Goal: Complete application form: Complete application form

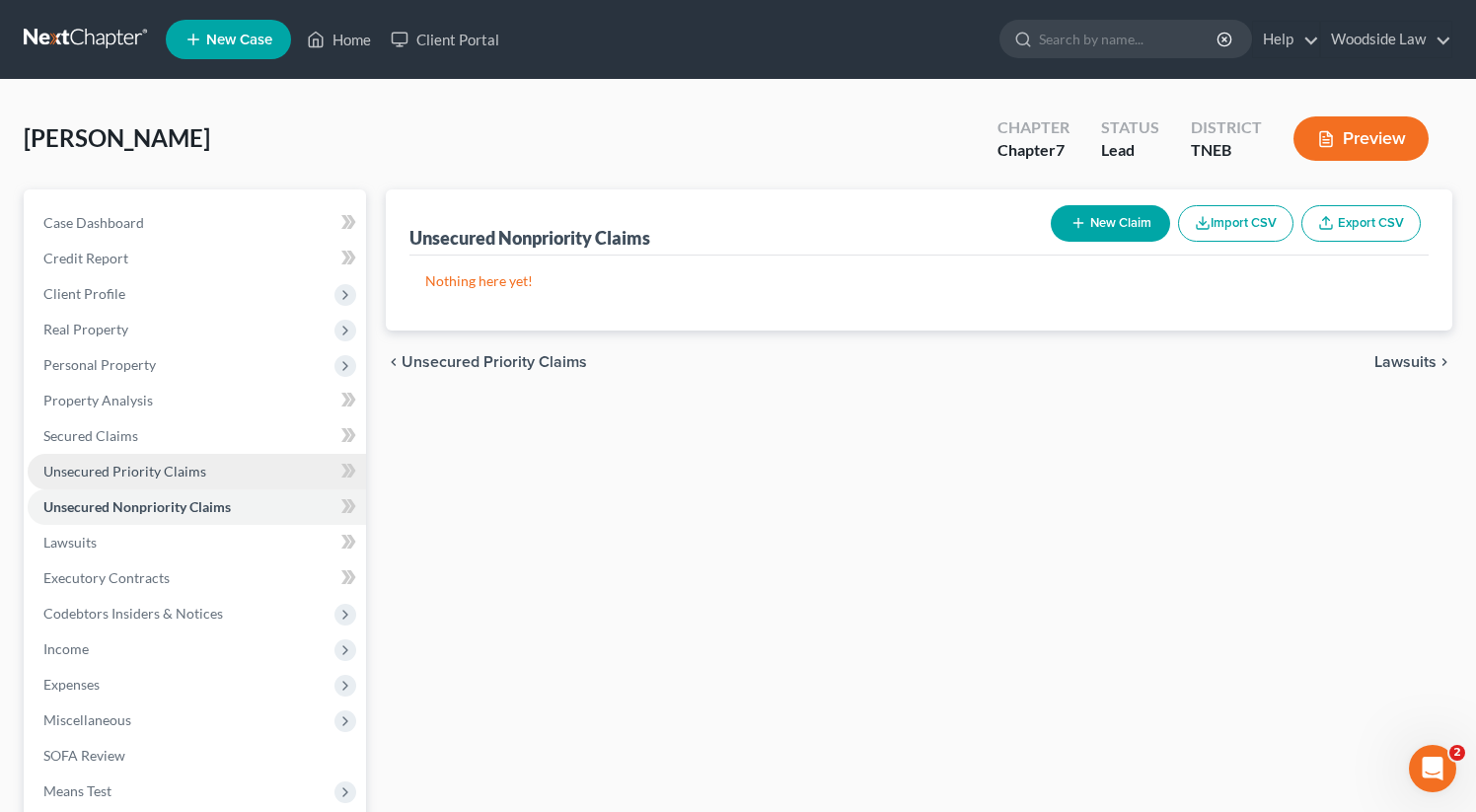
click at [156, 466] on span "Unsecured Priority Claims" at bounding box center [124, 470] width 163 height 17
click at [183, 500] on span "Unsecured Nonpriority Claims" at bounding box center [137, 506] width 189 height 17
click at [1096, 211] on button "New Claim" at bounding box center [1110, 223] width 119 height 37
select select "0"
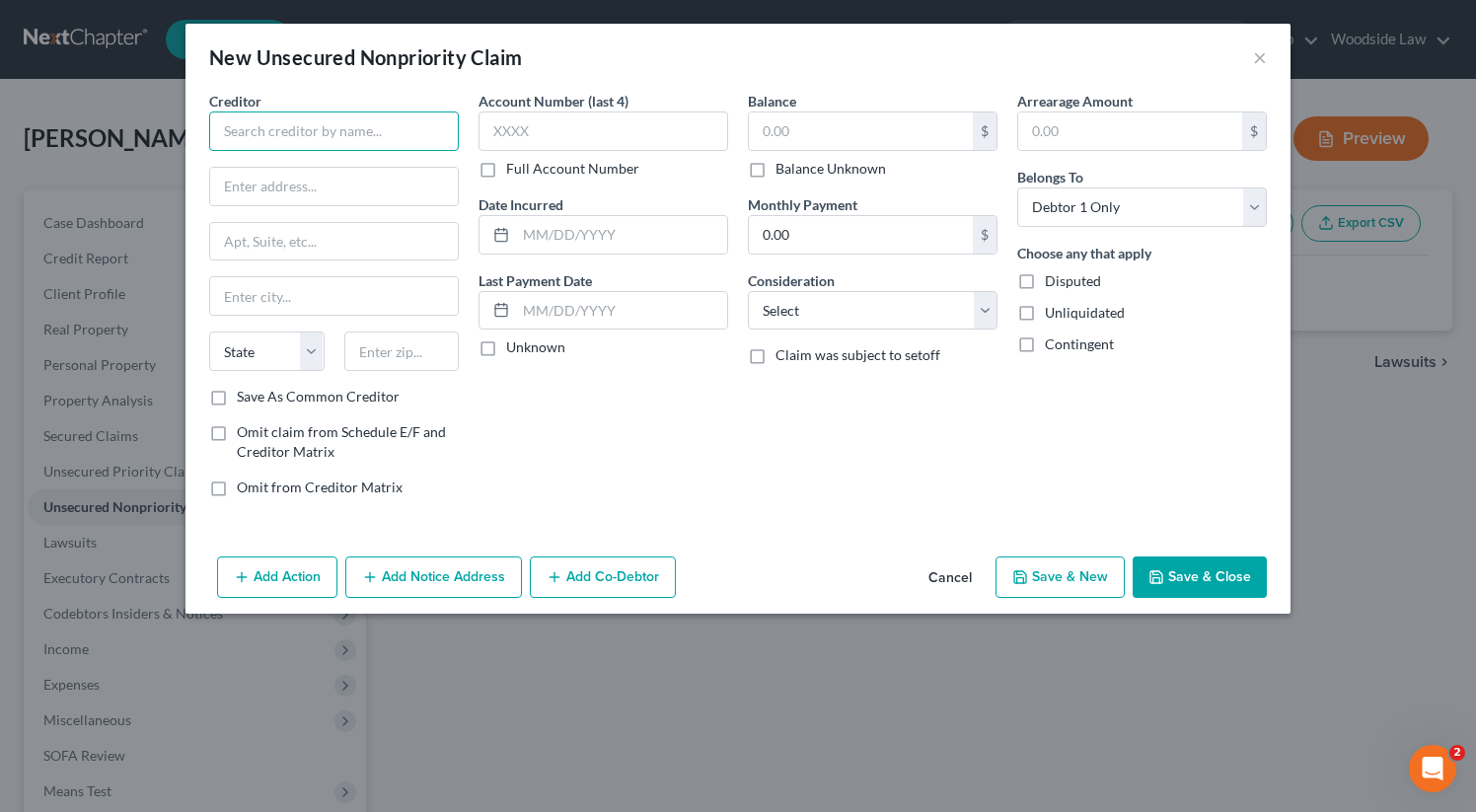
click at [332, 124] on input "text" at bounding box center [334, 131] width 250 height 39
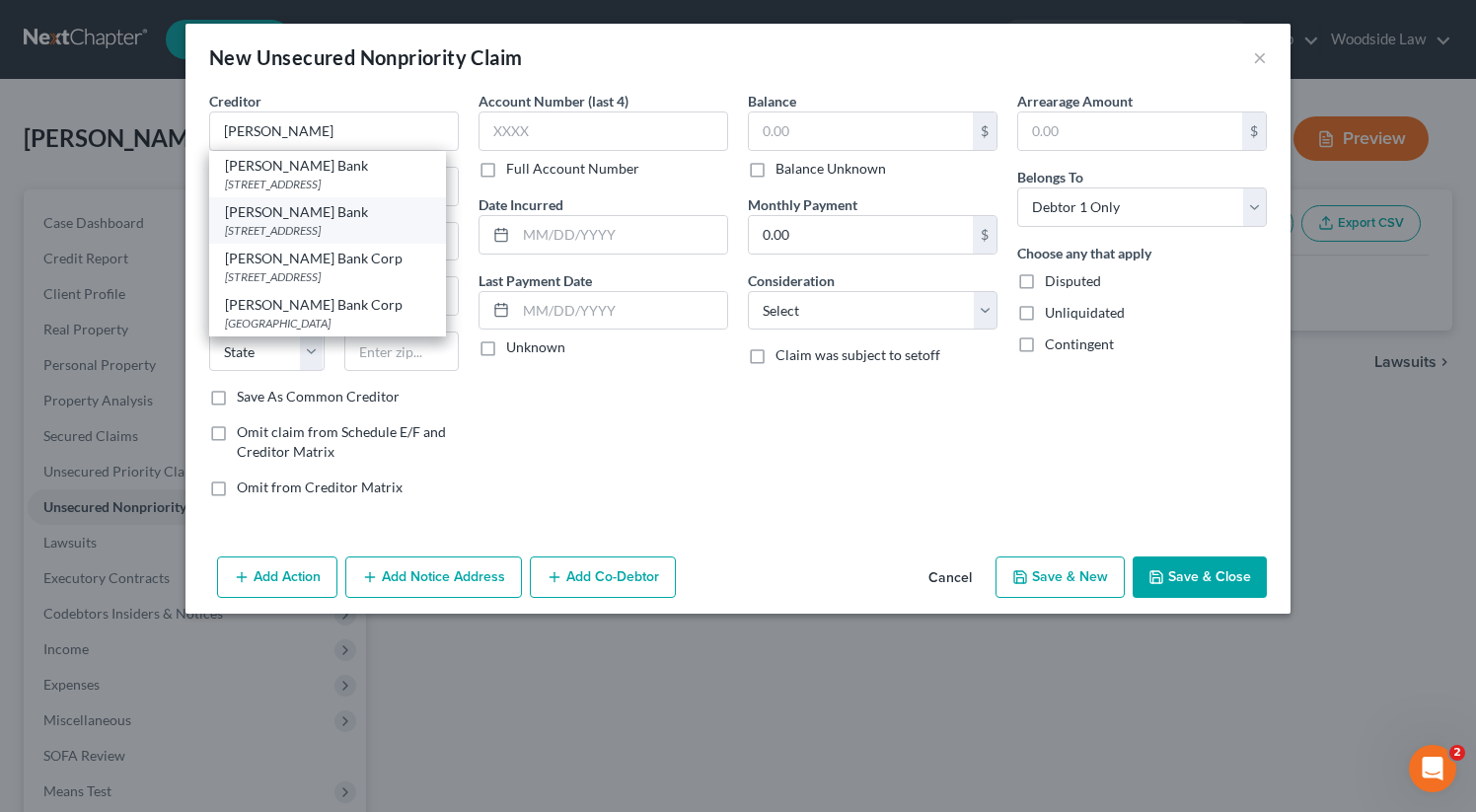
click at [346, 228] on div "[STREET_ADDRESS]" at bounding box center [327, 230] width 205 height 17
type input "[PERSON_NAME] Bank"
type input "PO Box 9201"
type input "Old Bethpage"
select select "35"
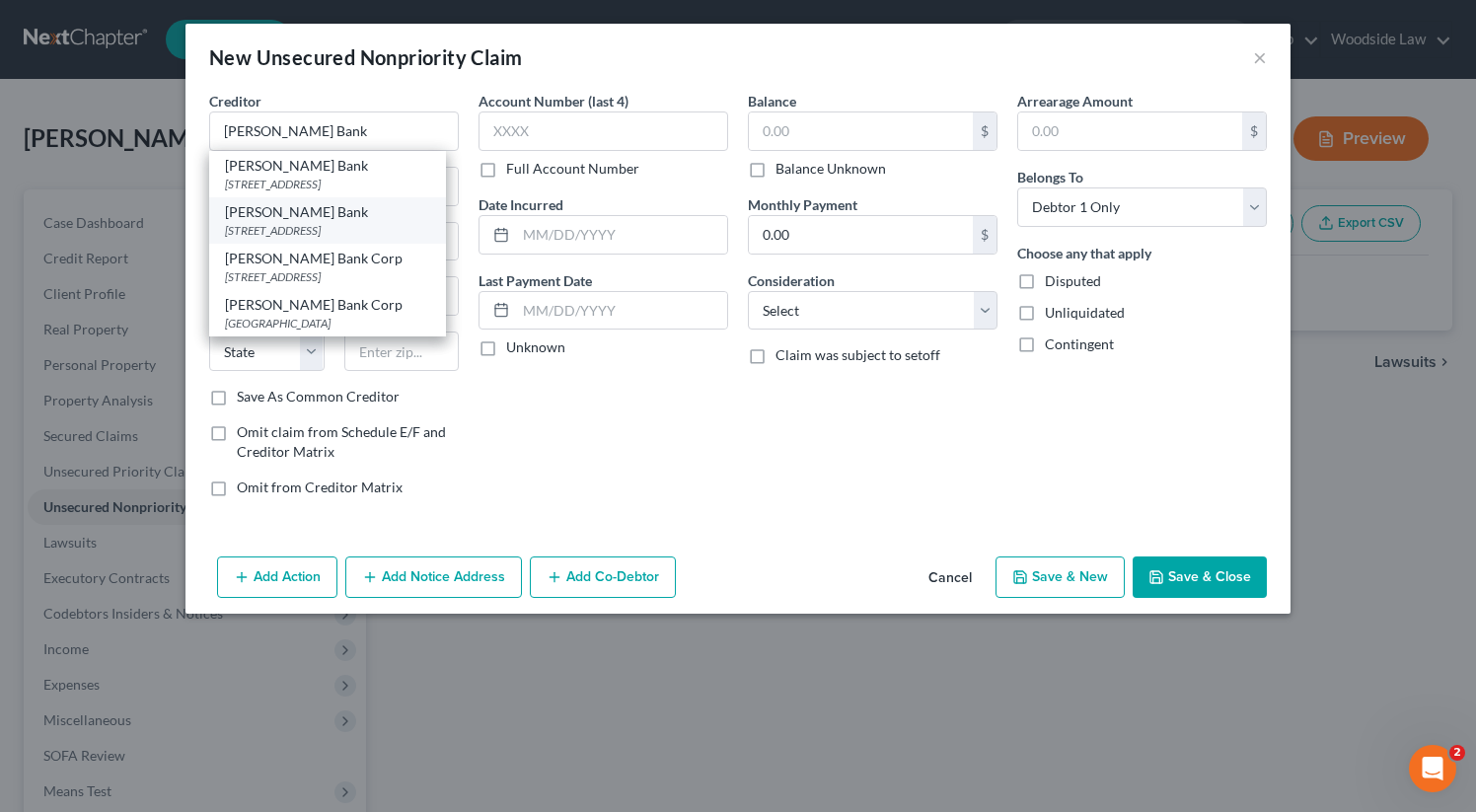
type input "11804"
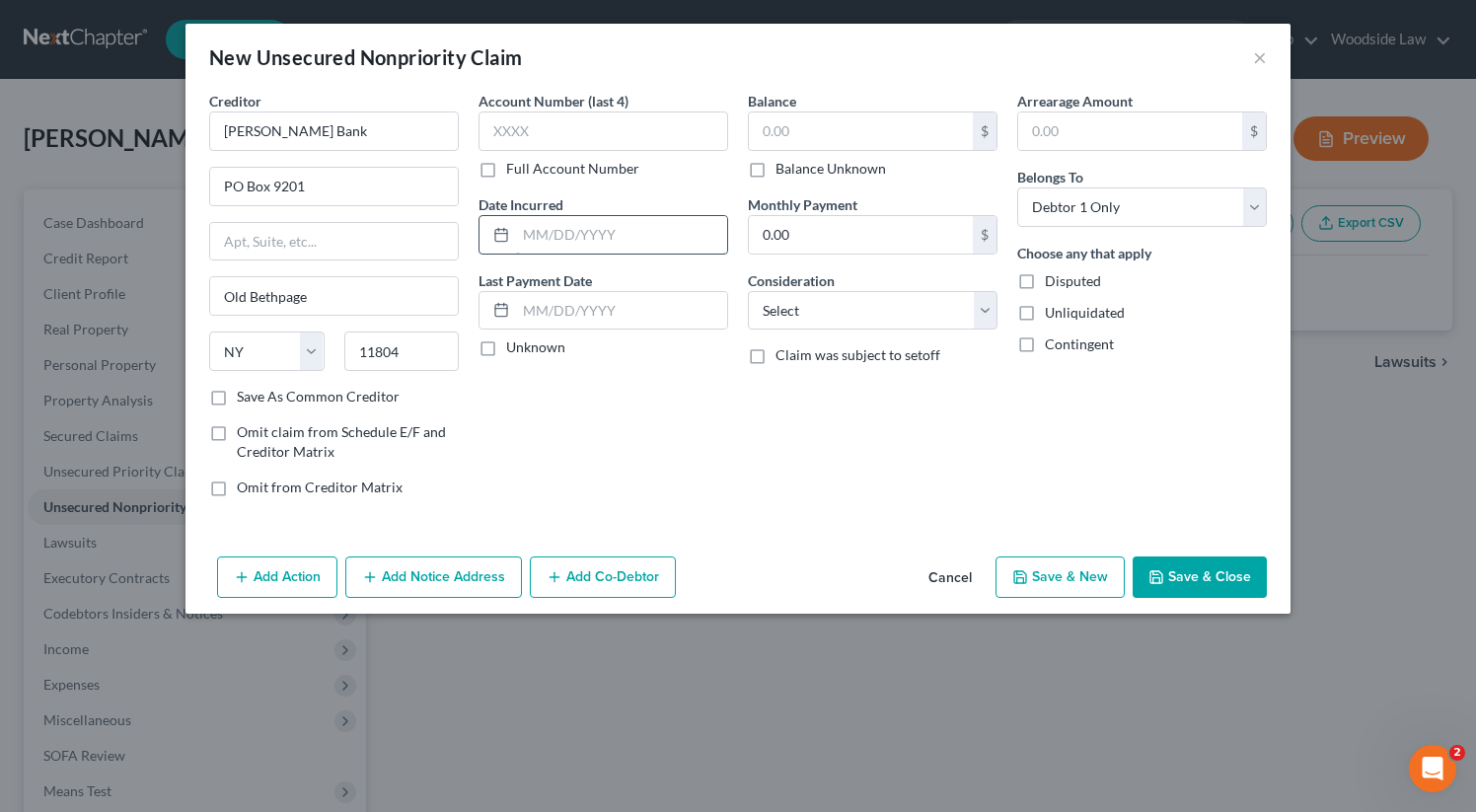
click at [555, 242] on input "text" at bounding box center [621, 235] width 211 height 38
type input "2006"
click at [783, 135] on input "text" at bounding box center [860, 132] width 224 height 38
type input "3"
type input "4,545"
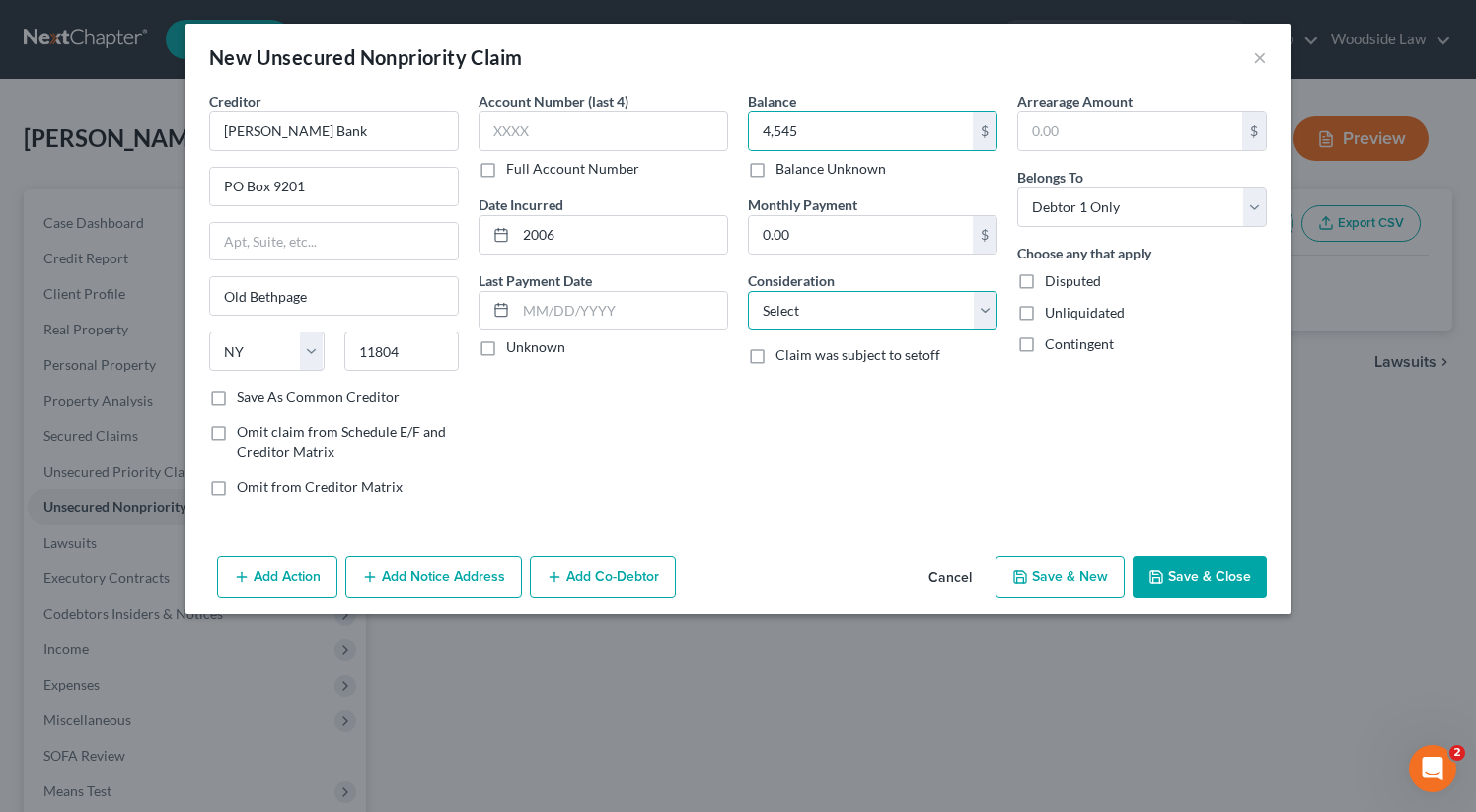
click at [923, 310] on select "Select Cable / Satellite Services Collection Agency Credit Card Debt Debt Couns…" at bounding box center [872, 310] width 250 height 39
select select "2"
click at [747, 291] on select "Select Cable / Satellite Services Collection Agency Credit Card Debt Debt Couns…" at bounding box center [872, 310] width 250 height 39
click at [1069, 570] on button "Save & New" at bounding box center [1059, 576] width 129 height 41
select select "0"
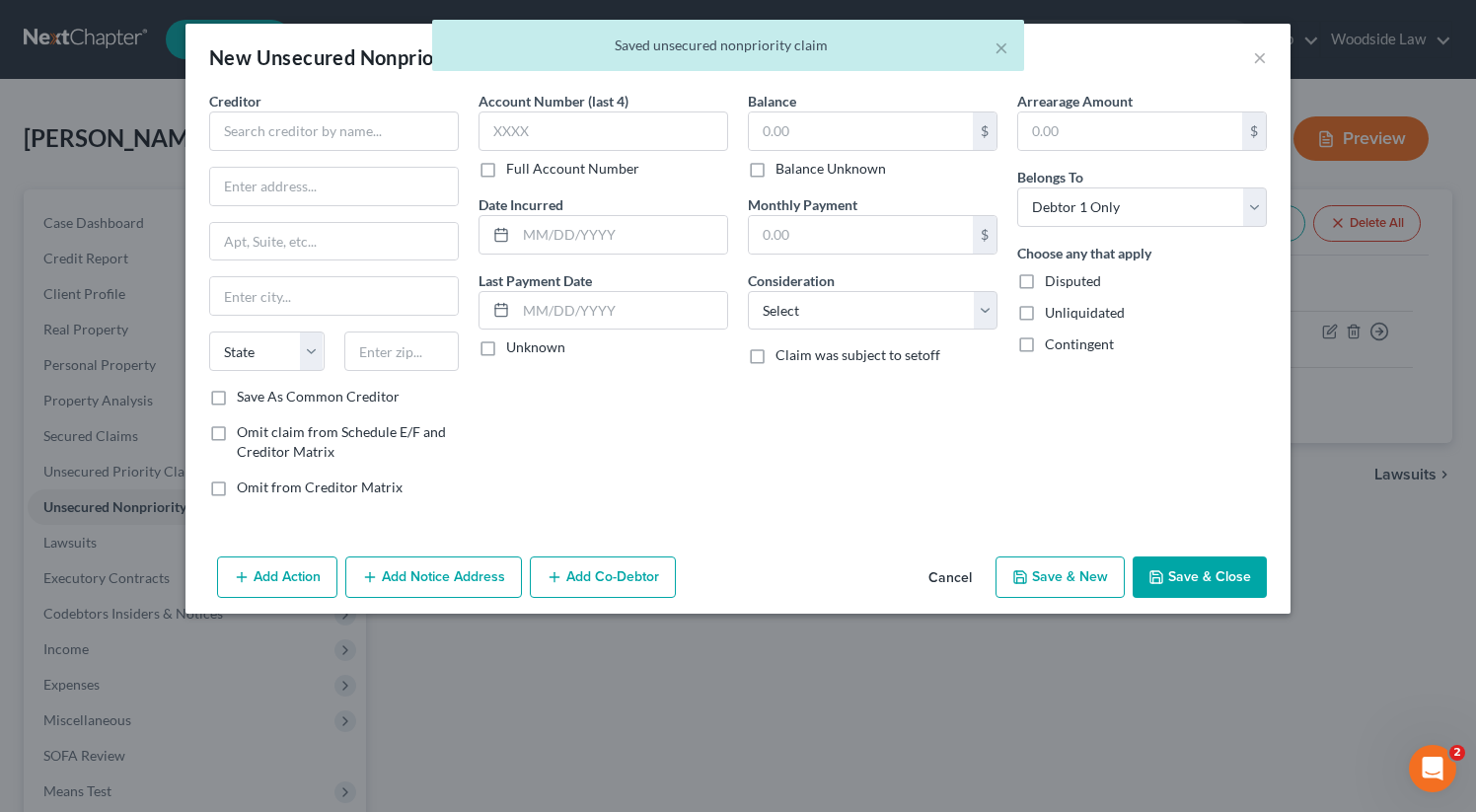
type input "4,545.00"
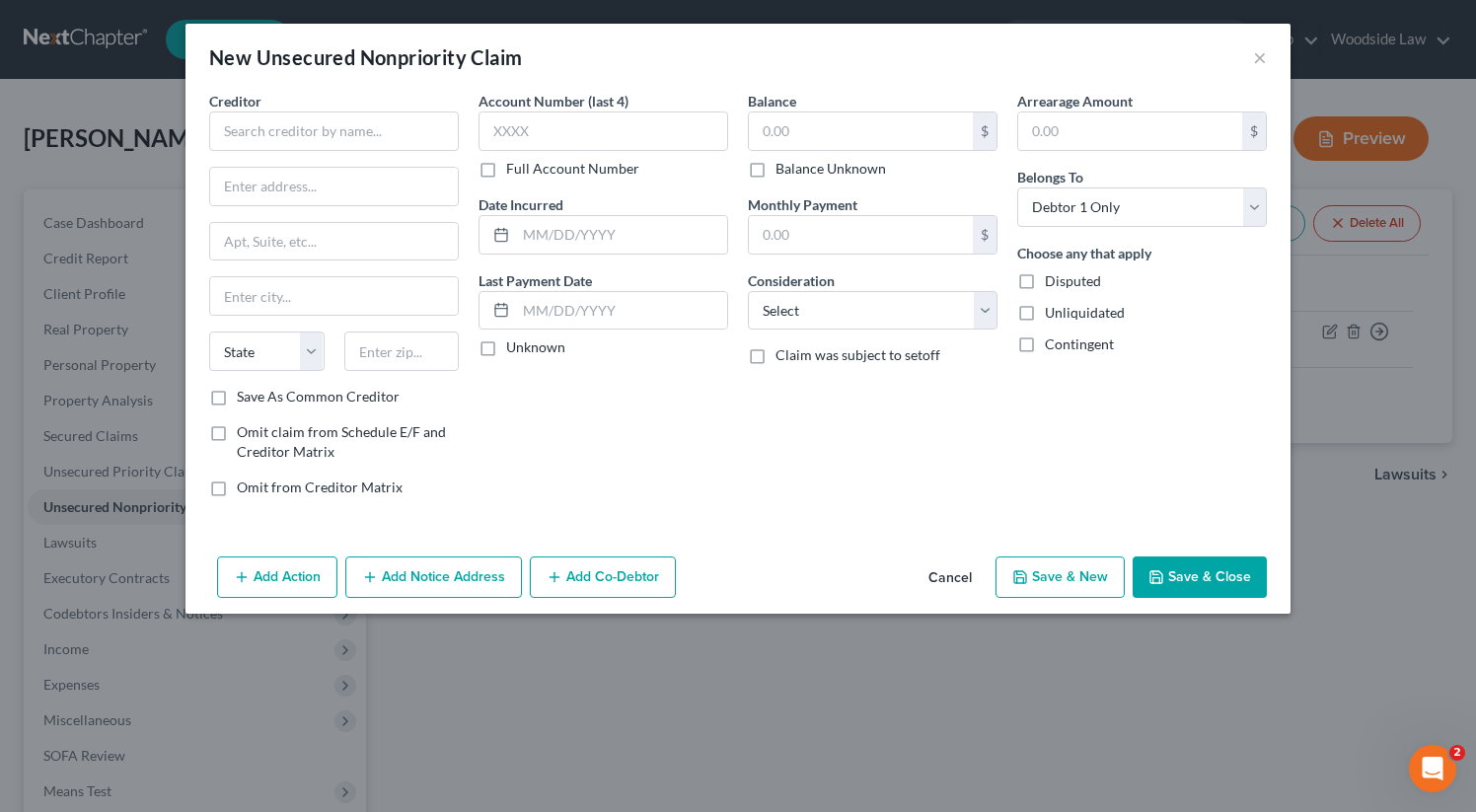
click at [962, 568] on button "Cancel" at bounding box center [949, 577] width 75 height 39
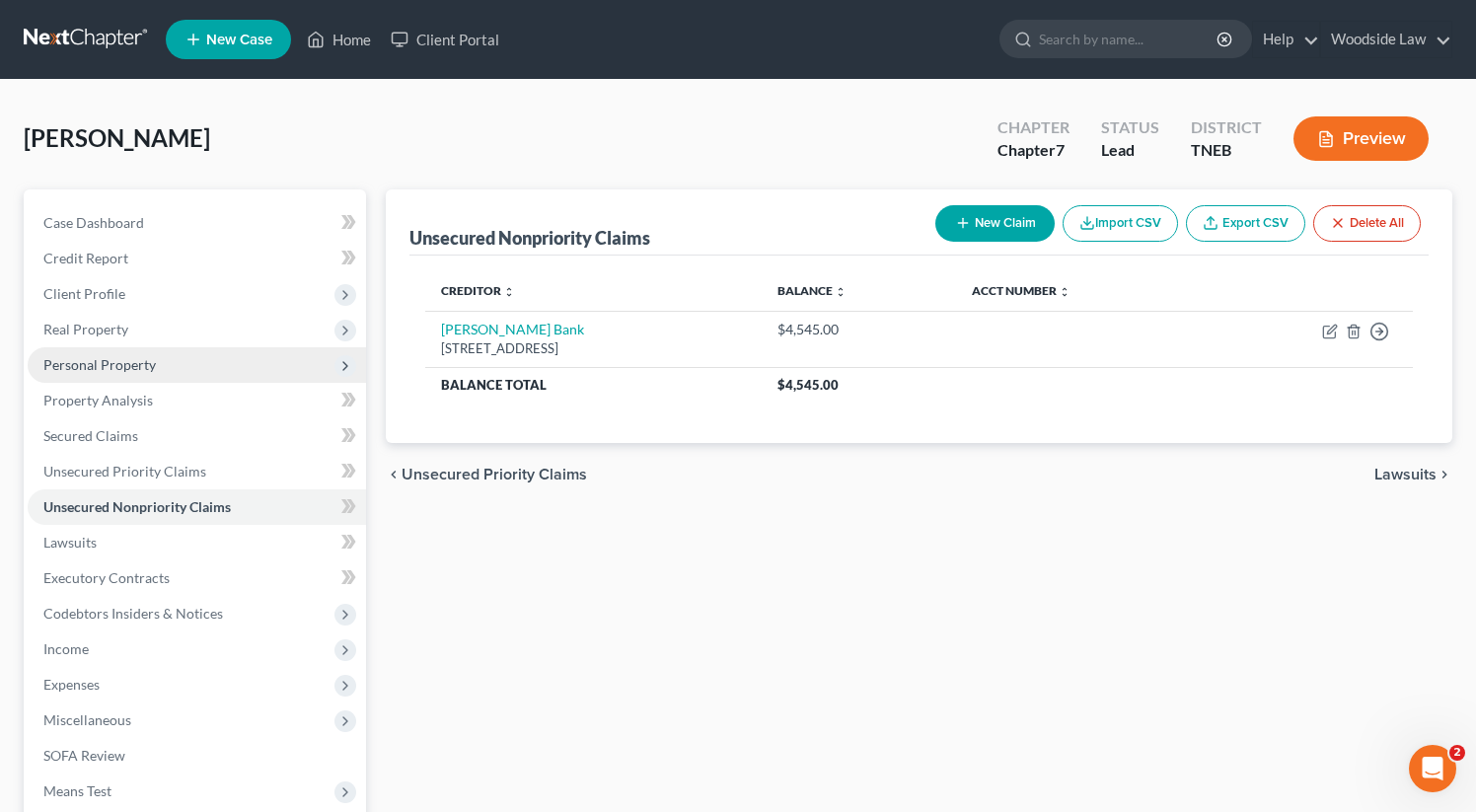
click at [77, 372] on span "Personal Property" at bounding box center [197, 366] width 339 height 36
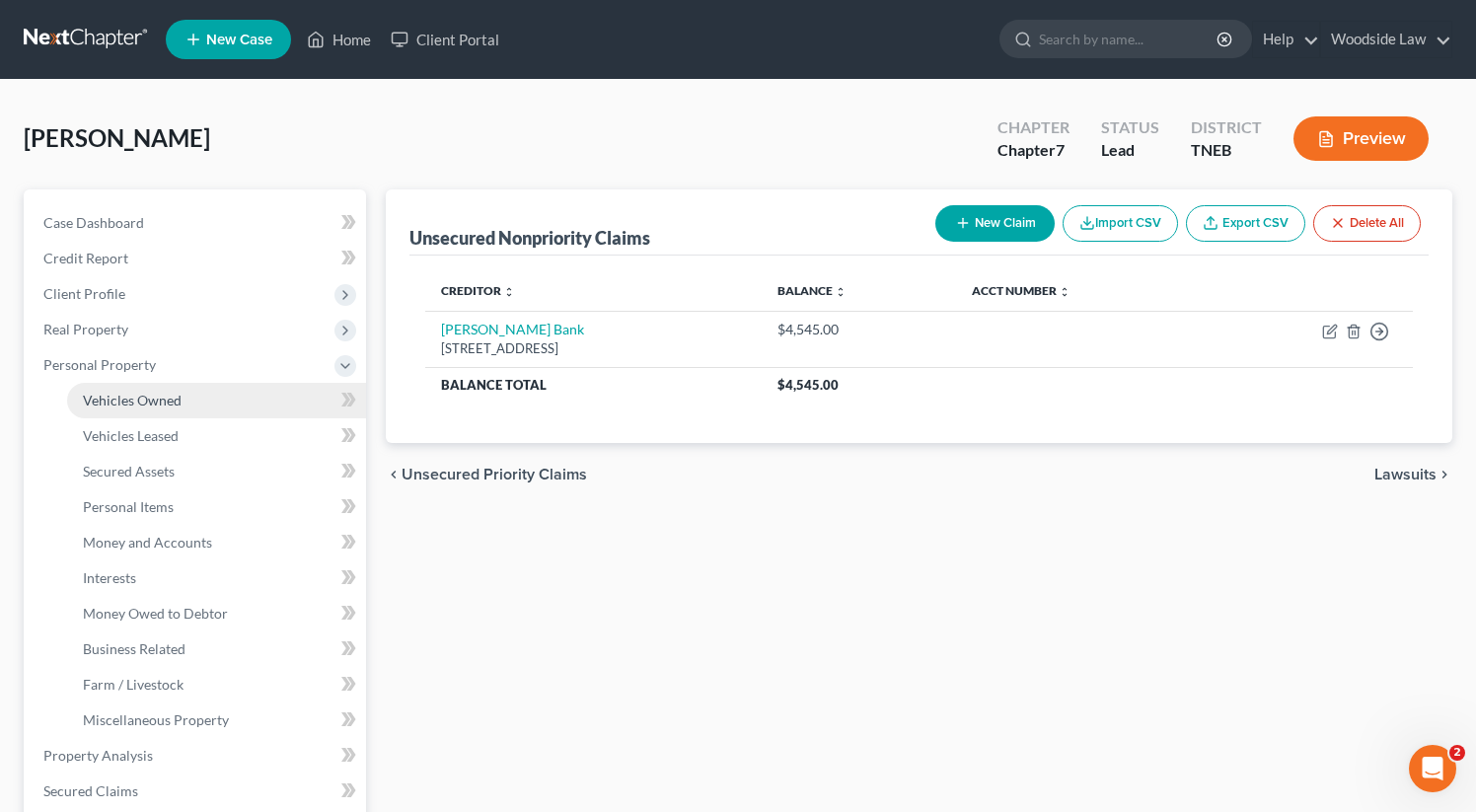
click at [133, 411] on link "Vehicles Owned" at bounding box center [216, 401] width 299 height 36
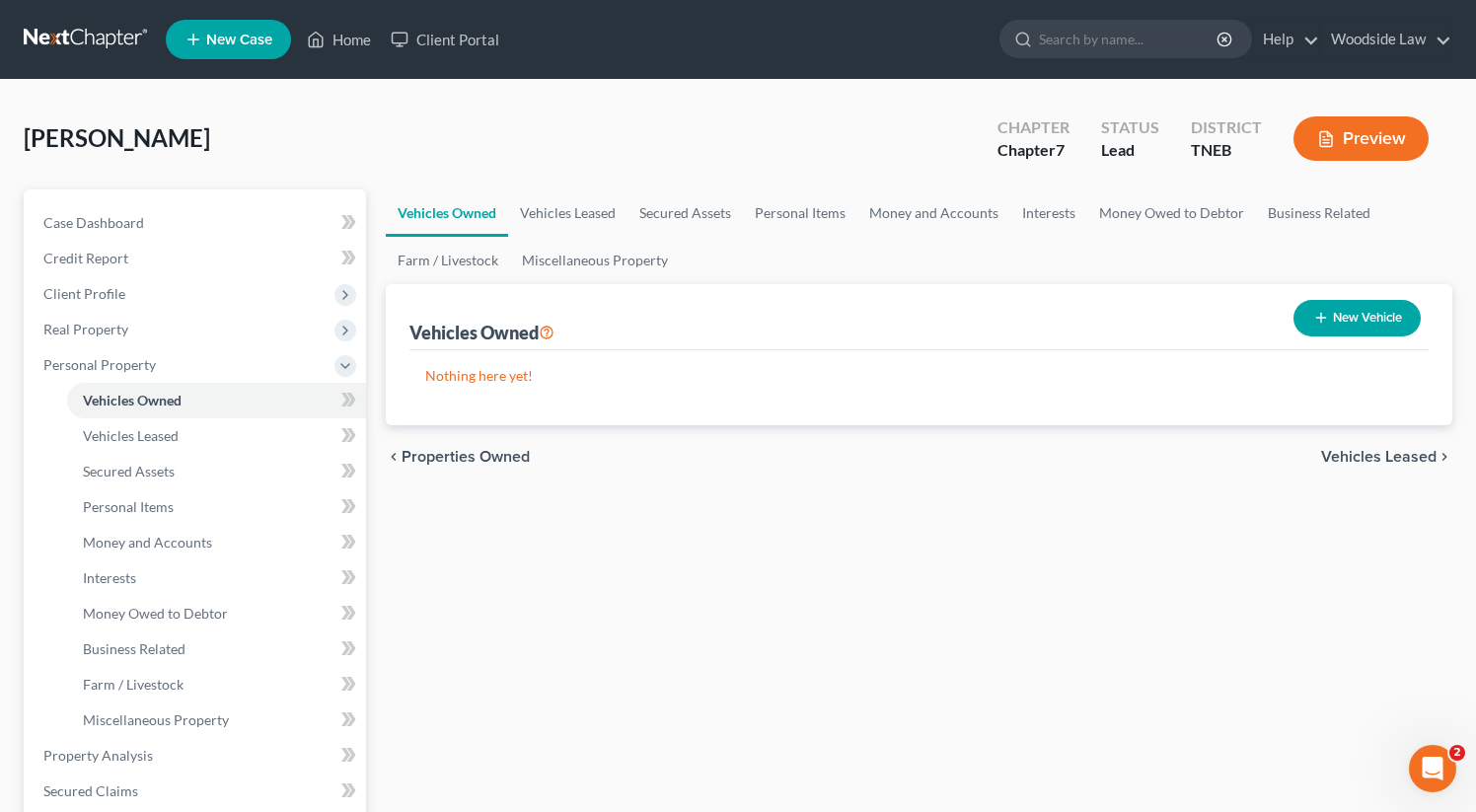
click at [1349, 311] on button "New Vehicle" at bounding box center [1356, 318] width 127 height 37
select select "0"
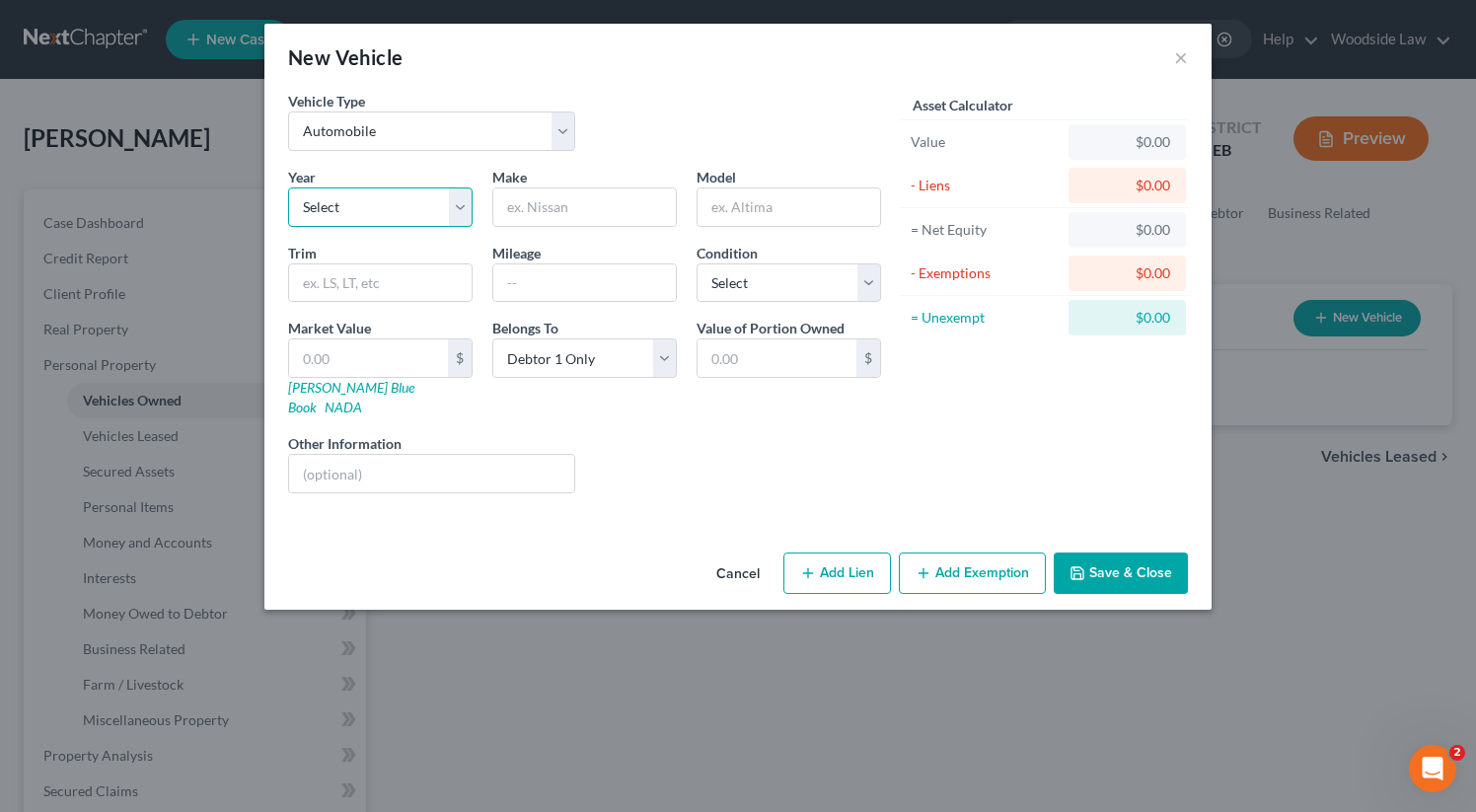
click at [425, 205] on select "Select 2026 2025 2024 2023 2022 2021 2020 2019 2018 2017 2016 2015 2014 2013 20…" at bounding box center [380, 207] width 185 height 39
select select "7"
click at [288, 188] on select "Select 2026 2025 2024 2023 2022 2021 2020 2019 2018 2017 2016 2015 2014 2013 20…" at bounding box center [380, 207] width 185 height 39
click at [587, 190] on input "text" at bounding box center [585, 208] width 183 height 38
type input "Honda"
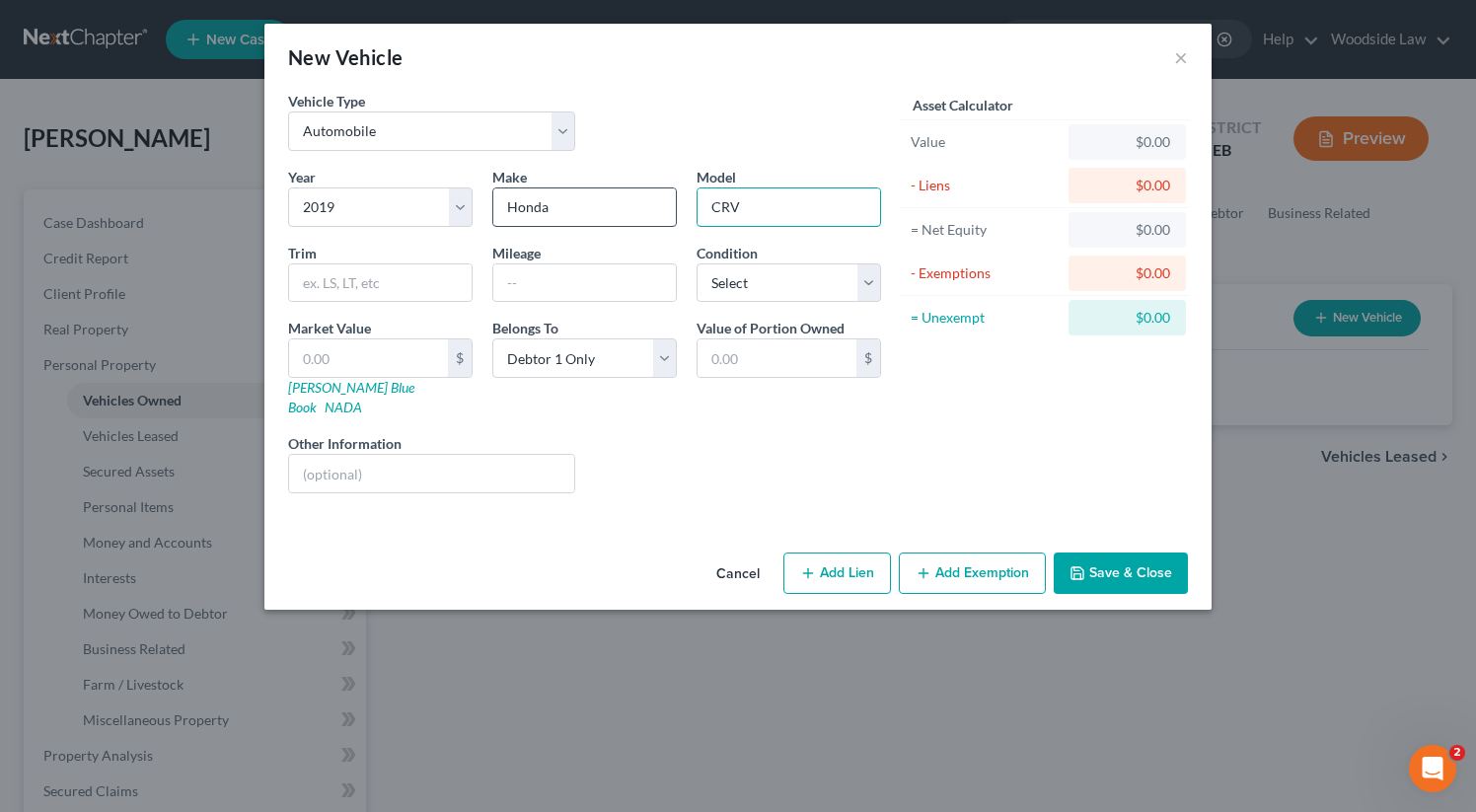
type input "CRV"
select select "2"
type input "1"
type input "1.00"
type input "18"
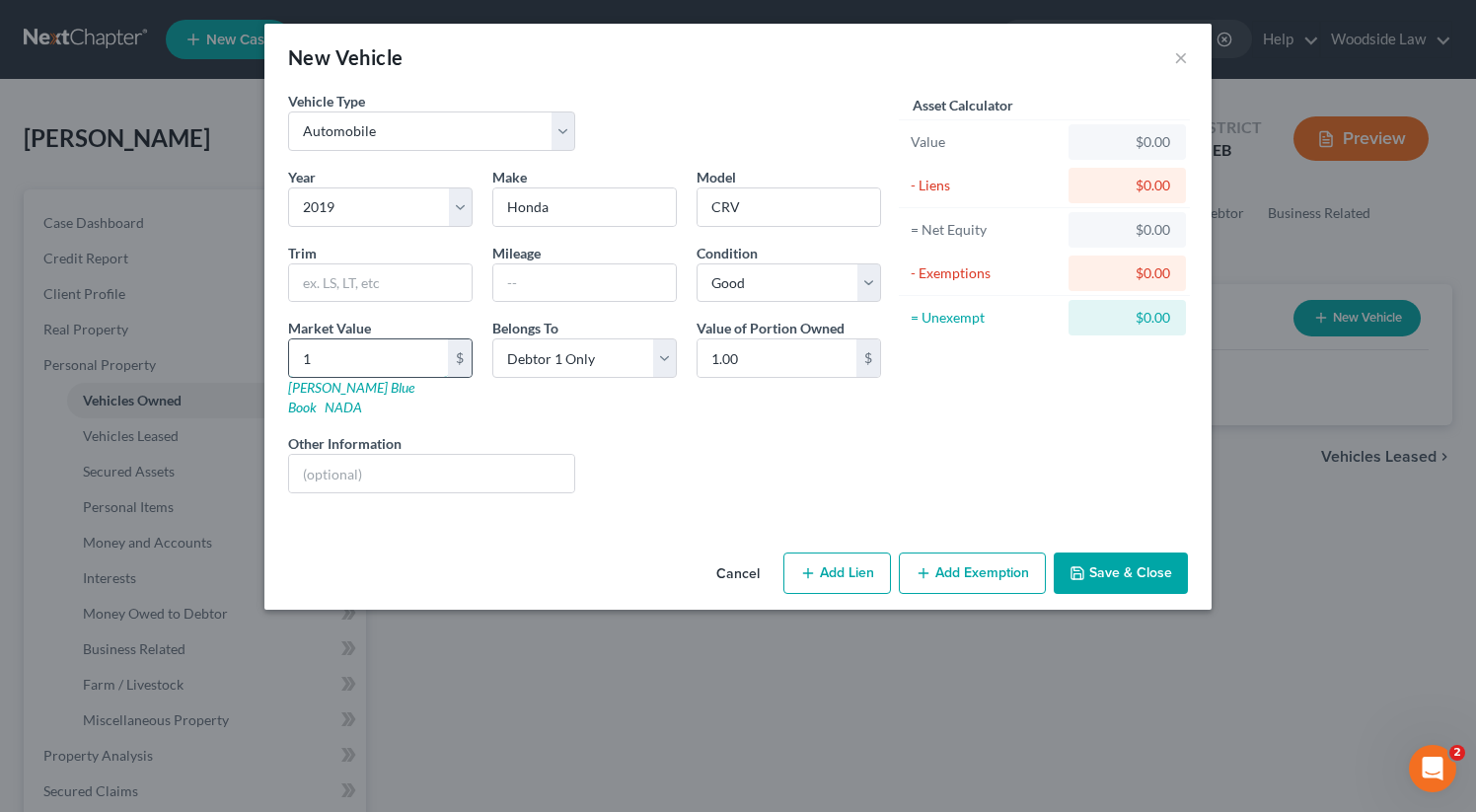
type input "18.00"
type input "189"
type input "189.00"
type input "1890"
type input "1,890.00"
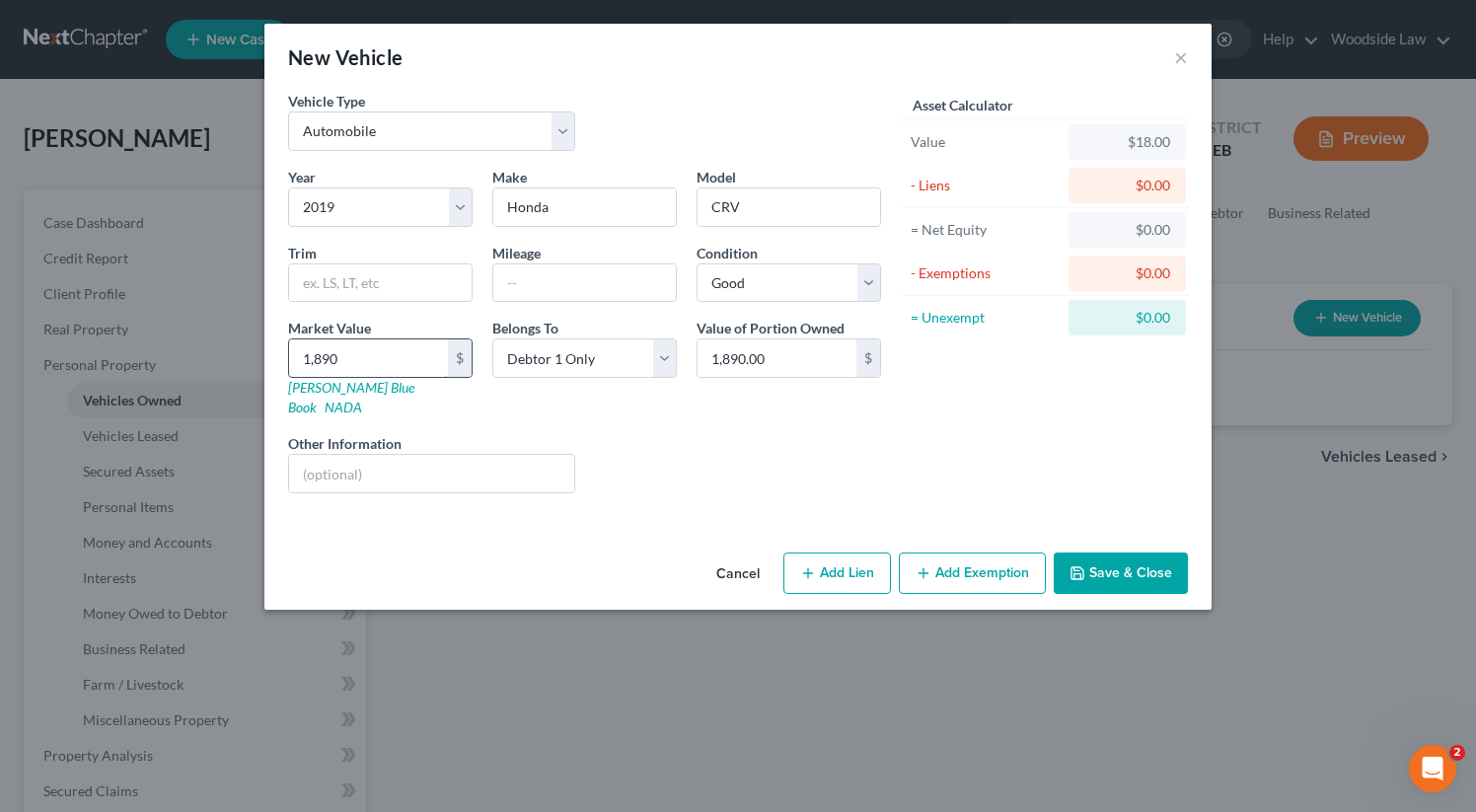
type input "1,8900"
type input "18,900.00"
type input "18,900"
click at [578, 362] on select "Select Debtor 1 Only Debtor 2 Only Debtor 1 And Debtor 2 Only At Least One Of T…" at bounding box center [585, 358] width 185 height 39
select select "3"
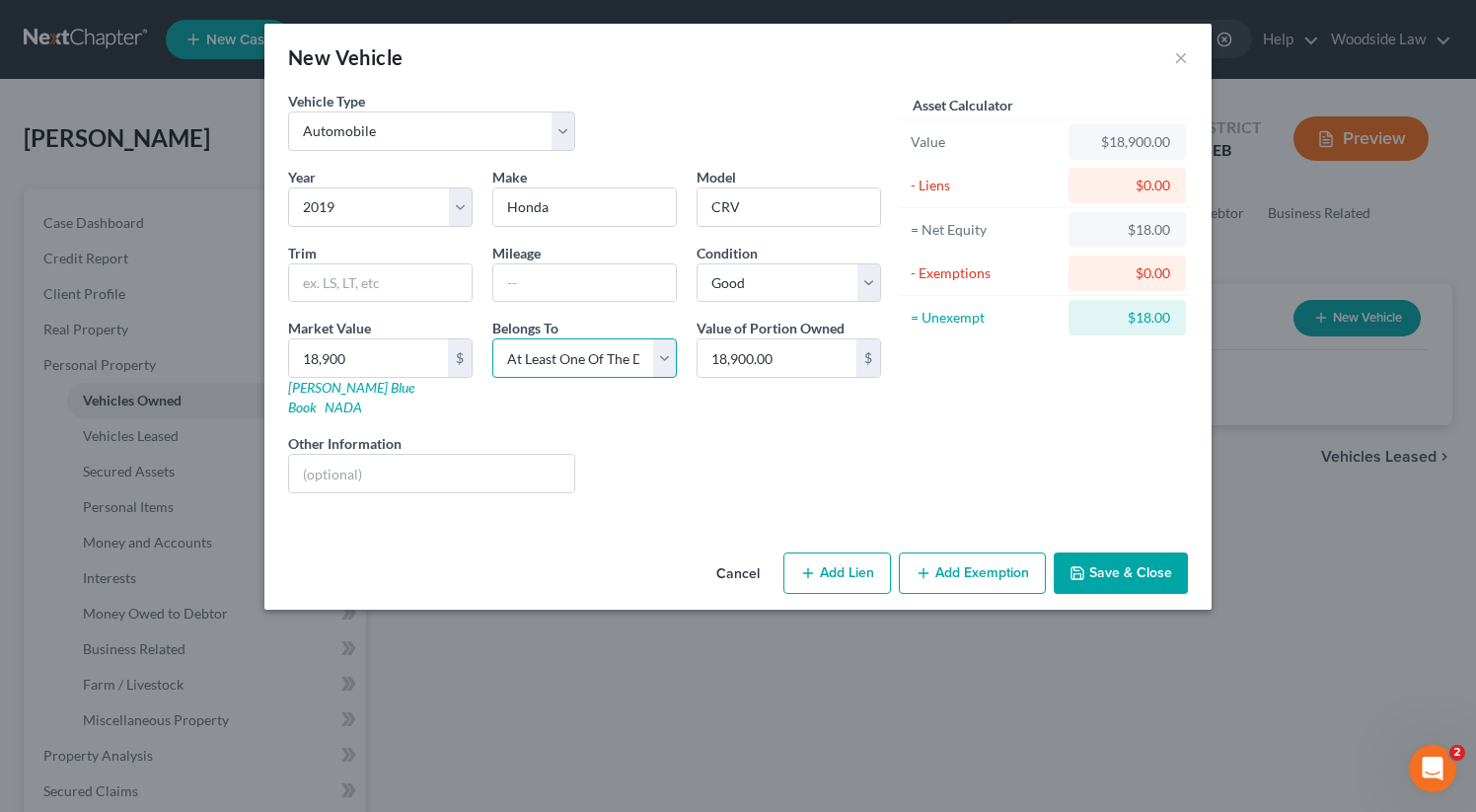
click at [493, 339] on select "Select Debtor 1 Only Debtor 2 Only Debtor 1 And Debtor 2 Only At Least One Of T…" at bounding box center [585, 358] width 185 height 39
click at [823, 555] on button "Add Lien" at bounding box center [837, 572] width 108 height 41
select select "3"
select select "0"
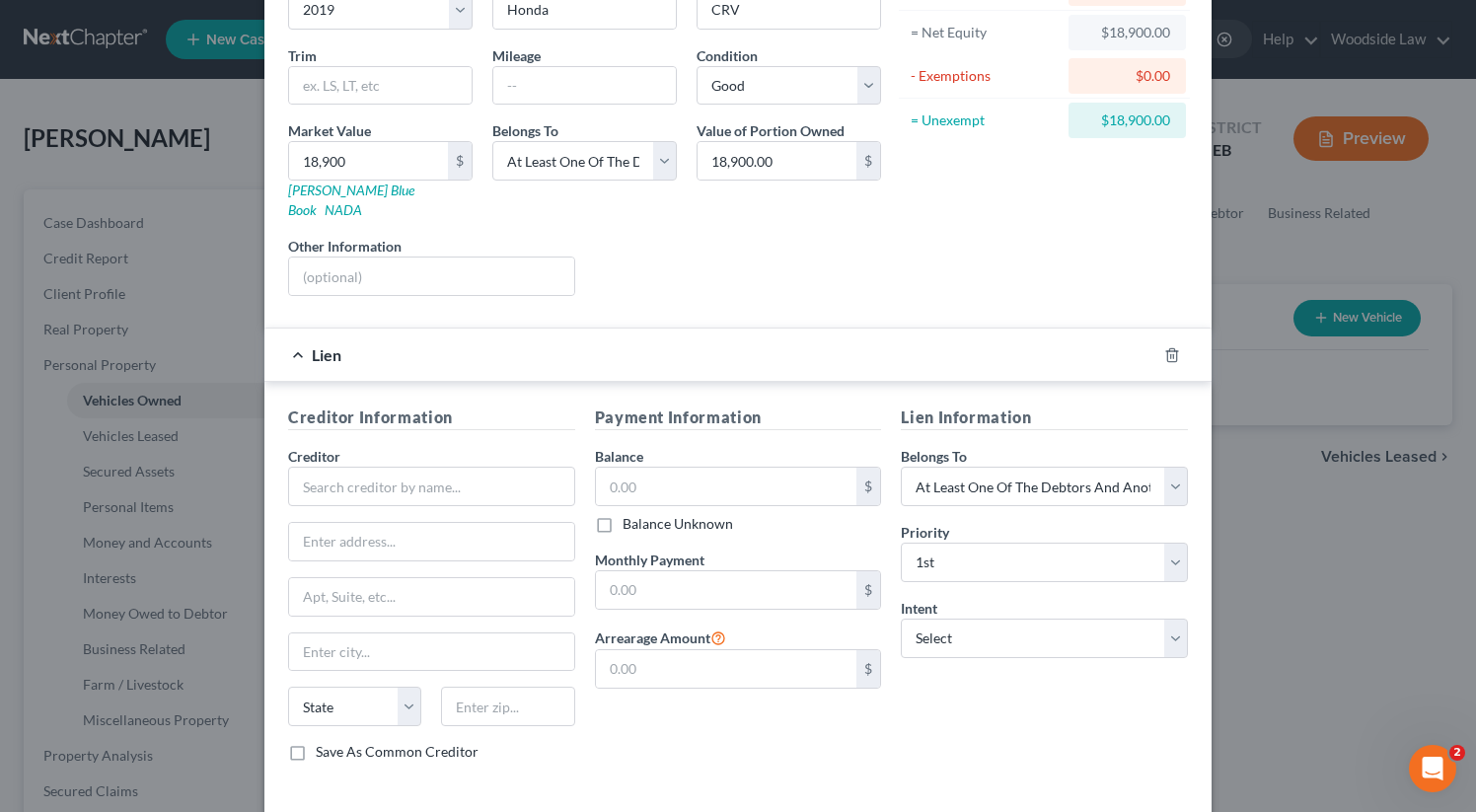
scroll to position [268, 0]
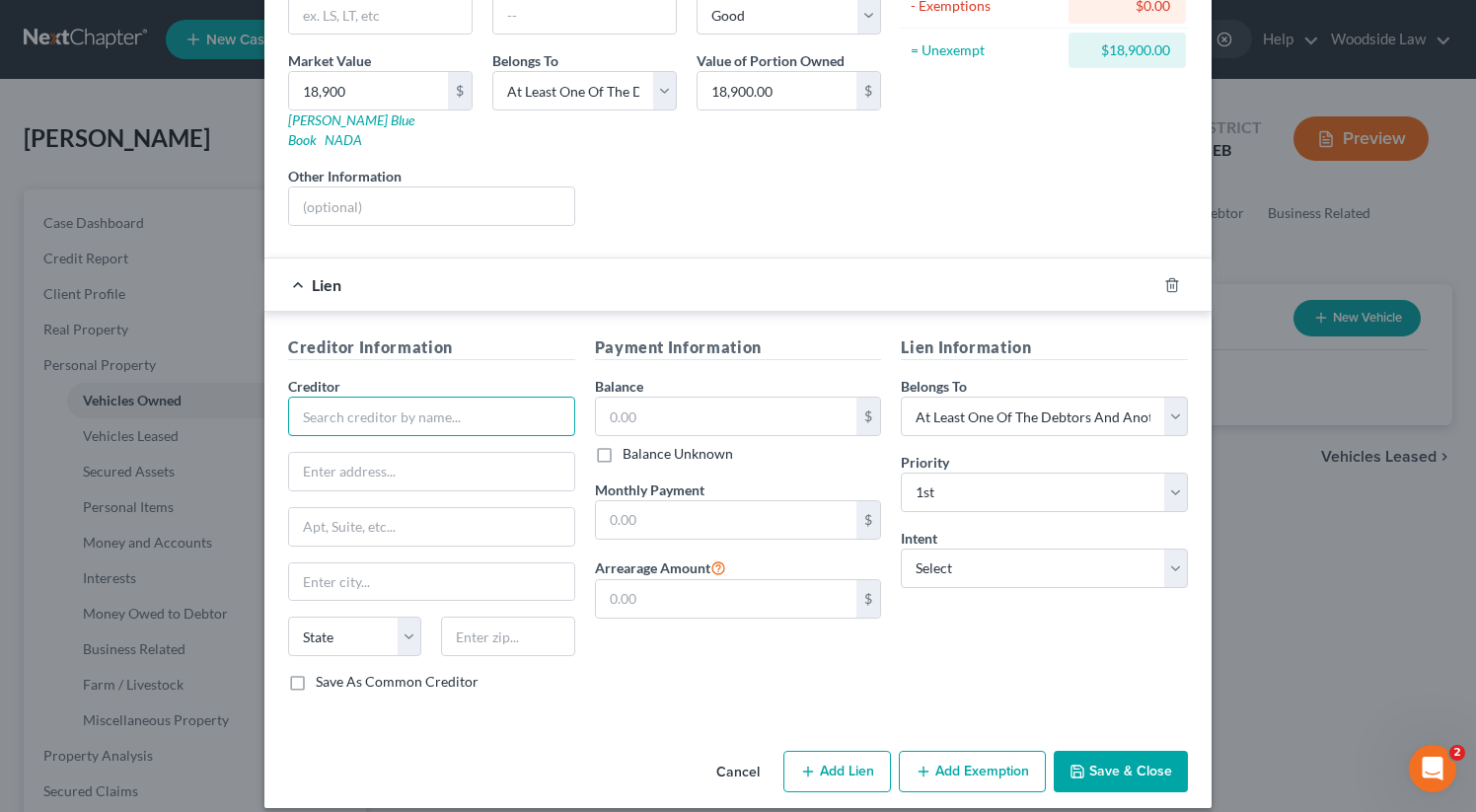
click at [452, 397] on input "text" at bounding box center [431, 415] width 287 height 39
click at [426, 440] on div "Ally Financial" at bounding box center [406, 450] width 205 height 20
type input "Ally Financial"
type input "PO Box 380901"
type input "Bloomington"
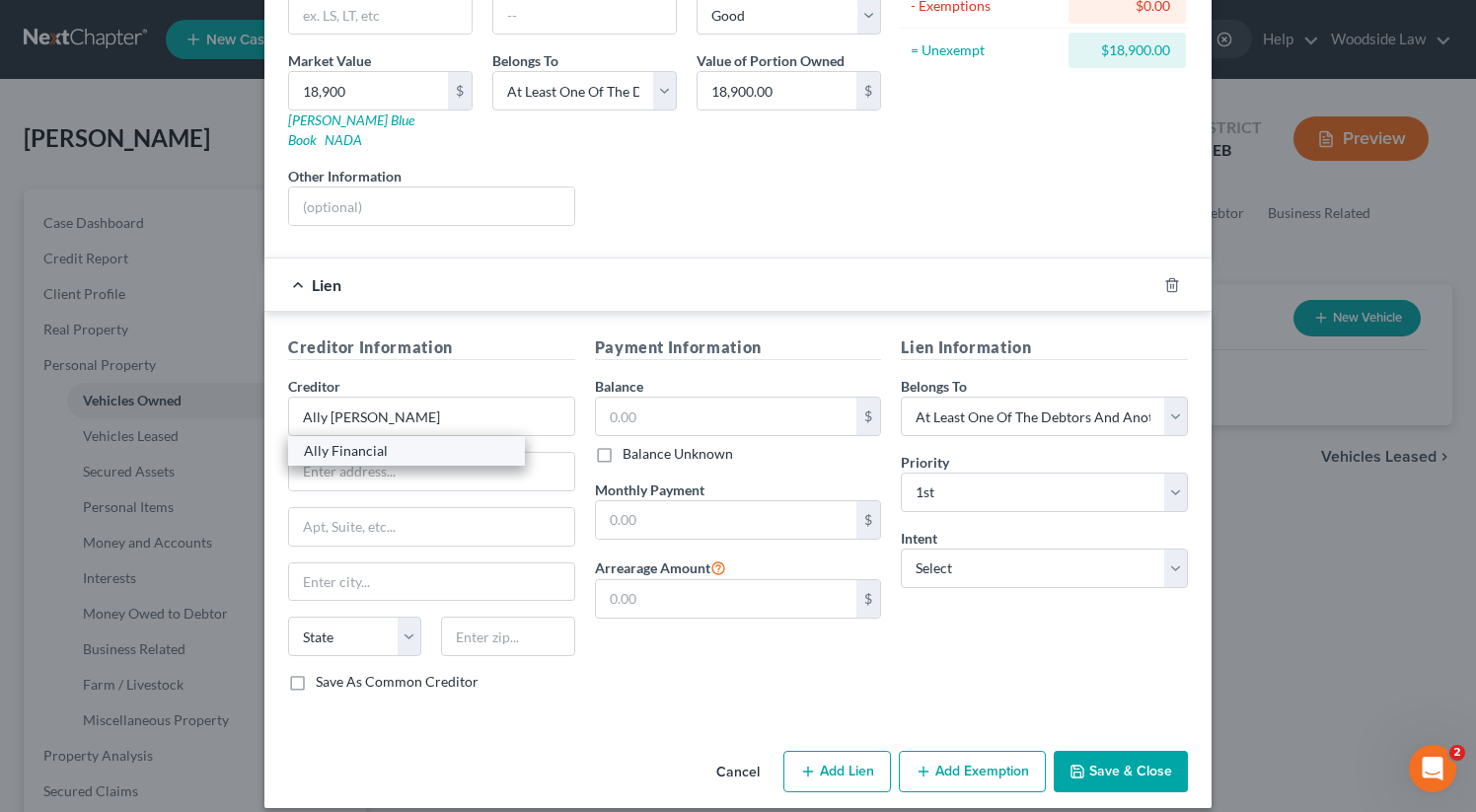
select select "24"
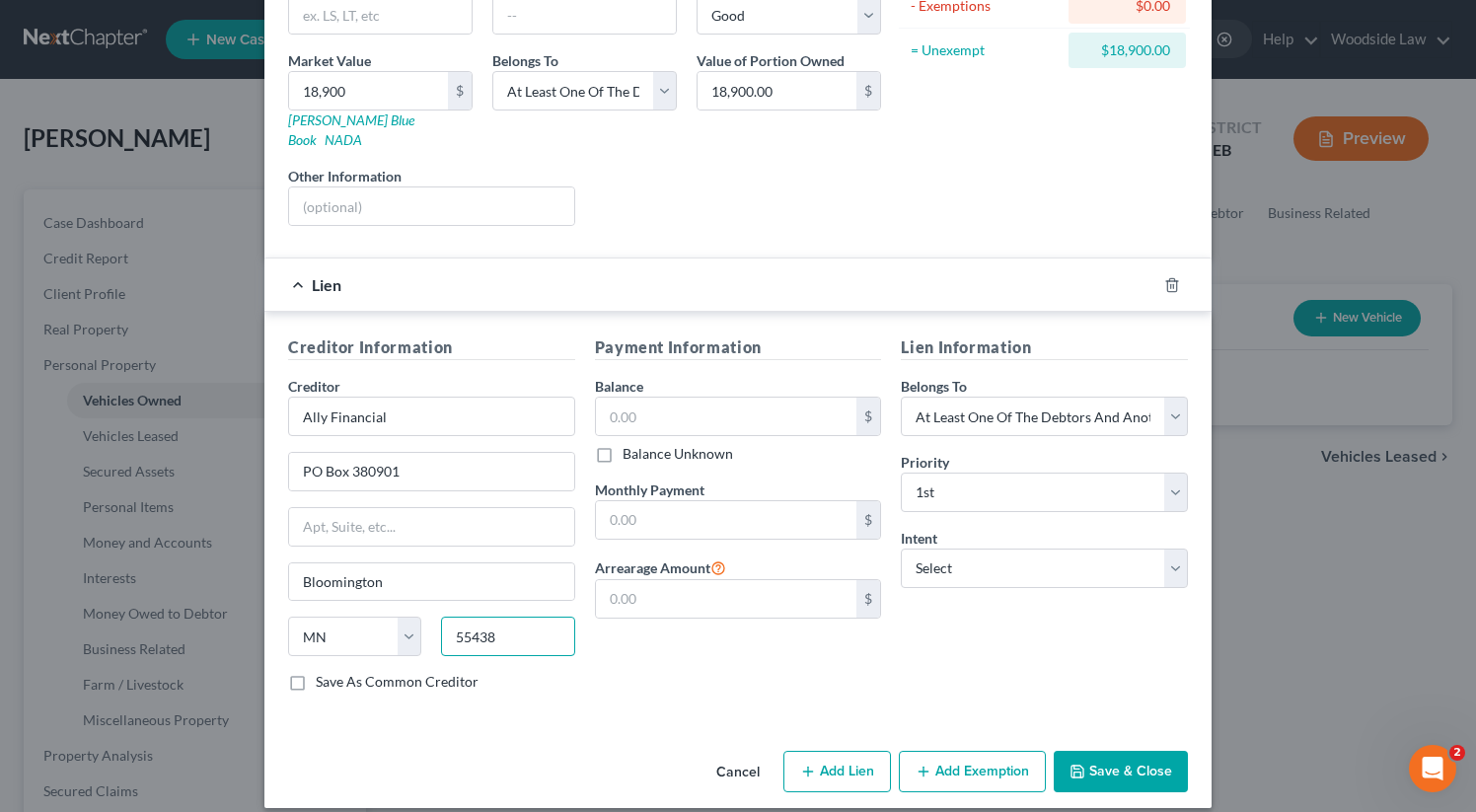
click at [503, 623] on input "55438" at bounding box center [507, 635] width 133 height 39
type input "55438-0901"
click at [671, 398] on input "text" at bounding box center [727, 416] width 262 height 38
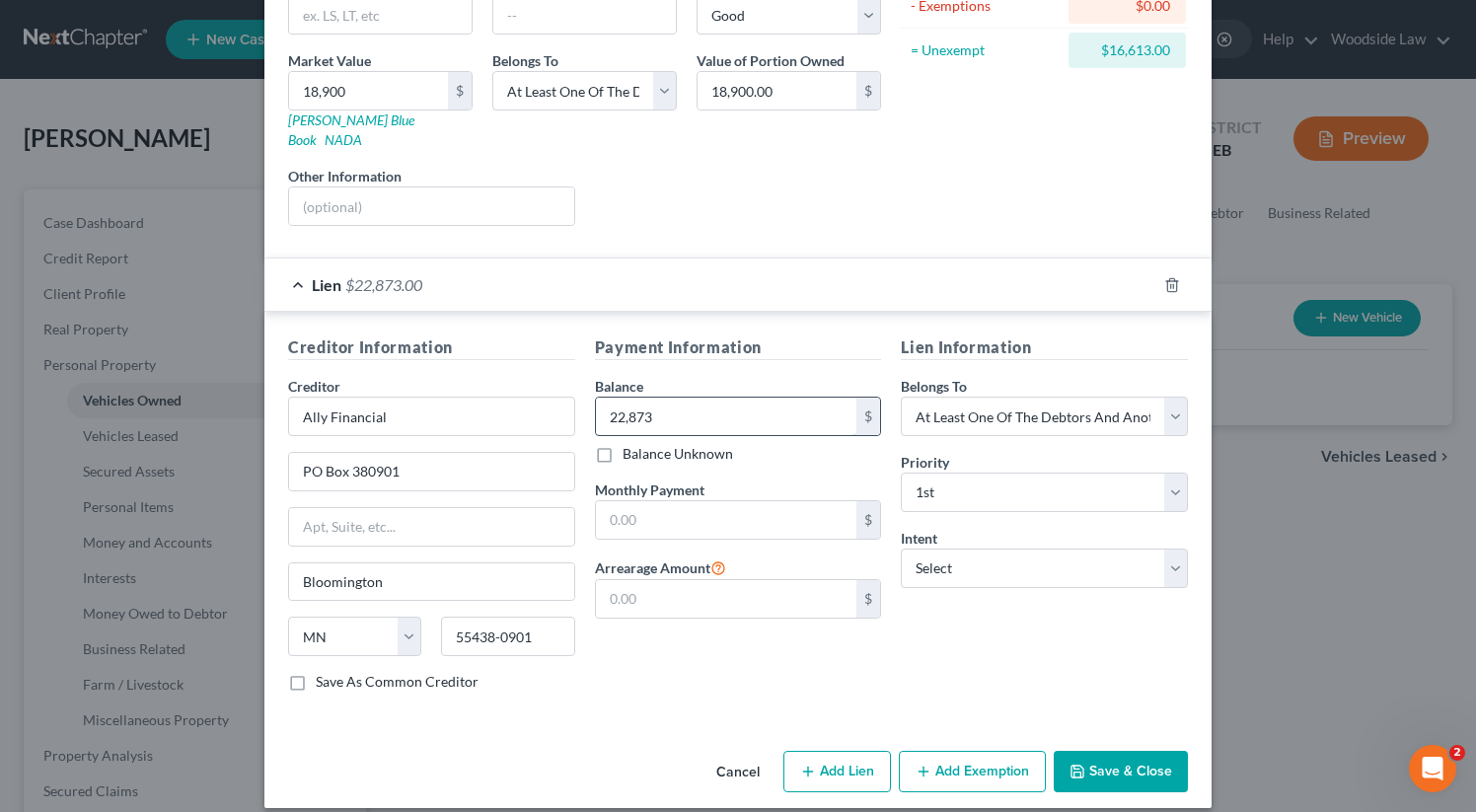
type input "22,873"
click at [1034, 548] on select "Select Surrender Redeem Reaffirm Avoid Other" at bounding box center [1043, 567] width 287 height 39
select select "4"
click at [900, 548] on select "Select Surrender Redeem Reaffirm Avoid Other" at bounding box center [1043, 567] width 287 height 39
click at [1007, 548] on select "Select Surrender Redeem Reaffirm Avoid Other" at bounding box center [1043, 567] width 287 height 39
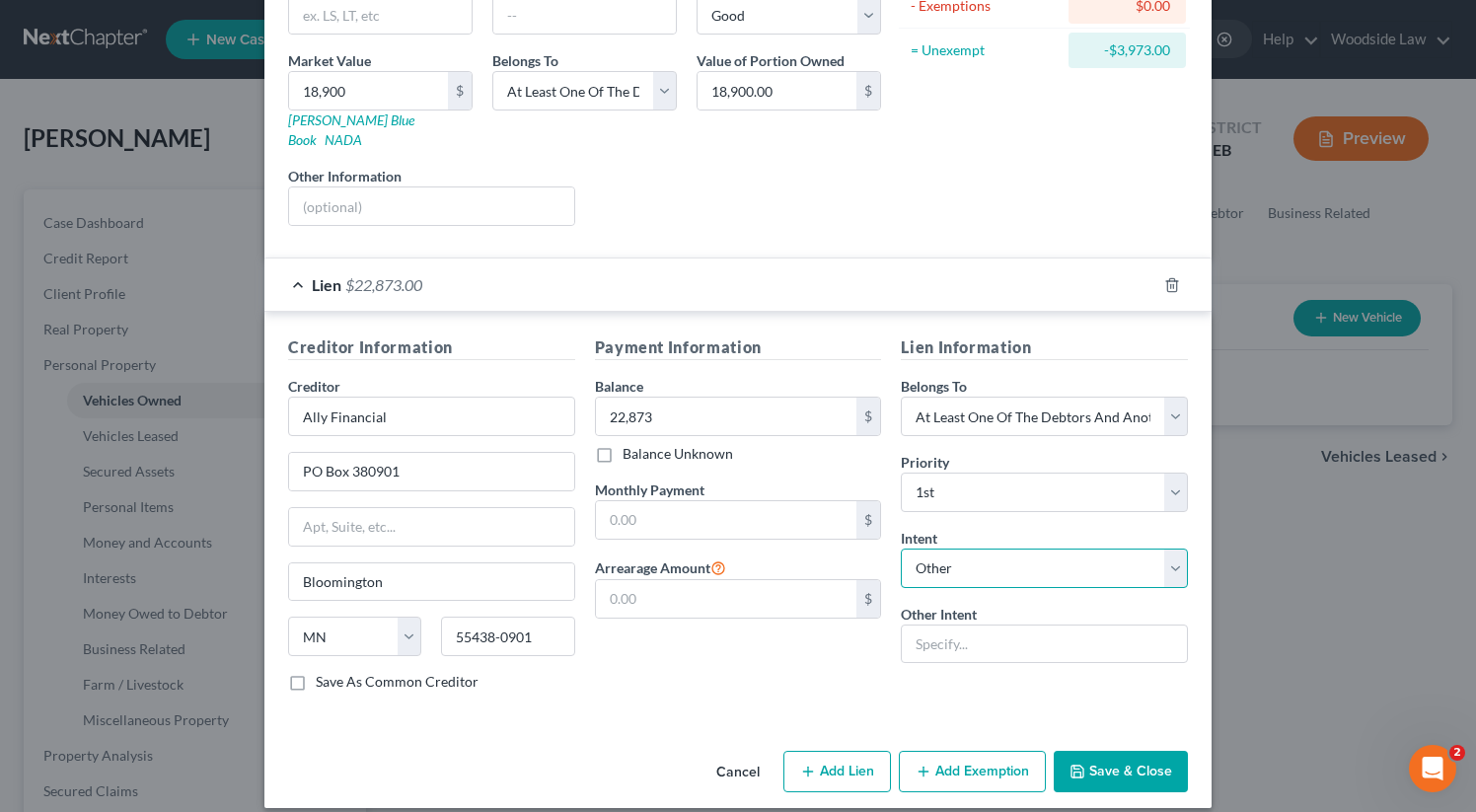
click at [900, 548] on select "Select Surrender Redeem Reaffirm Avoid Other" at bounding box center [1043, 567] width 287 height 39
click at [1001, 626] on input "text" at bounding box center [1043, 643] width 287 height 39
type input "Co-debtor will retain & continue to pay"
click at [1153, 750] on button "Save & Close" at bounding box center [1121, 770] width 134 height 41
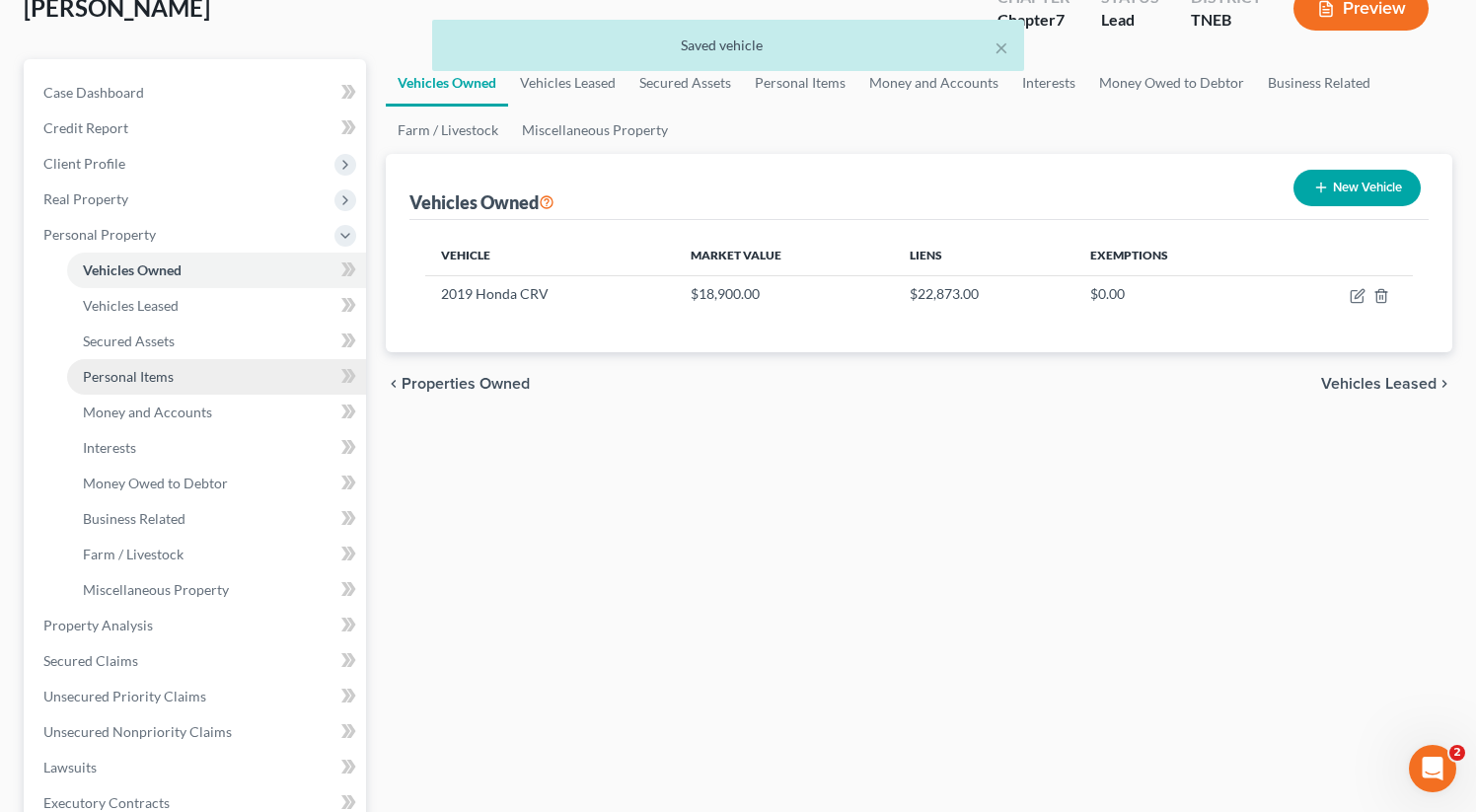
scroll to position [162, 0]
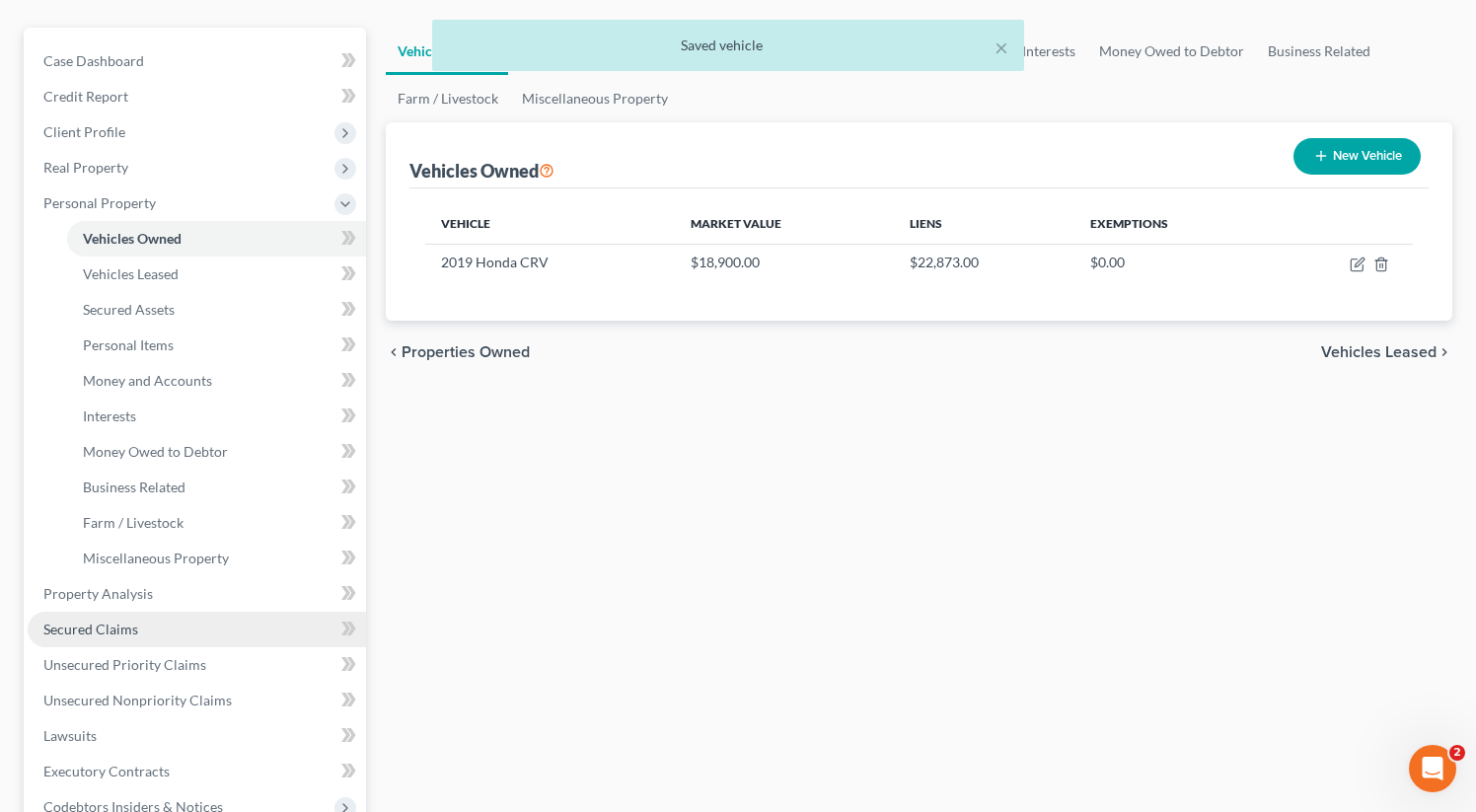
click at [95, 635] on span "Secured Claims" at bounding box center [90, 628] width 95 height 17
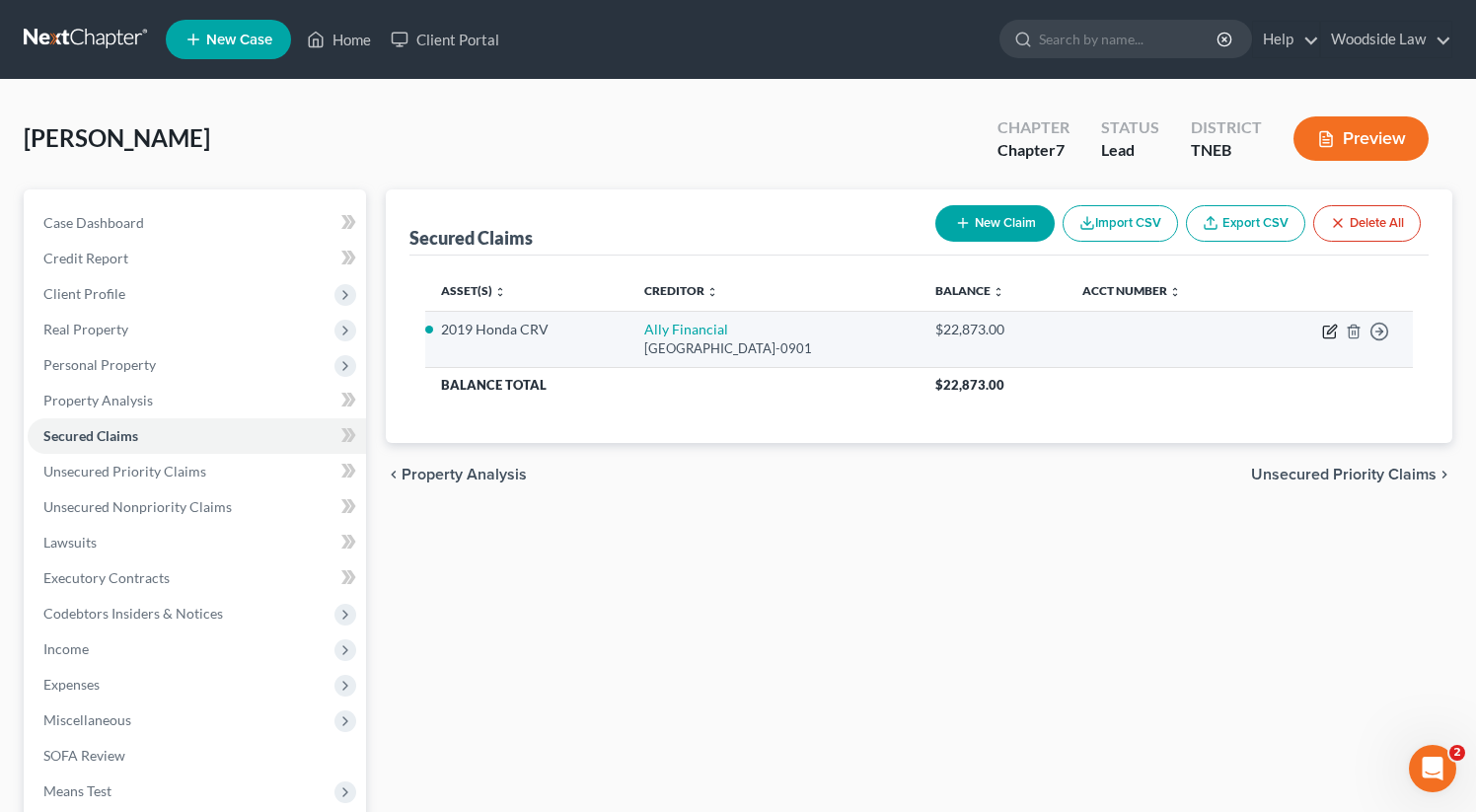
click at [1326, 334] on icon "button" at bounding box center [1330, 332] width 16 height 16
select select "24"
select select "2"
select select "4"
select select "3"
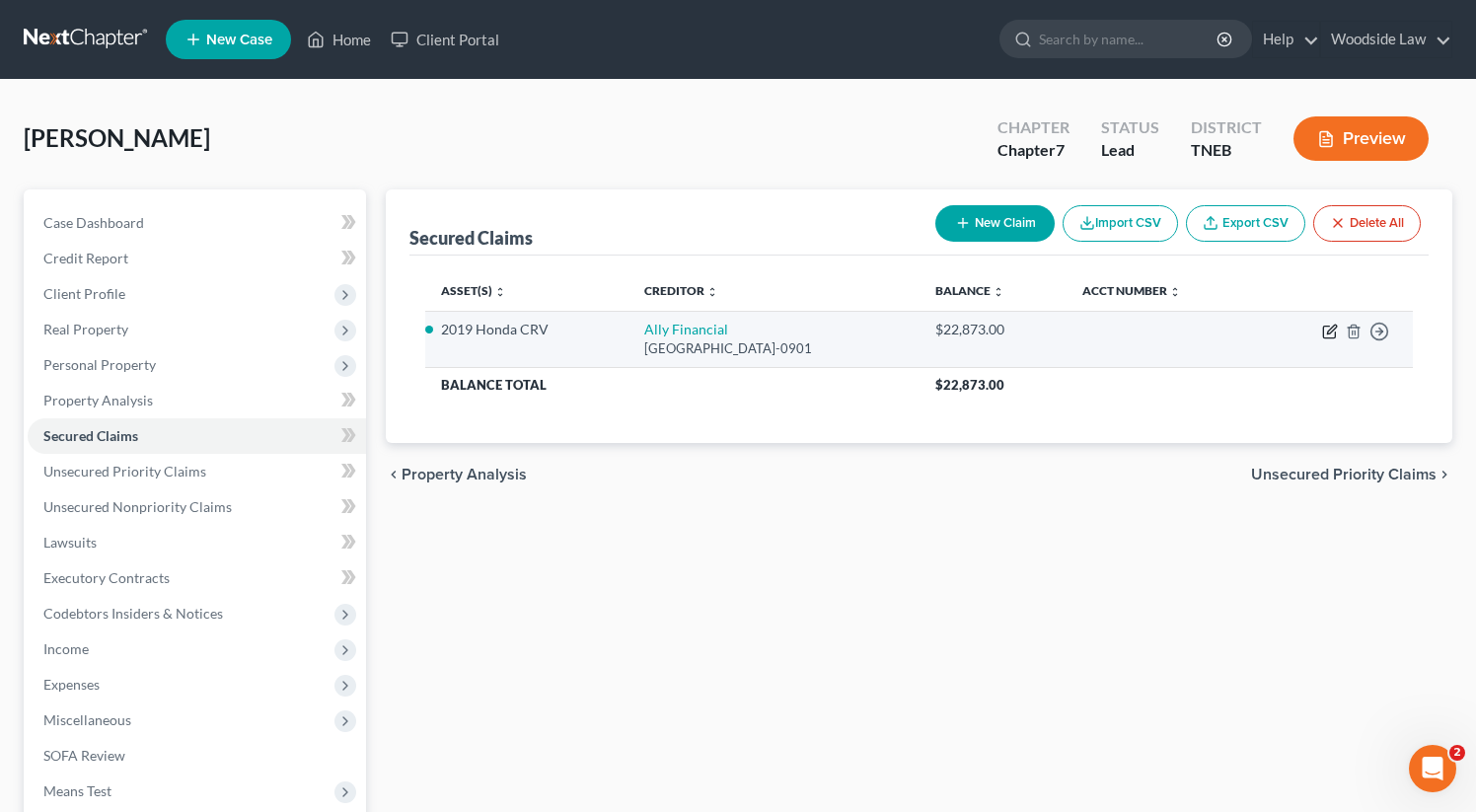
select select "0"
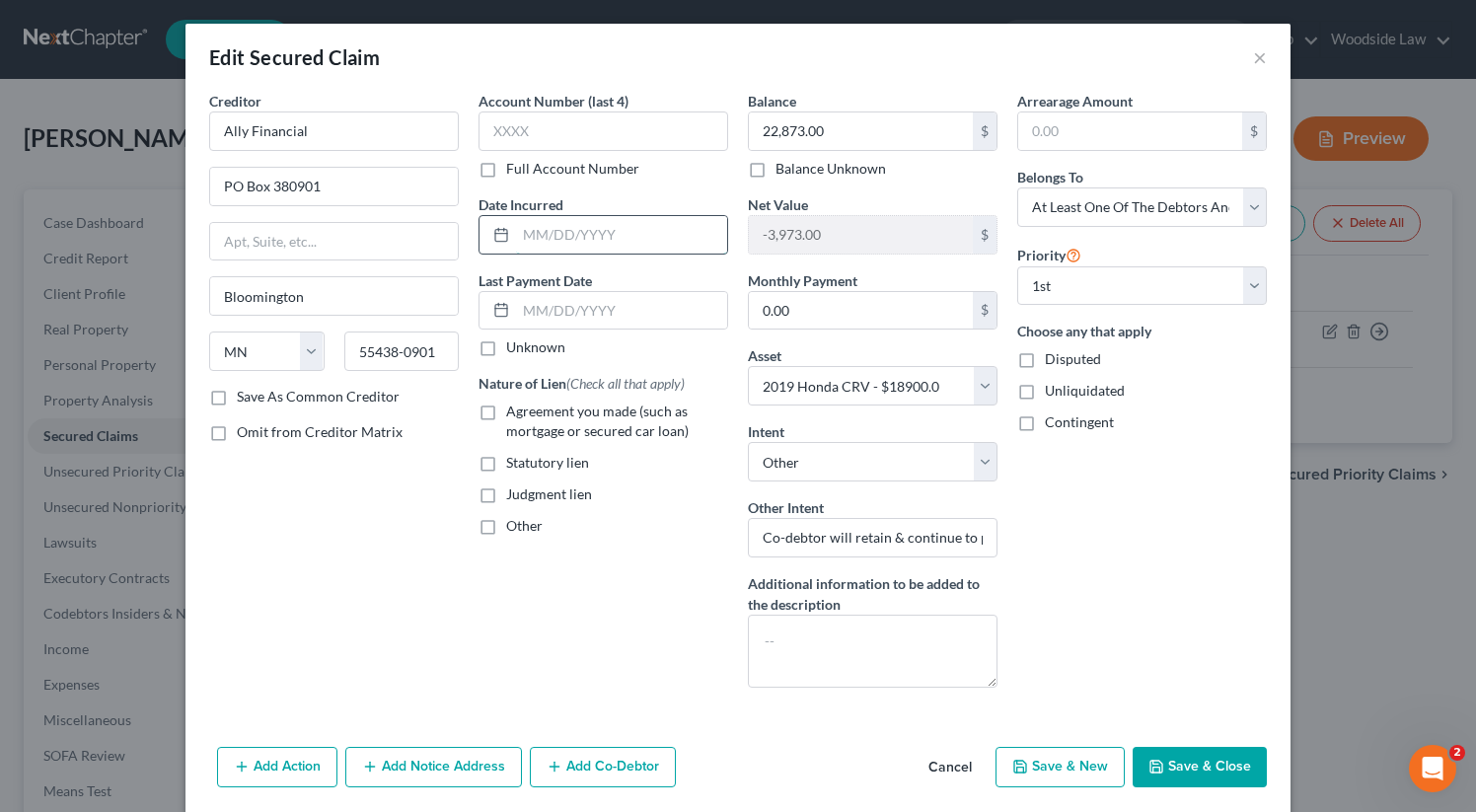
click at [581, 241] on input "text" at bounding box center [621, 235] width 211 height 38
type input "[DATE]"
click at [507, 412] on label "Agreement you made (such as mortgage or secured car loan)" at bounding box center [618, 420] width 222 height 39
click at [514, 412] on input "Agreement you made (such as mortgage or secured car loan)" at bounding box center [520, 407] width 13 height 13
checkbox input "true"
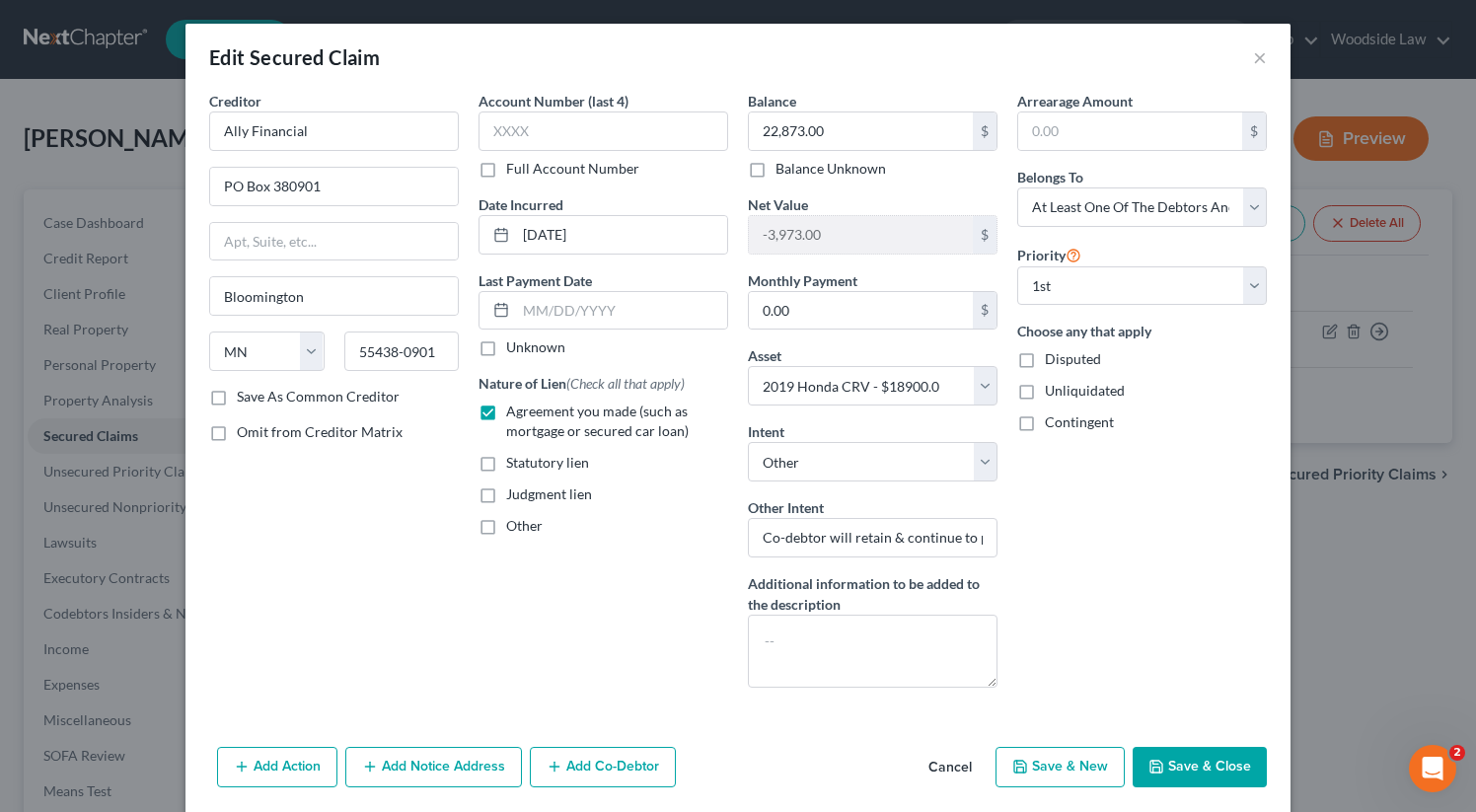
scroll to position [31, 0]
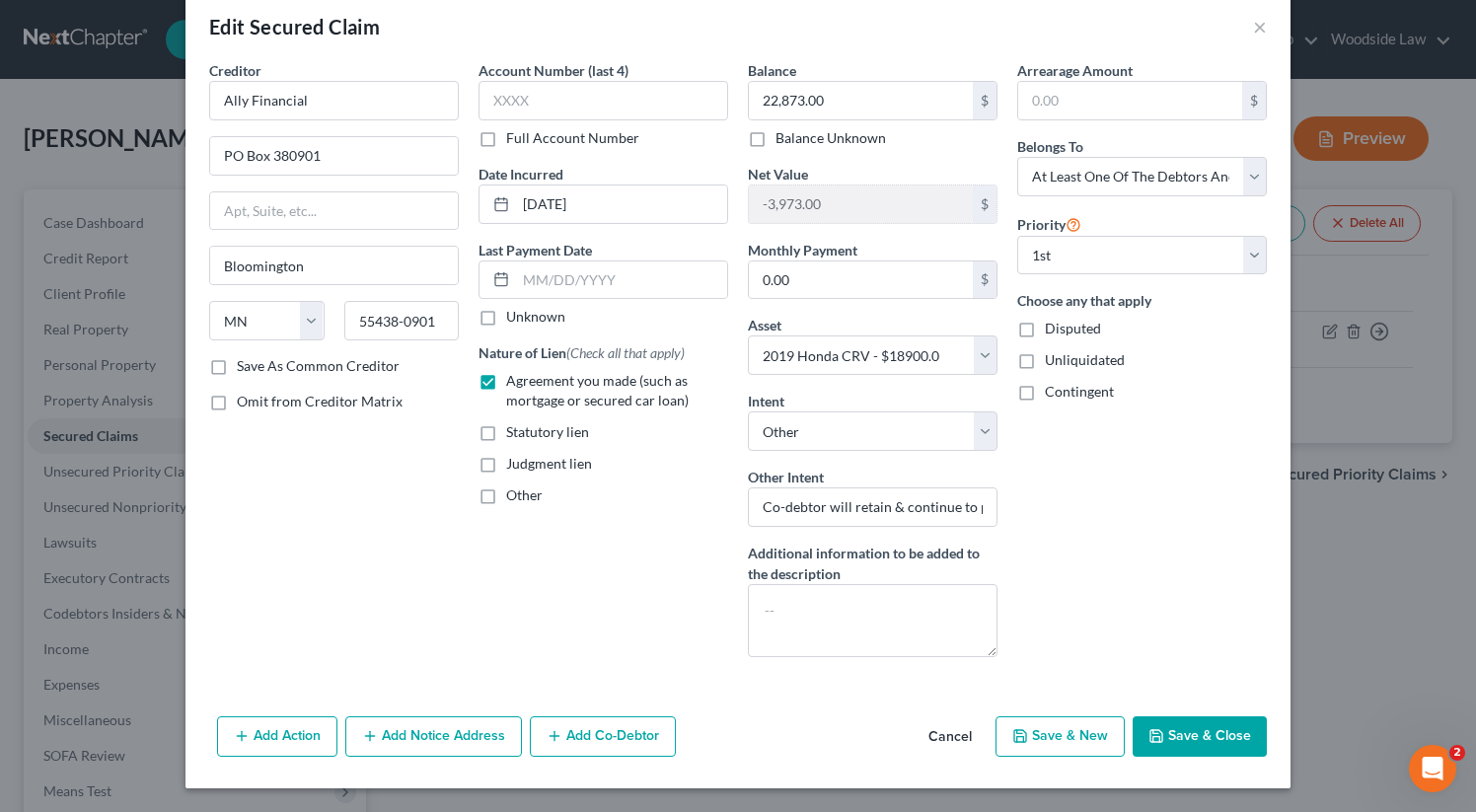
click at [625, 732] on button "Add Co-Debtor" at bounding box center [603, 736] width 146 height 41
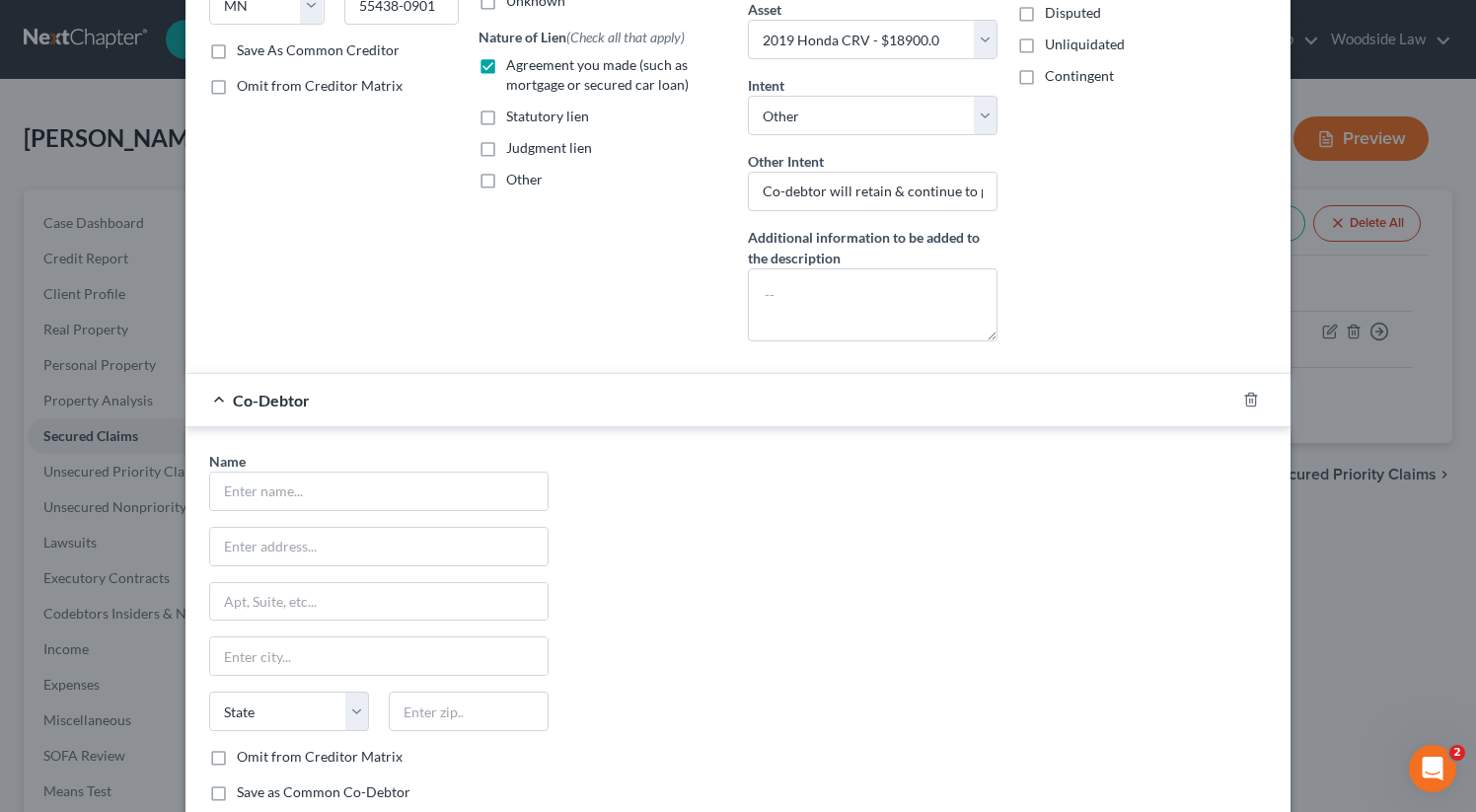
scroll to position [352, 0]
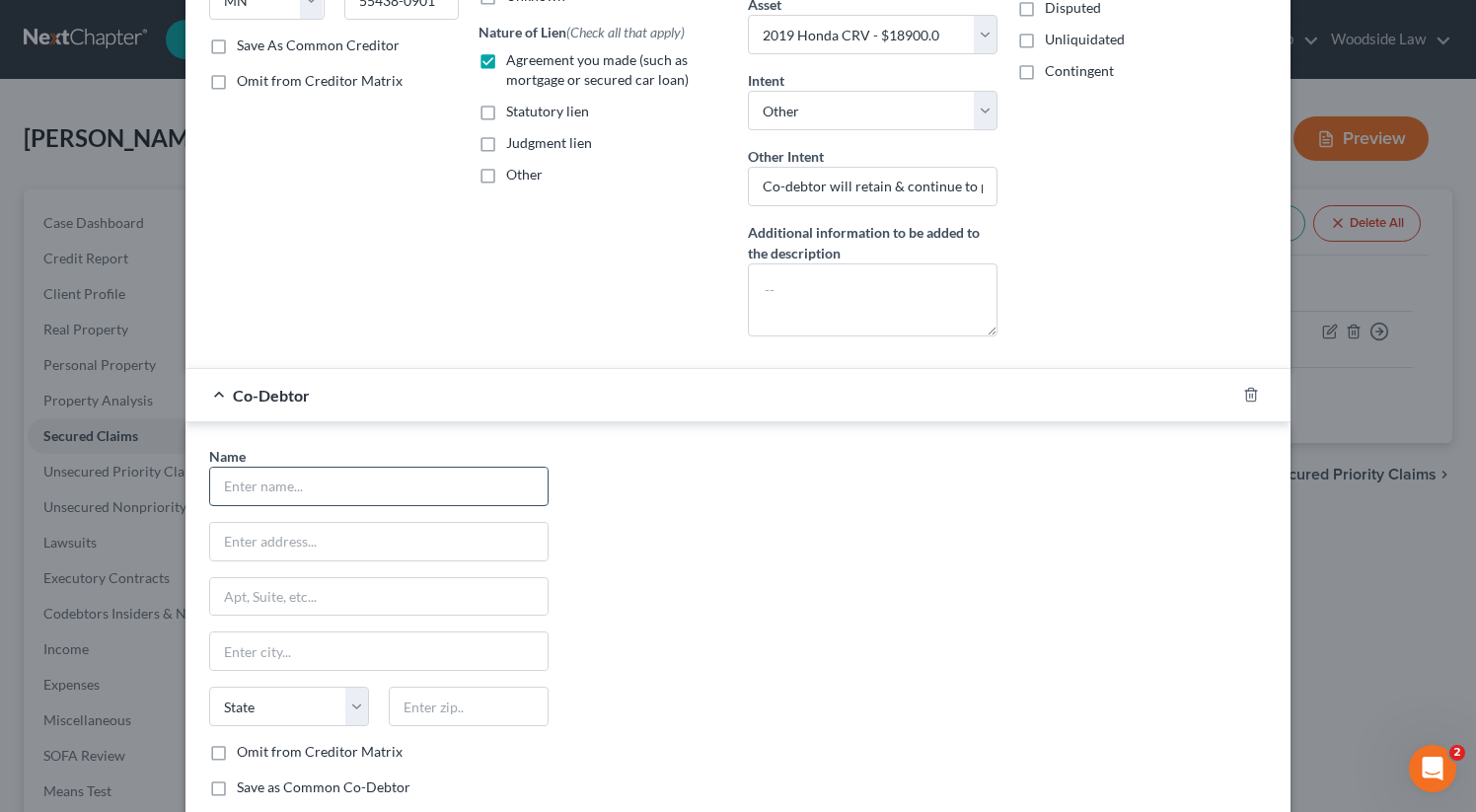
click at [342, 480] on input "text" at bounding box center [379, 486] width 338 height 38
type input "[PERSON_NAME]"
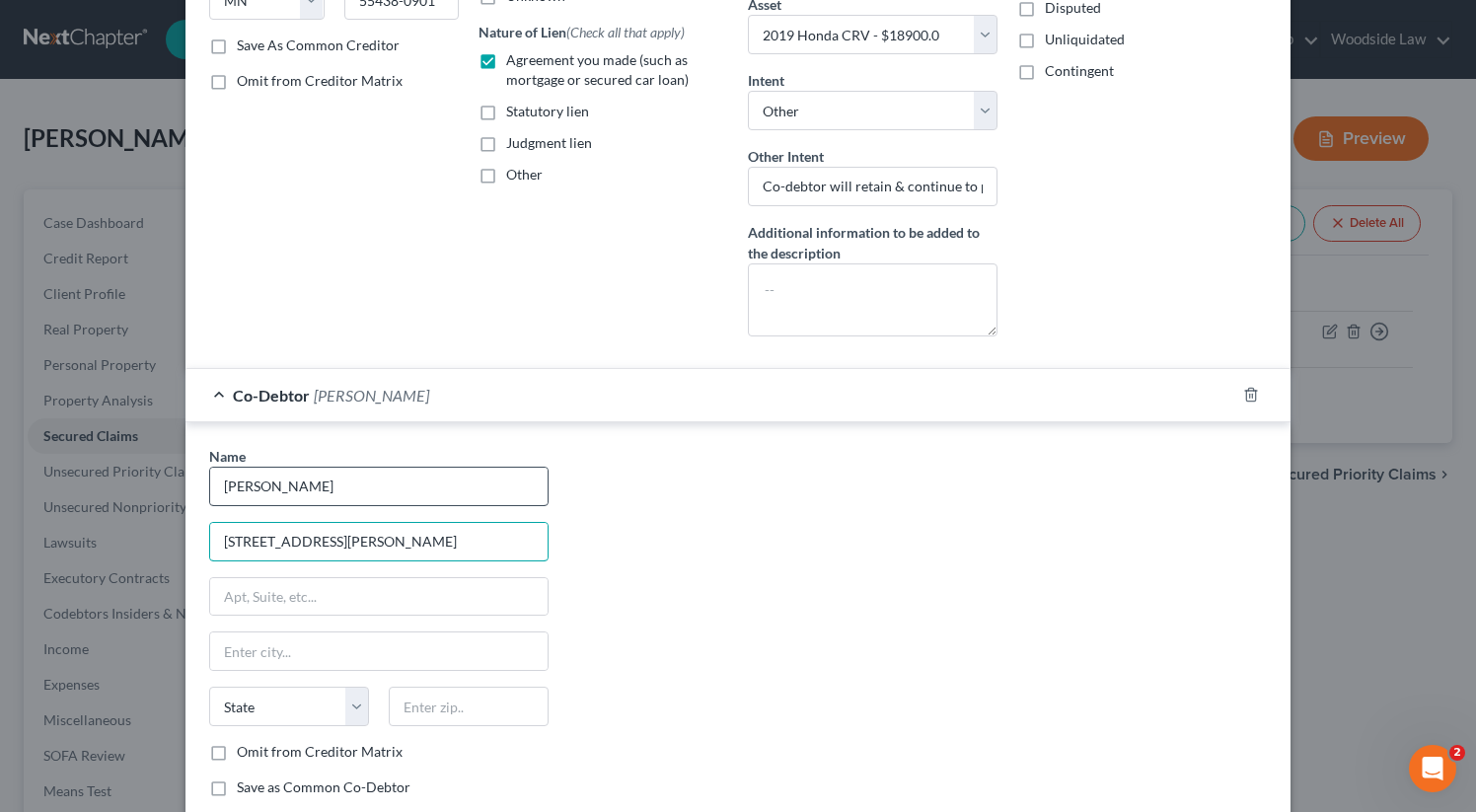
type input "[STREET_ADDRESS][PERSON_NAME]"
type input "37353"
type input "[PERSON_NAME]"
select select "44"
click at [237, 748] on label "Omit from Creditor Matrix" at bounding box center [320, 752] width 166 height 20
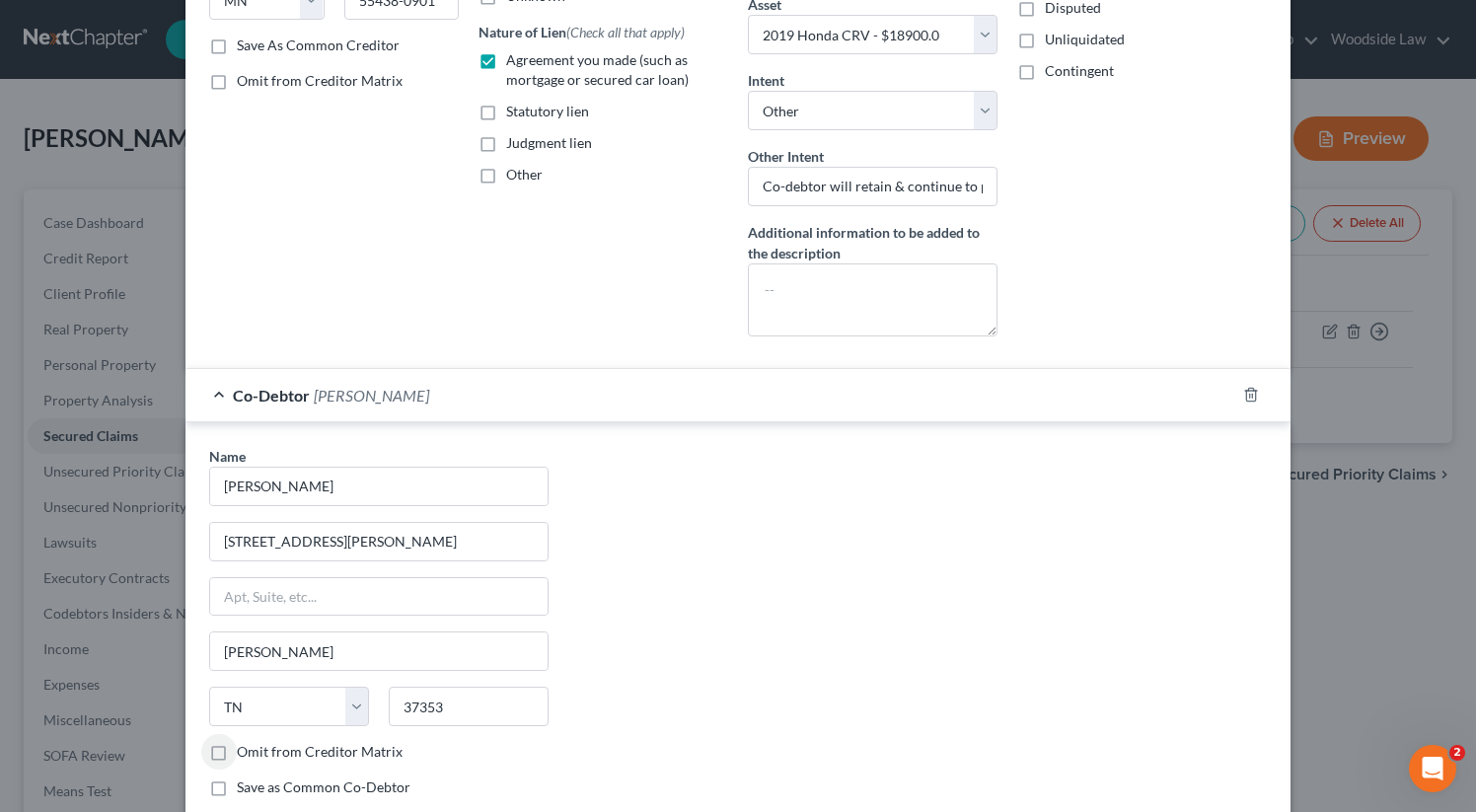
click at [245, 748] on input "Omit from Creditor Matrix" at bounding box center [251, 748] width 13 height 13
checkbox input "true"
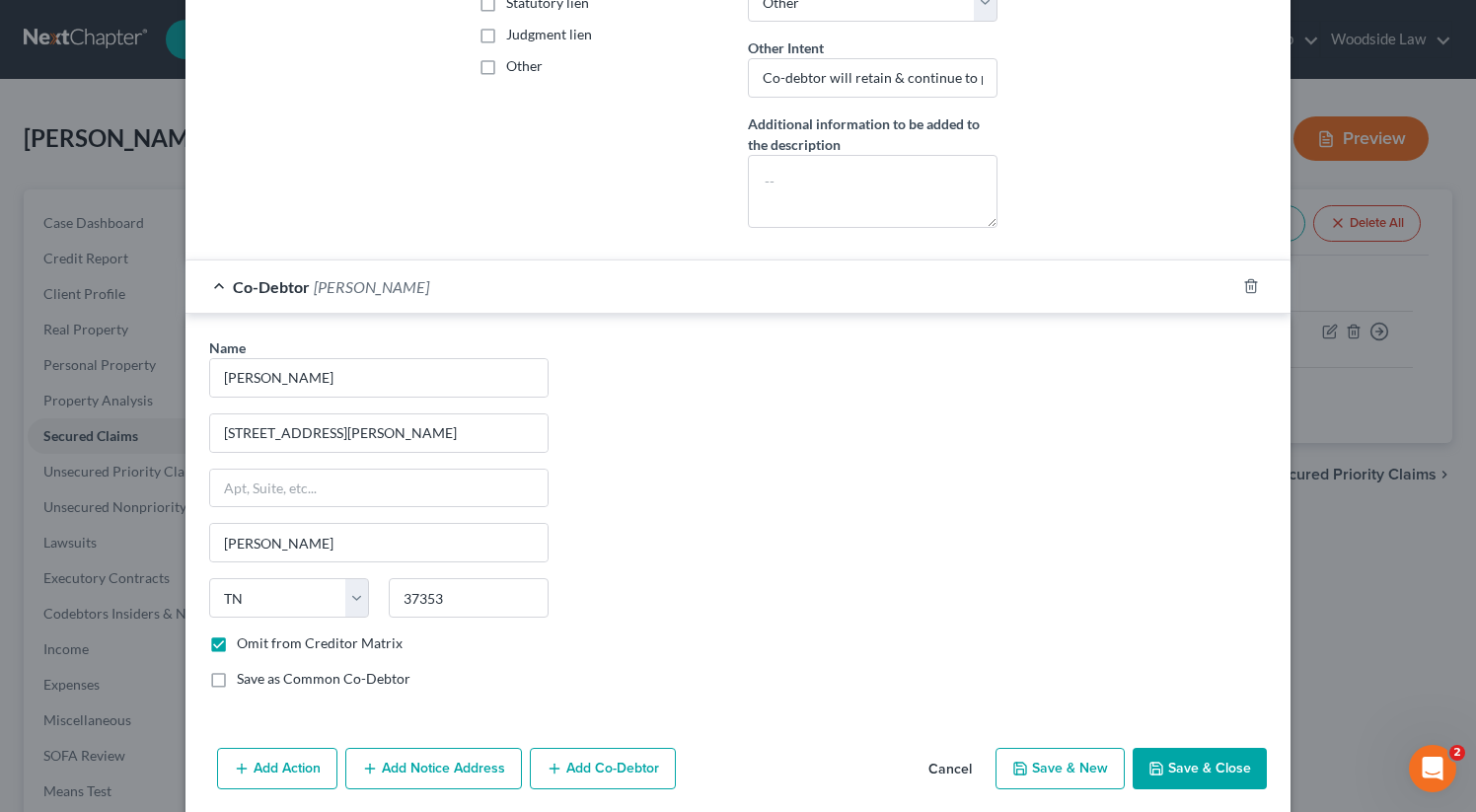
scroll to position [491, 0]
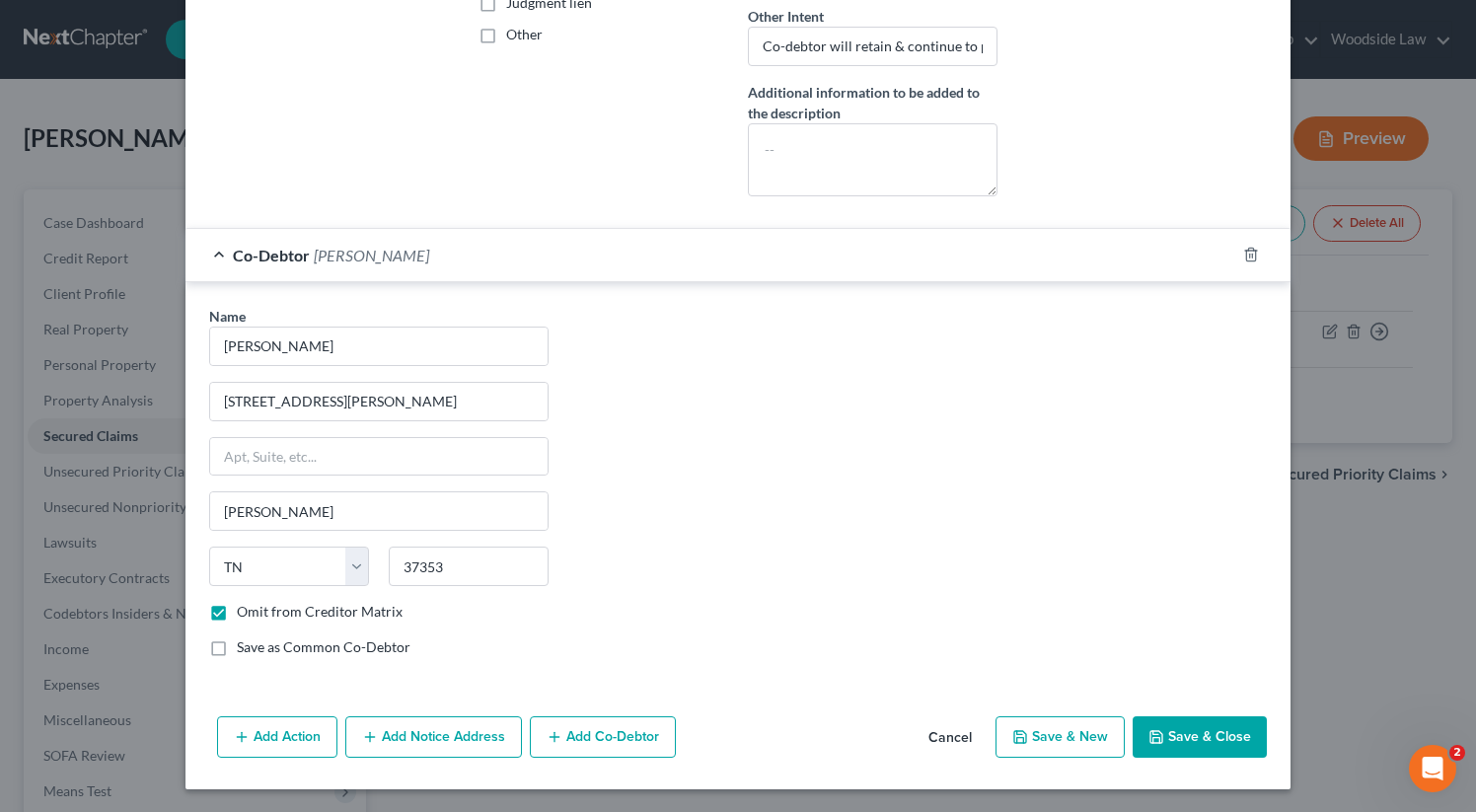
click at [1201, 739] on button "Save & Close" at bounding box center [1200, 736] width 134 height 41
select select
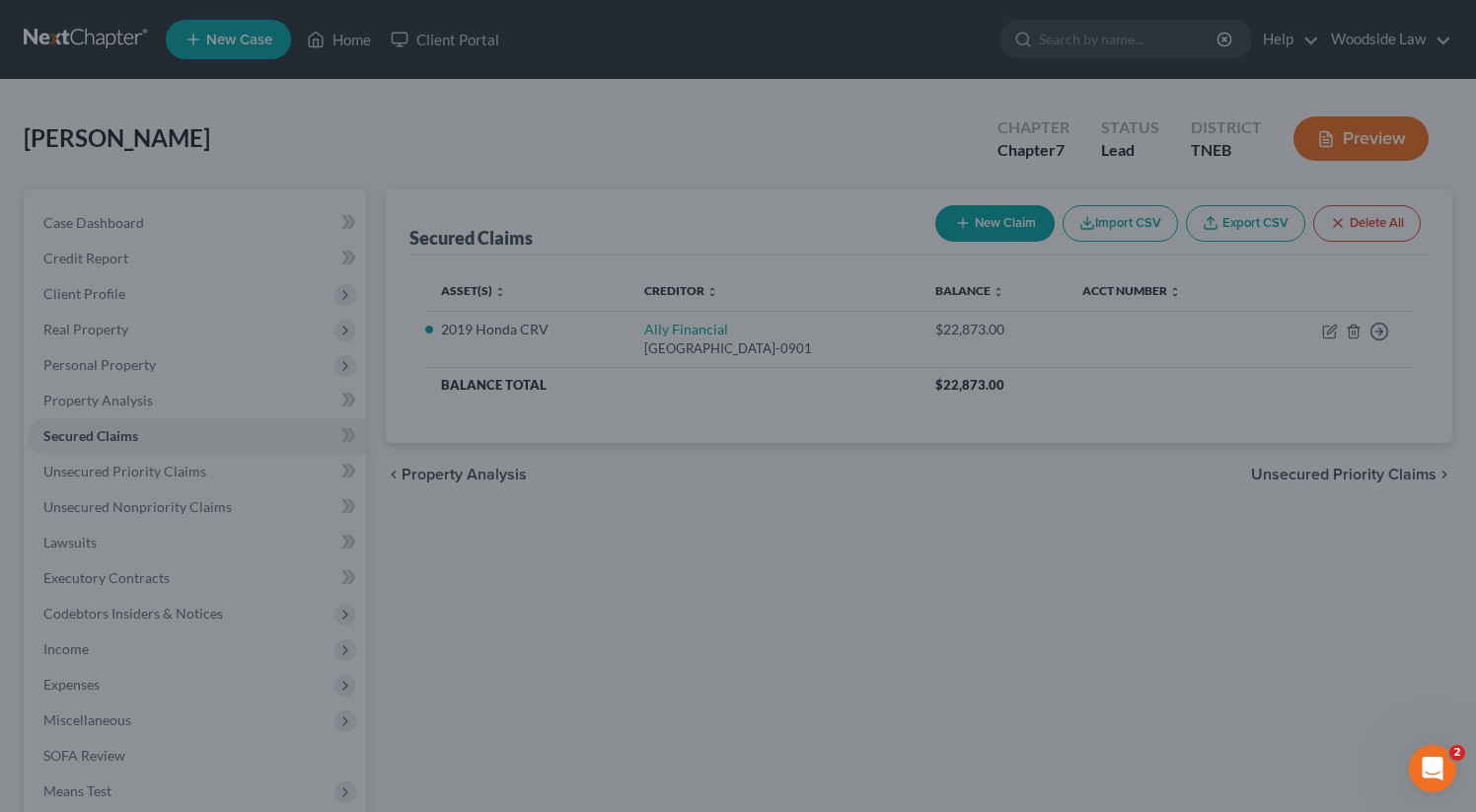
scroll to position [0, 0]
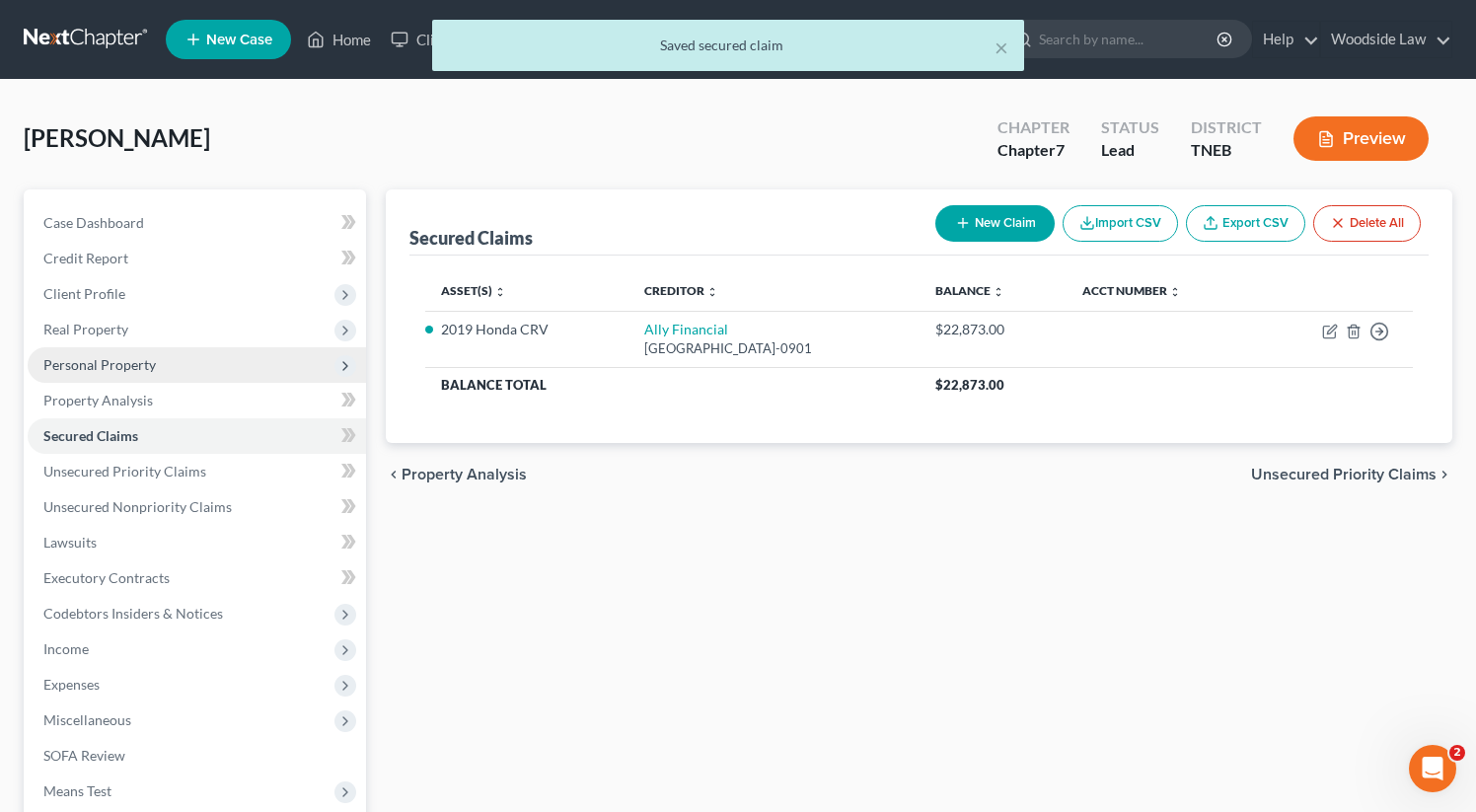
click at [132, 358] on span "Personal Property" at bounding box center [99, 364] width 113 height 17
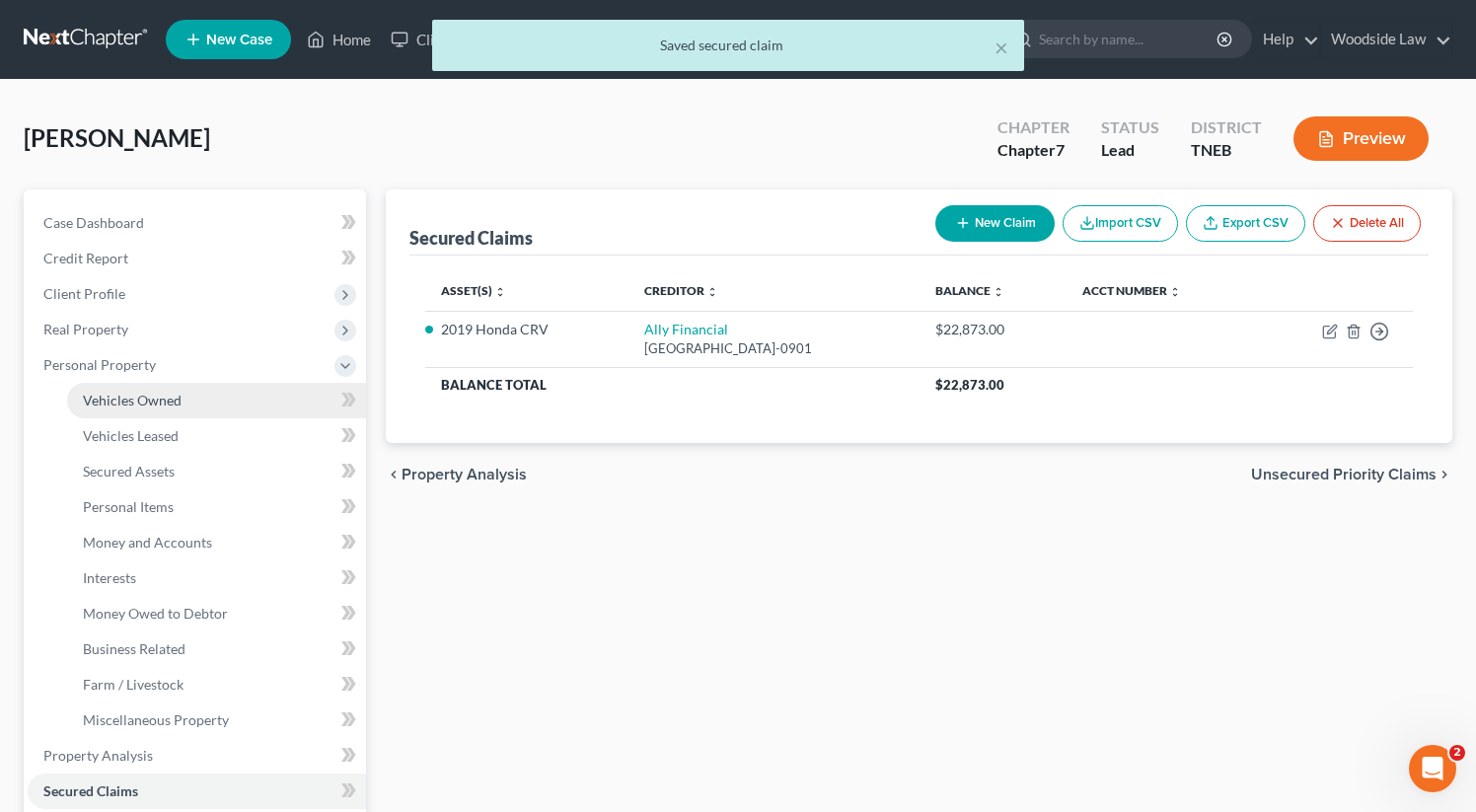
click at [164, 394] on span "Vehicles Owned" at bounding box center [132, 400] width 99 height 17
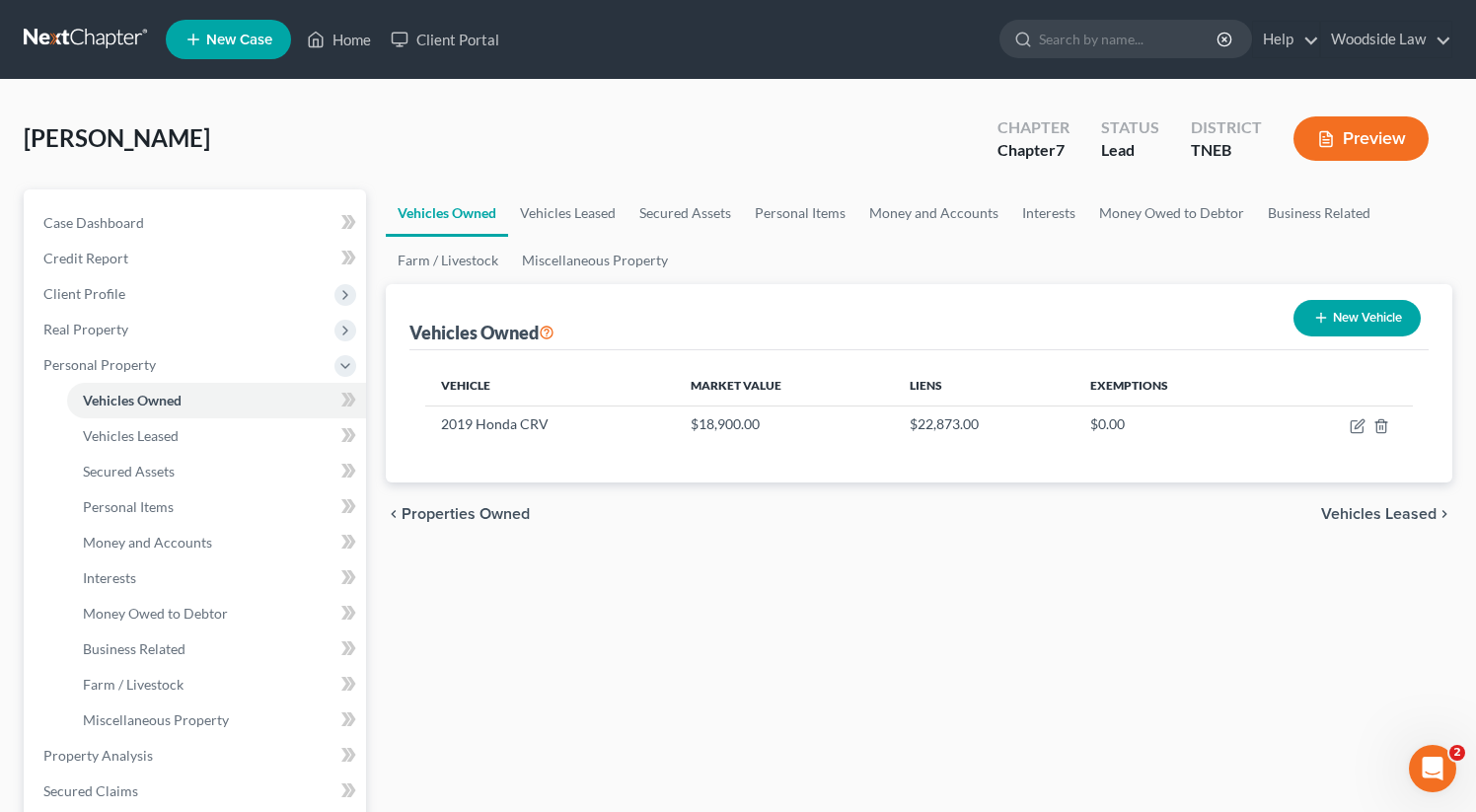
click at [1324, 307] on button "New Vehicle" at bounding box center [1356, 318] width 127 height 37
select select "0"
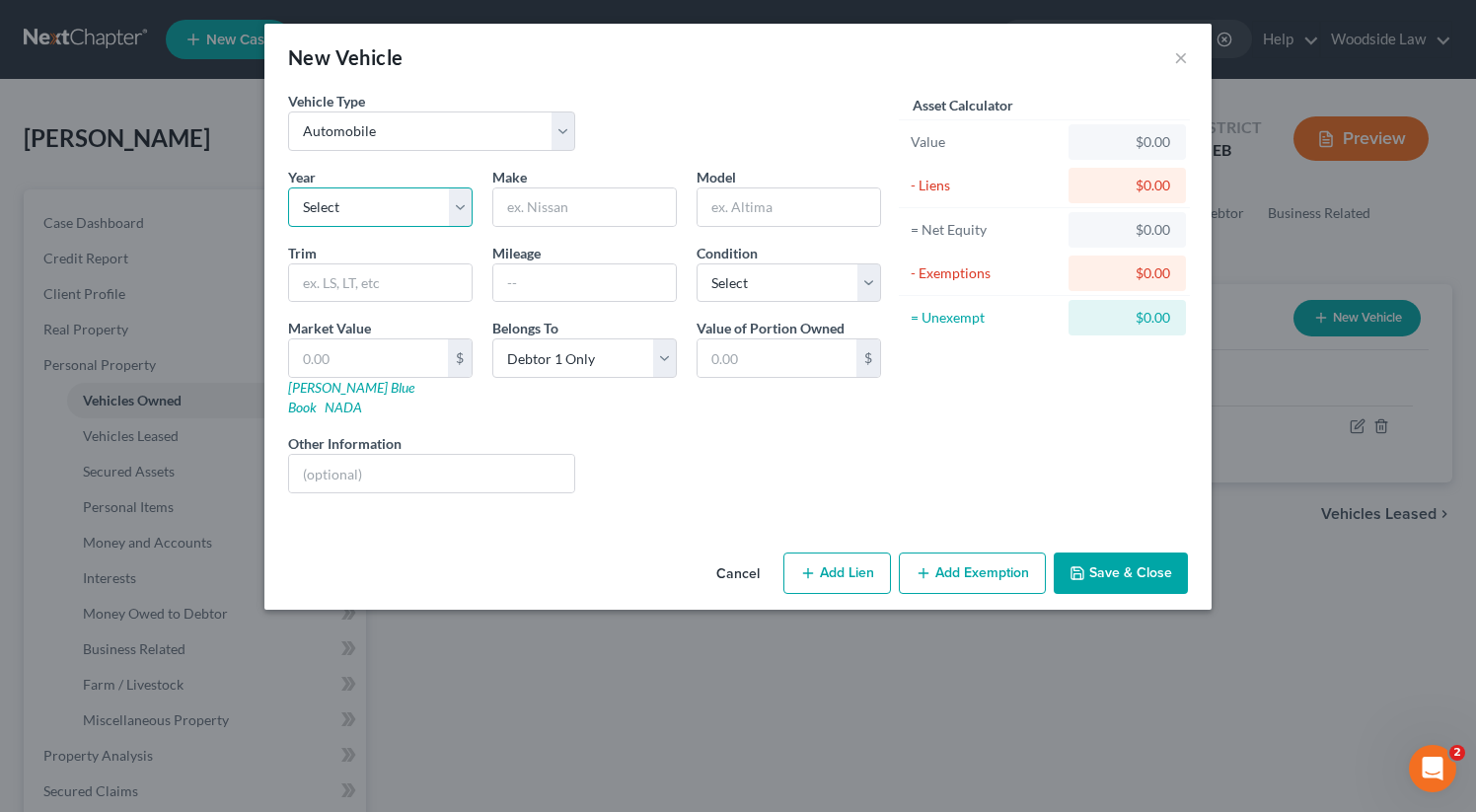
click at [433, 201] on select "Select 2026 2025 2024 2023 2022 2021 2020 2019 2018 2017 2016 2015 2014 2013 20…" at bounding box center [380, 207] width 185 height 39
select select "11"
click at [288, 188] on select "Select 2026 2025 2024 2023 2022 2021 2020 2019 2018 2017 2016 2015 2014 2013 20…" at bounding box center [380, 207] width 185 height 39
click at [588, 201] on input "text" at bounding box center [585, 208] width 183 height 38
type input "Honda"
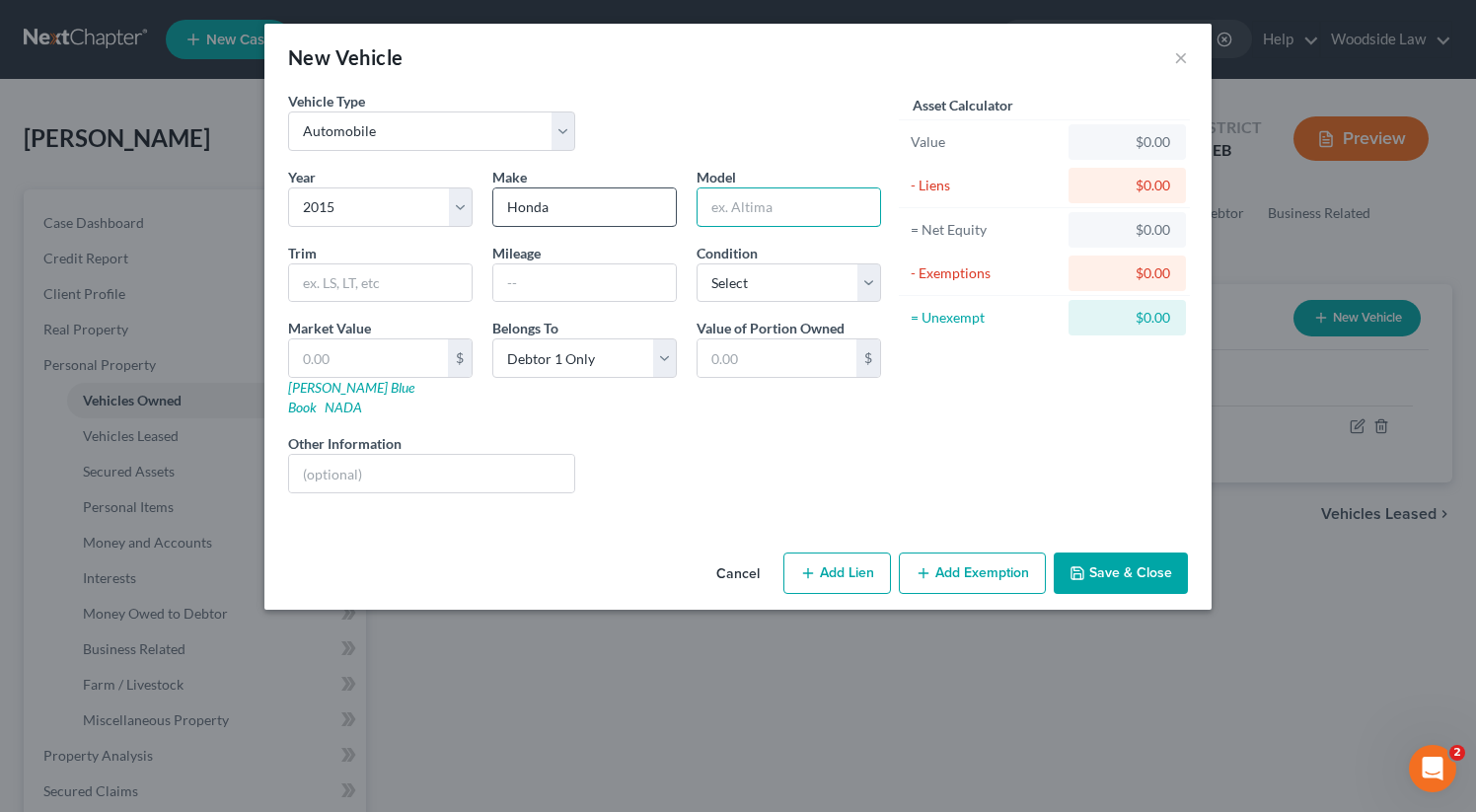
type input "c"
type input "Civic"
click at [607, 266] on input "text" at bounding box center [585, 284] width 183 height 38
type input "110,000"
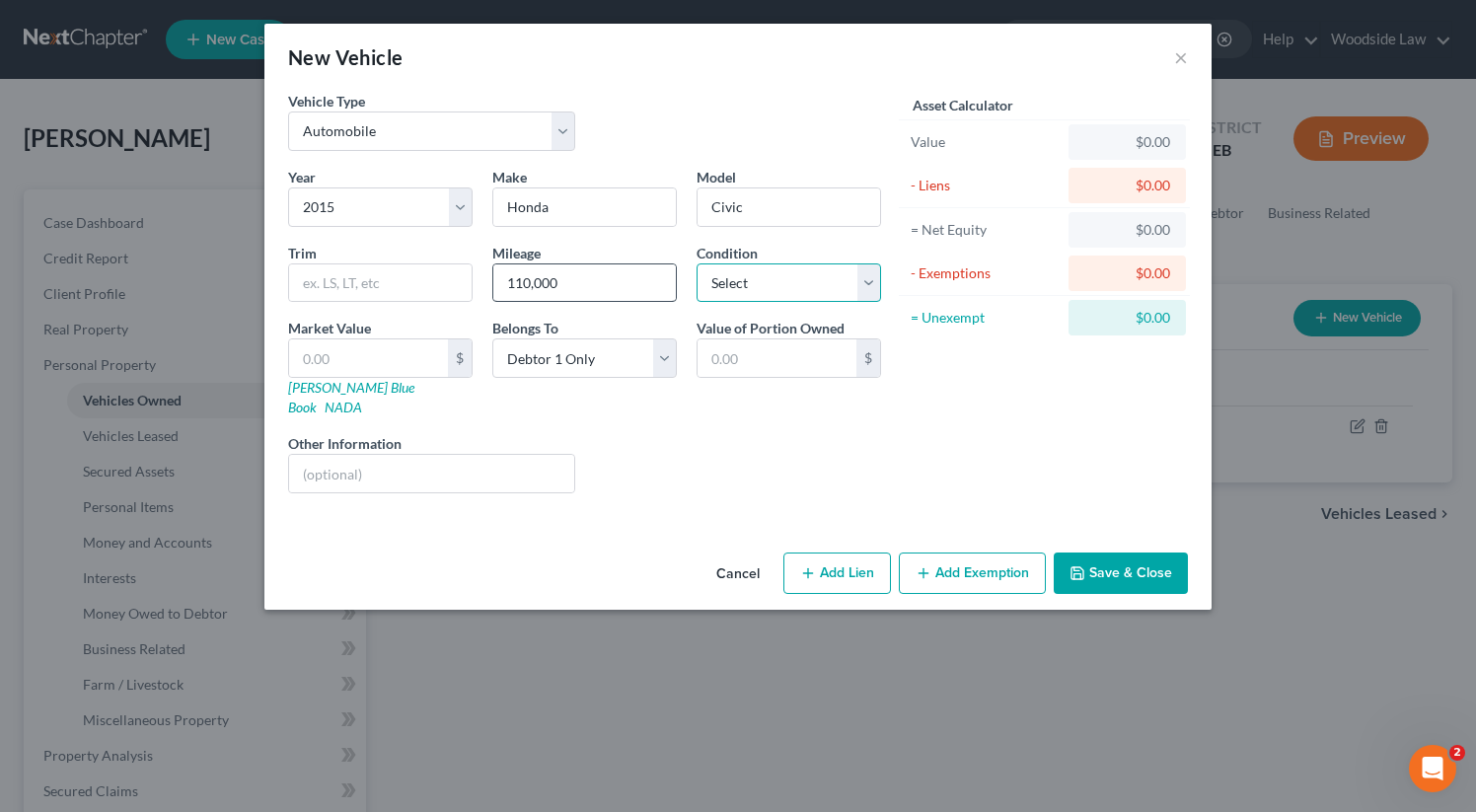
select select "2"
type input "5"
type input "5.00"
type input "58"
type input "58.00"
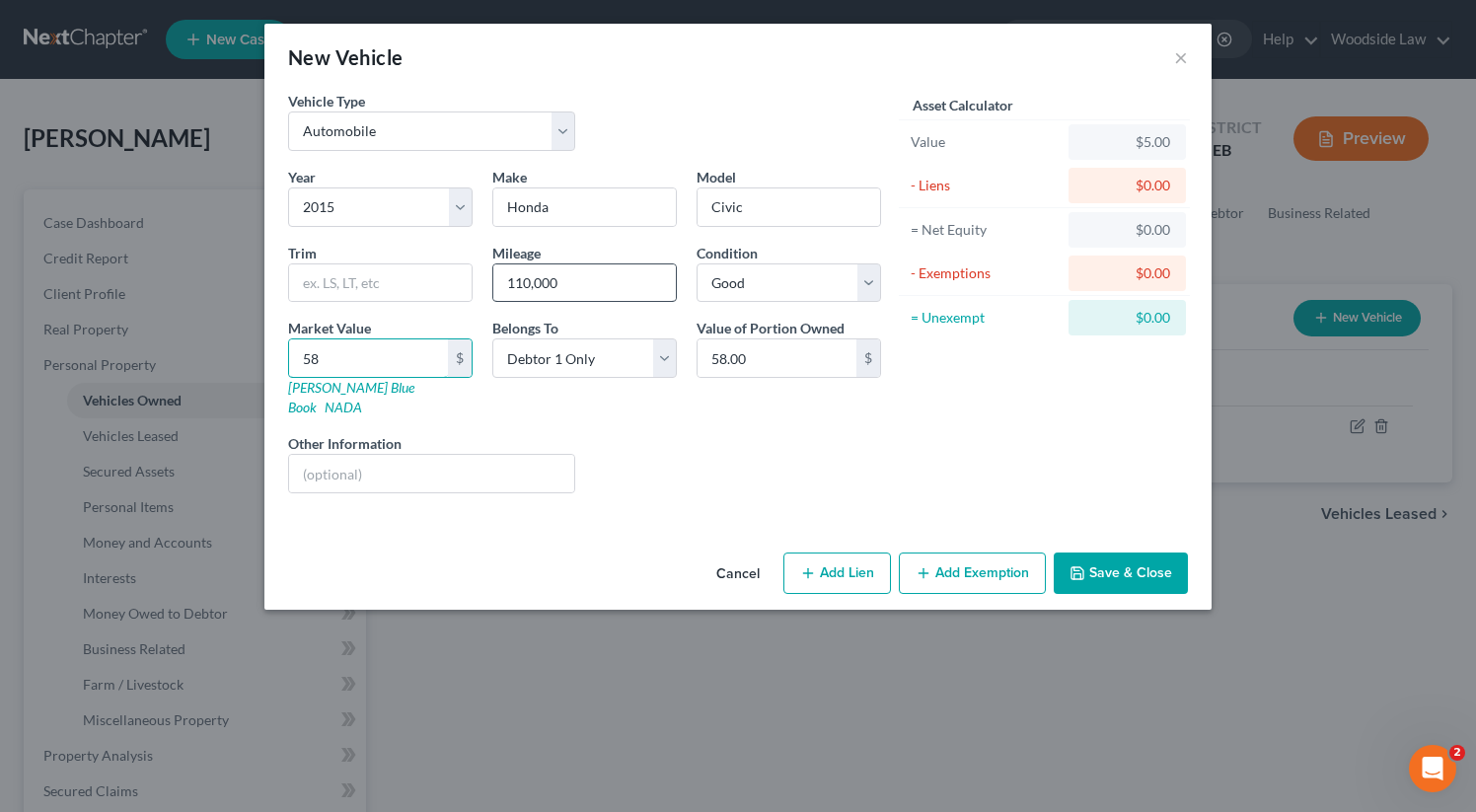
type input "580"
type input "580.00"
type input "5800"
type input "5,800.00"
type input "5,800"
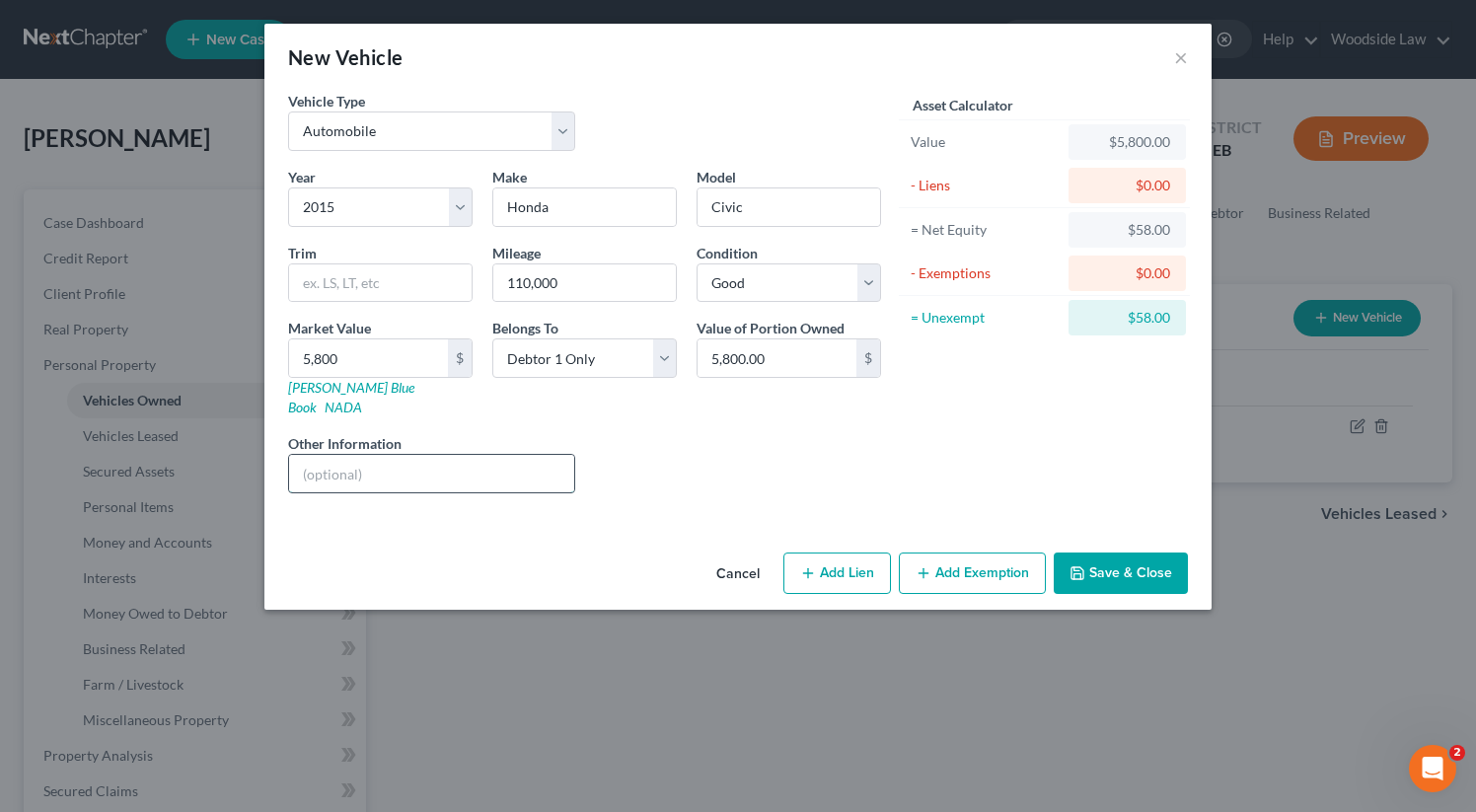
click at [361, 456] on input "text" at bounding box center [431, 473] width 285 height 38
type input "V"
click at [962, 438] on div "Asset Calculator Value $5,800.00 - Liens $0.00 = Net Equity $58.00 - Exemptions…" at bounding box center [1044, 300] width 307 height 418
click at [979, 552] on button "Add Exemption" at bounding box center [972, 572] width 147 height 41
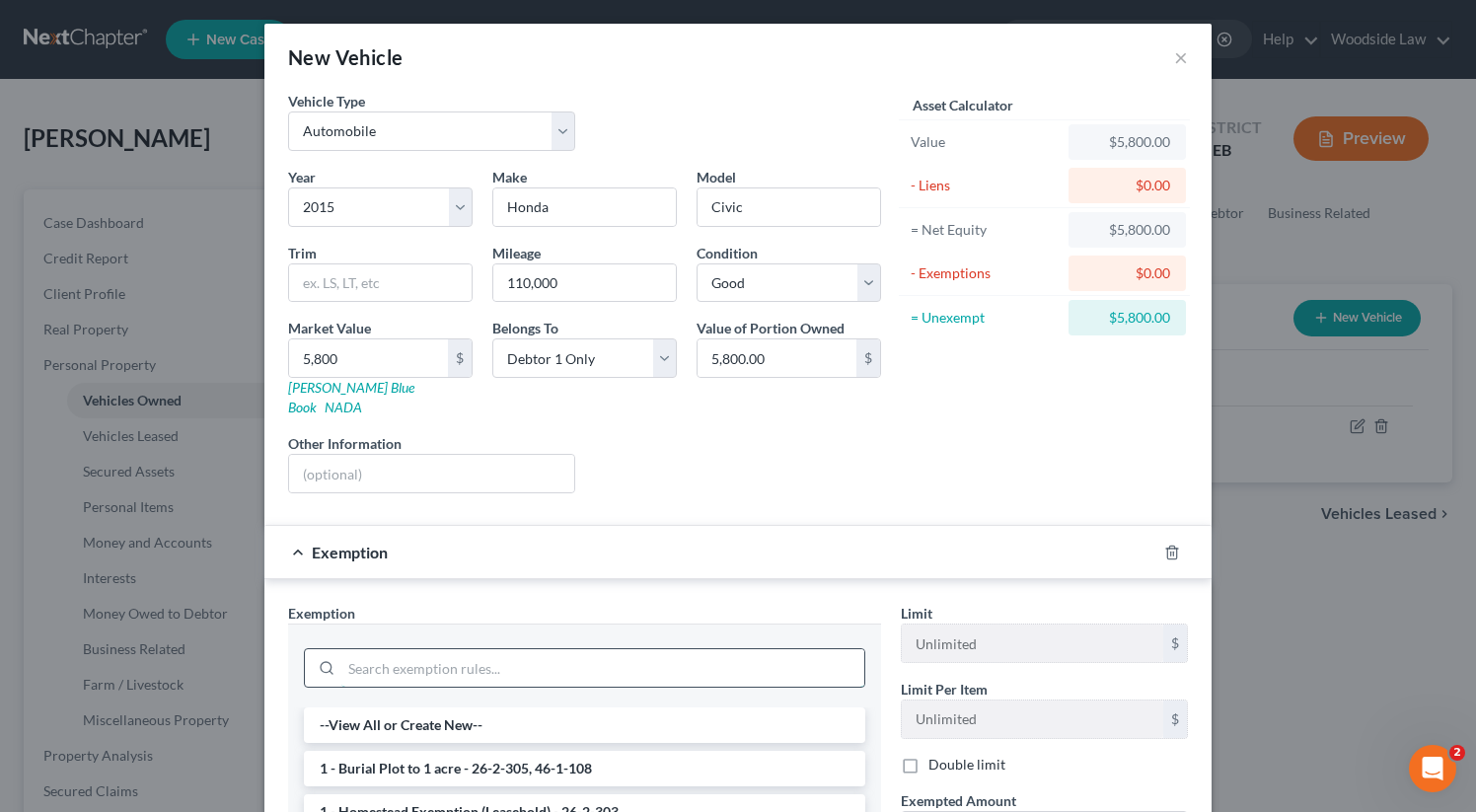
click at [635, 649] on input "search" at bounding box center [603, 668] width 523 height 38
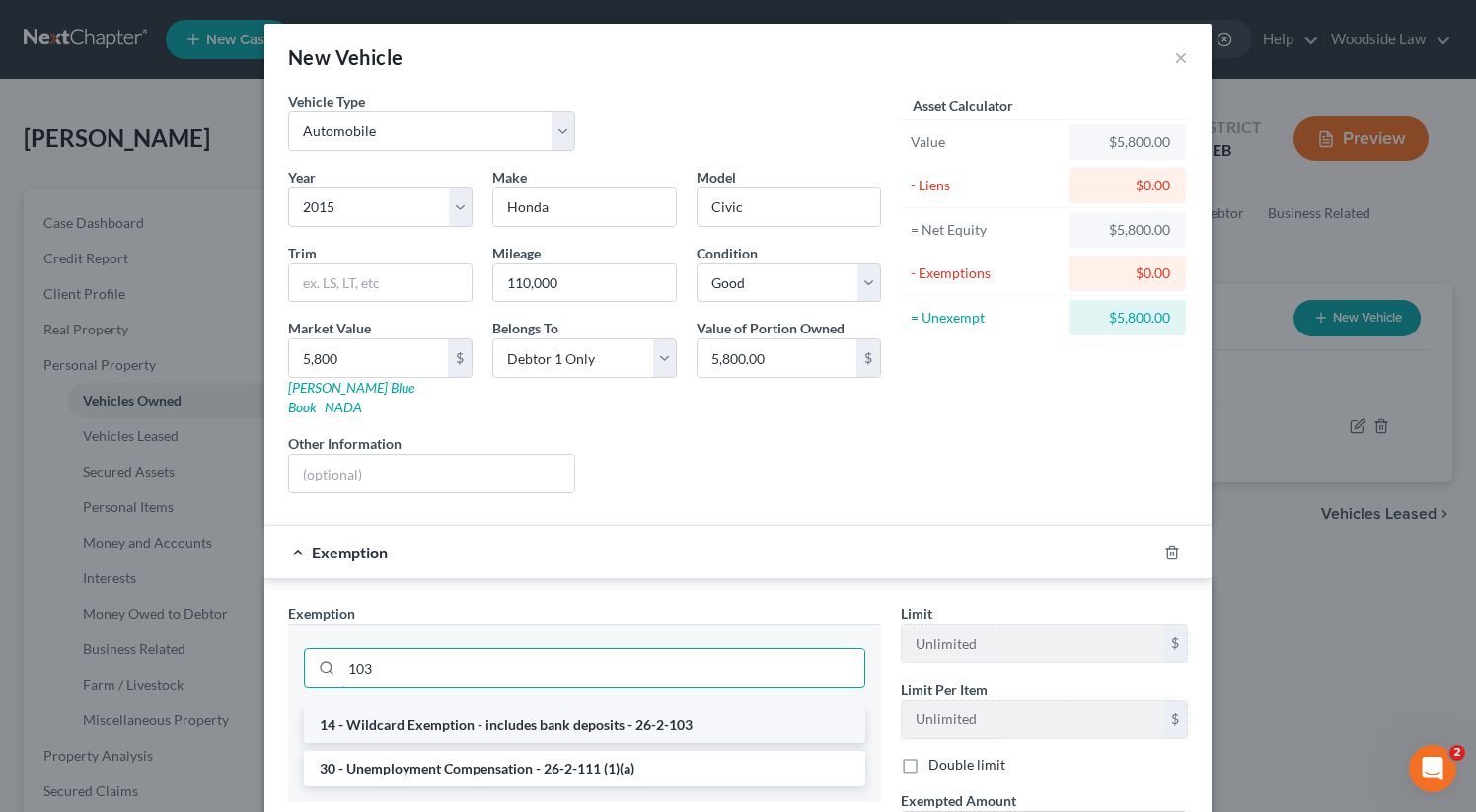
type input "103"
click at [653, 707] on li "14 - Wildcard Exemption - includes bank deposits - 26-2-103" at bounding box center [585, 725] width 562 height 36
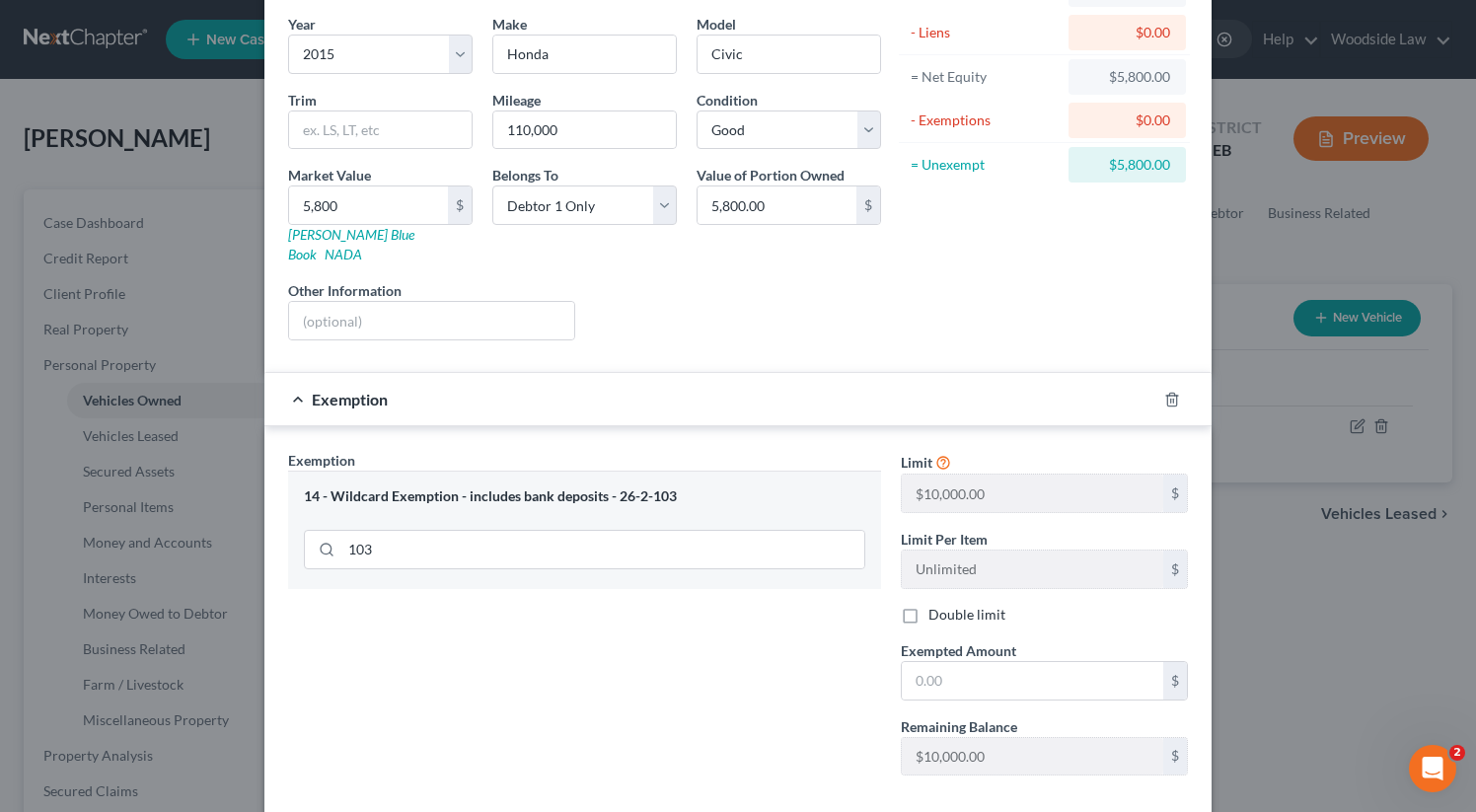
scroll to position [152, 0]
click at [1033, 669] on input "text" at bounding box center [1032, 682] width 262 height 38
type input "5,800"
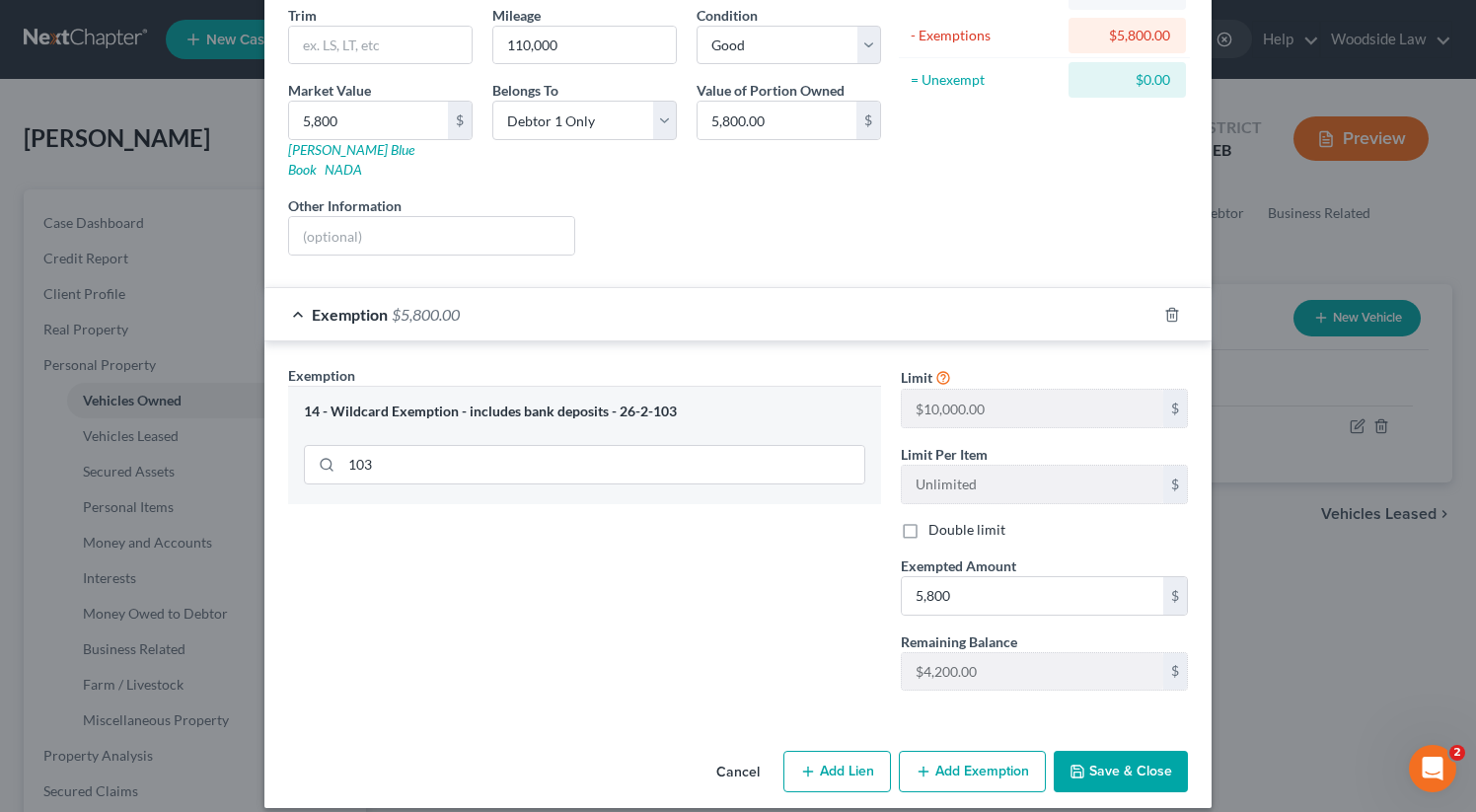
click at [1141, 750] on button "Save & Close" at bounding box center [1121, 770] width 134 height 41
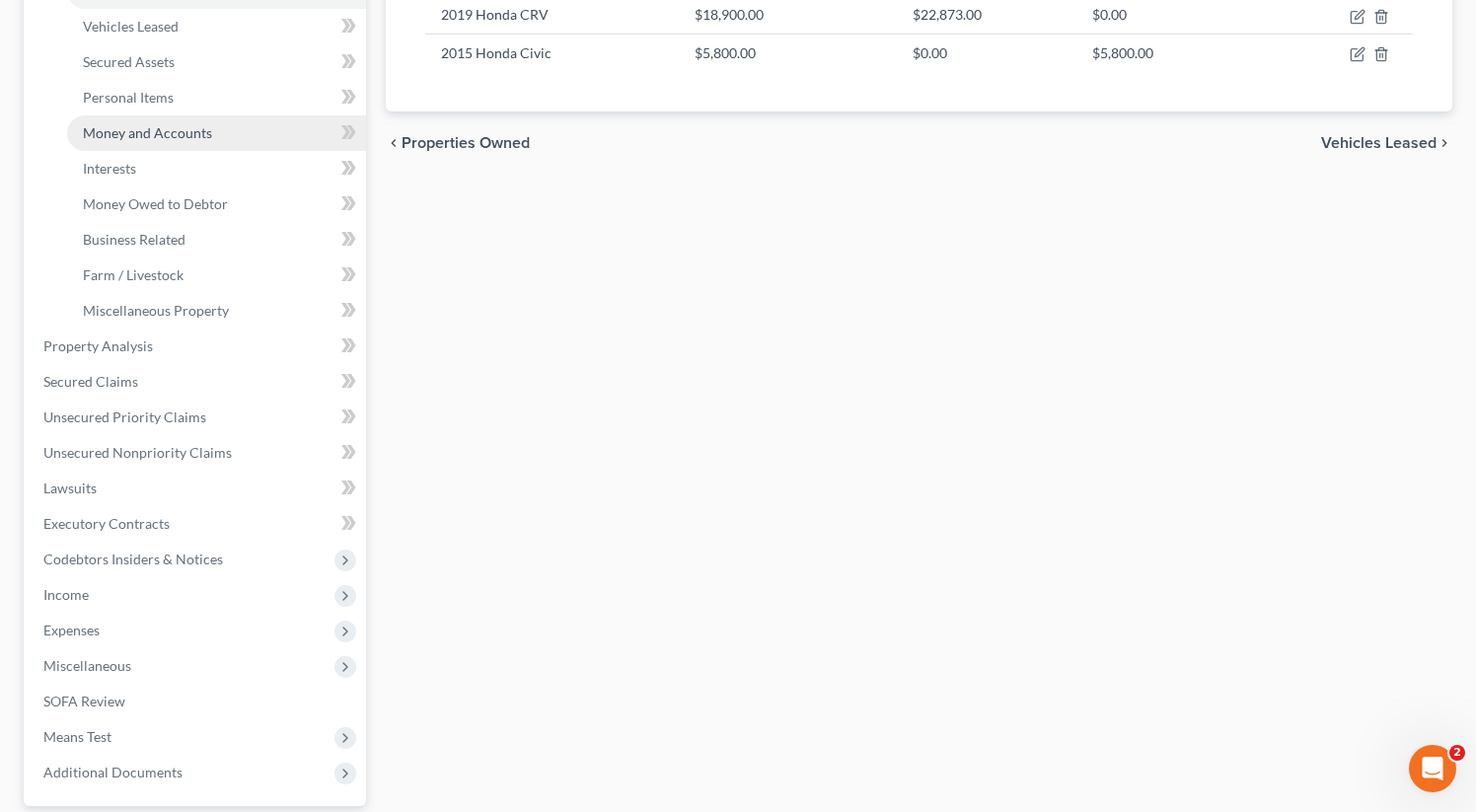
scroll to position [482, 0]
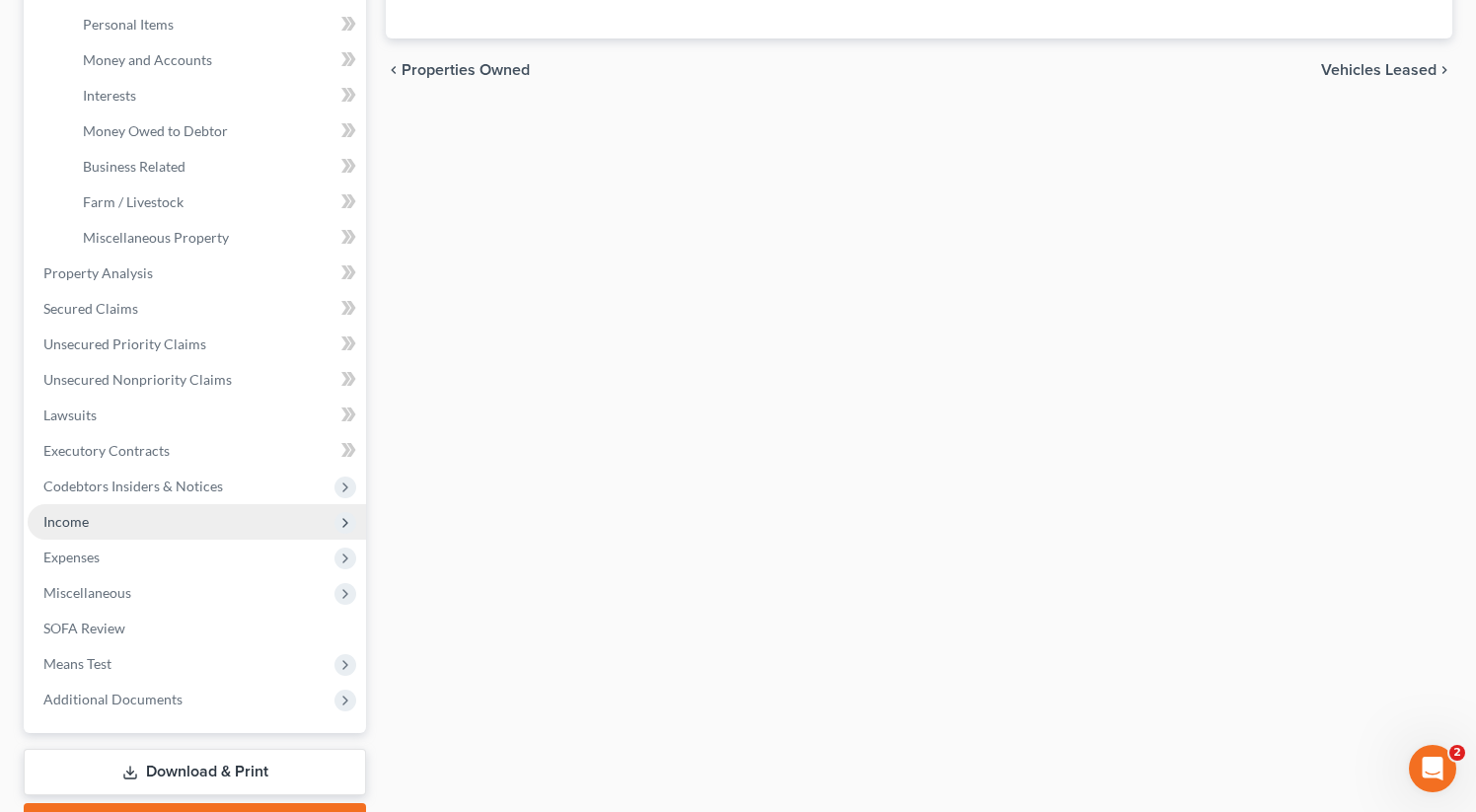
click at [108, 516] on span "Income" at bounding box center [197, 522] width 339 height 36
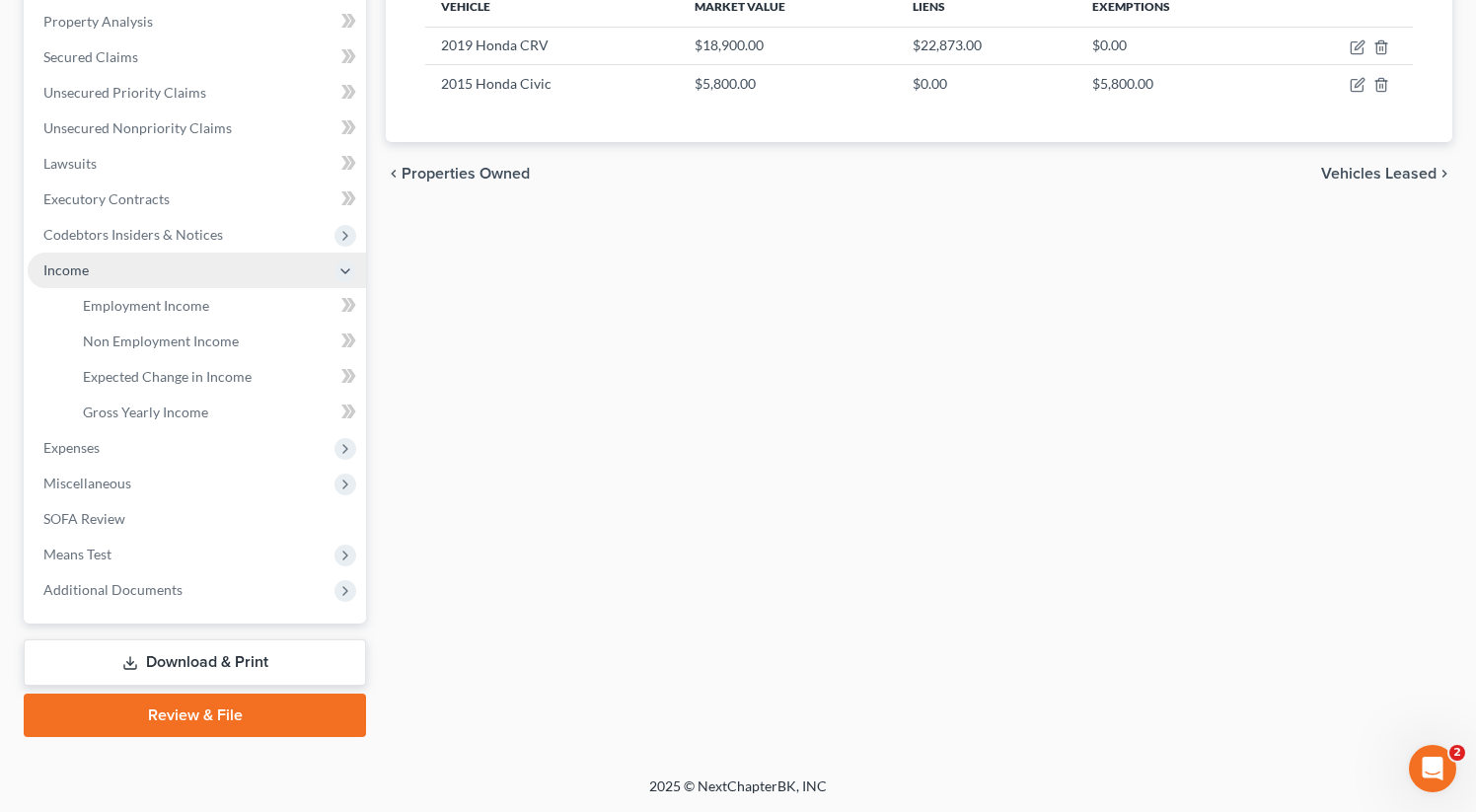
scroll to position [377, 0]
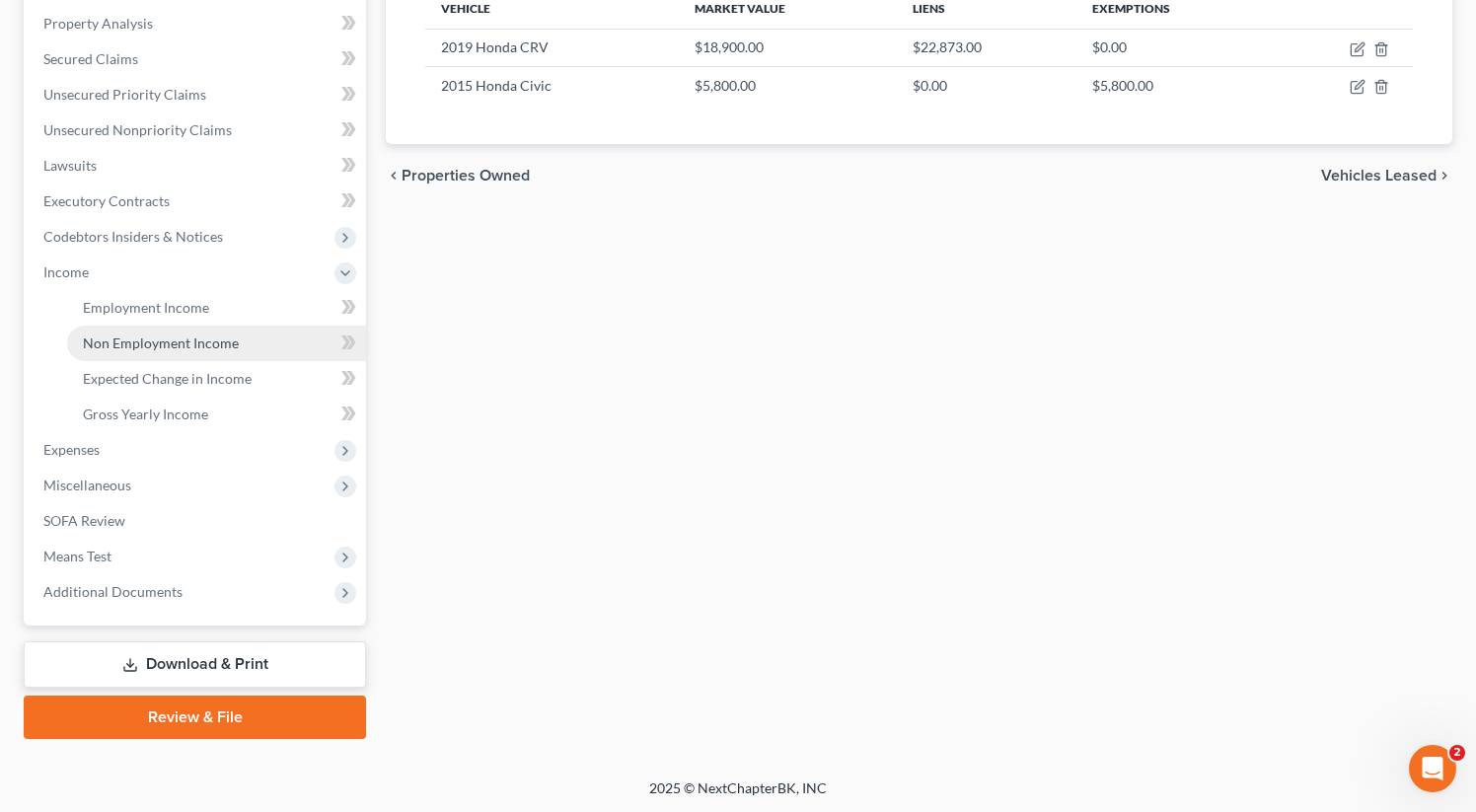
click at [145, 336] on span "Non Employment Income" at bounding box center [161, 343] width 156 height 17
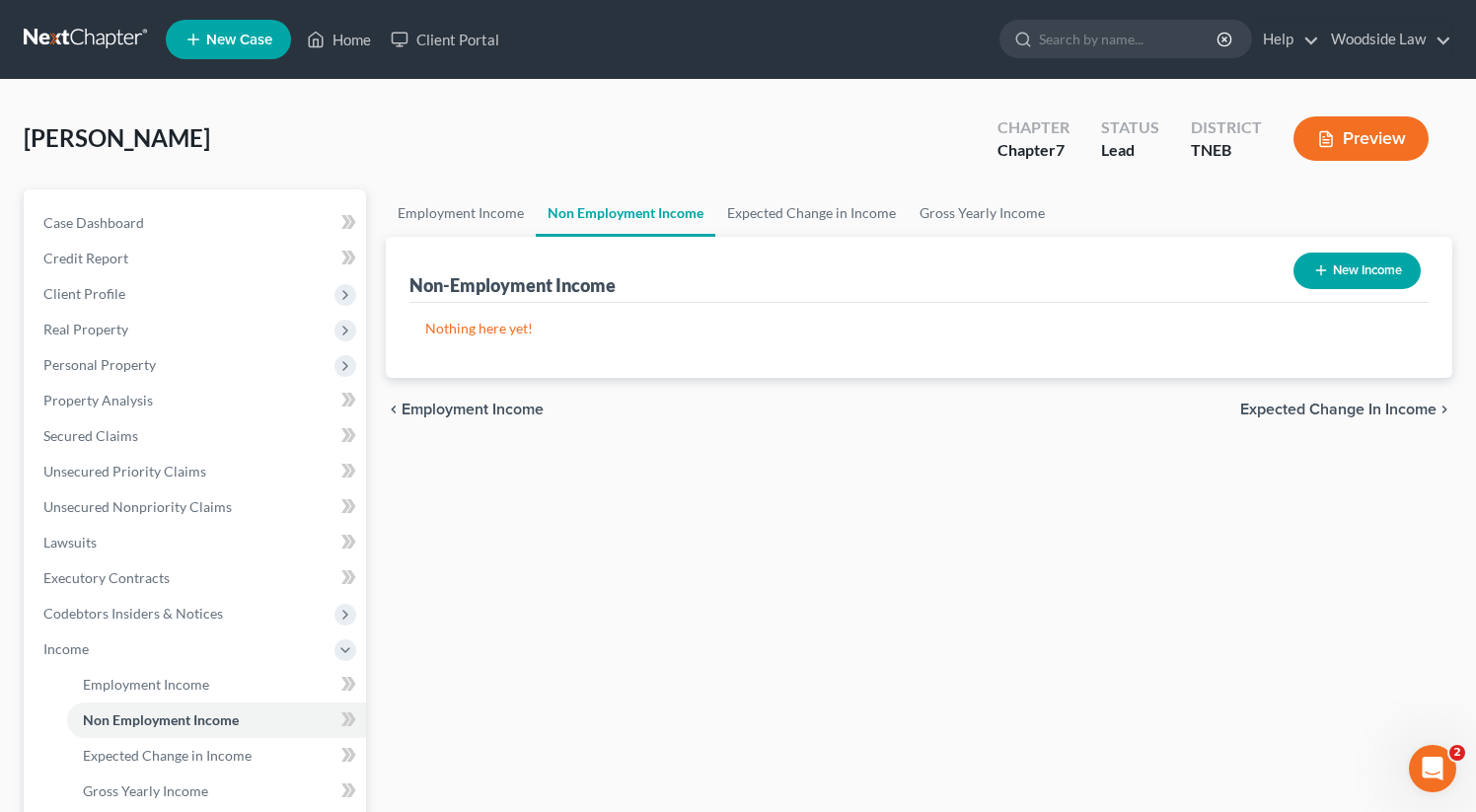
click at [1313, 263] on icon "button" at bounding box center [1321, 271] width 16 height 16
select select "0"
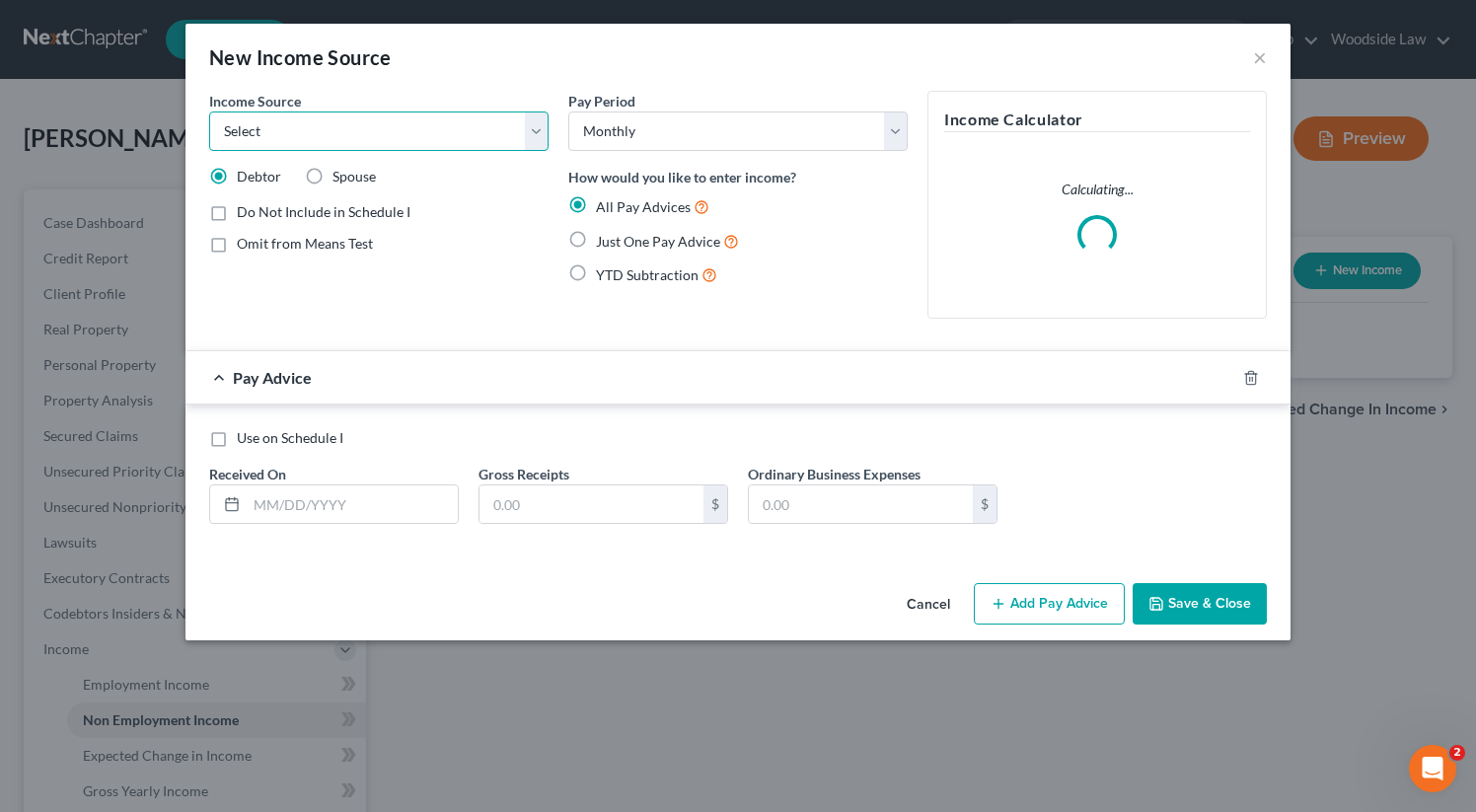
click at [416, 149] on select "Select Unemployment Disability (from employer) Pension Retirement Social Securi…" at bounding box center [379, 131] width 340 height 39
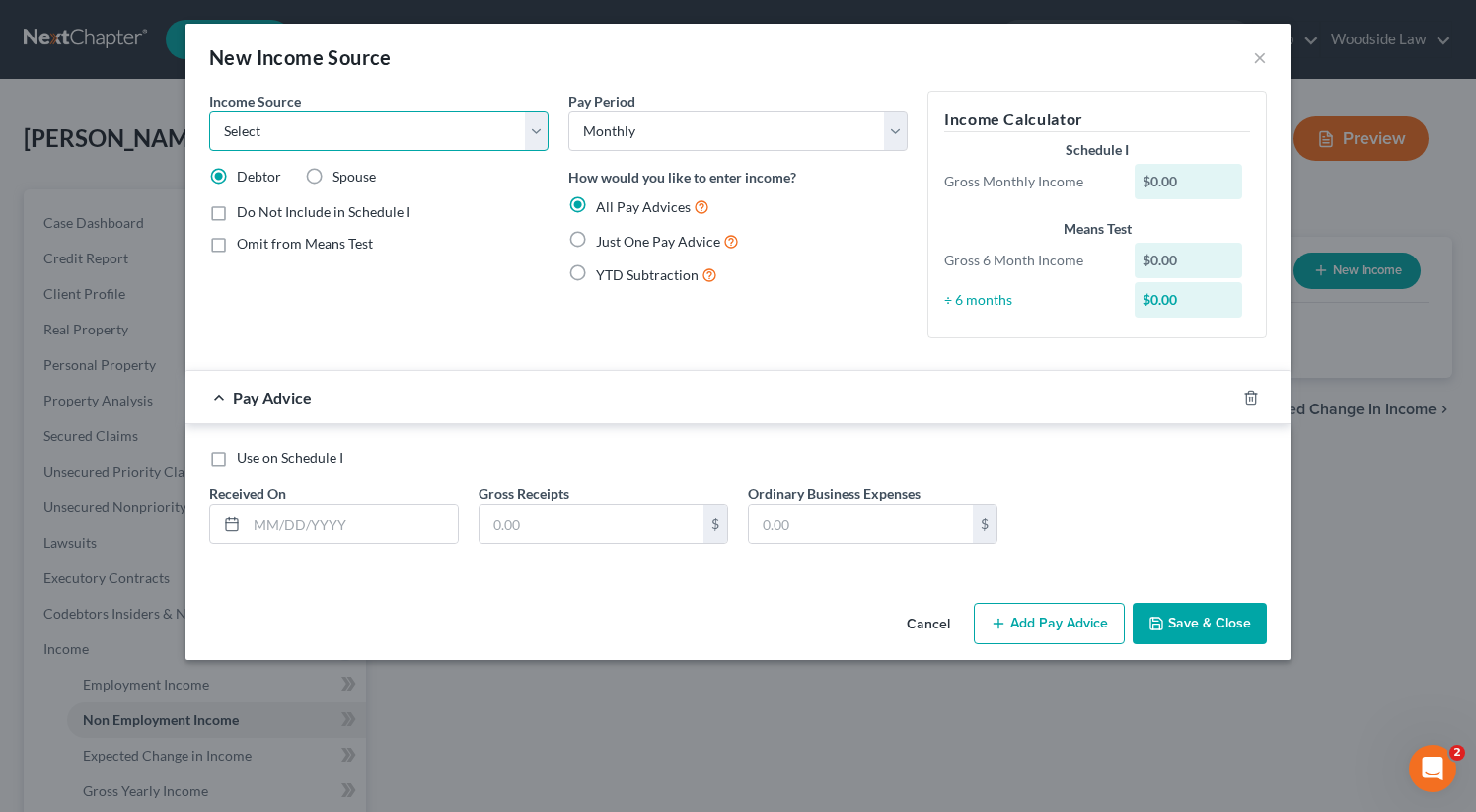
select select "4"
click at [209, 112] on select "Select Unemployment Disability (from employer) Pension Retirement Social Securi…" at bounding box center [379, 131] width 340 height 39
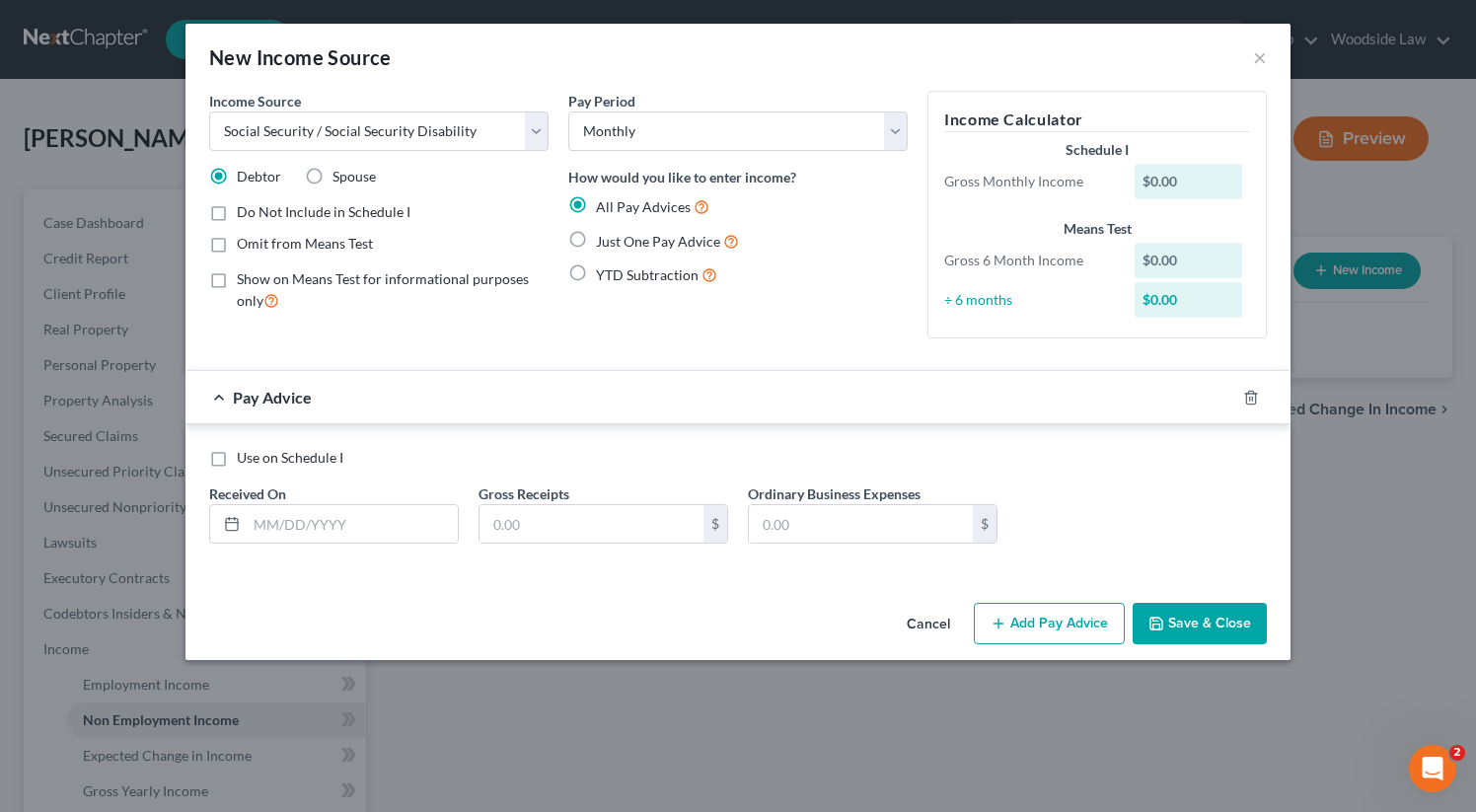
click at [596, 236] on label "Just One Pay Advice" at bounding box center [667, 241] width 143 height 23
click at [604, 236] on input "Just One Pay Advice" at bounding box center [610, 236] width 13 height 13
radio input "true"
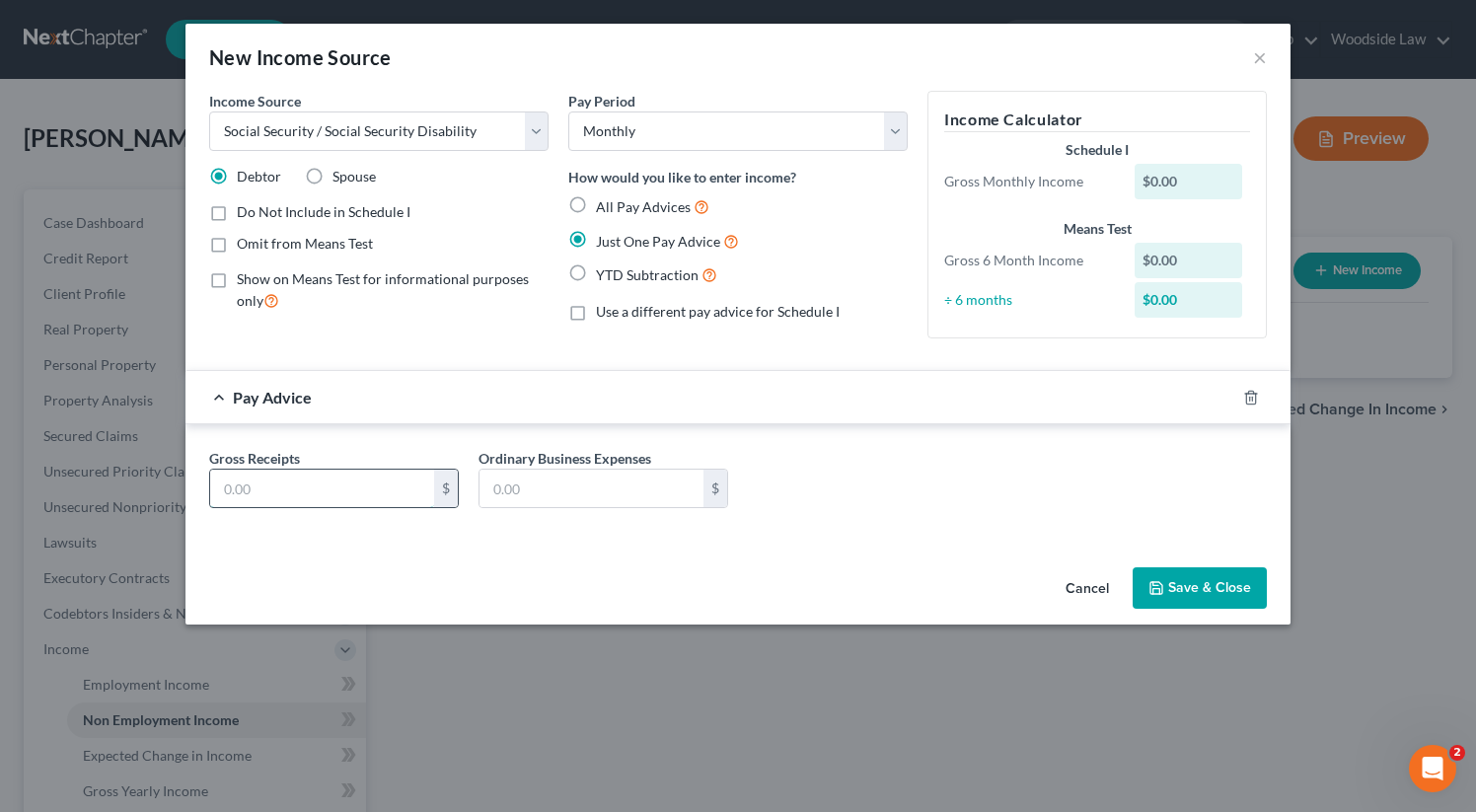
click at [368, 488] on input "text" at bounding box center [322, 488] width 224 height 38
type input "1,467"
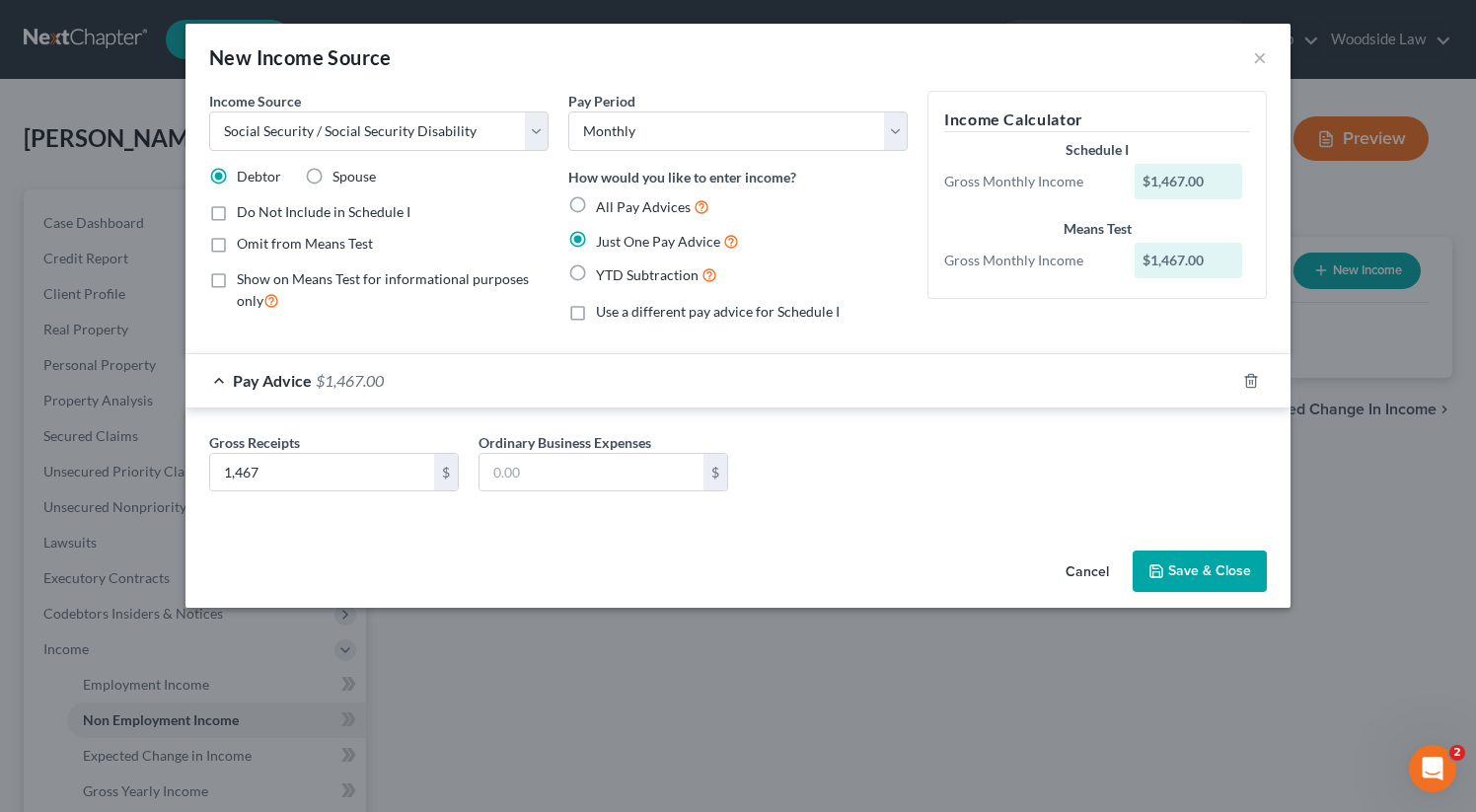
click at [1178, 564] on button "Save & Close" at bounding box center [1200, 570] width 134 height 41
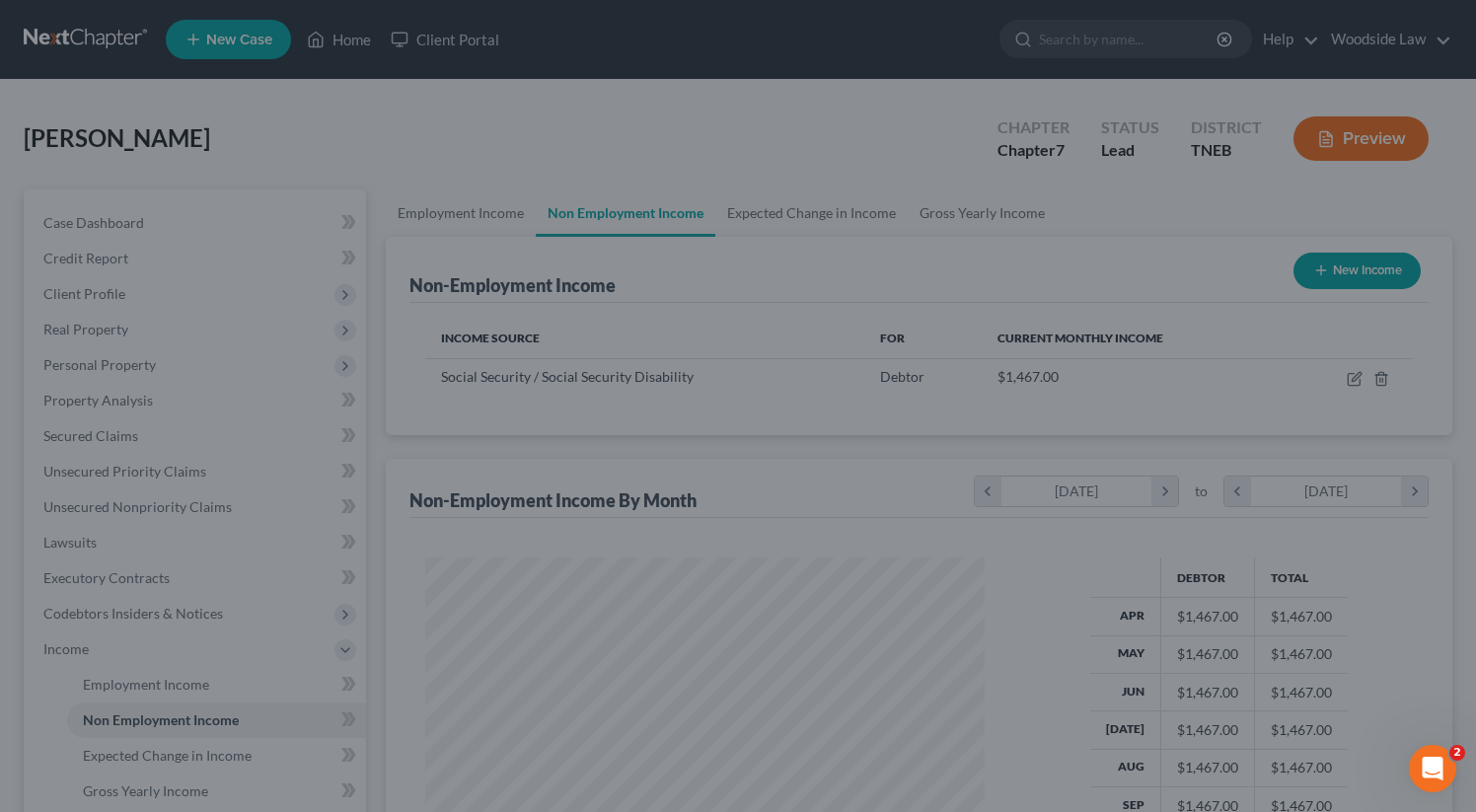
scroll to position [353, 599]
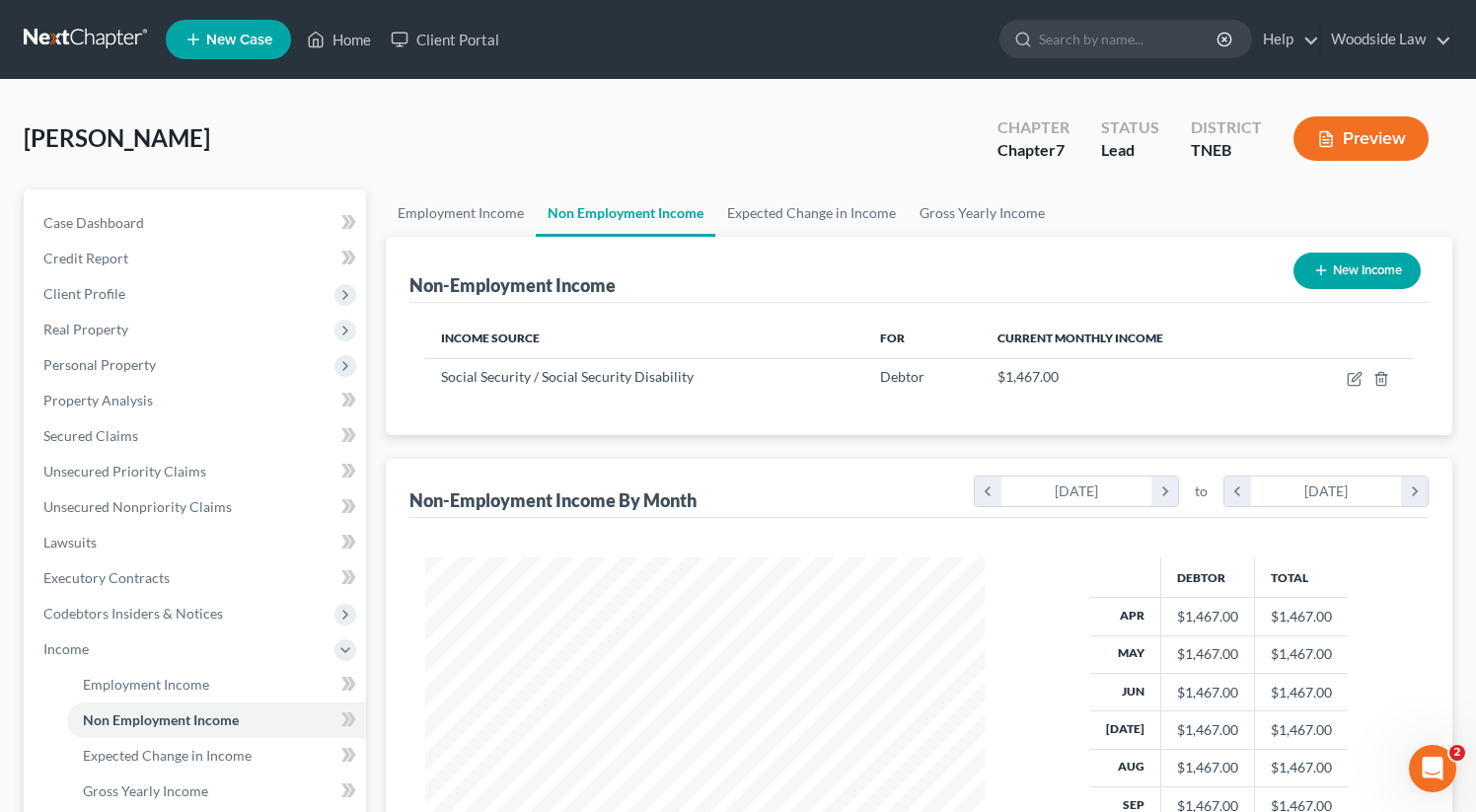
click at [1334, 264] on button "New Income" at bounding box center [1356, 271] width 127 height 37
select select "0"
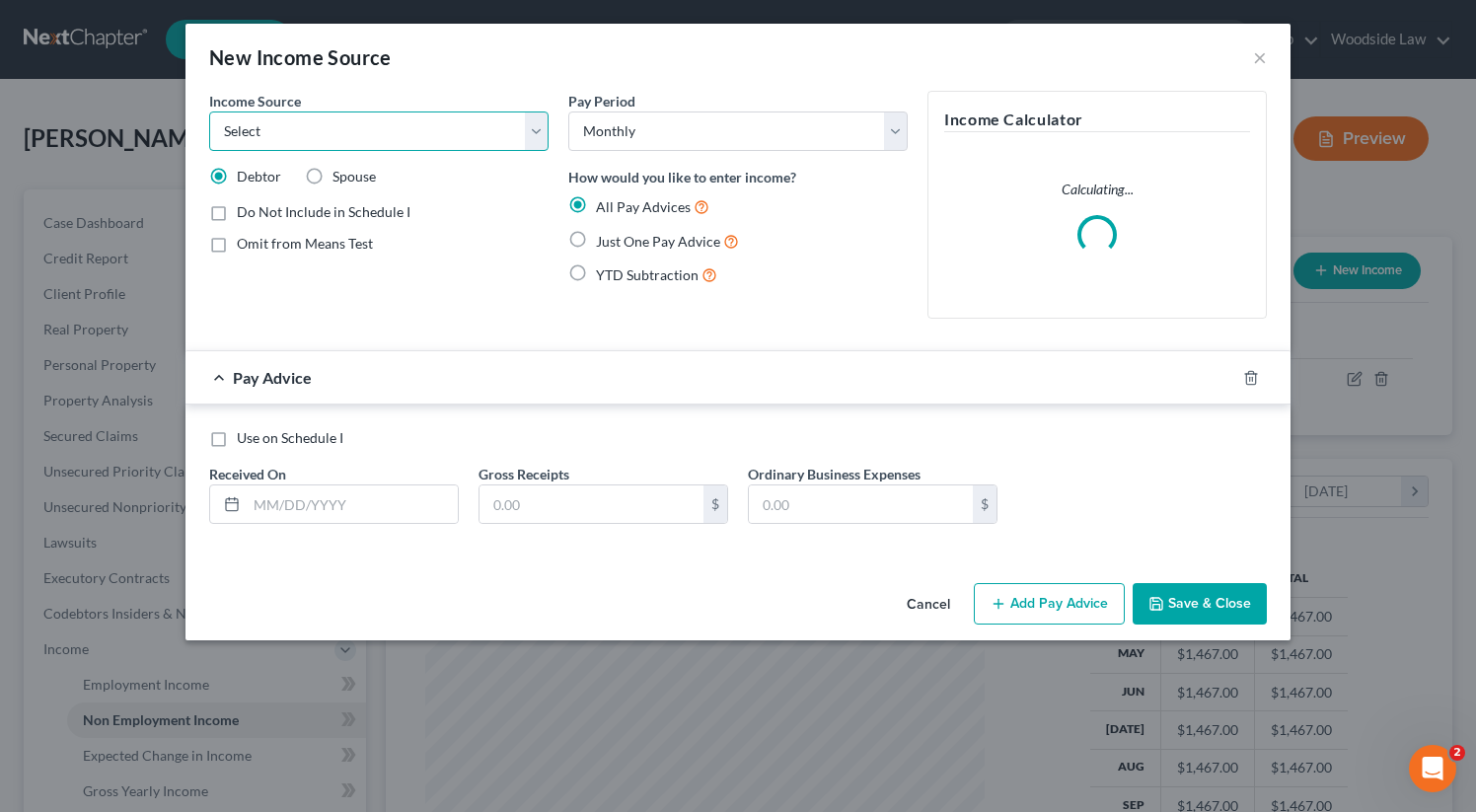
click at [386, 120] on select "Select Unemployment Disability (from employer) Pension Retirement Social Securi…" at bounding box center [379, 131] width 340 height 39
select select "2"
click at [209, 112] on select "Select Unemployment Disability (from employer) Pension Retirement Social Securi…" at bounding box center [379, 131] width 340 height 39
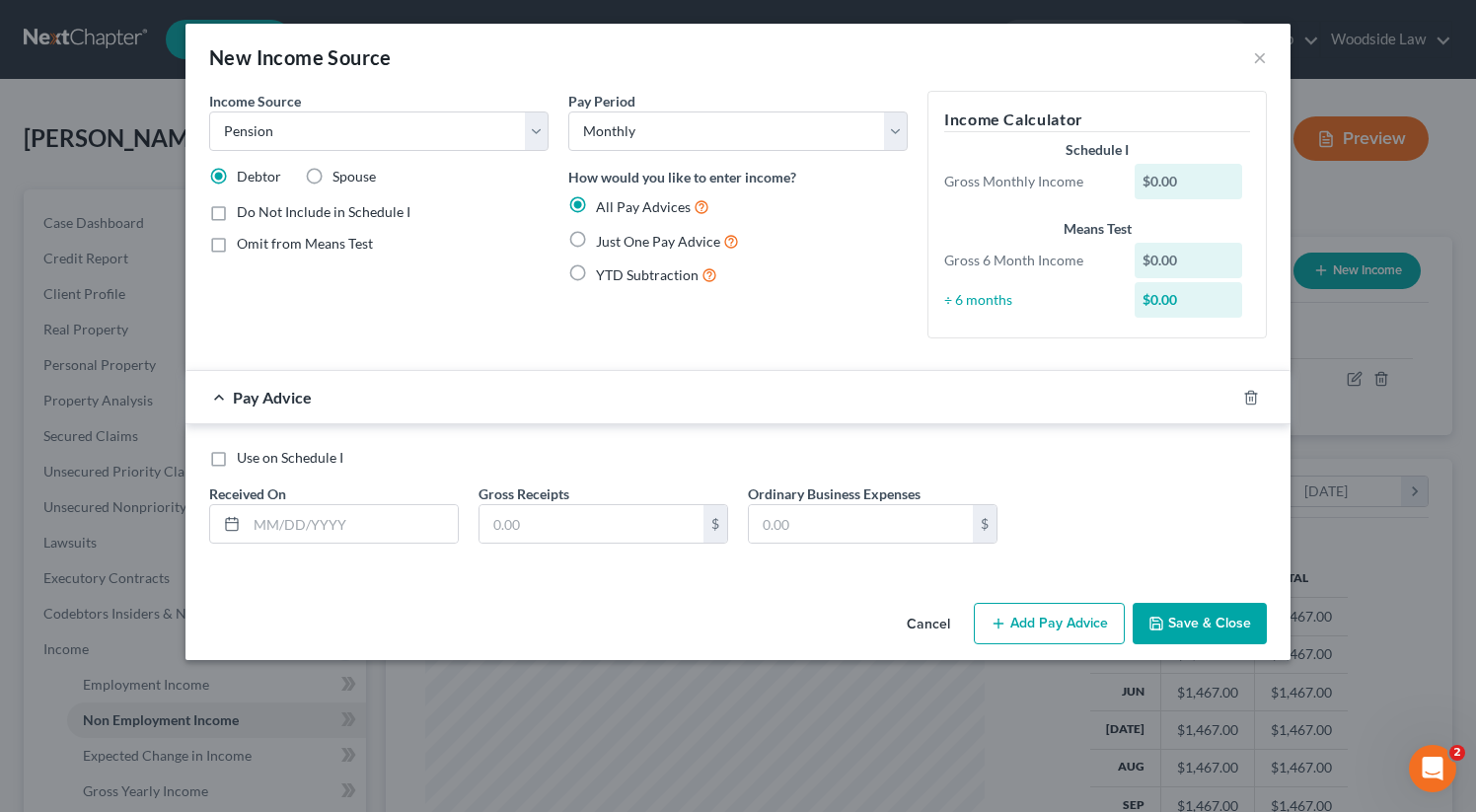
click at [596, 237] on label "Just One Pay Advice" at bounding box center [667, 241] width 143 height 23
click at [604, 237] on input "Just One Pay Advice" at bounding box center [610, 236] width 13 height 13
radio input "true"
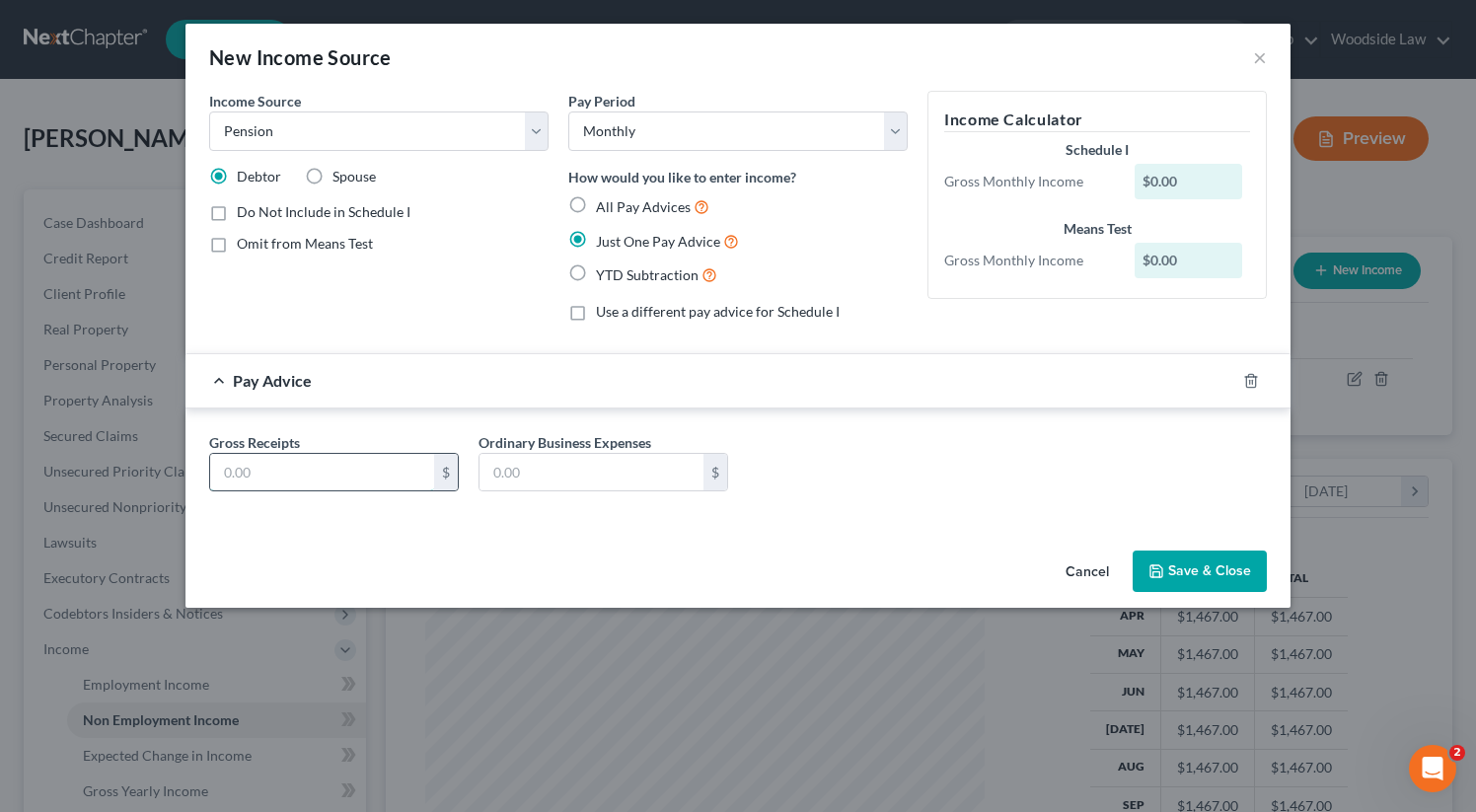
click at [334, 484] on input "text" at bounding box center [322, 472] width 224 height 38
type input "1,877.54"
click at [1190, 561] on button "Save & Close" at bounding box center [1200, 570] width 134 height 41
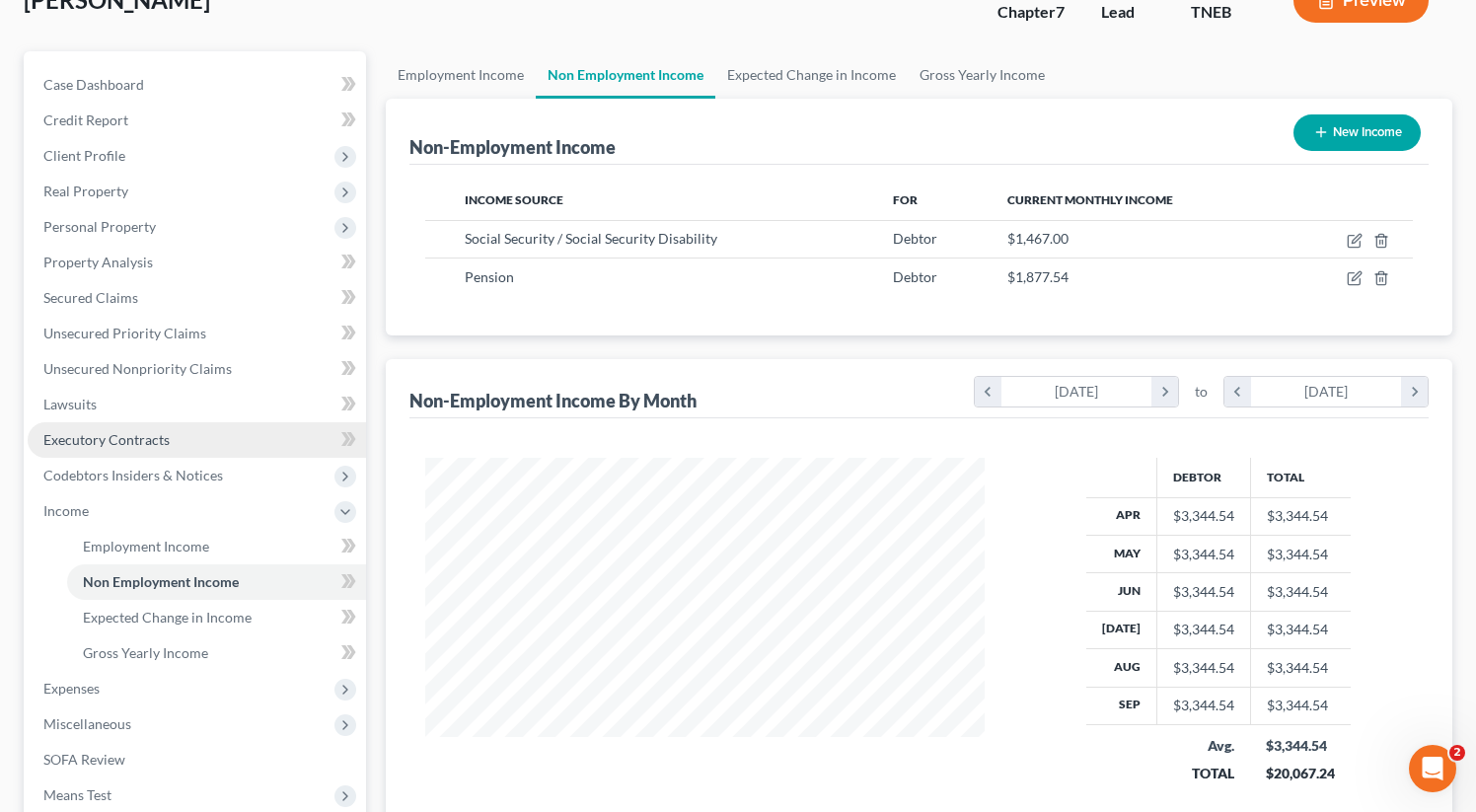
scroll to position [132, 0]
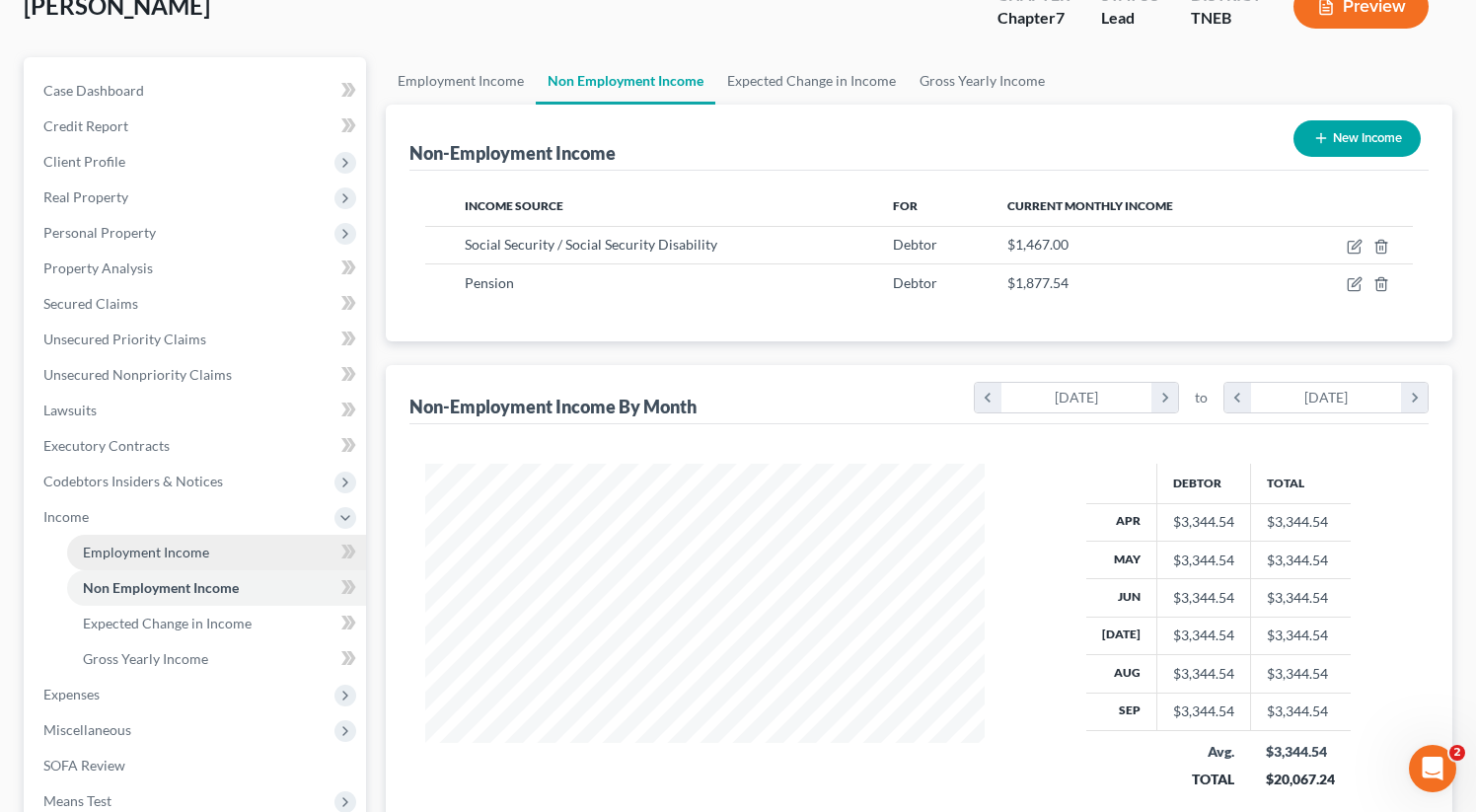
click at [170, 549] on span "Employment Income" at bounding box center [146, 551] width 126 height 17
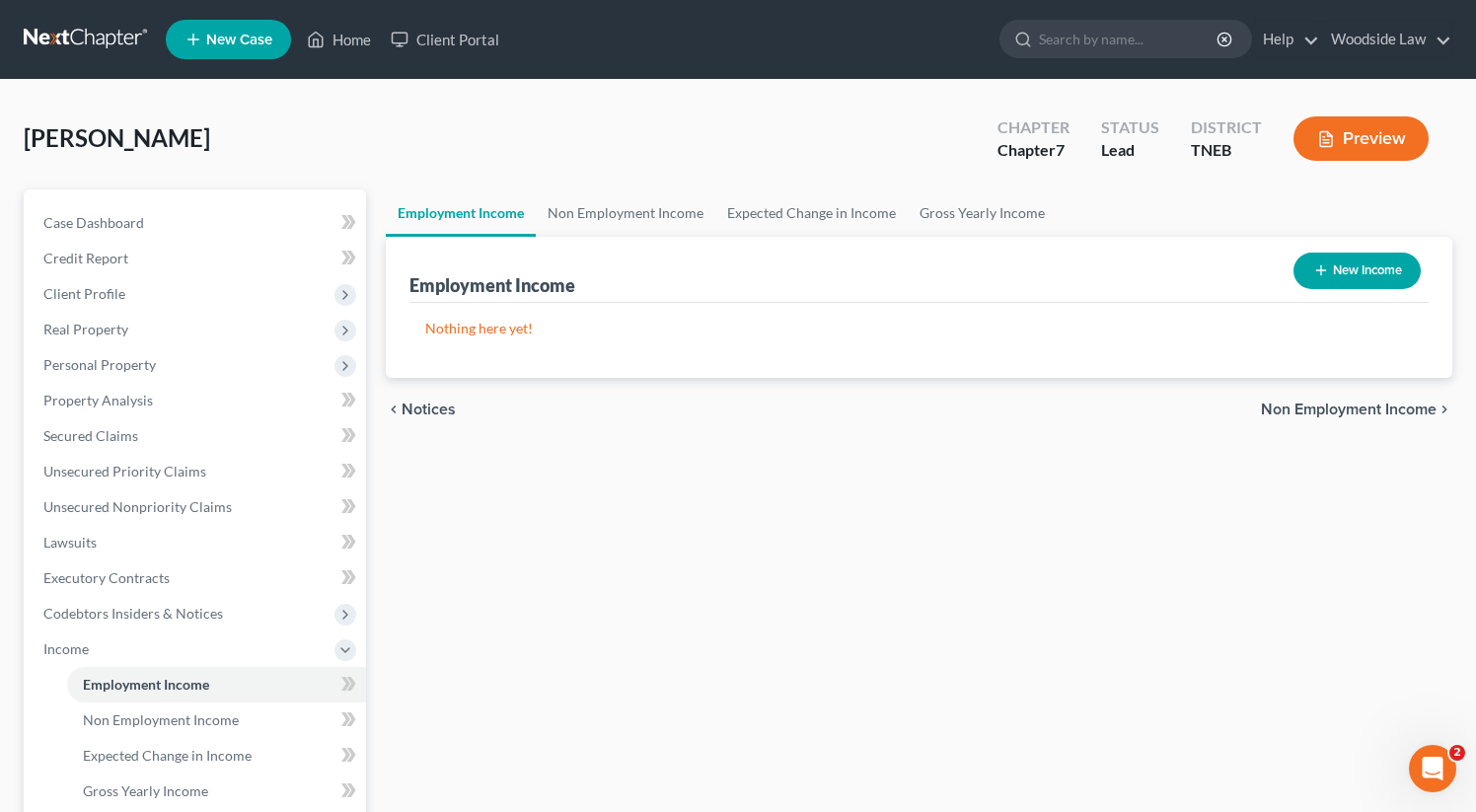
click at [1348, 274] on button "New Income" at bounding box center [1356, 271] width 127 height 37
select select "0"
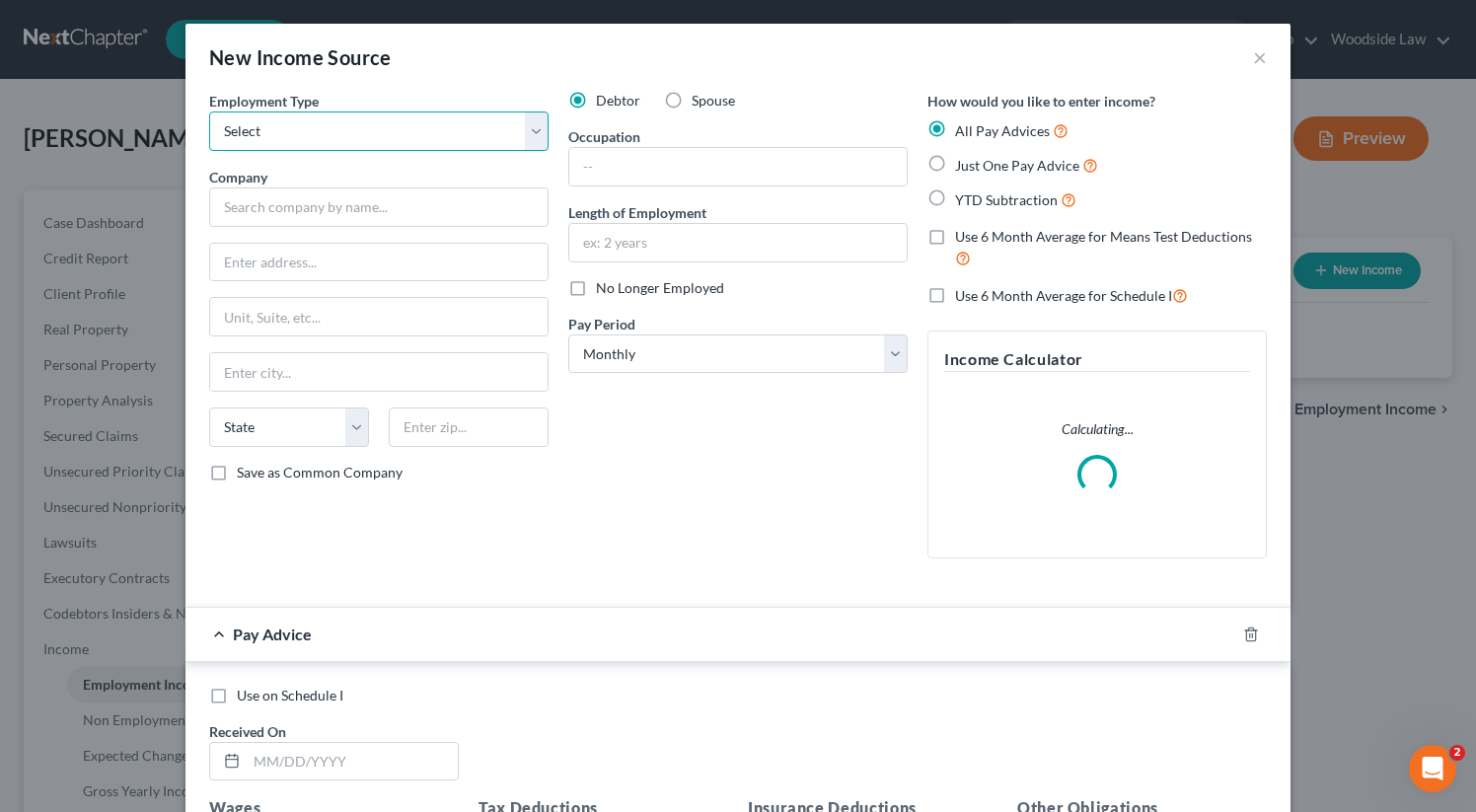
click at [425, 134] on select "Select Full or [DEMOGRAPHIC_DATA] Employment Self Employment" at bounding box center [379, 131] width 340 height 39
select select "0"
click at [209, 112] on select "Select Full or [DEMOGRAPHIC_DATA] Employment Self Employment" at bounding box center [379, 131] width 340 height 39
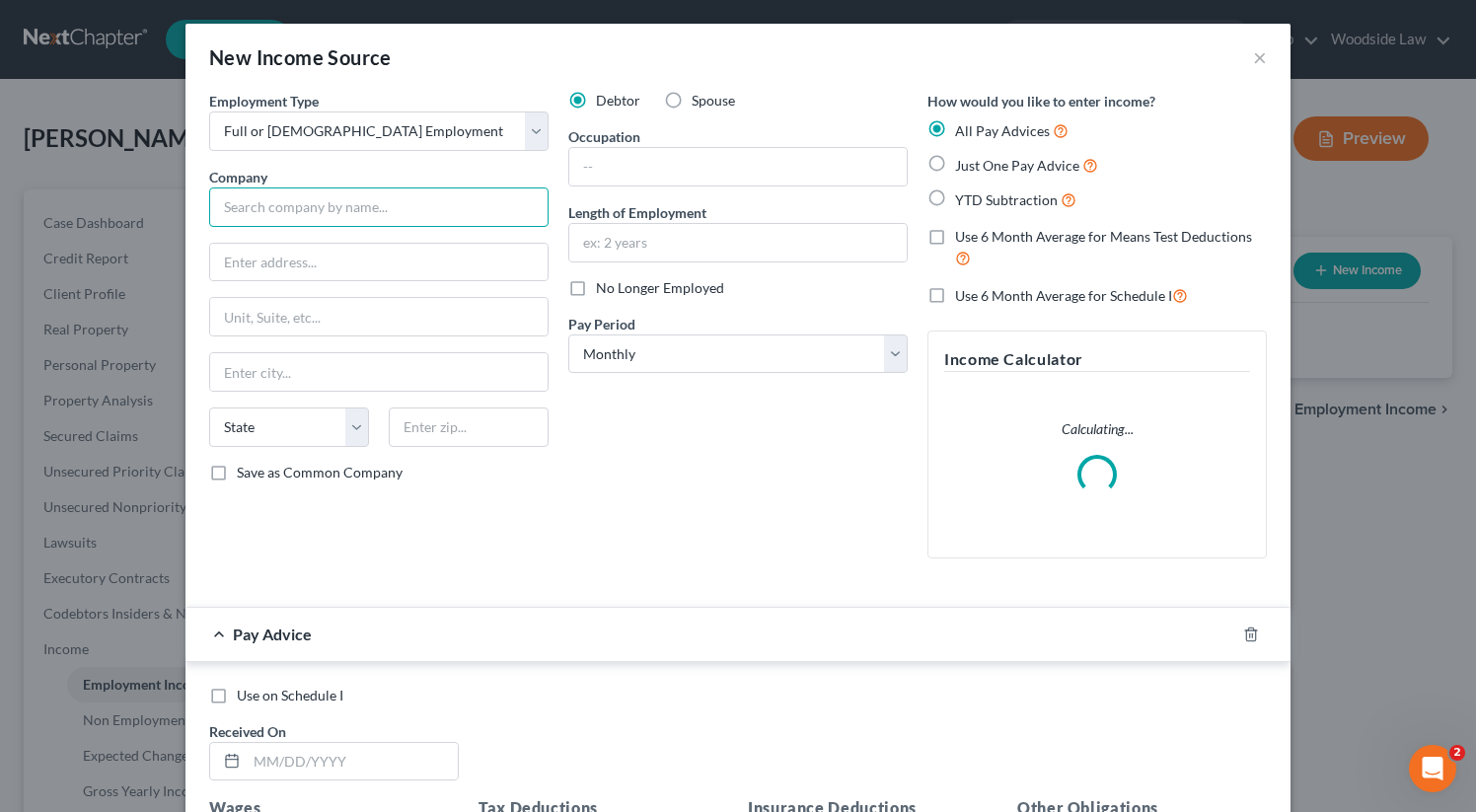
click at [369, 218] on input "text" at bounding box center [379, 207] width 340 height 39
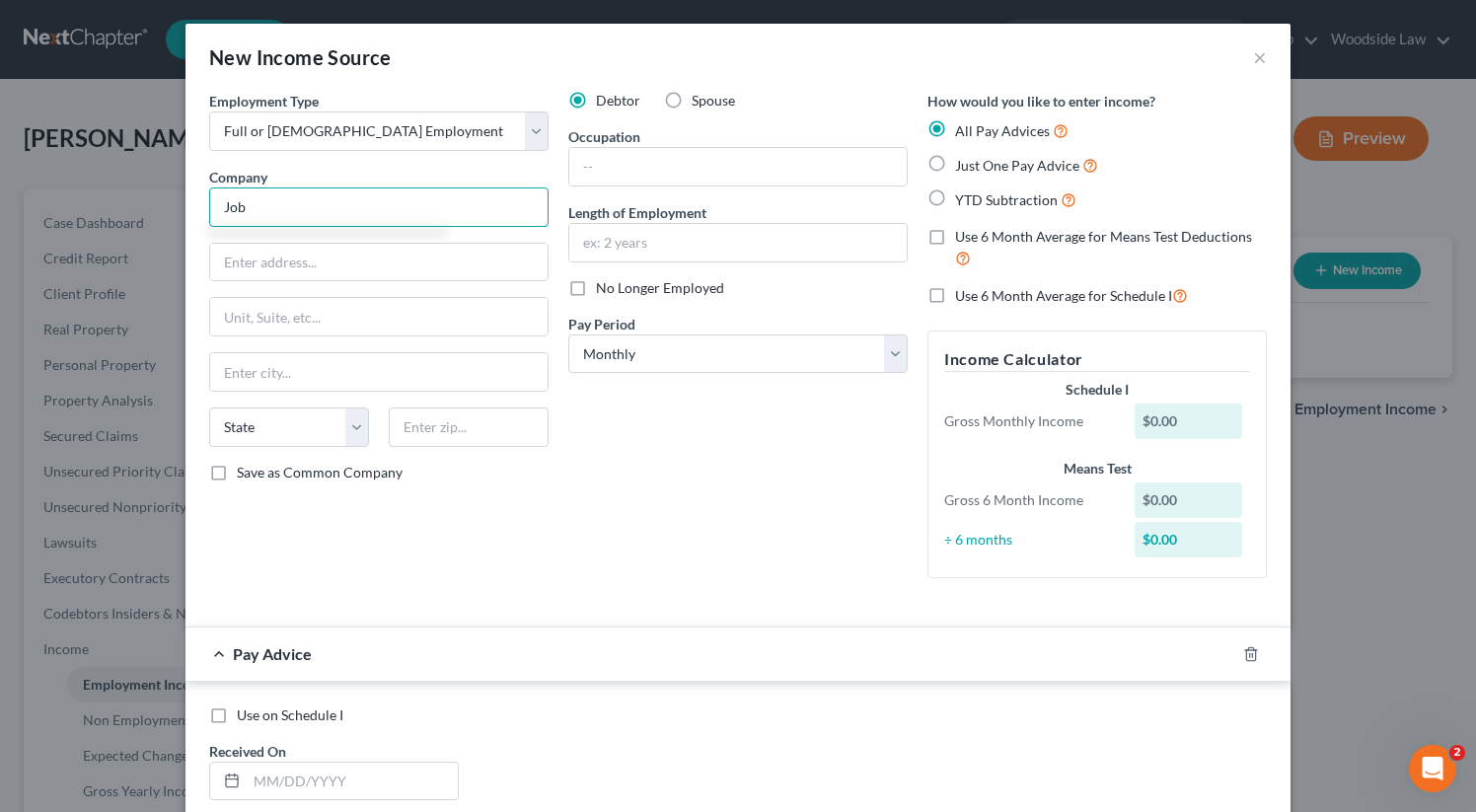
type input "Job"
click at [645, 162] on input "text" at bounding box center [738, 167] width 338 height 38
type input "W"
type input "J"
click at [955, 163] on label "Just One Pay Advice" at bounding box center [1026, 165] width 143 height 23
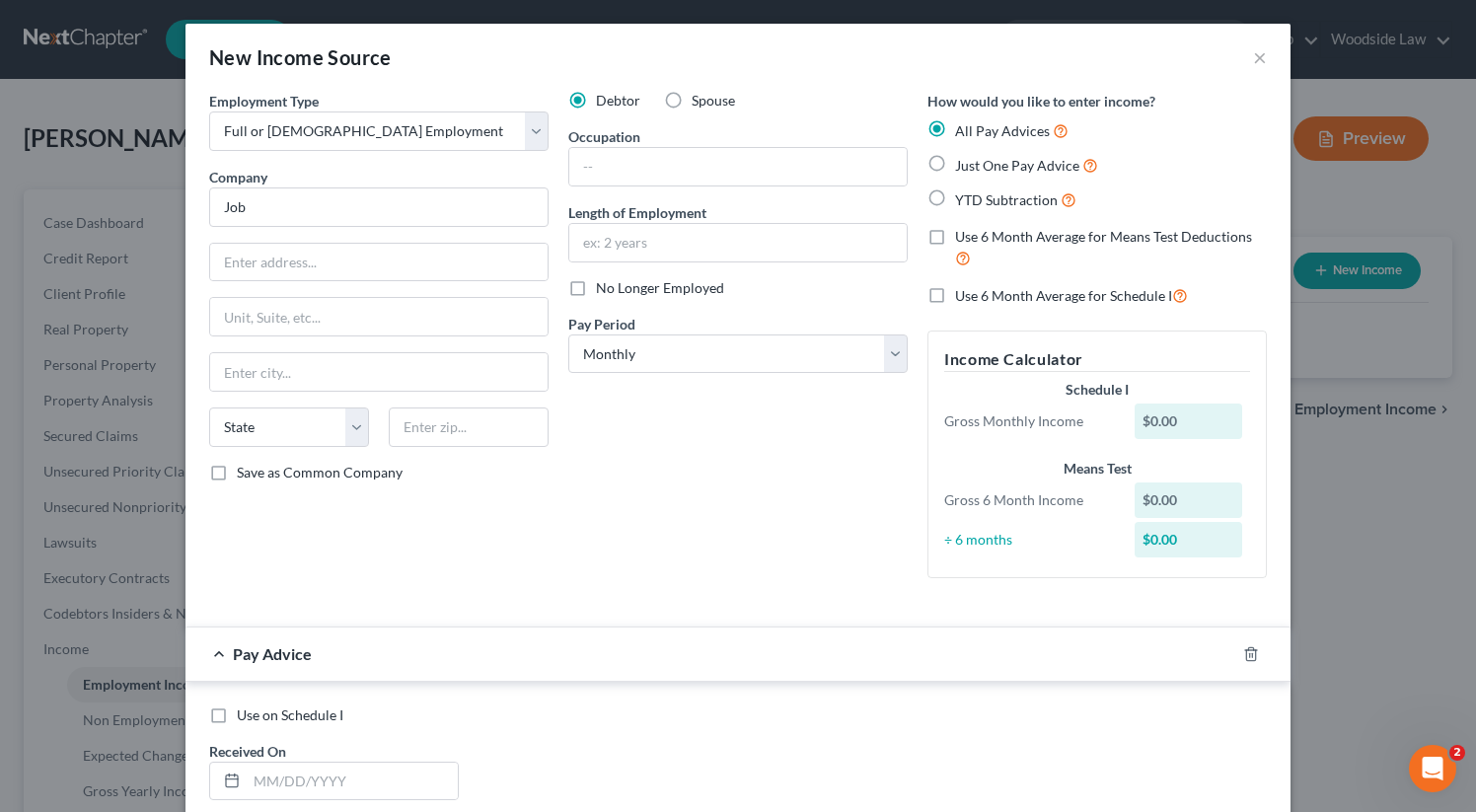
click at [963, 163] on input "Just One Pay Advice" at bounding box center [969, 160] width 13 height 13
radio input "true"
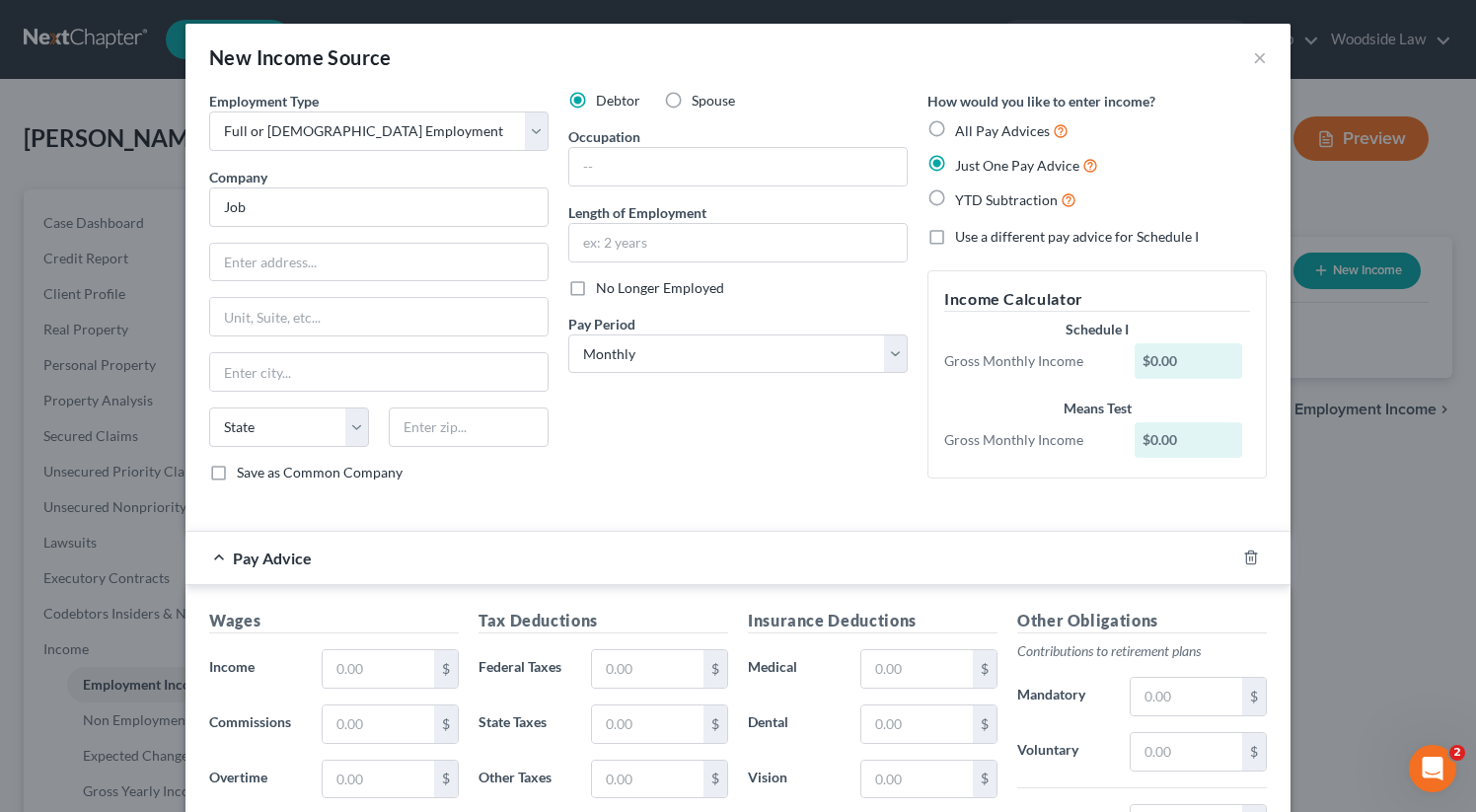
click at [596, 285] on label "No Longer Employed" at bounding box center [660, 288] width 128 height 20
click at [604, 285] on input "No Longer Employed" at bounding box center [610, 284] width 13 height 13
checkbox input "true"
click at [726, 367] on select "Select Monthly Twice Monthly Every Other Week Weekly" at bounding box center [738, 354] width 340 height 39
select select "1"
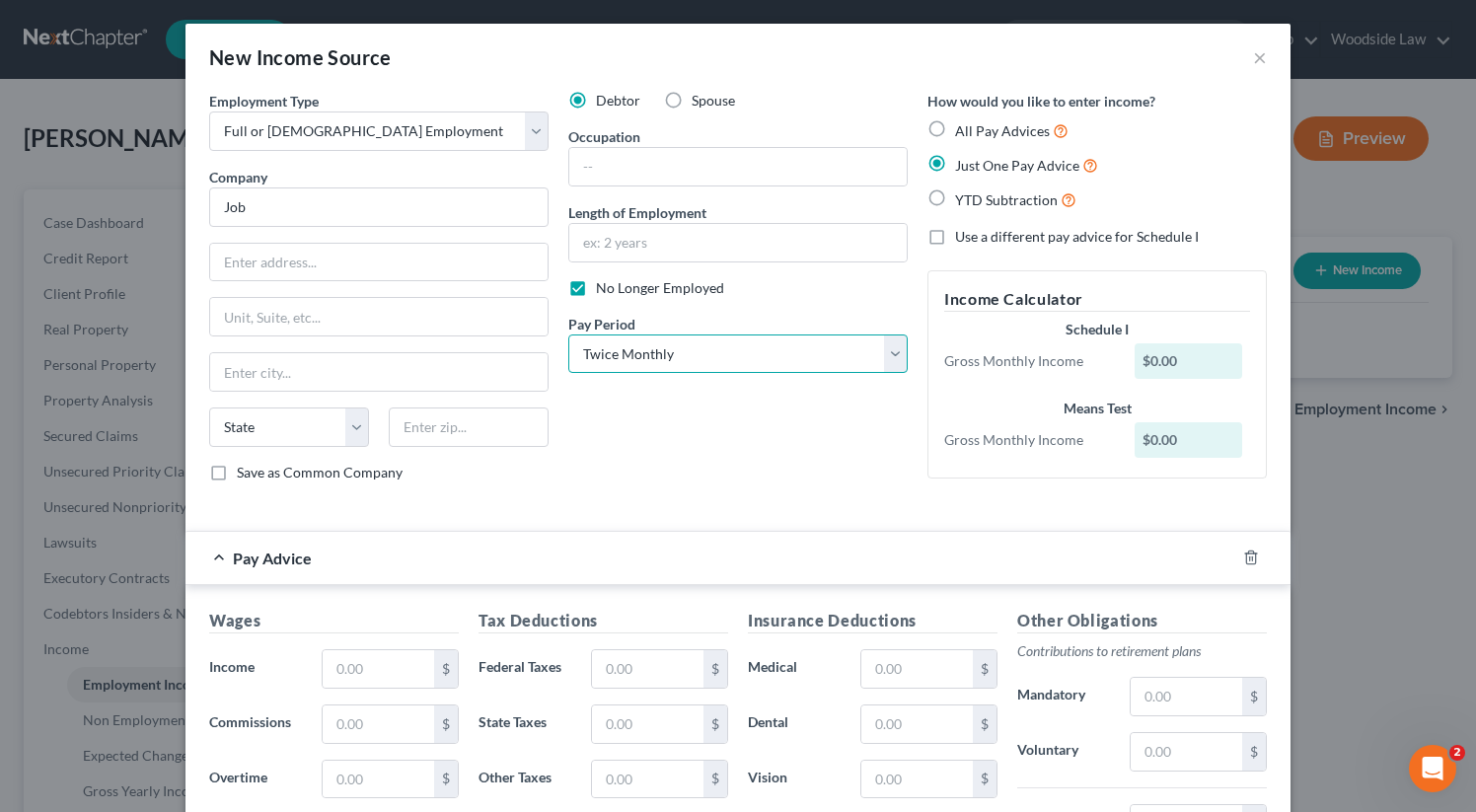
click at [569, 335] on select "Select Monthly Twice Monthly Every Other Week Weekly" at bounding box center [738, 354] width 340 height 39
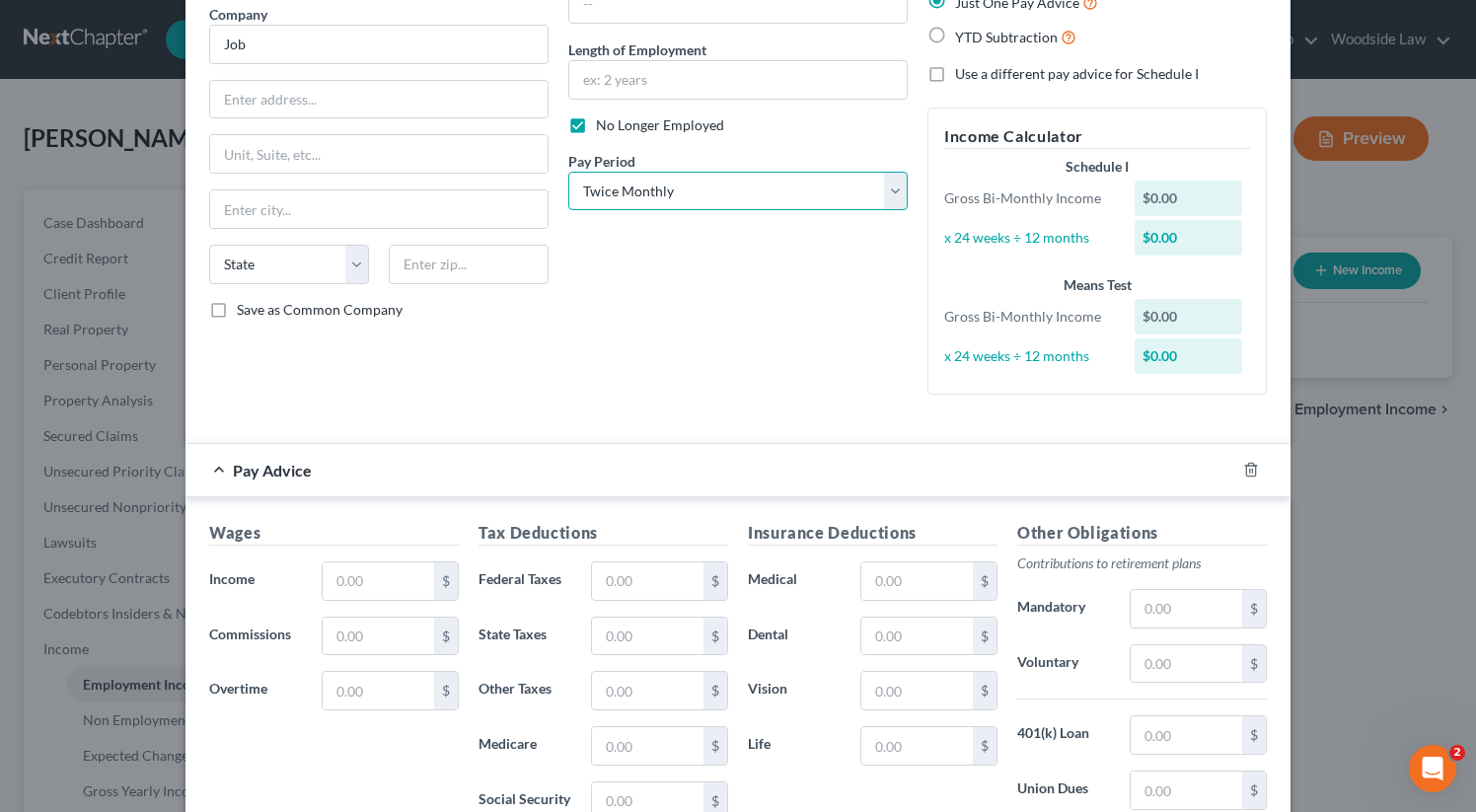
scroll to position [196, 0]
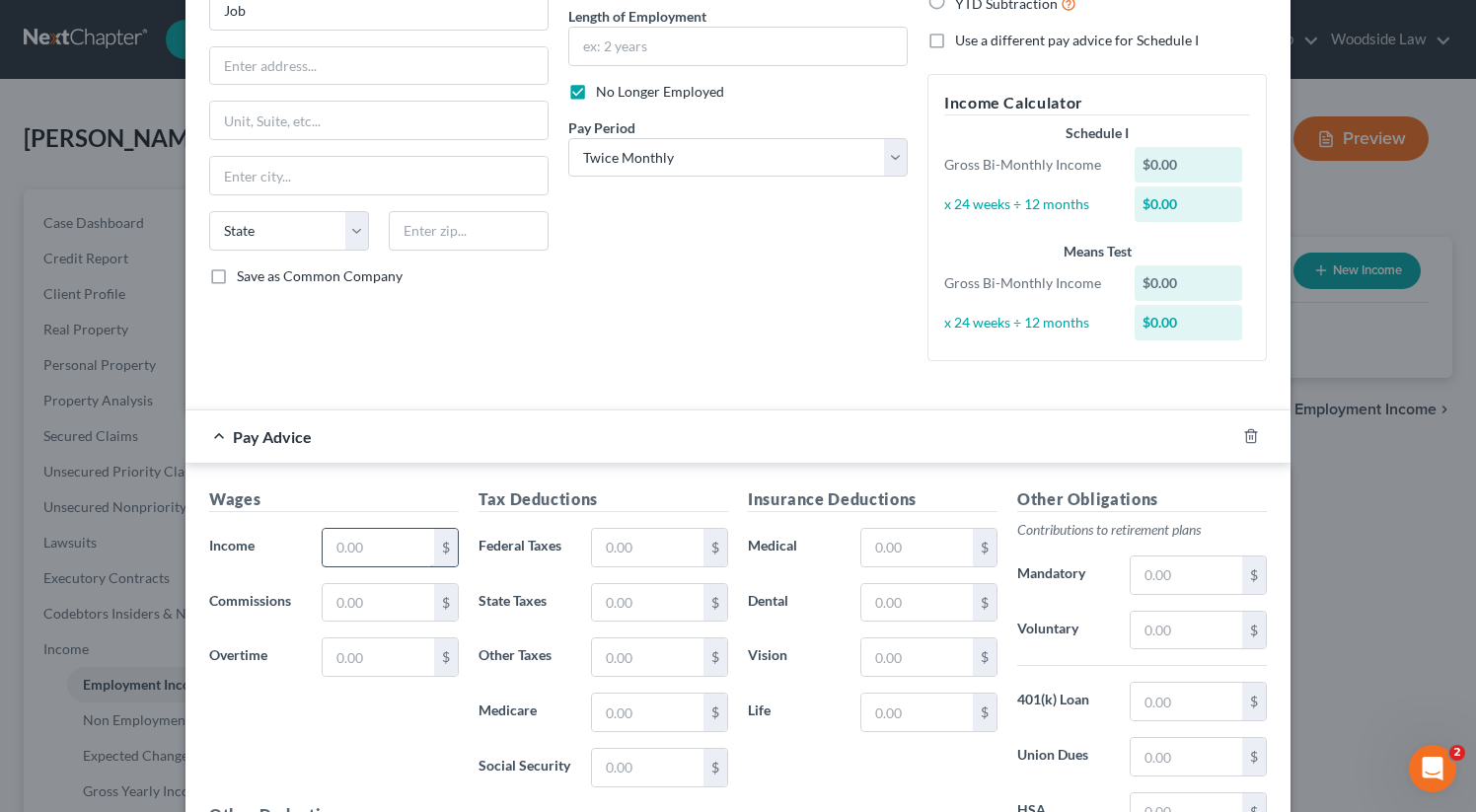
click at [378, 563] on input "text" at bounding box center [379, 547] width 112 height 38
type input "4"
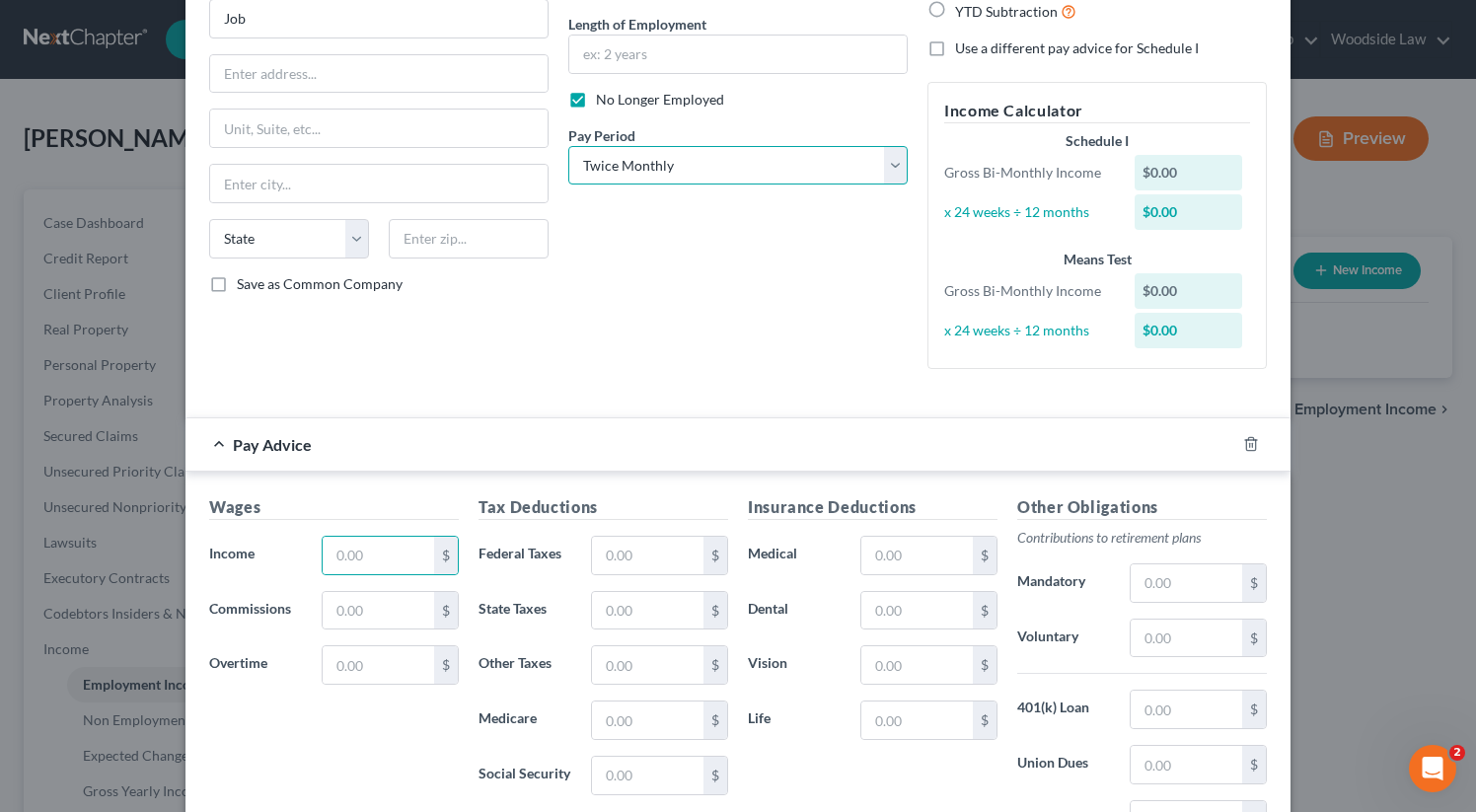
click at [748, 166] on select "Select Monthly Twice Monthly Every Other Week Weekly" at bounding box center [738, 165] width 340 height 39
select select "0"
click at [569, 146] on select "Select Monthly Twice Monthly Every Other Week Weekly" at bounding box center [738, 165] width 340 height 39
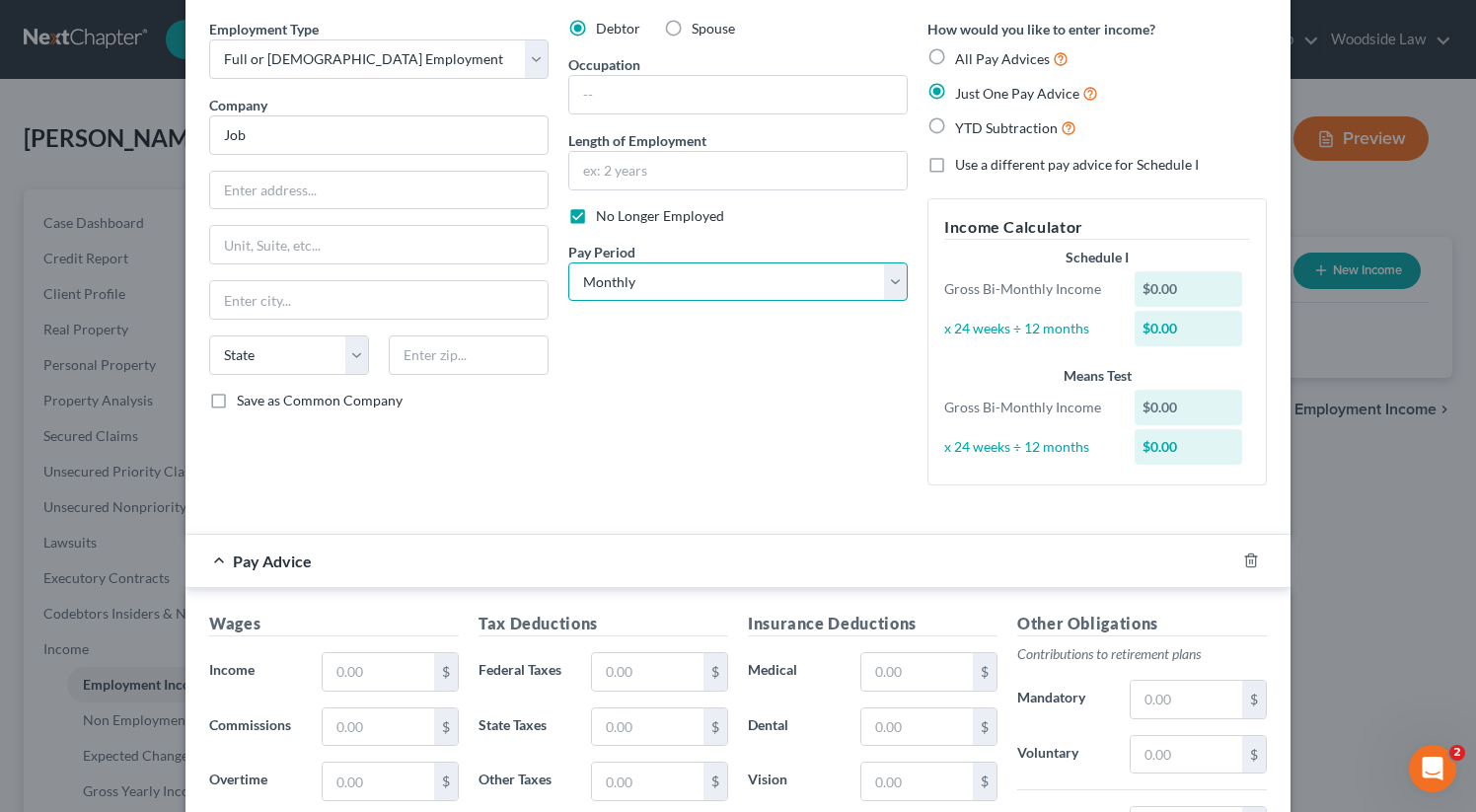
scroll to position [96, 0]
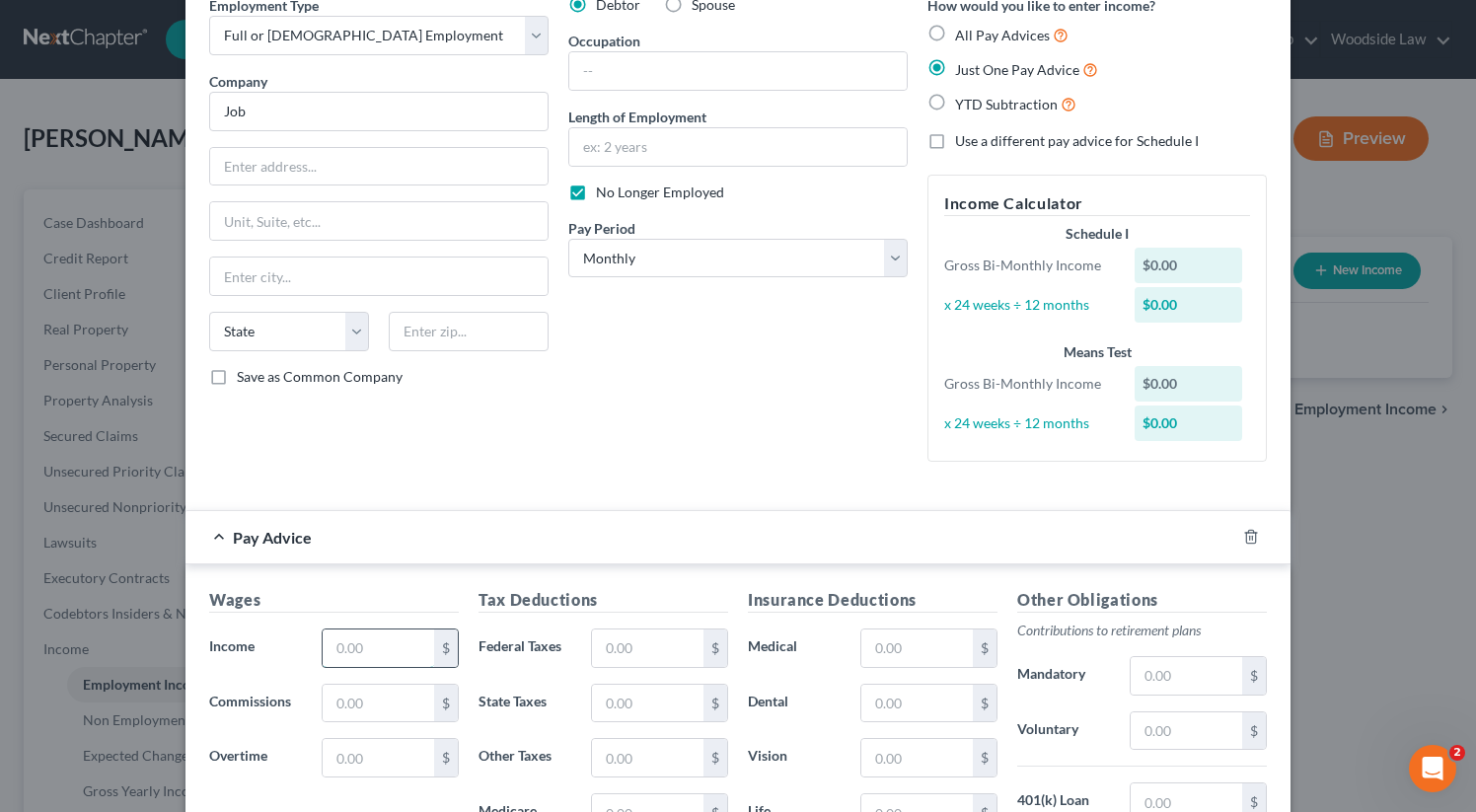
click at [382, 644] on input "text" at bounding box center [379, 648] width 112 height 38
type input "1,019.70"
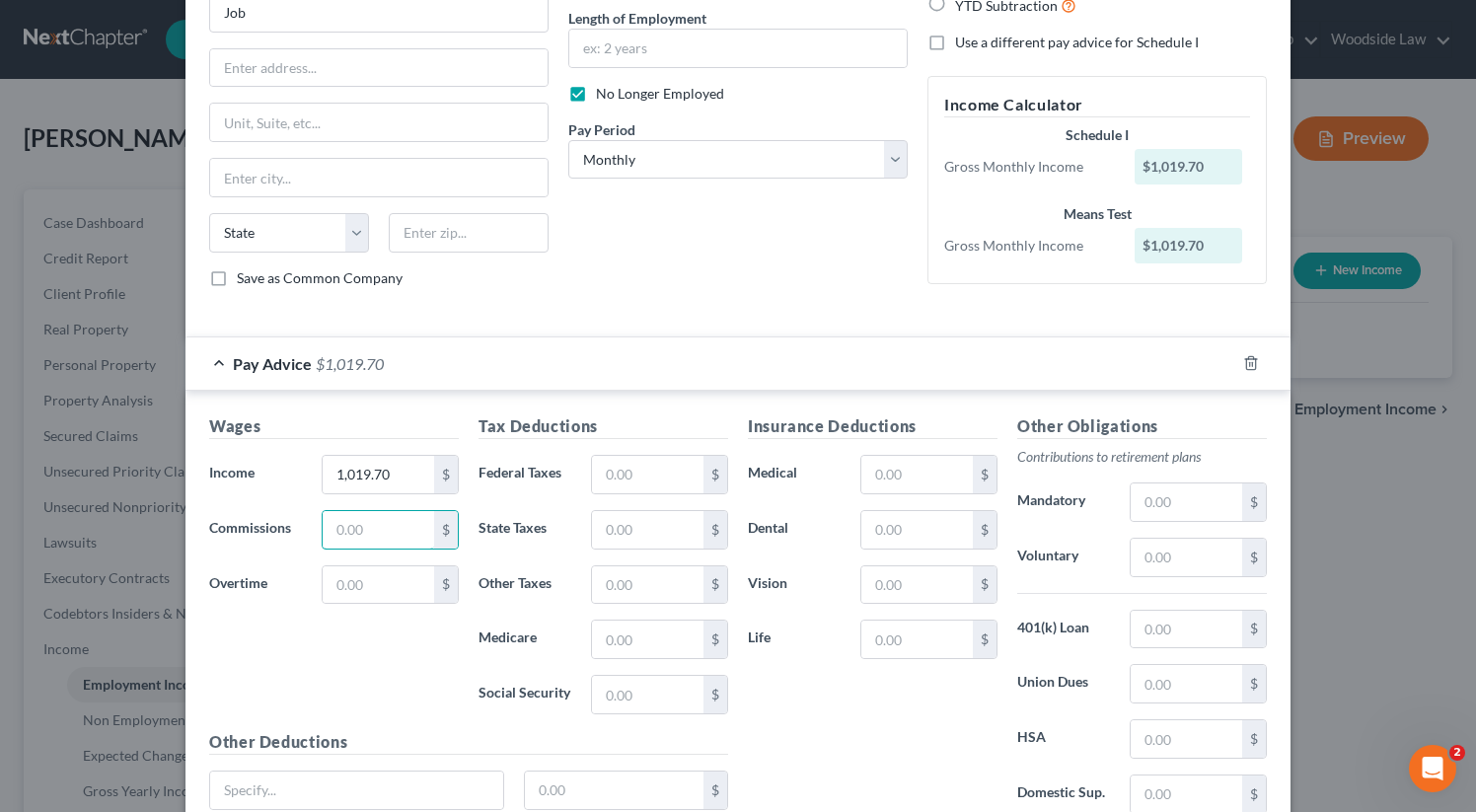
scroll to position [363, 0]
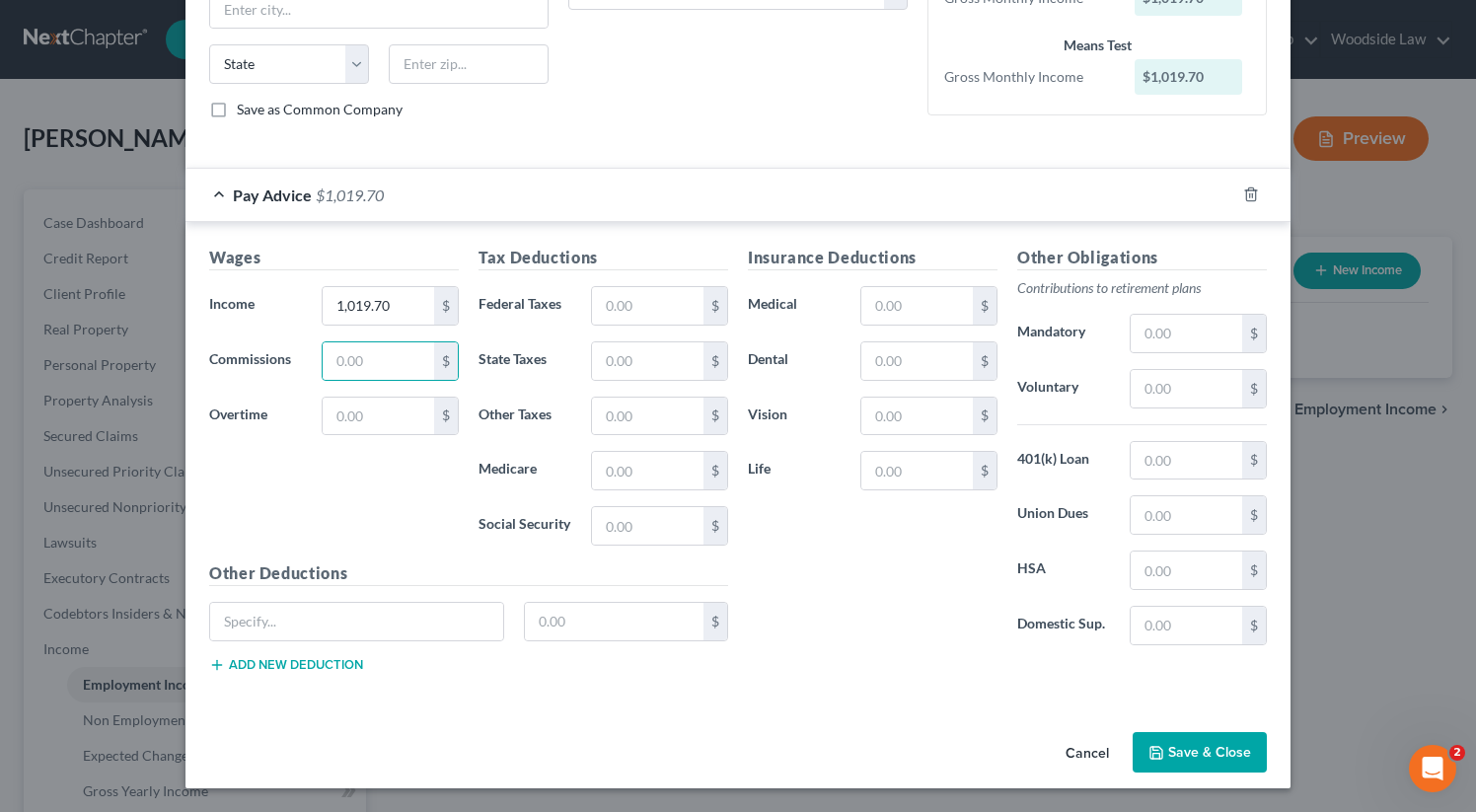
click at [1208, 749] on button "Save & Close" at bounding box center [1200, 752] width 134 height 41
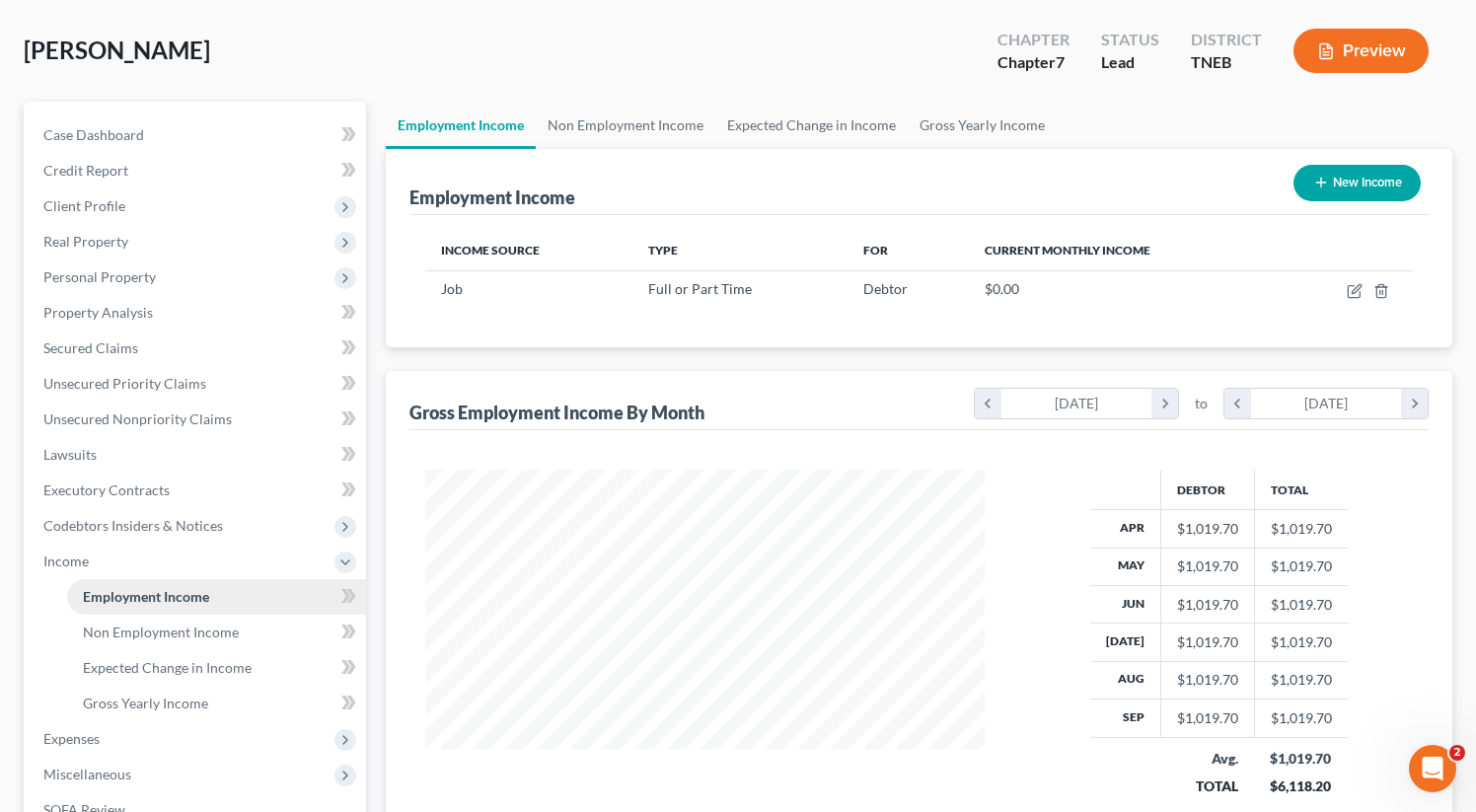
scroll to position [0, 0]
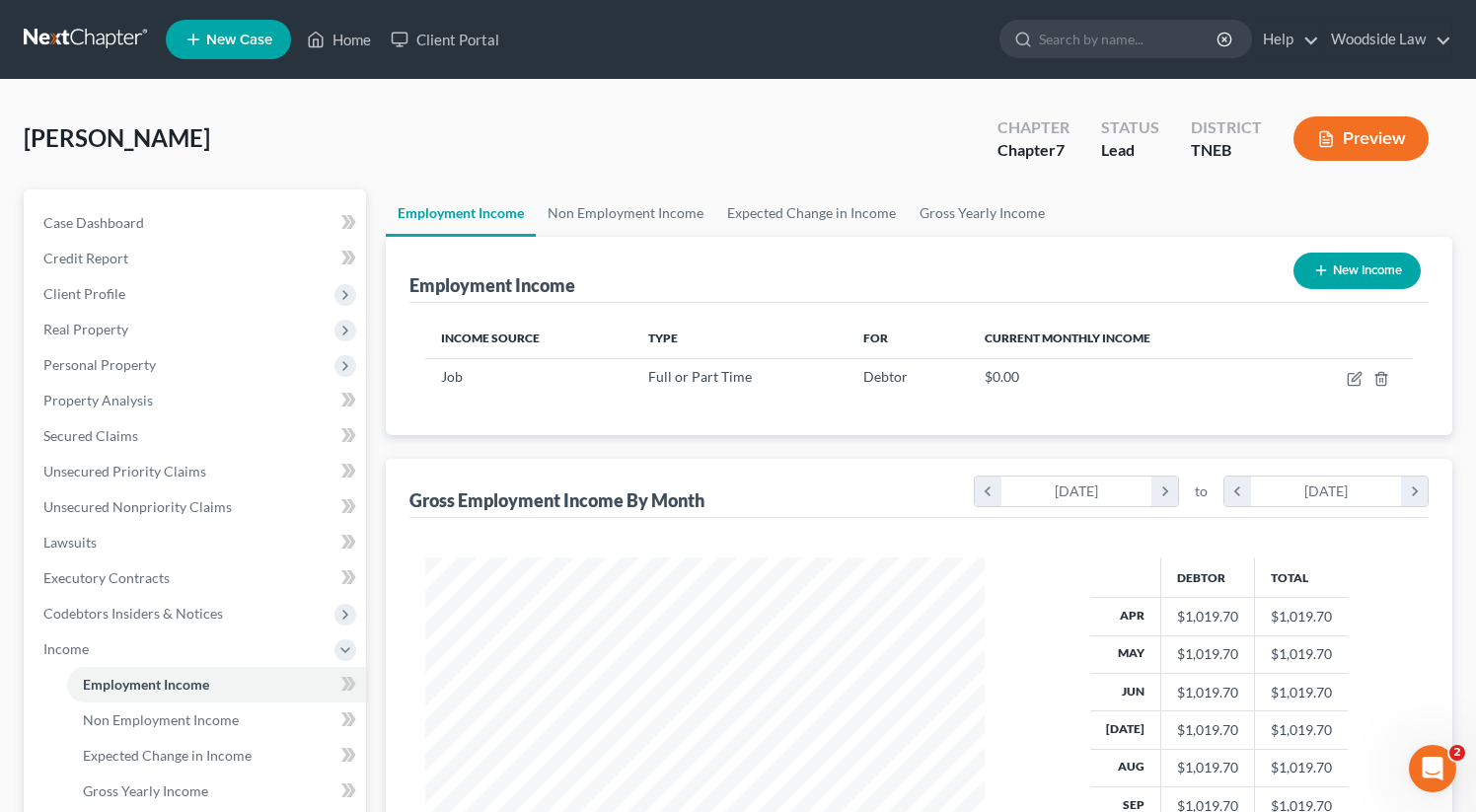
click at [1385, 158] on button "Preview" at bounding box center [1360, 139] width 135 height 44
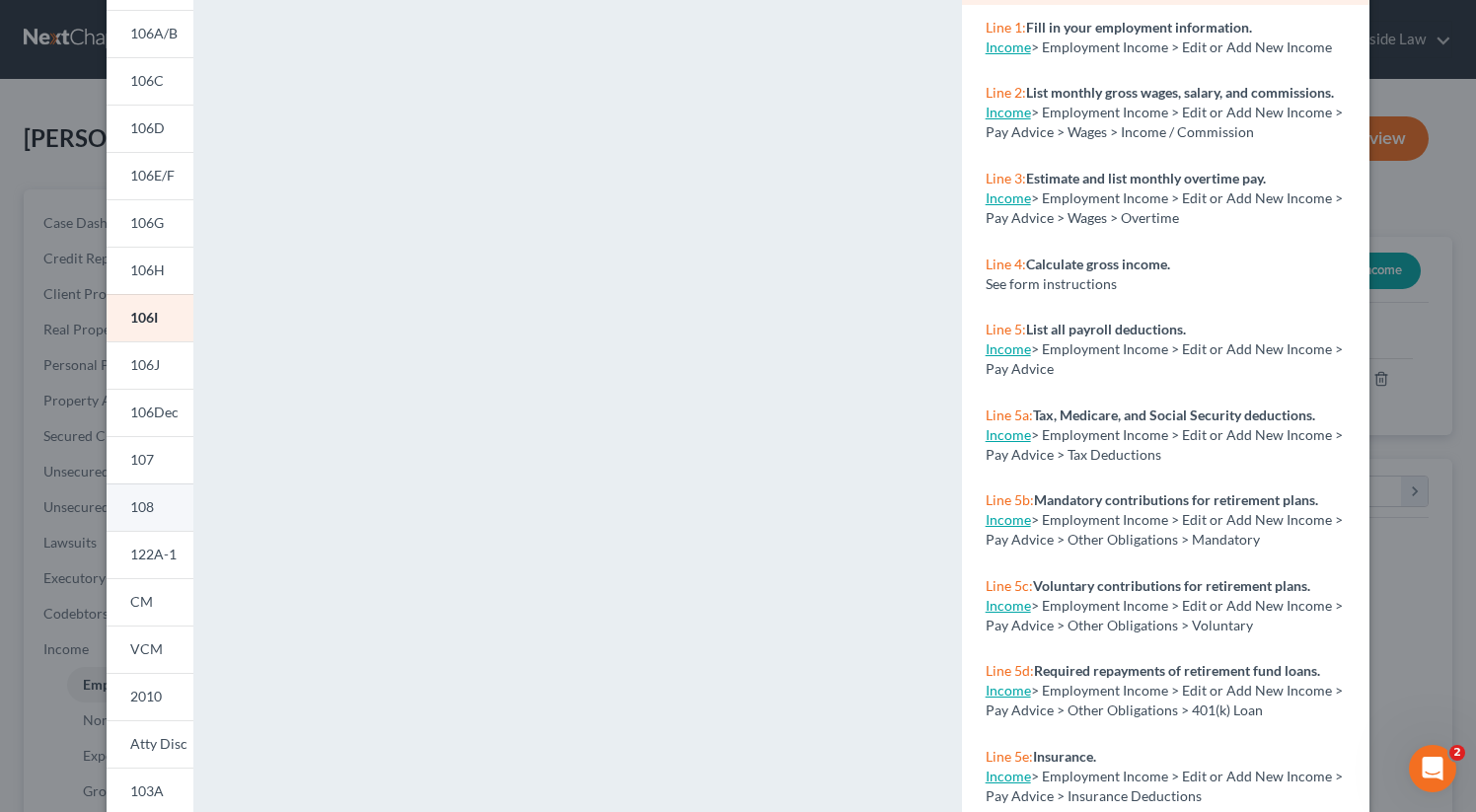
scroll to position [202, 0]
click at [151, 554] on span "122A-1" at bounding box center [153, 550] width 46 height 17
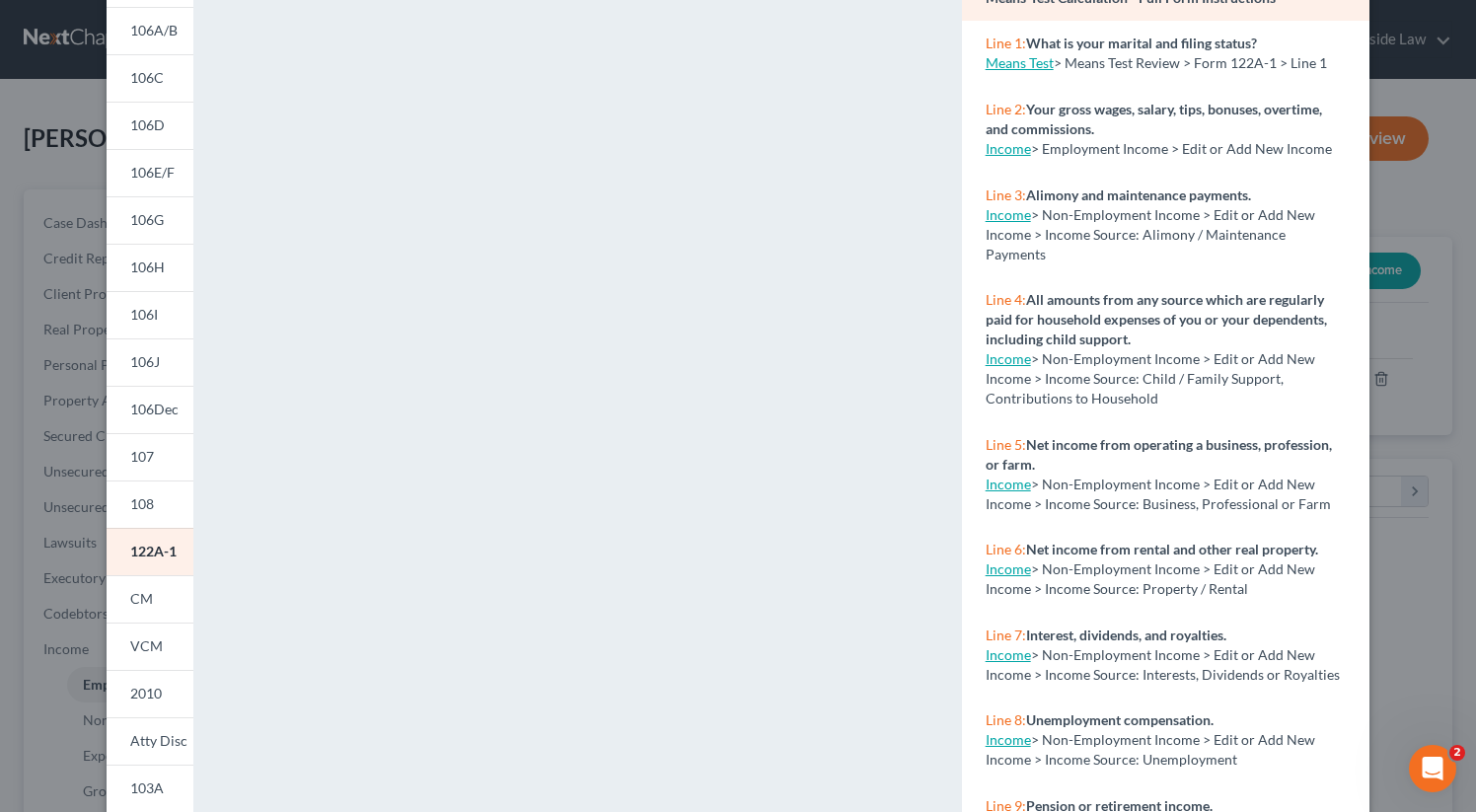
scroll to position [0, 0]
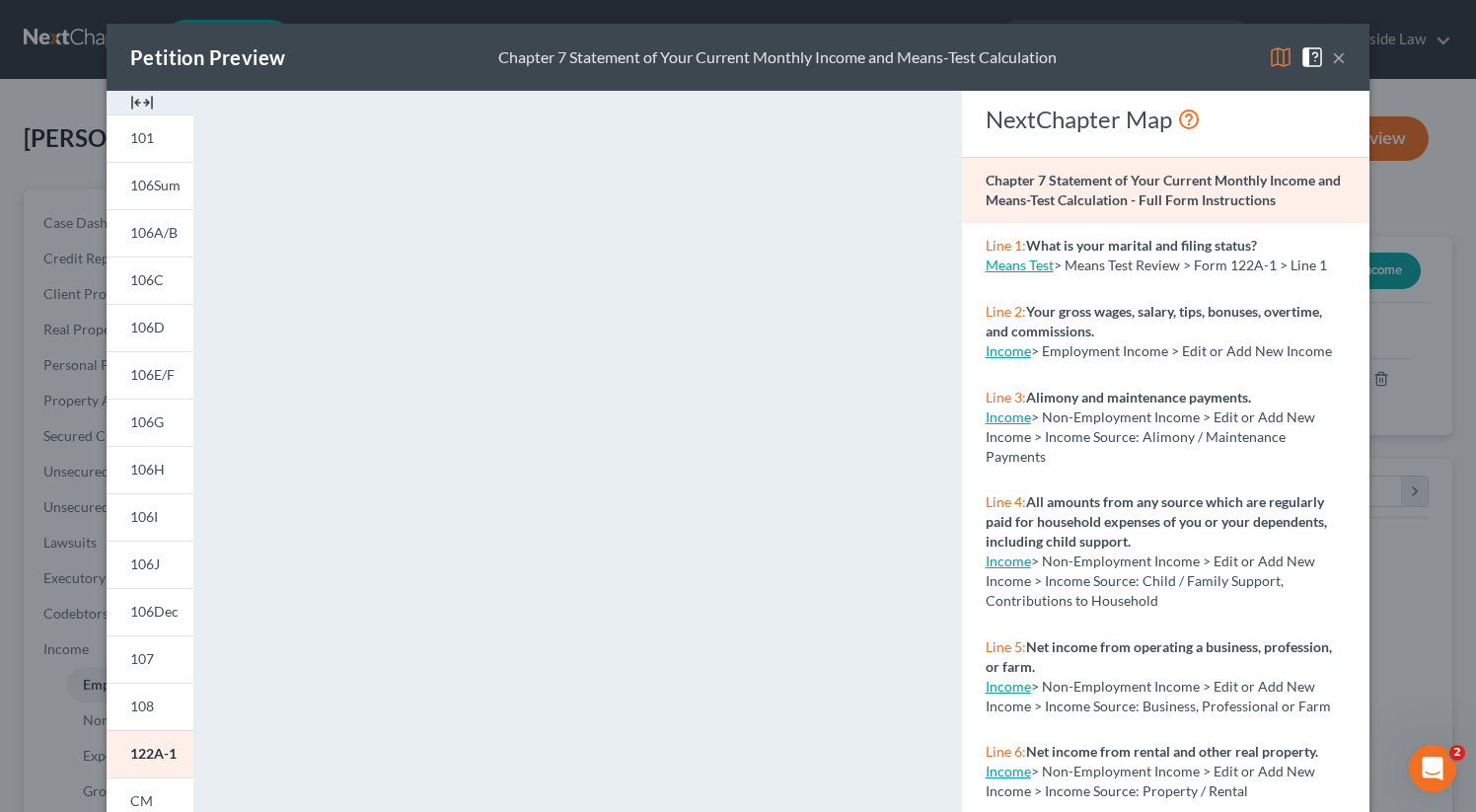
click at [1335, 56] on button "×" at bounding box center [1339, 57] width 14 height 24
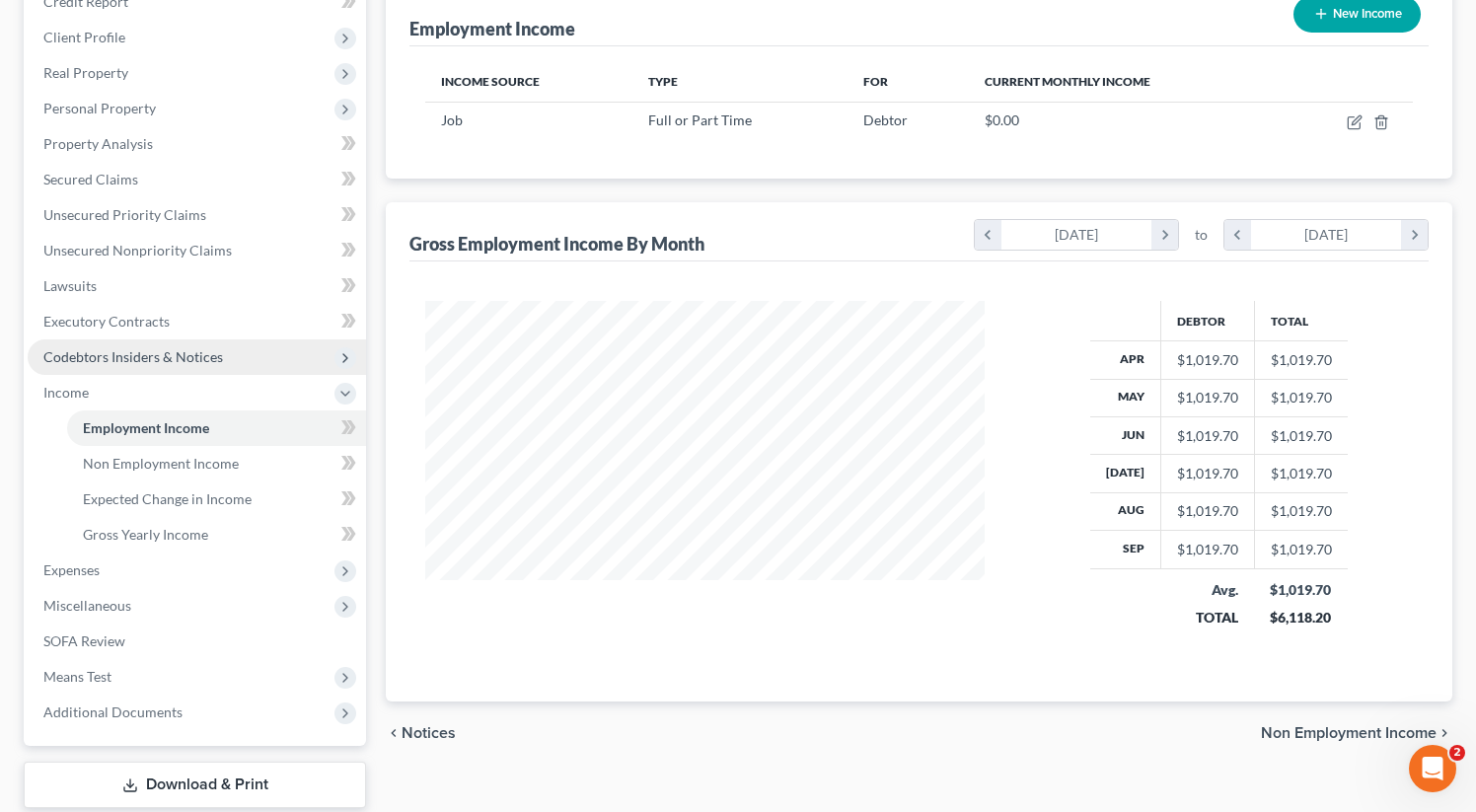
scroll to position [251, 0]
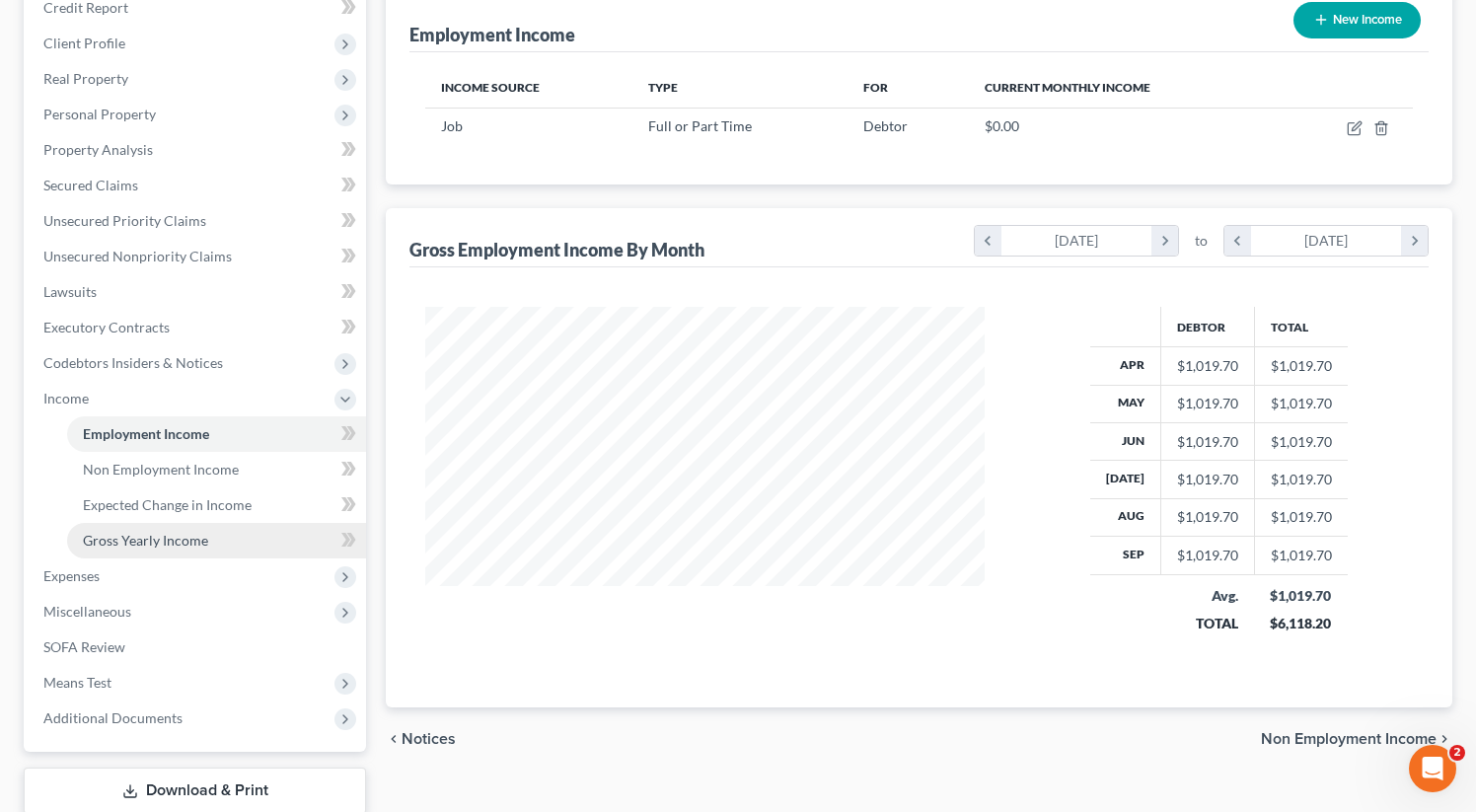
click at [180, 545] on span "Gross Yearly Income" at bounding box center [145, 539] width 125 height 17
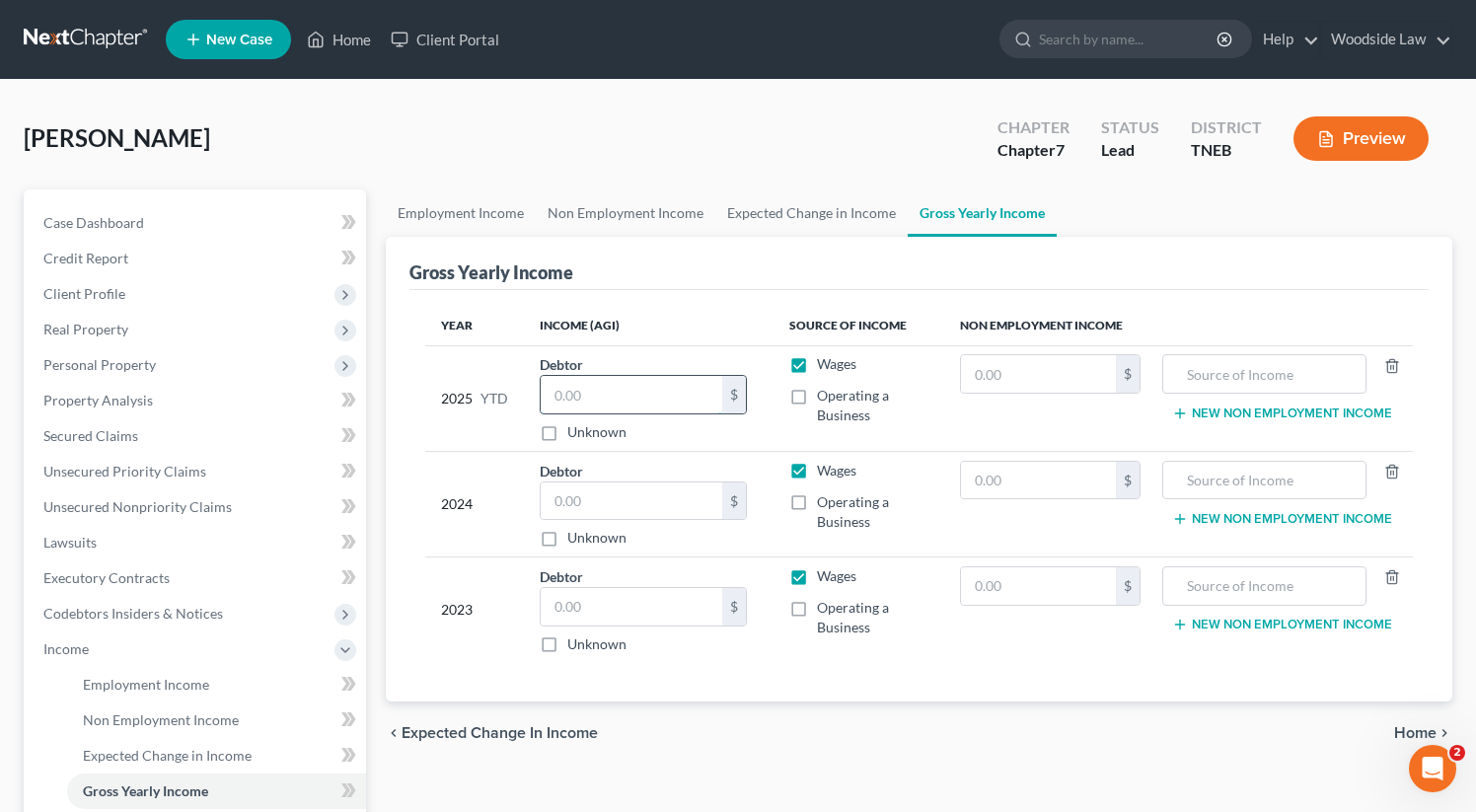
click at [661, 408] on input "text" at bounding box center [632, 395] width 182 height 38
type input "8,157.60"
click at [642, 492] on input "text" at bounding box center [632, 501] width 182 height 38
type input "17,656.68"
click at [626, 600] on input "text" at bounding box center [632, 606] width 182 height 38
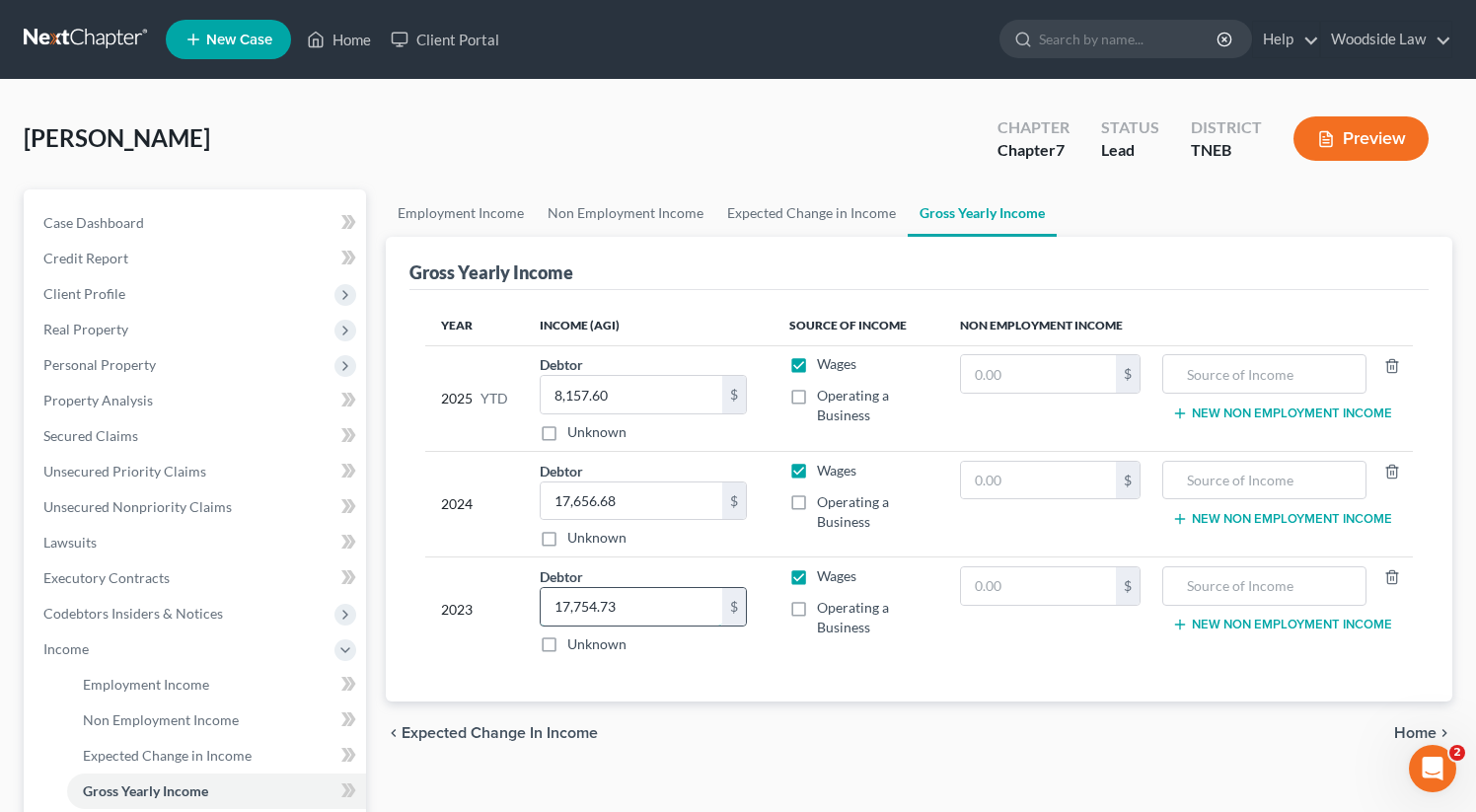
type input "17,754.73"
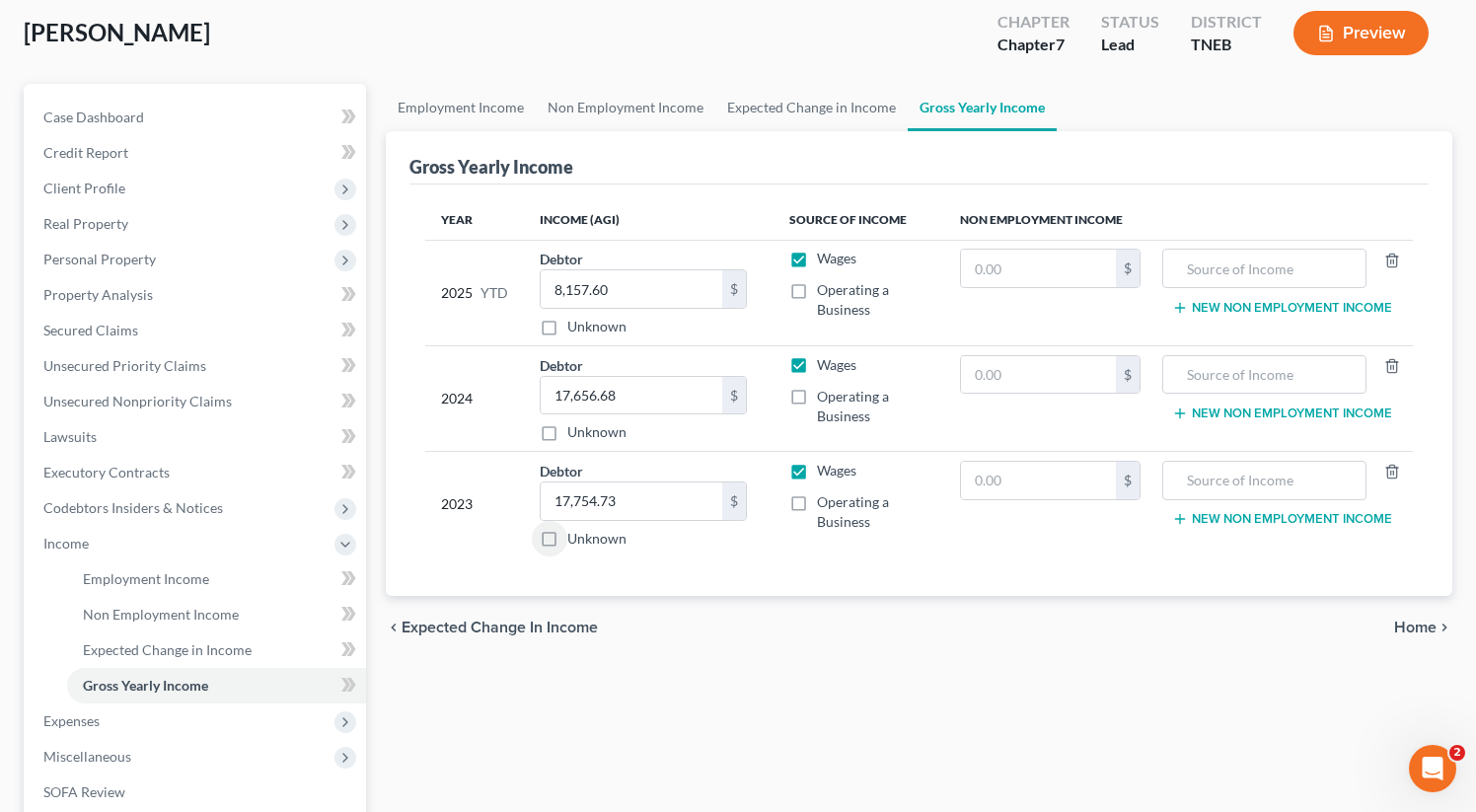
scroll to position [88, 0]
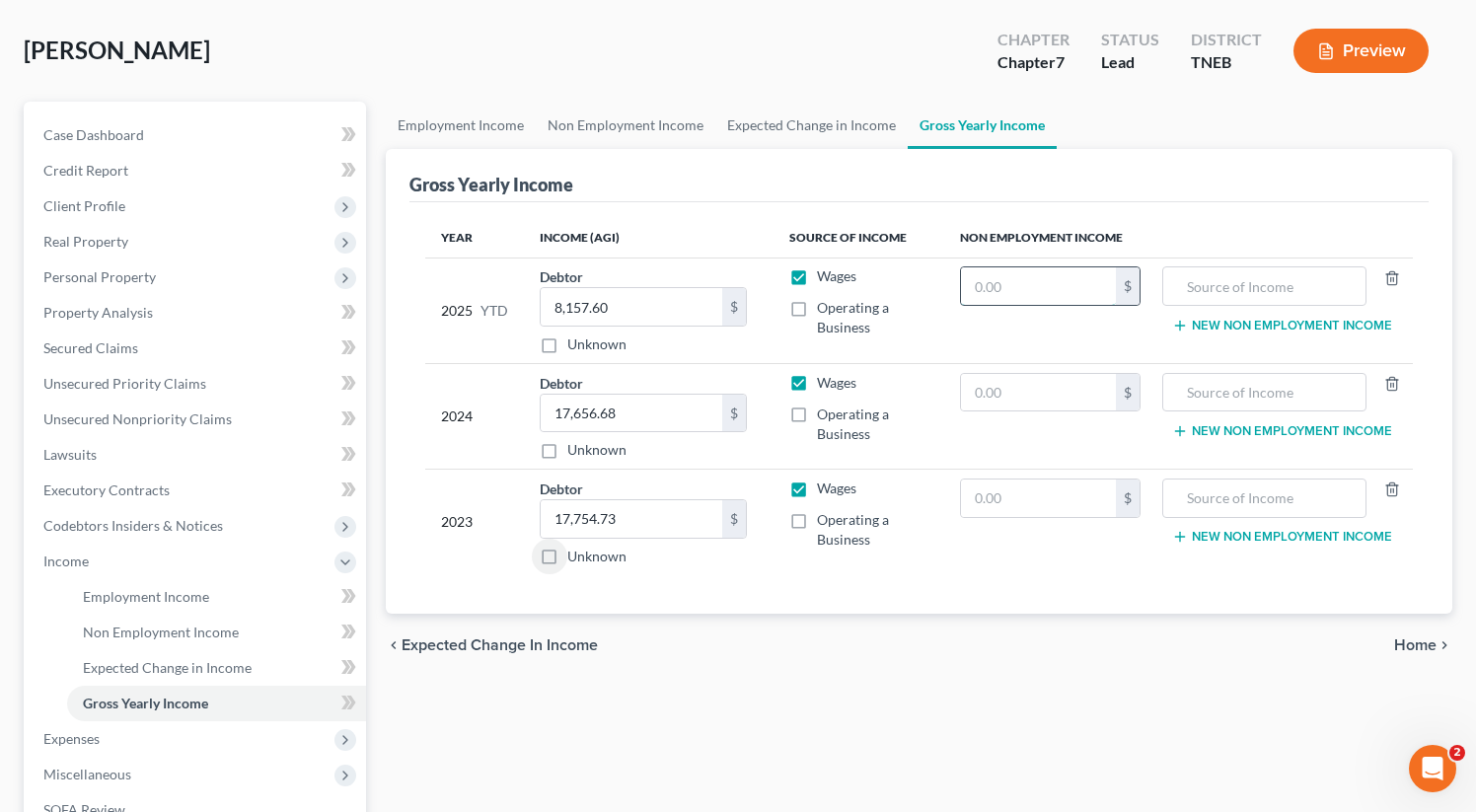
click at [1043, 280] on input "text" at bounding box center [1038, 287] width 155 height 38
type input "13,216"
click at [1301, 274] on input "text" at bounding box center [1264, 287] width 183 height 38
type input "Social Security"
click at [1069, 384] on input "text" at bounding box center [1038, 393] width 155 height 38
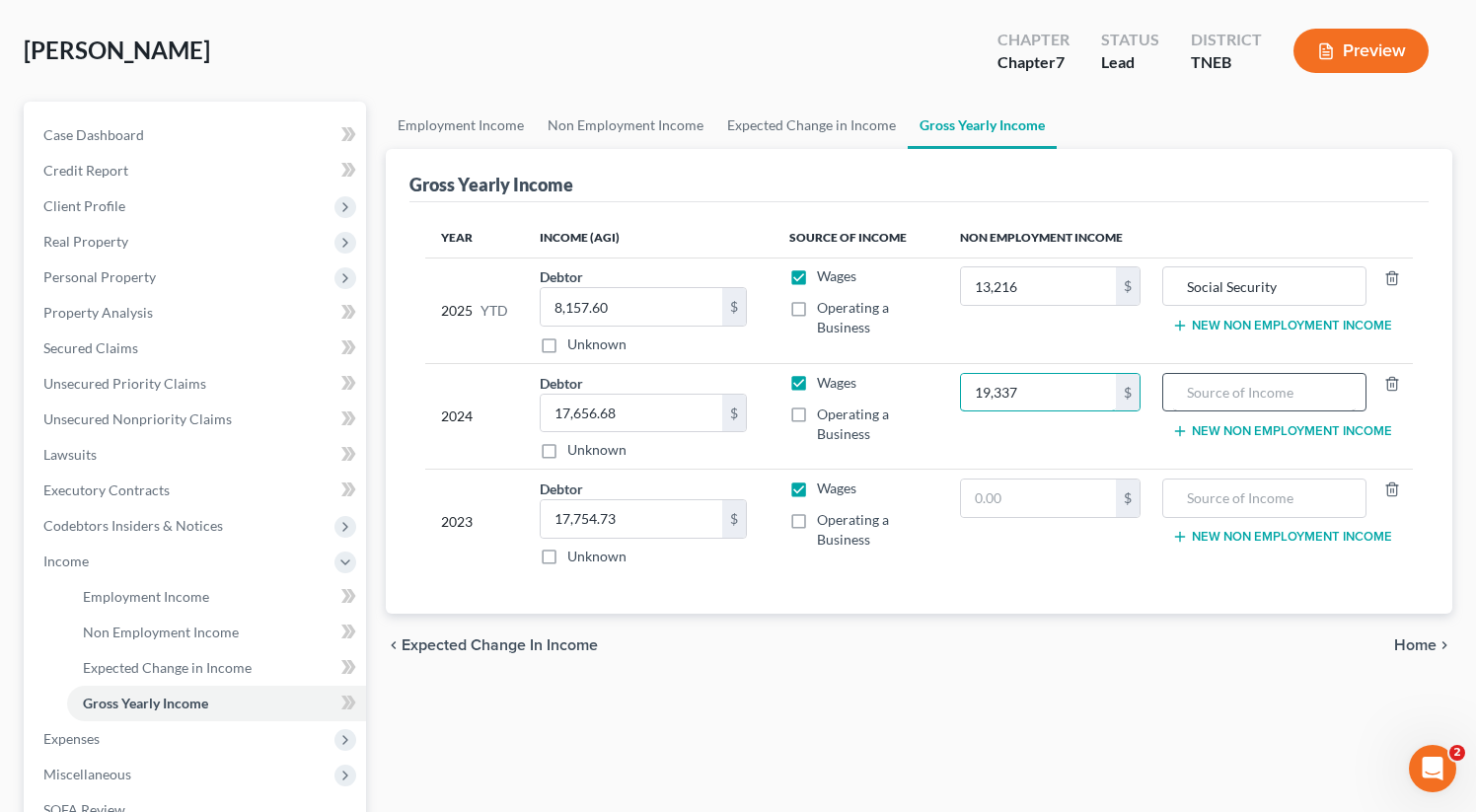
type input "19,337"
click at [1289, 387] on input "text" at bounding box center [1264, 393] width 183 height 38
type input "Social Security"
click at [1065, 502] on input "text" at bounding box center [1038, 498] width 155 height 38
type input "18,732.00"
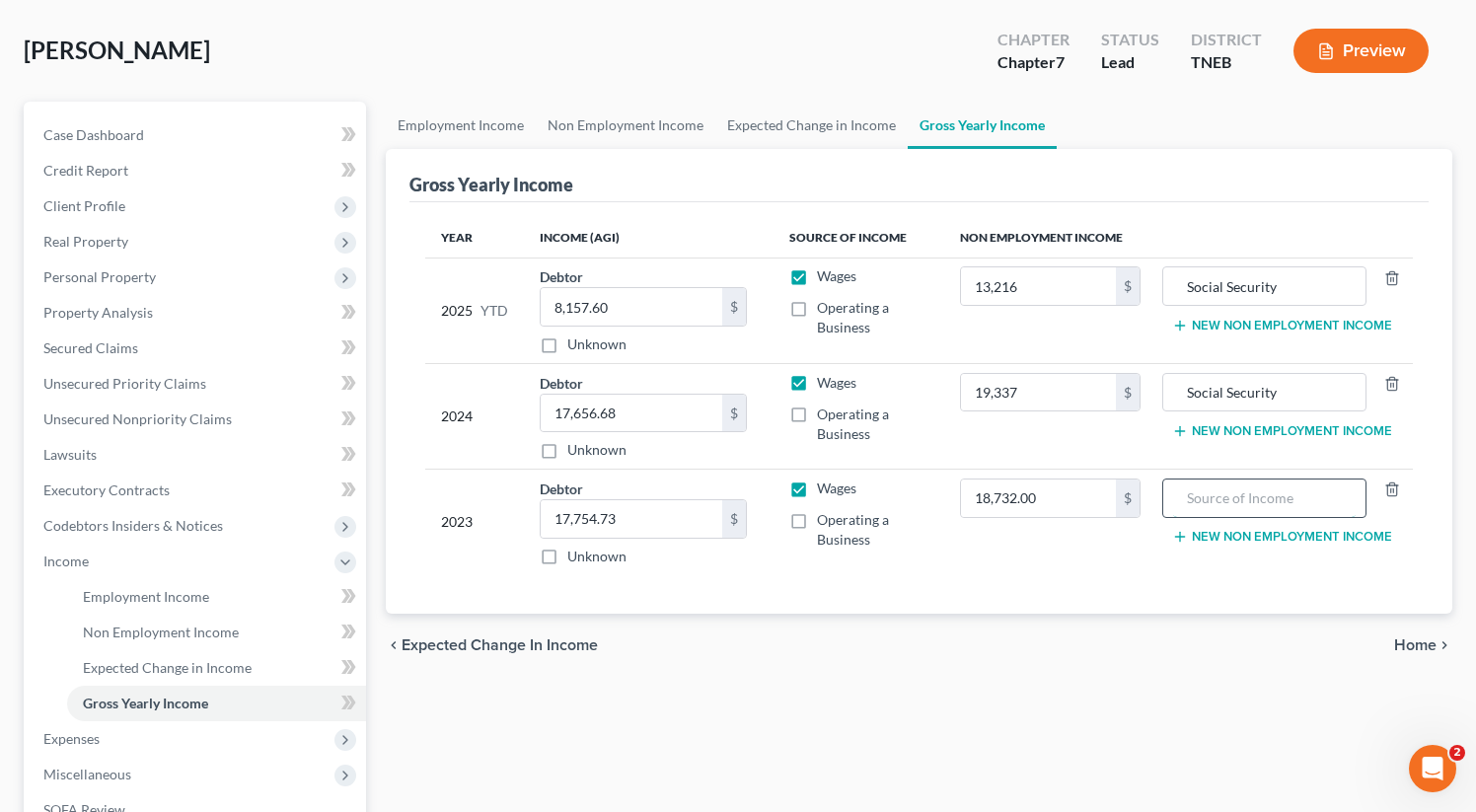
click at [1270, 504] on input "text" at bounding box center [1264, 498] width 183 height 38
type input "Social Security"
click at [1312, 323] on button "New Non Employment Income" at bounding box center [1282, 326] width 220 height 16
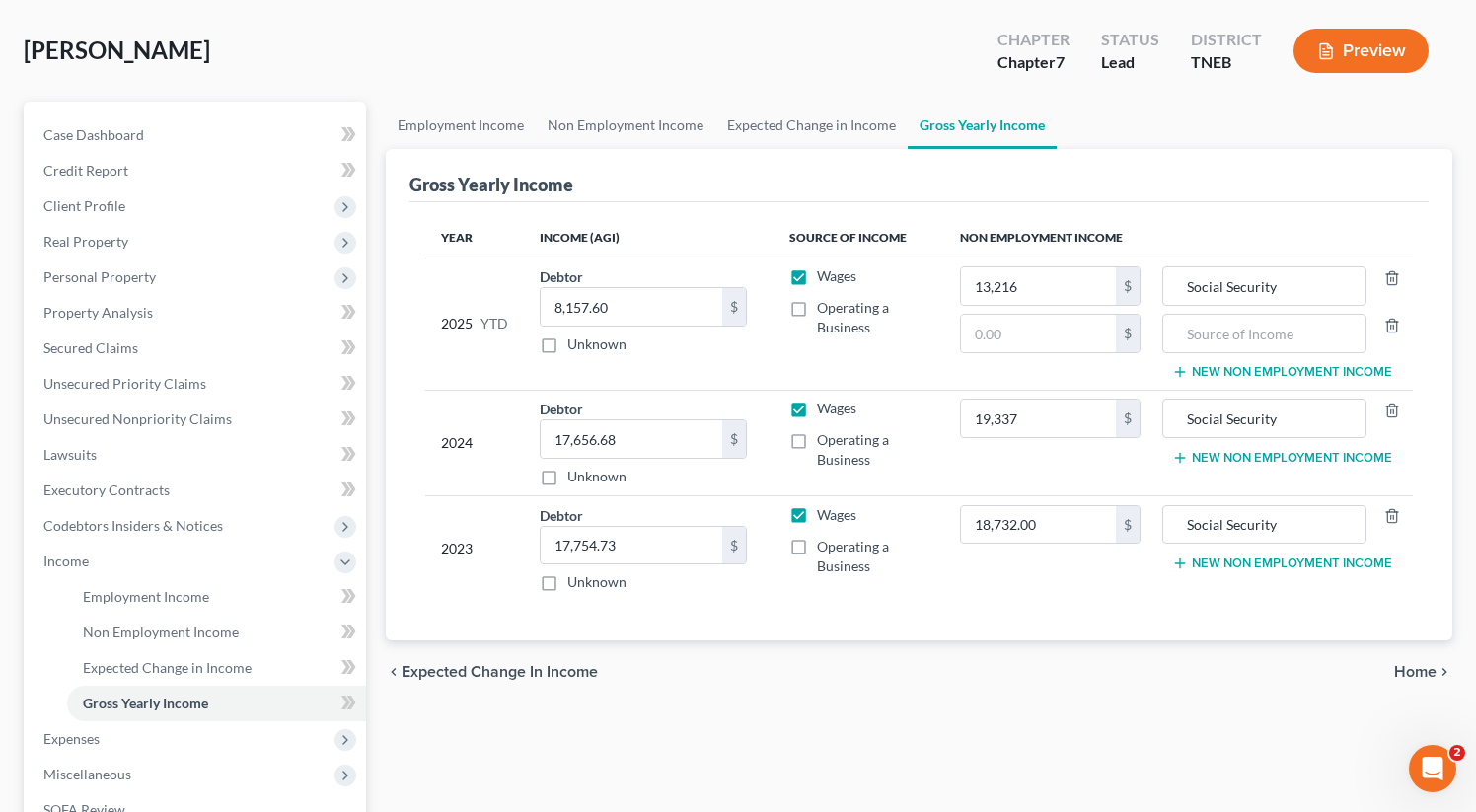
click at [1290, 456] on button "New Non Employment Income" at bounding box center [1282, 457] width 220 height 16
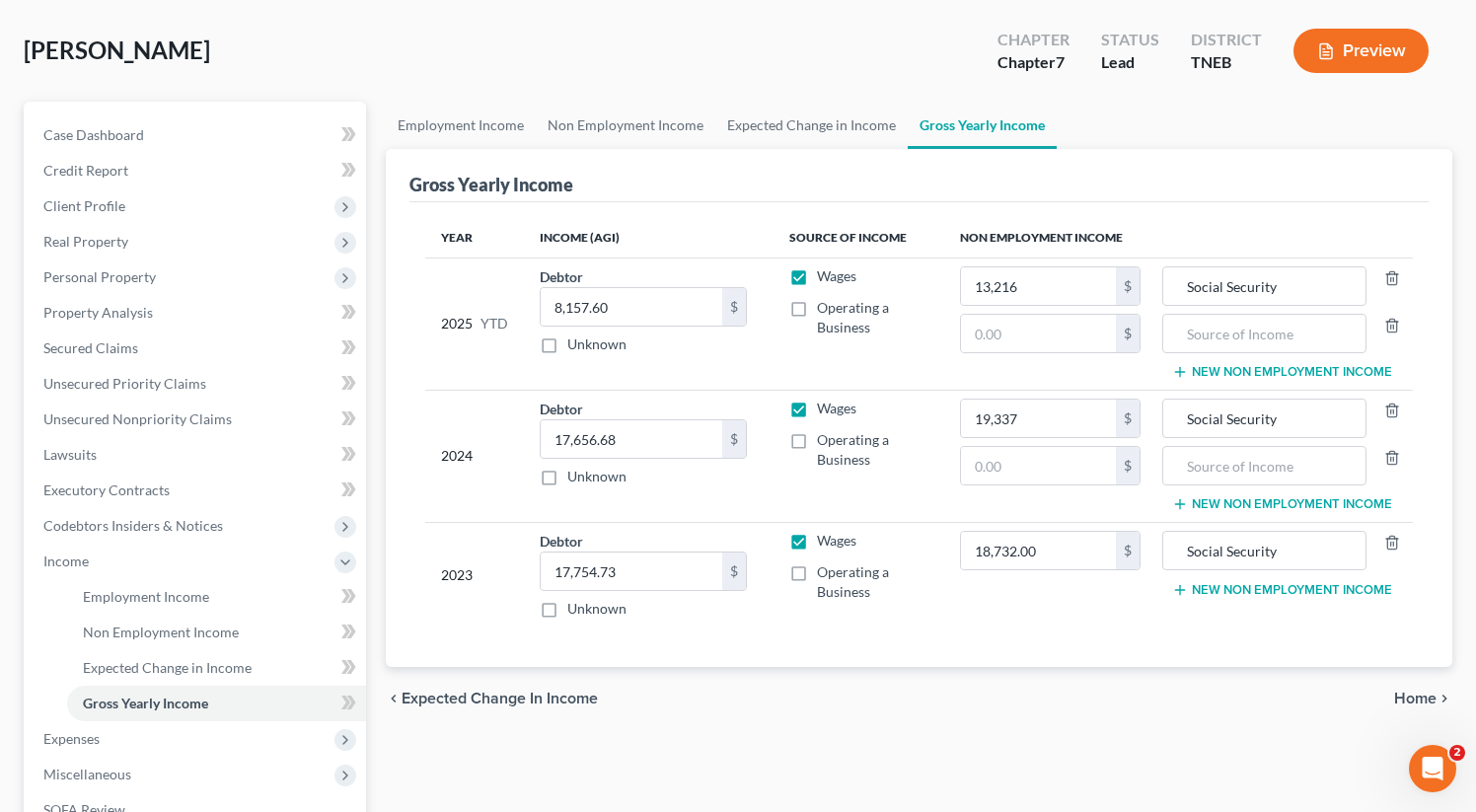
click at [1305, 583] on button "New Non Employment Income" at bounding box center [1282, 590] width 220 height 16
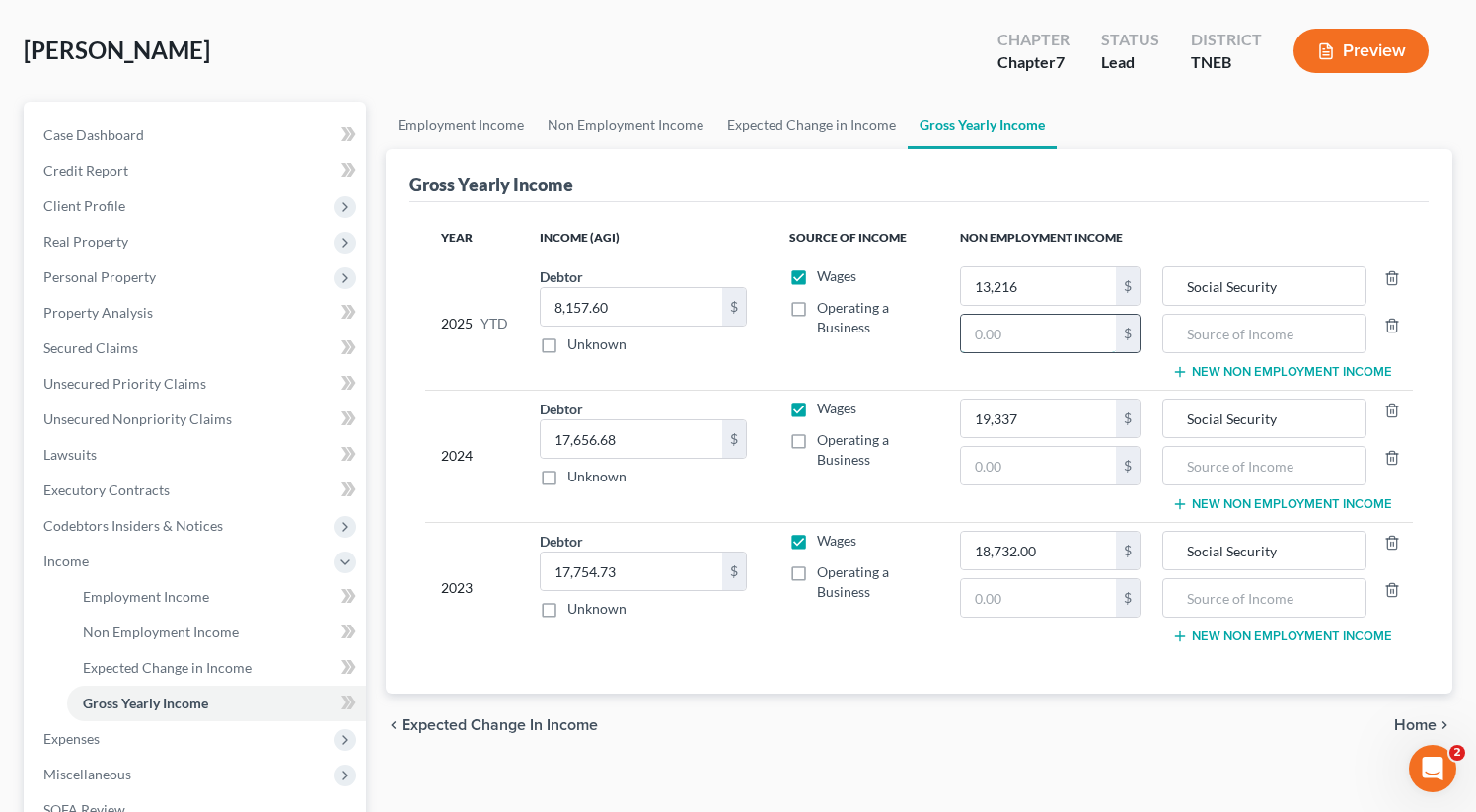
click at [1048, 323] on input "text" at bounding box center [1038, 334] width 155 height 38
type input "17,224"
click at [1329, 331] on input "text" at bounding box center [1264, 334] width 183 height 38
type input "Pension"
click at [619, 305] on input "8,157.60" at bounding box center [632, 307] width 182 height 38
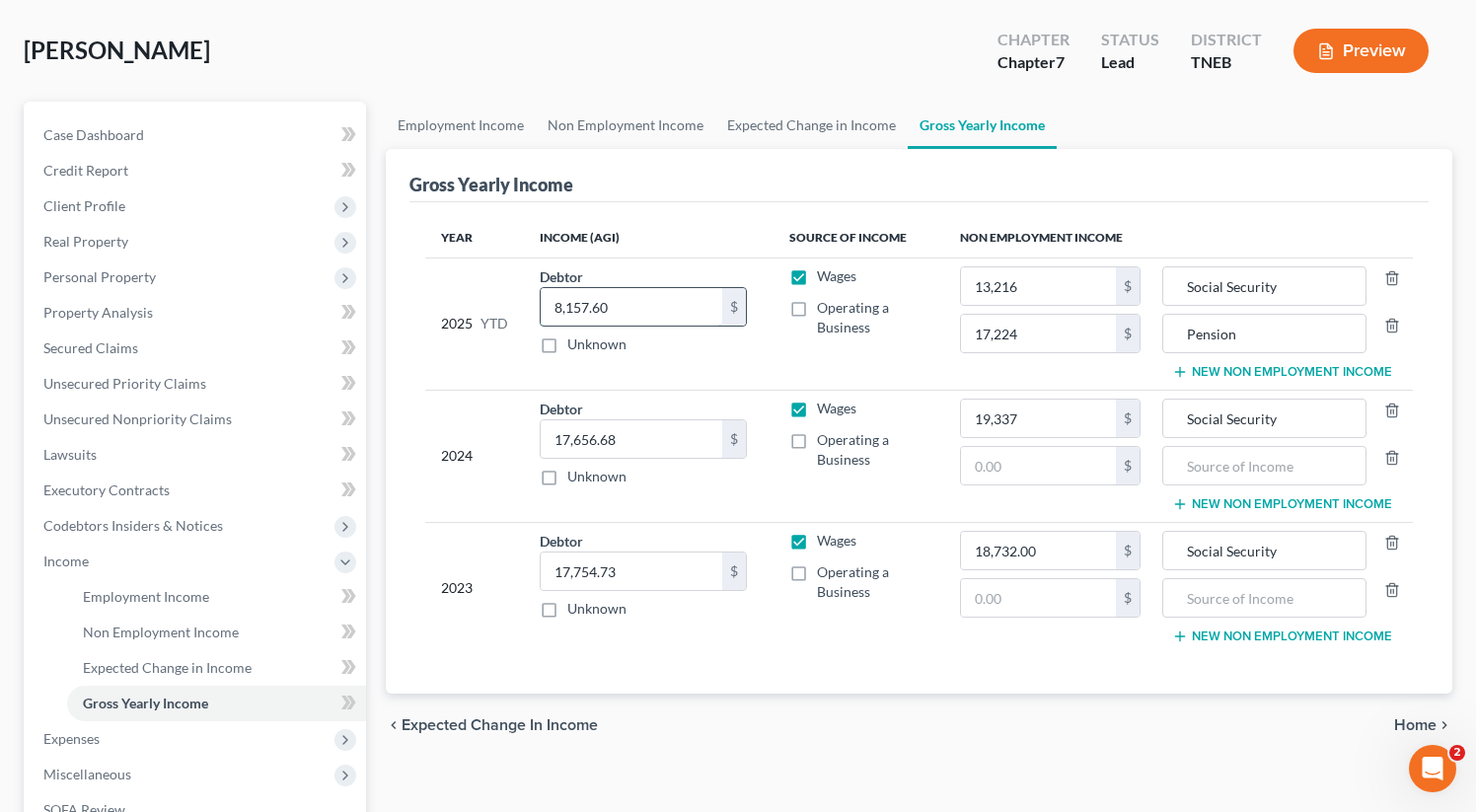
click at [619, 305] on input "8,157.60" at bounding box center [632, 307] width 182 height 38
type input "8,158"
click at [636, 437] on input "17,656.68" at bounding box center [632, 439] width 182 height 38
click at [636, 436] on input "17,656.68" at bounding box center [632, 439] width 182 height 38
type input "17,657"
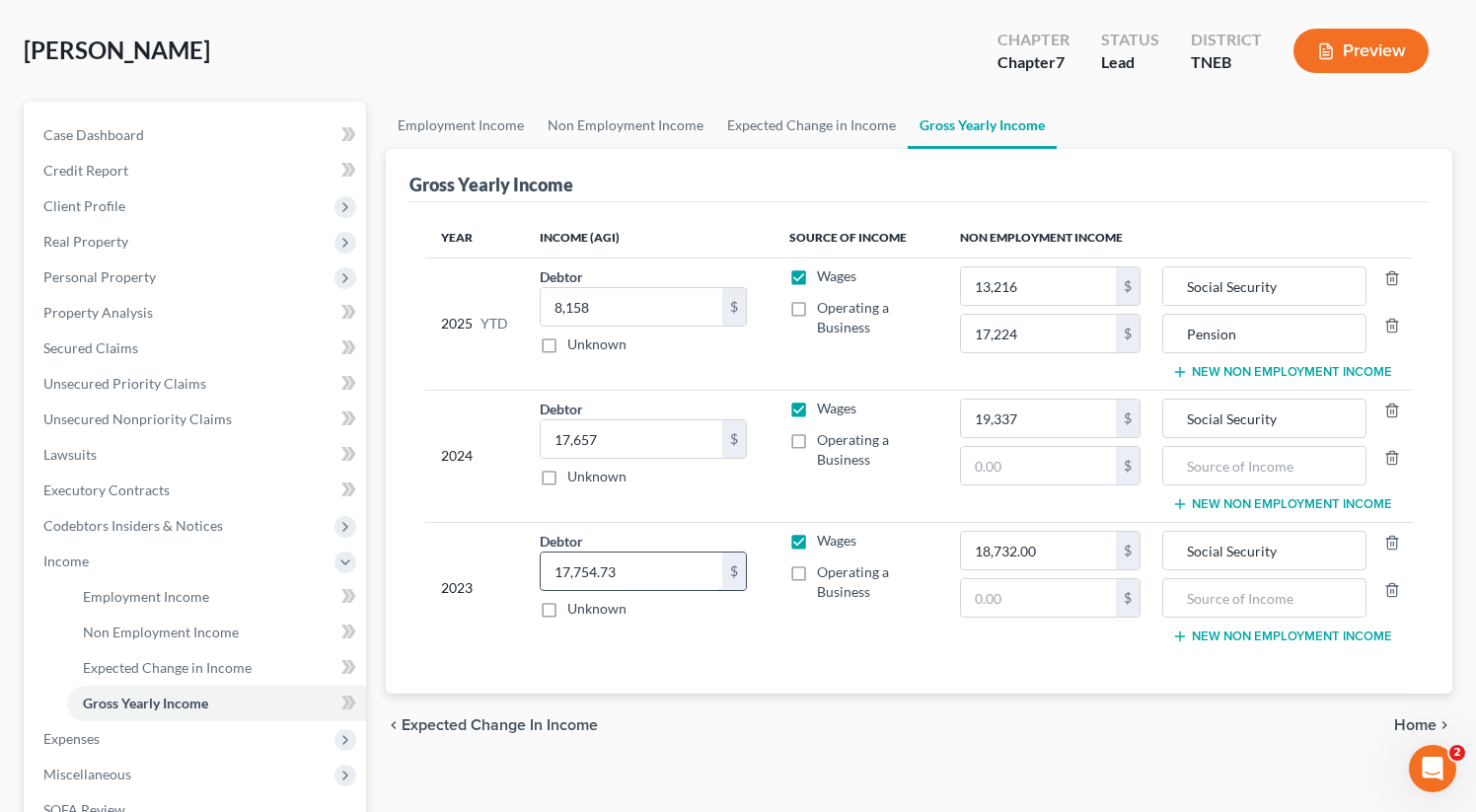
click at [631, 571] on input "17,754.73" at bounding box center [632, 571] width 182 height 38
type input "17,755"
click at [1027, 461] on input "text" at bounding box center [1038, 465] width 155 height 38
type input "25,278"
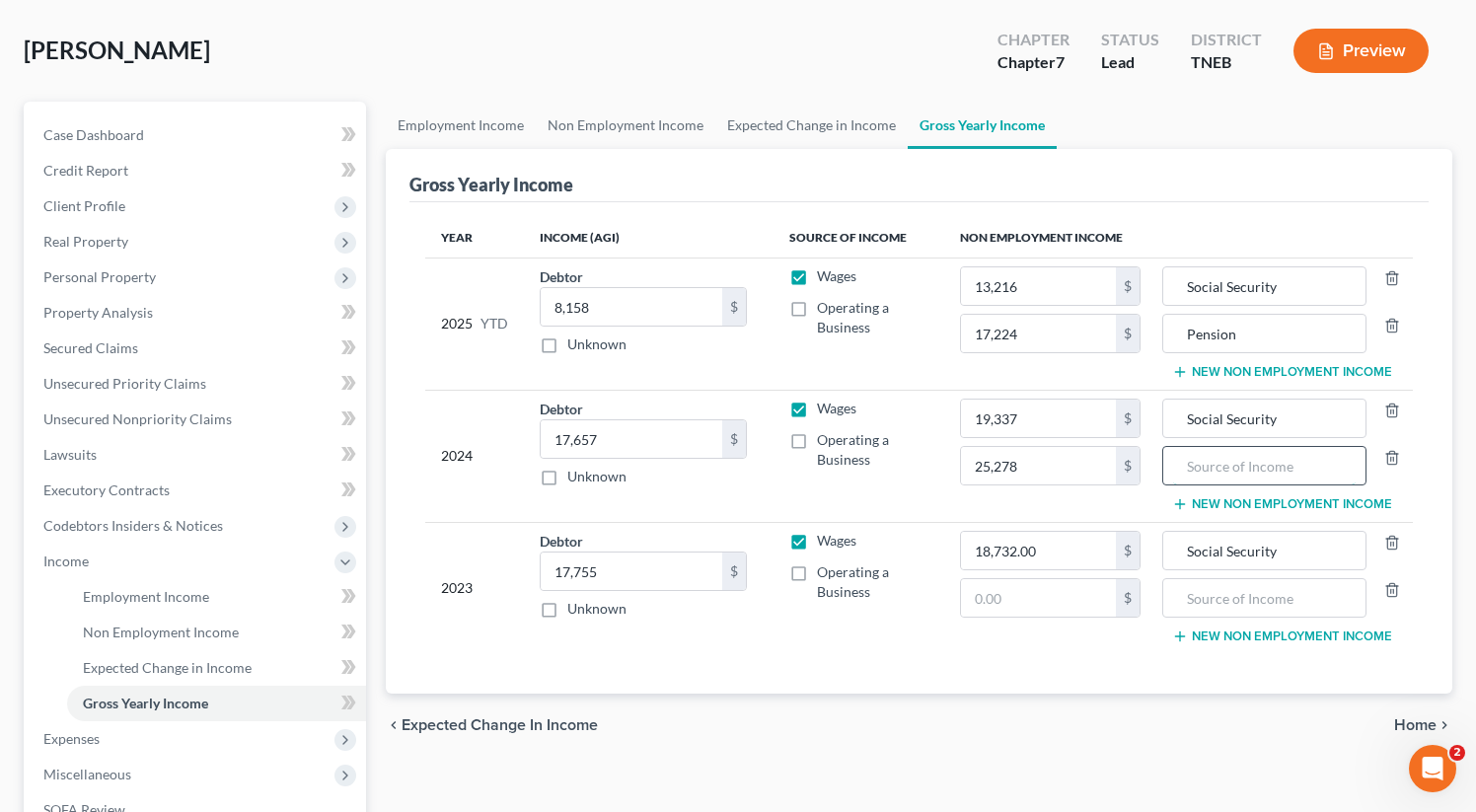
click at [1258, 467] on input "text" at bounding box center [1264, 465] width 183 height 38
type input "Pension"
click at [1044, 601] on input "text" at bounding box center [1038, 598] width 155 height 38
type input "24,542"
click at [1288, 597] on input "text" at bounding box center [1264, 598] width 183 height 38
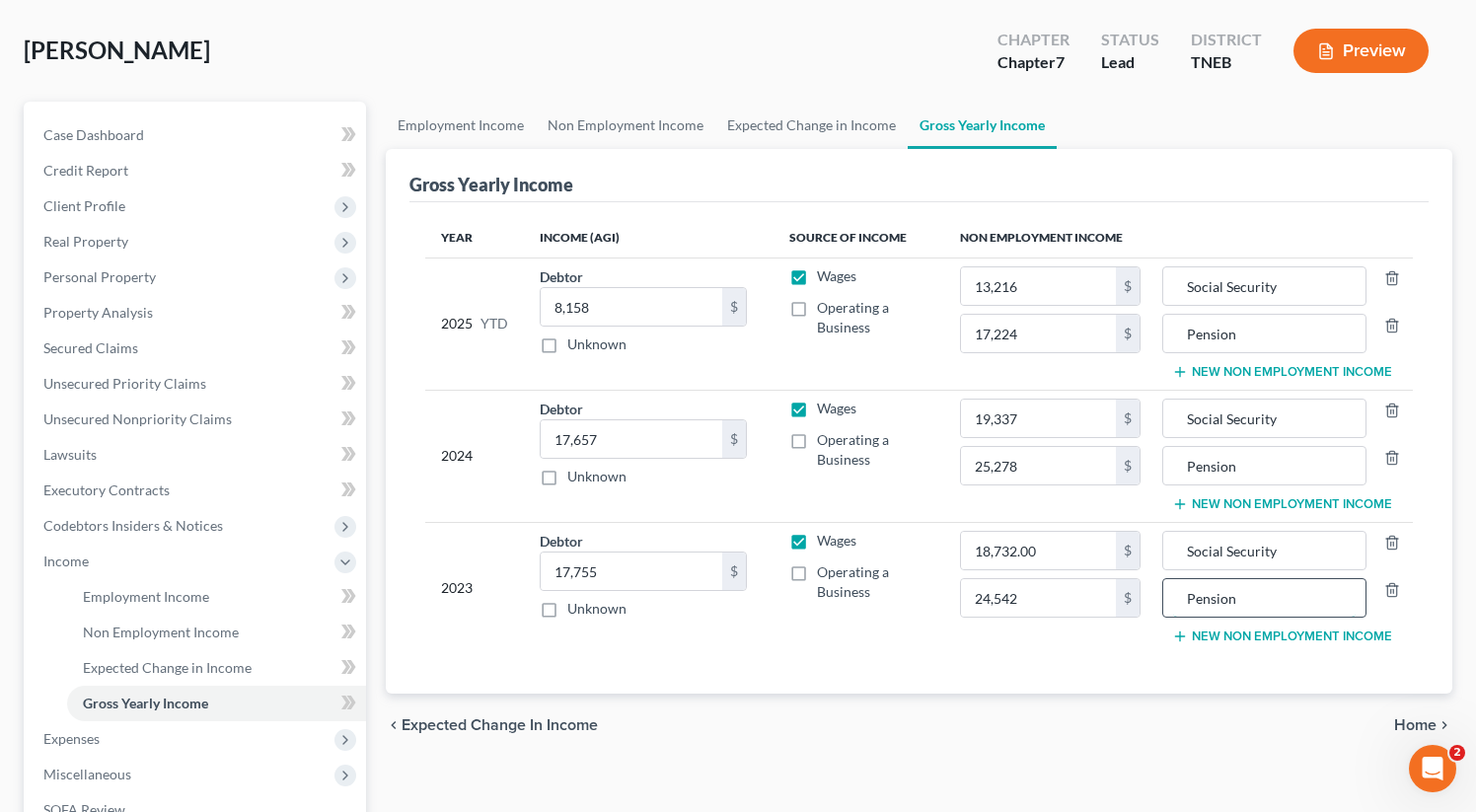
type input "Pension"
click at [1404, 723] on span "Home" at bounding box center [1415, 725] width 42 height 16
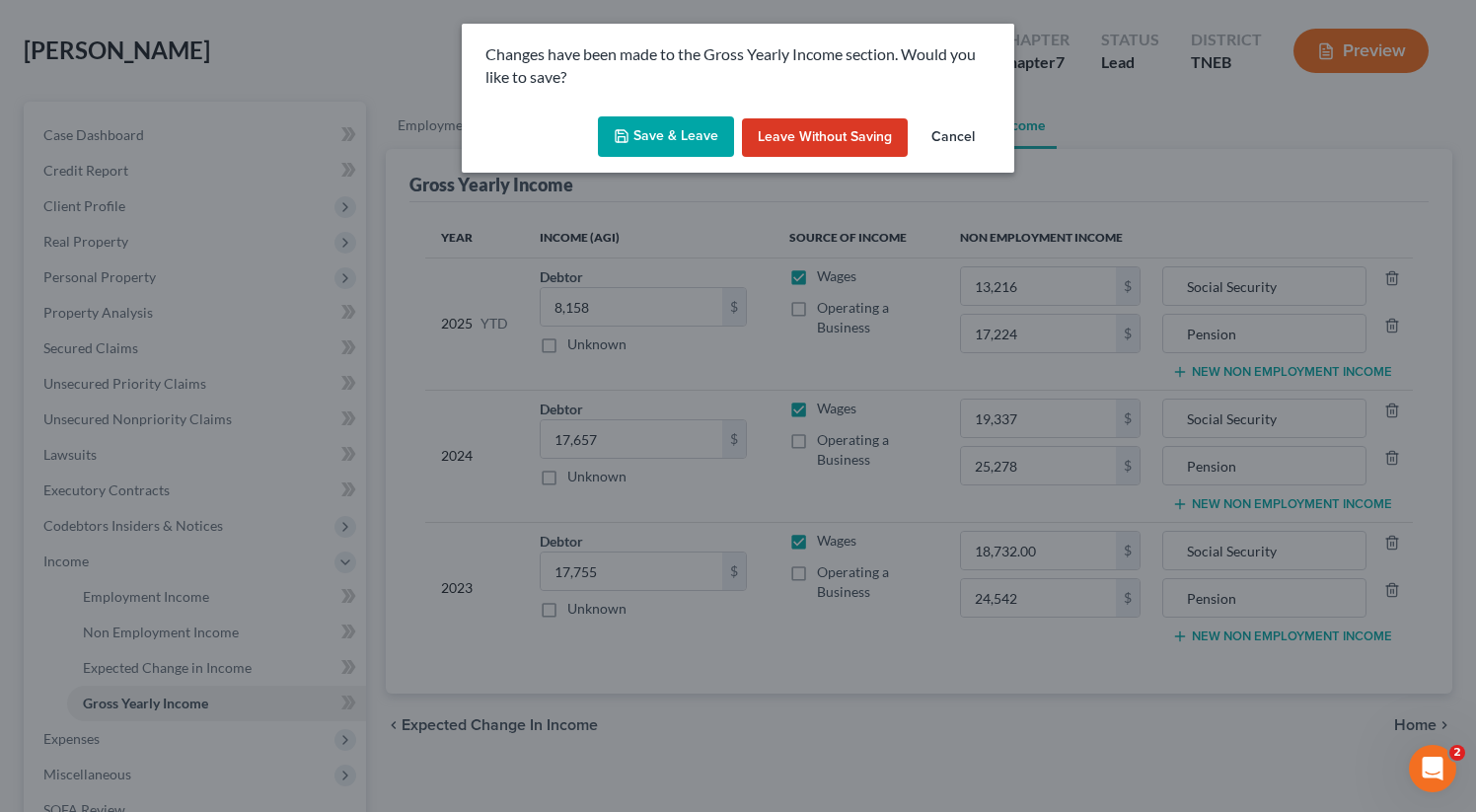
click at [664, 147] on button "Save & Leave" at bounding box center [666, 137] width 136 height 41
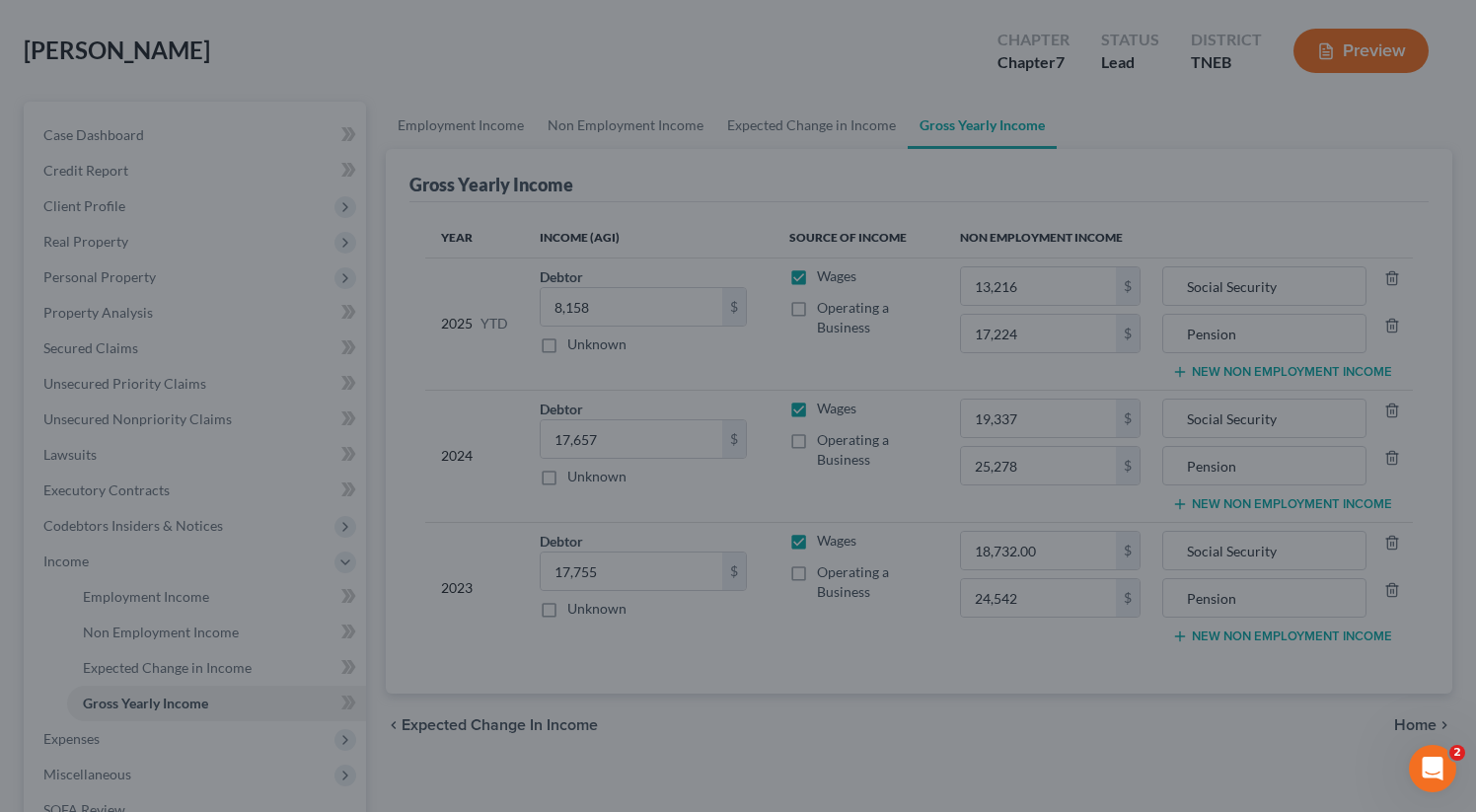
type input "17,224.00"
type input "Pension"
type input "24,542.00"
type input "Pension"
type input "25,278.00"
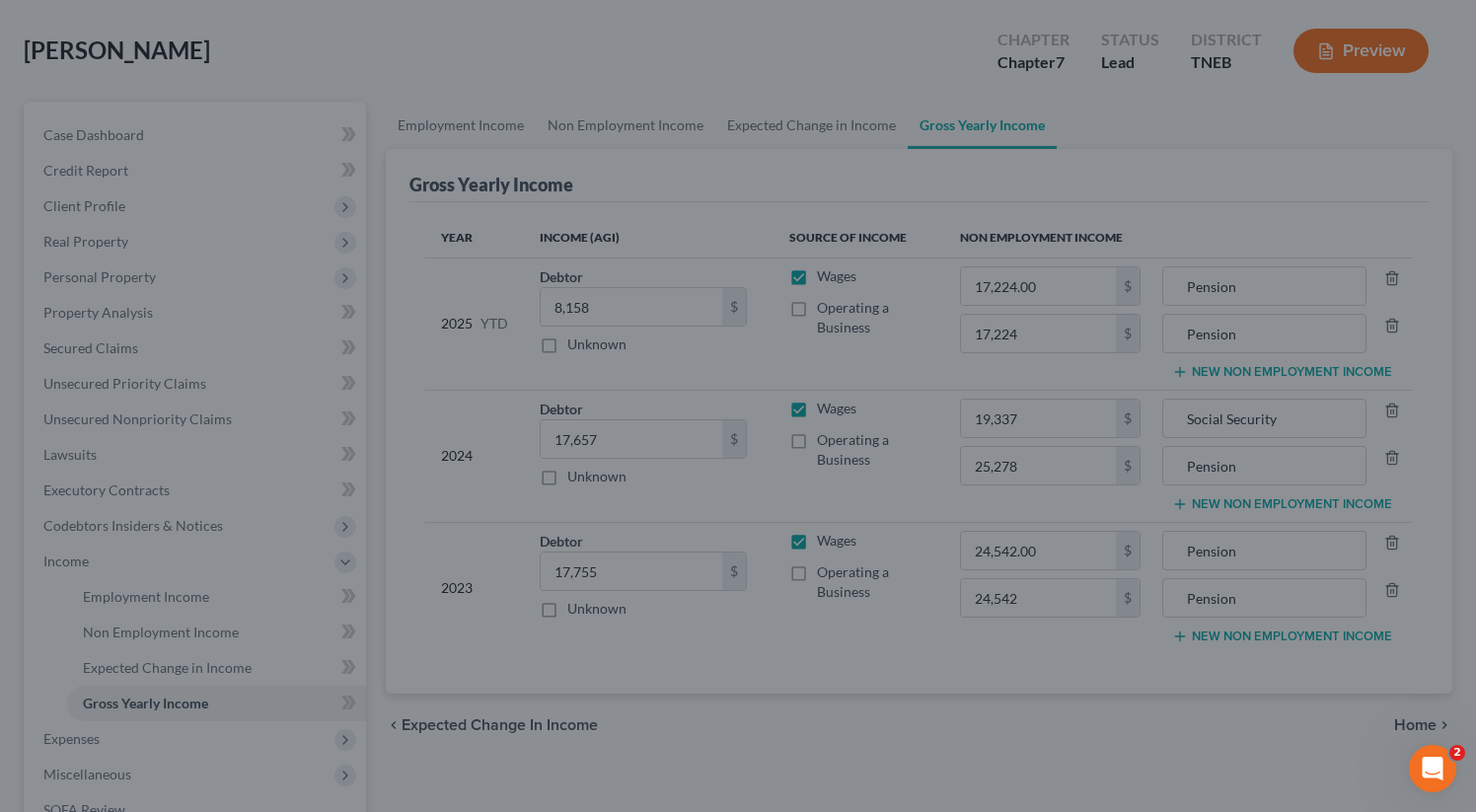
type input "Pension"
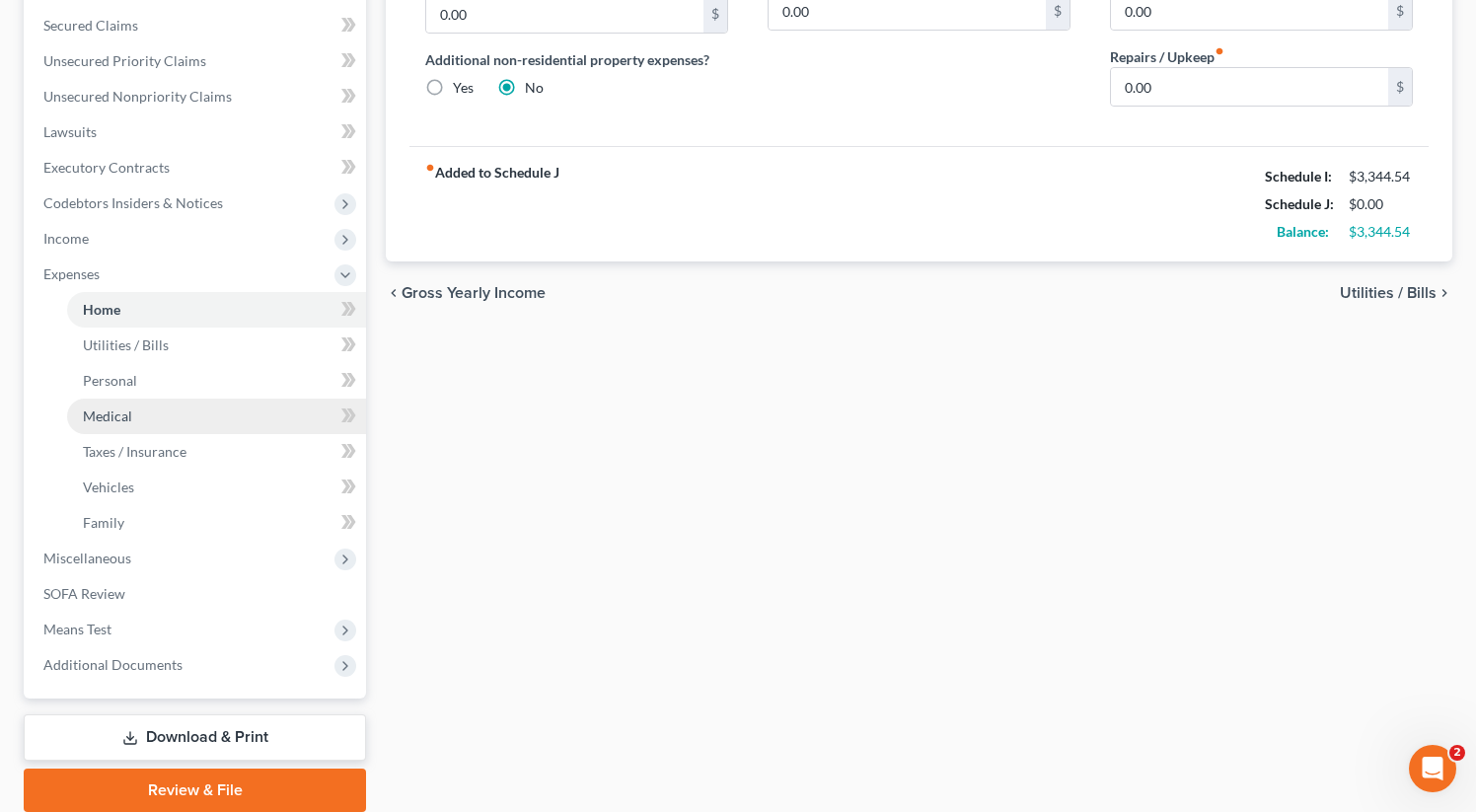
scroll to position [408, 0]
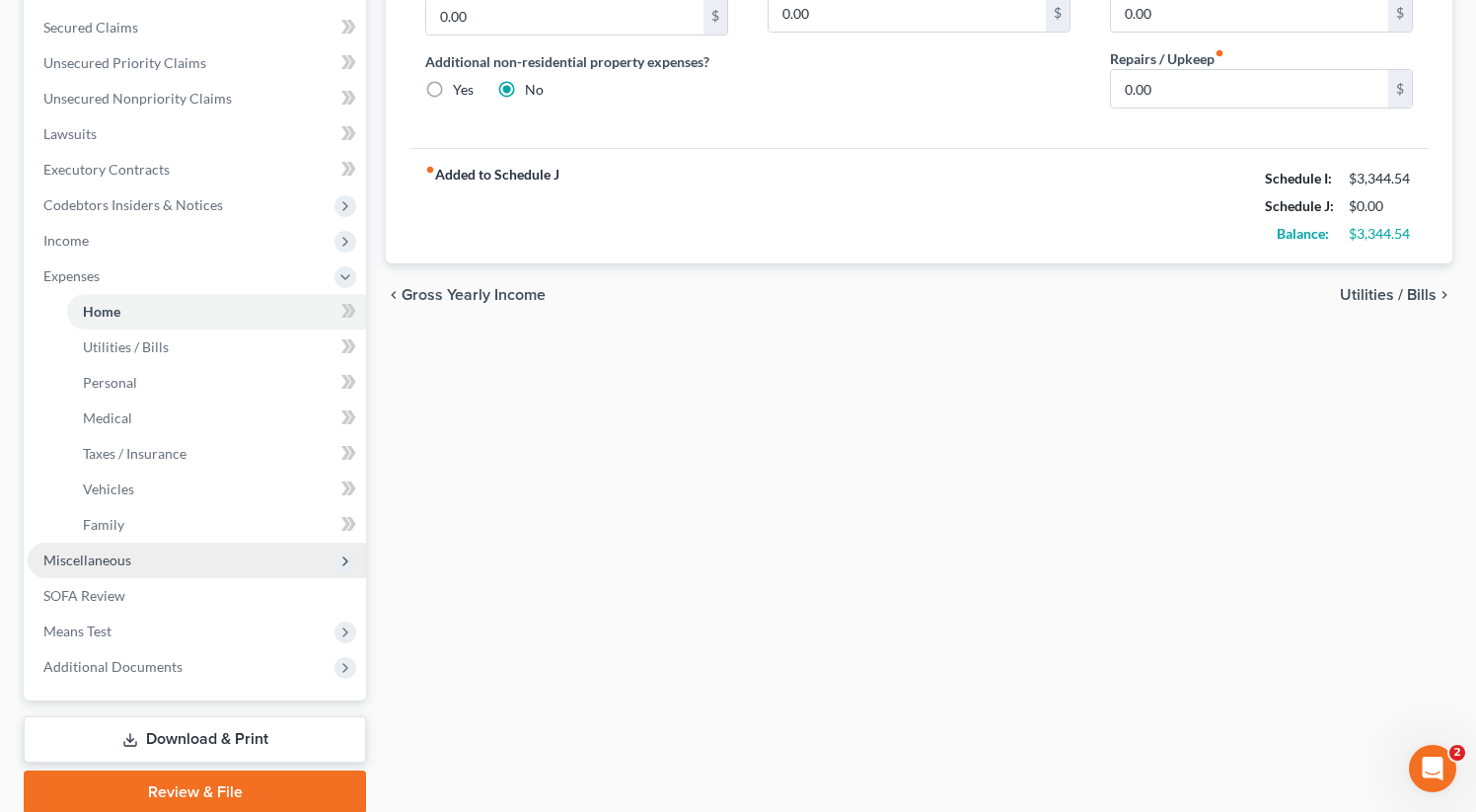
click at [99, 568] on span "Miscellaneous" at bounding box center [197, 560] width 339 height 36
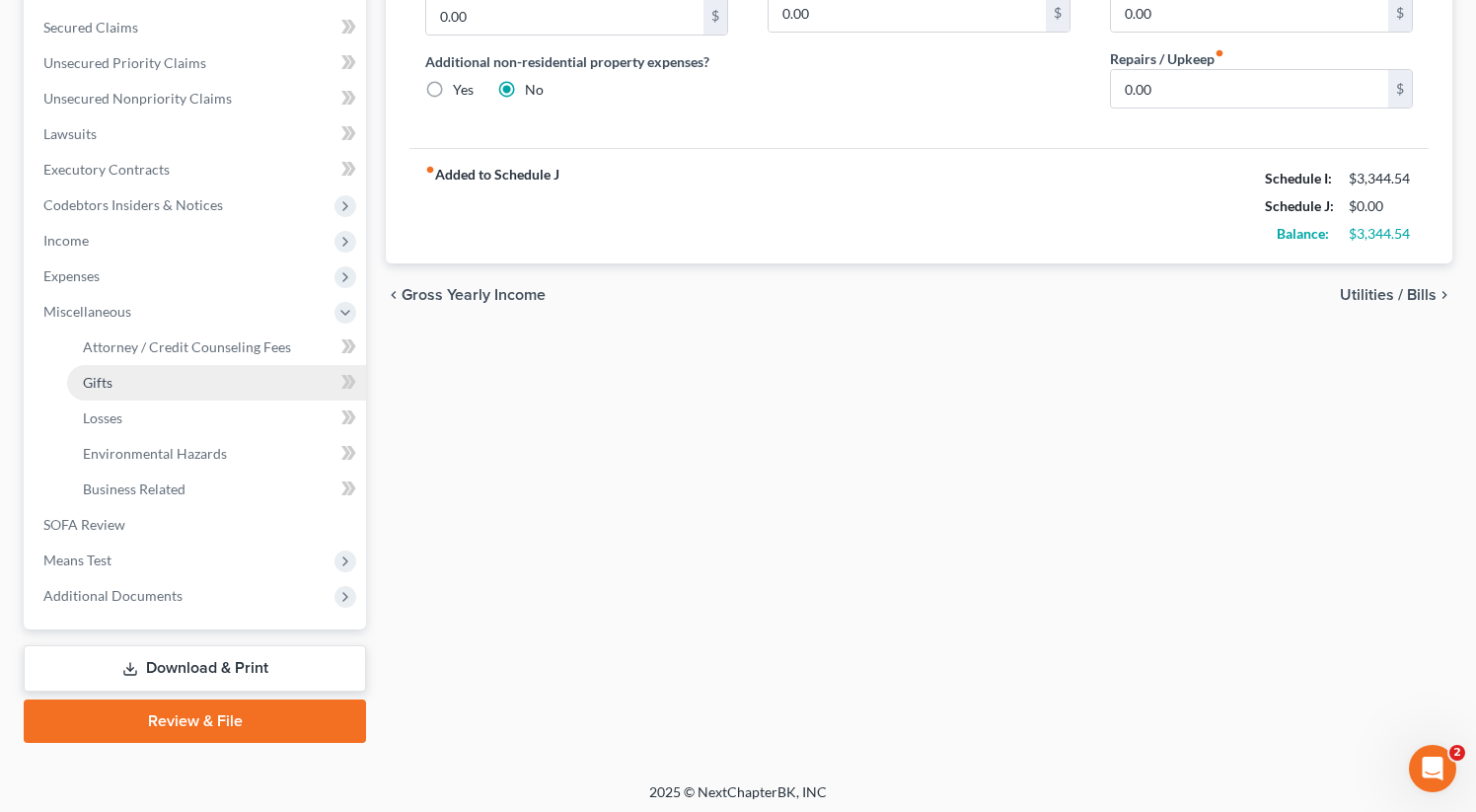
click at [98, 371] on link "Gifts" at bounding box center [216, 383] width 299 height 36
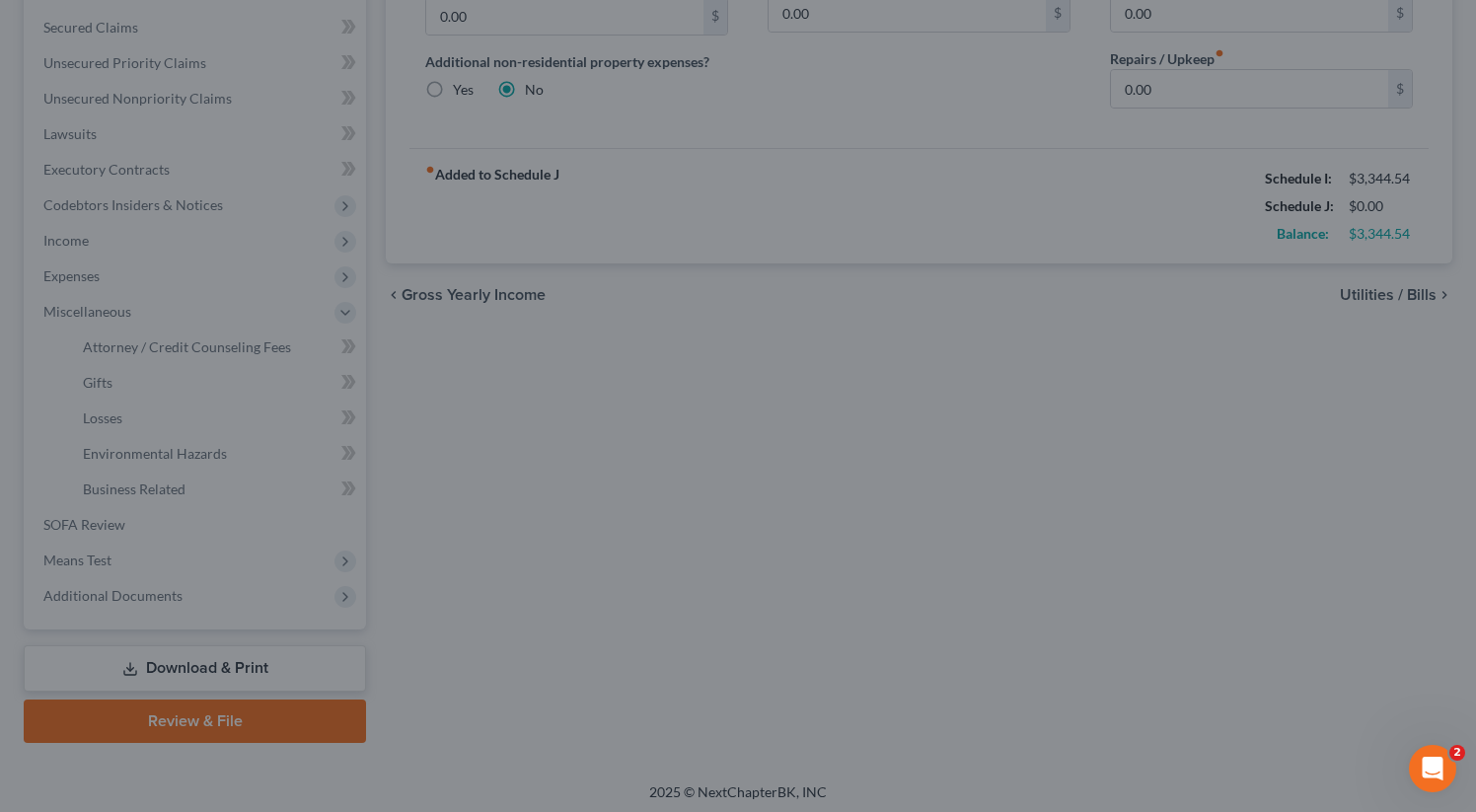
click at [160, 494] on div at bounding box center [738, 406] width 1476 height 812
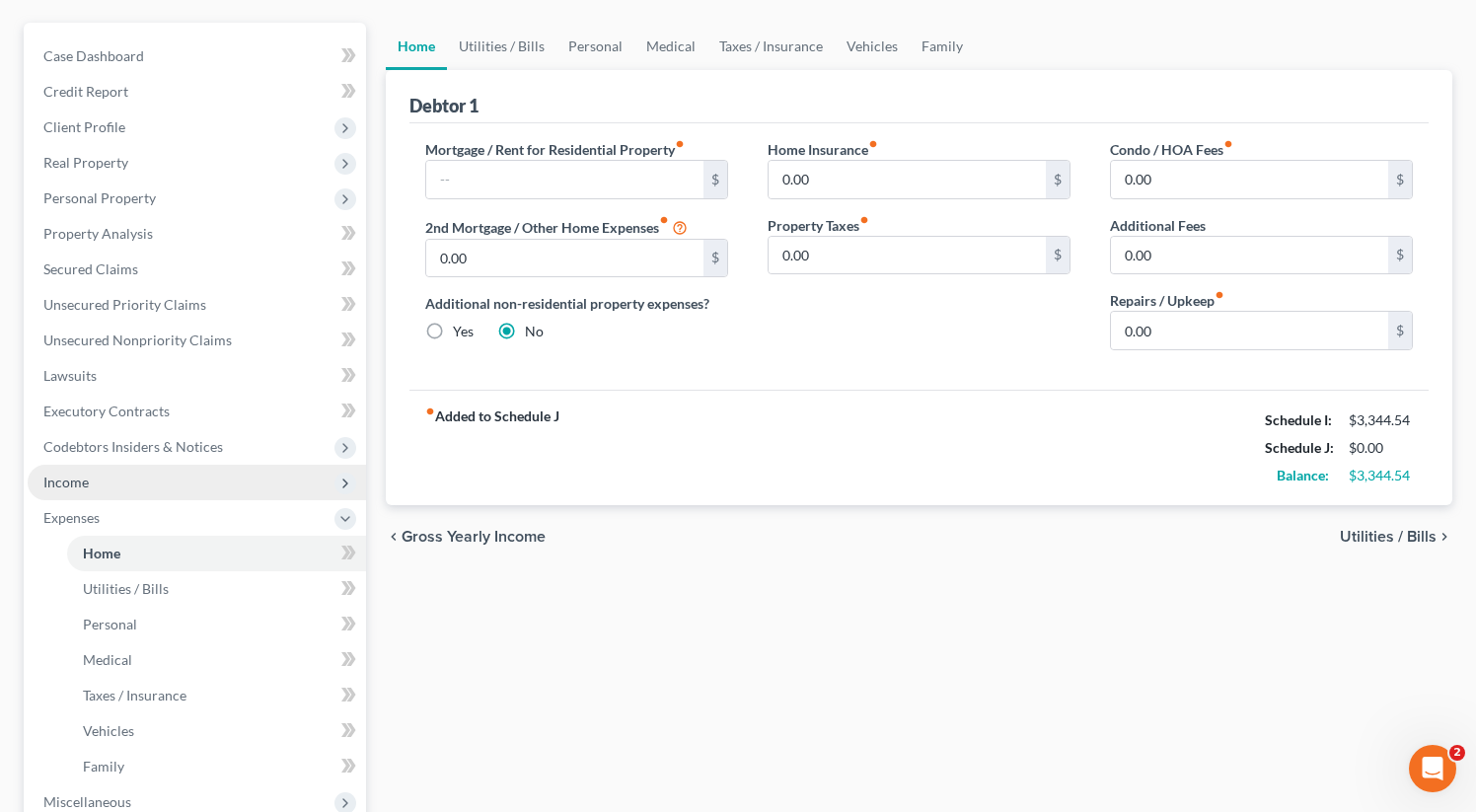
click at [87, 485] on span "Income" at bounding box center [65, 481] width 45 height 17
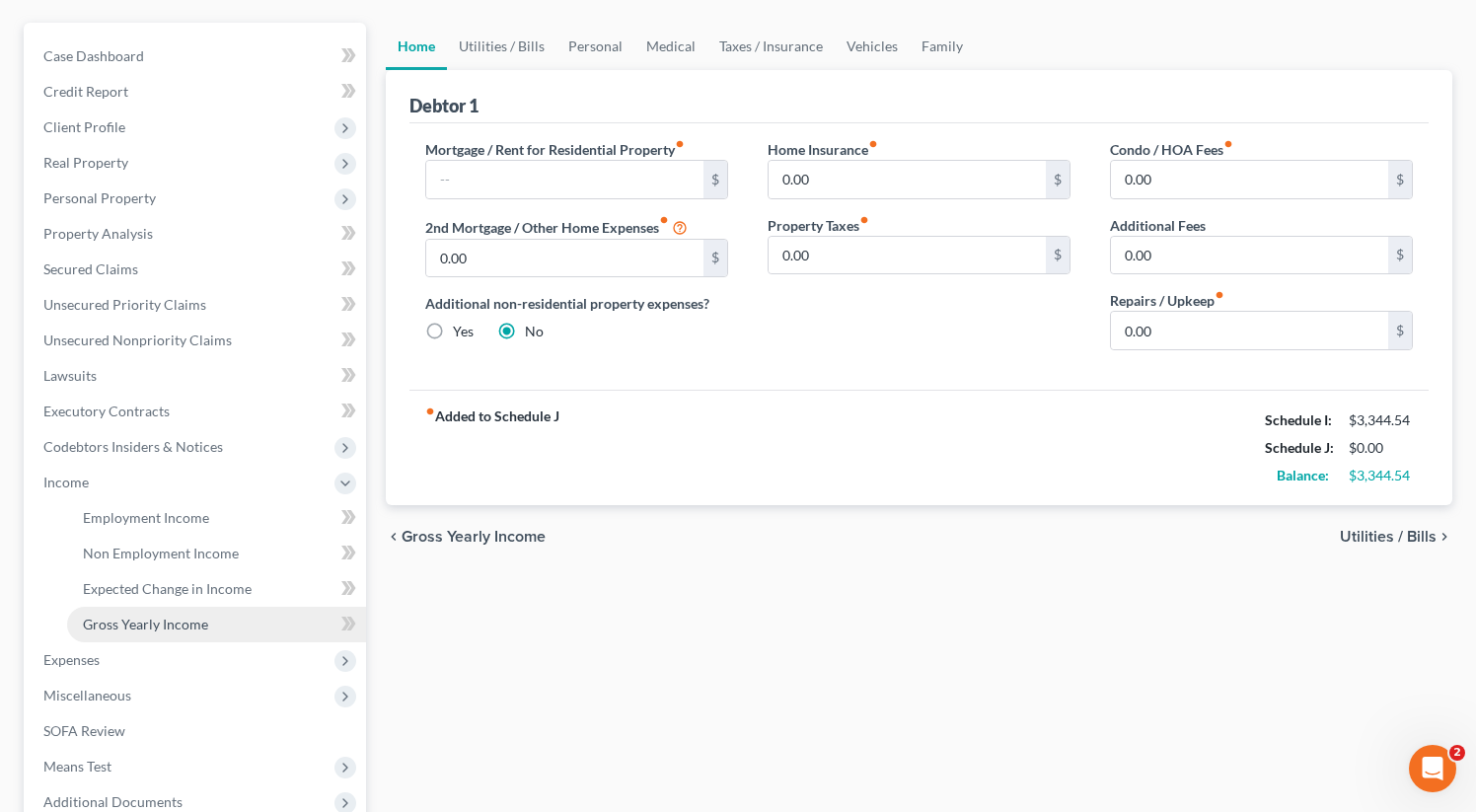
click at [156, 615] on span "Gross Yearly Income" at bounding box center [145, 623] width 125 height 17
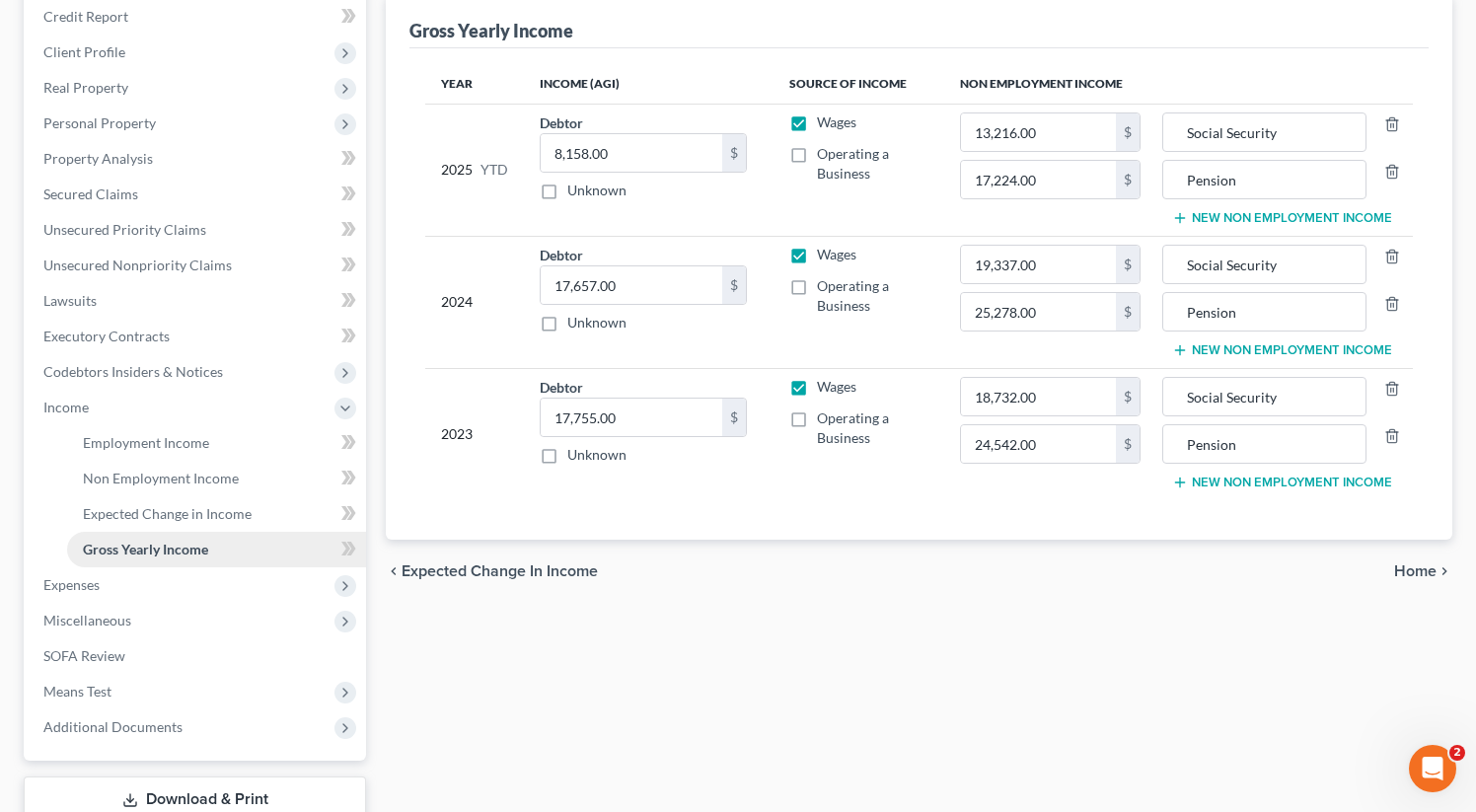
scroll to position [256, 0]
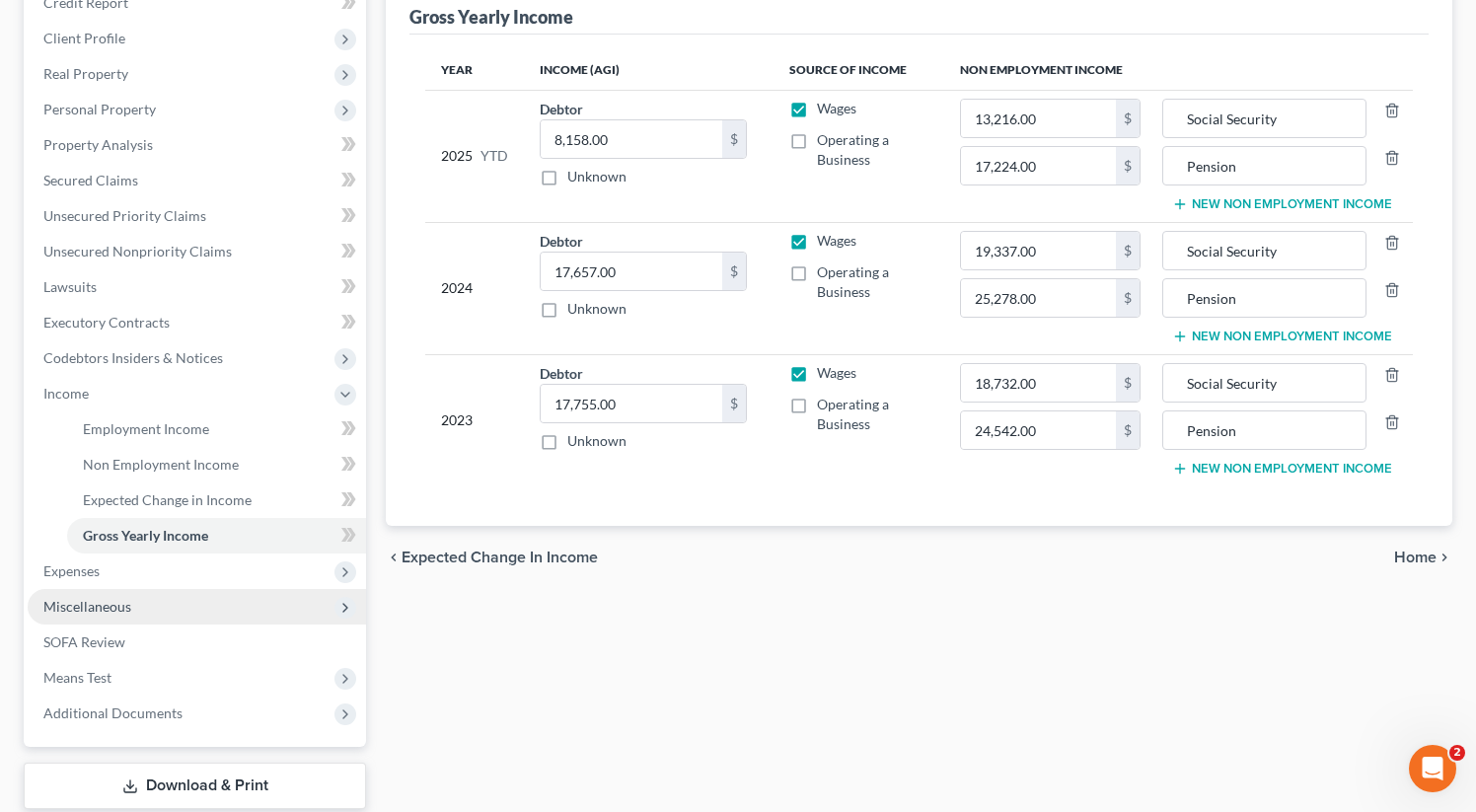
click at [99, 604] on span "Miscellaneous" at bounding box center [87, 605] width 88 height 17
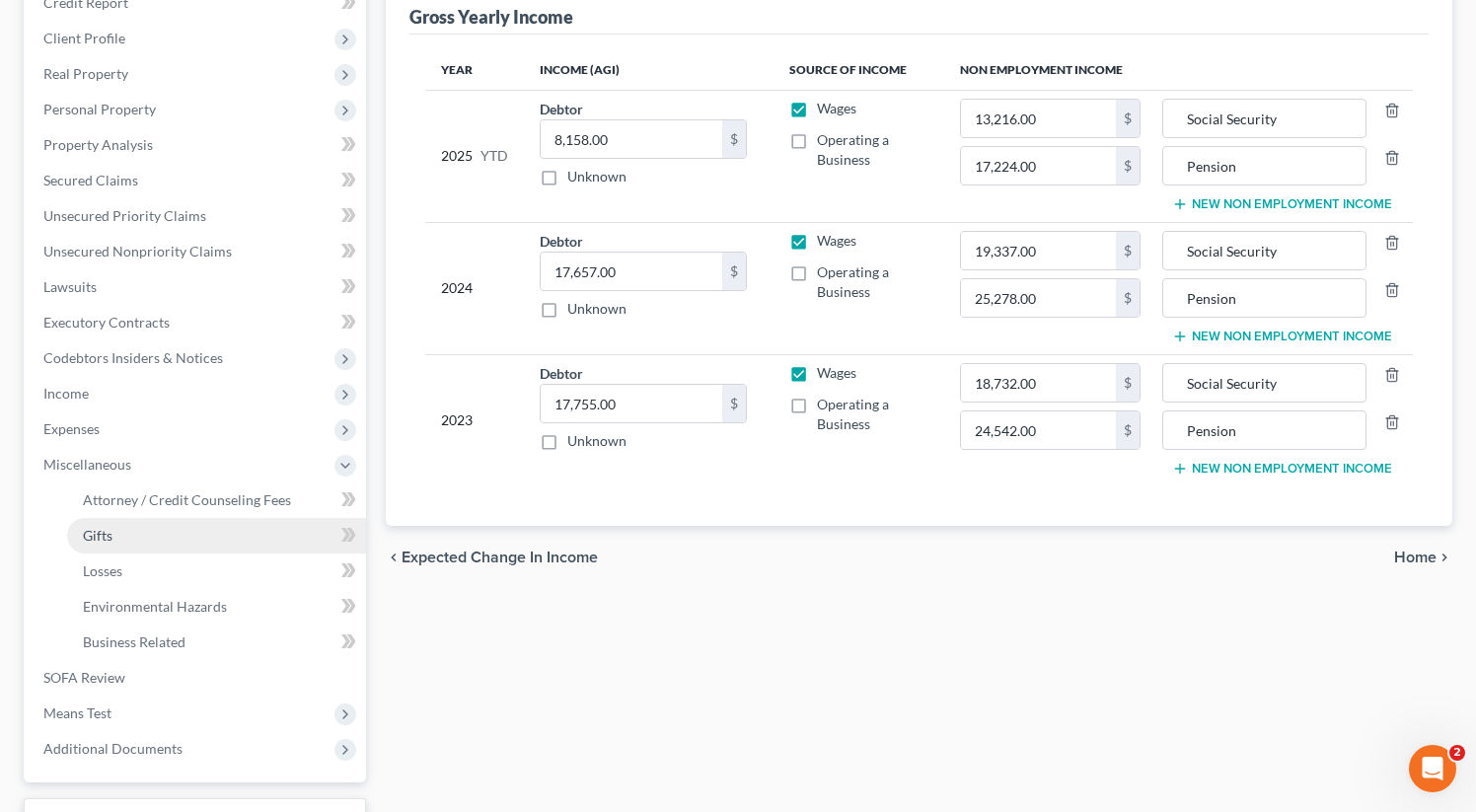
click at [96, 528] on span "Gifts" at bounding box center [98, 534] width 30 height 17
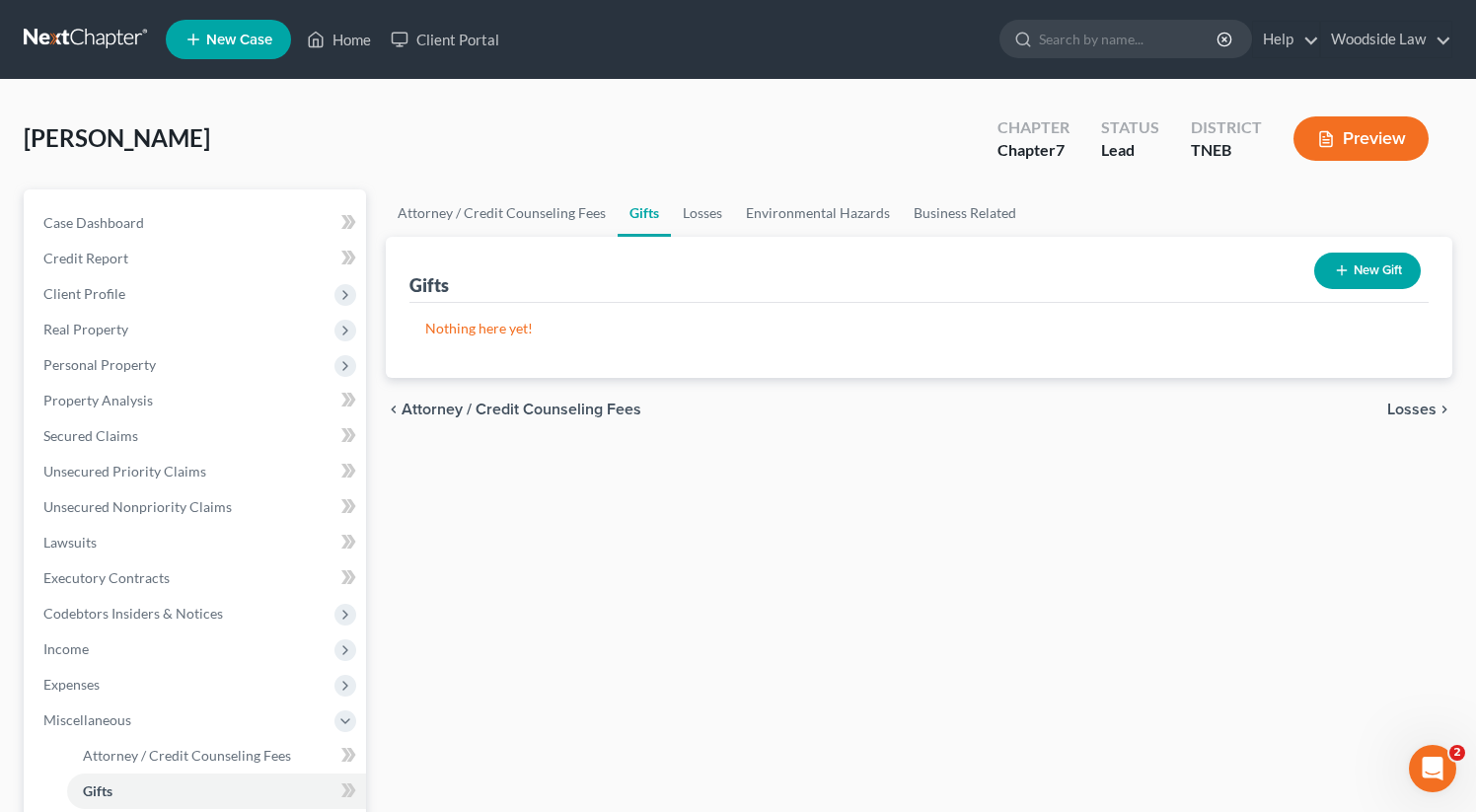
click at [1379, 278] on button "New Gift" at bounding box center [1367, 271] width 107 height 37
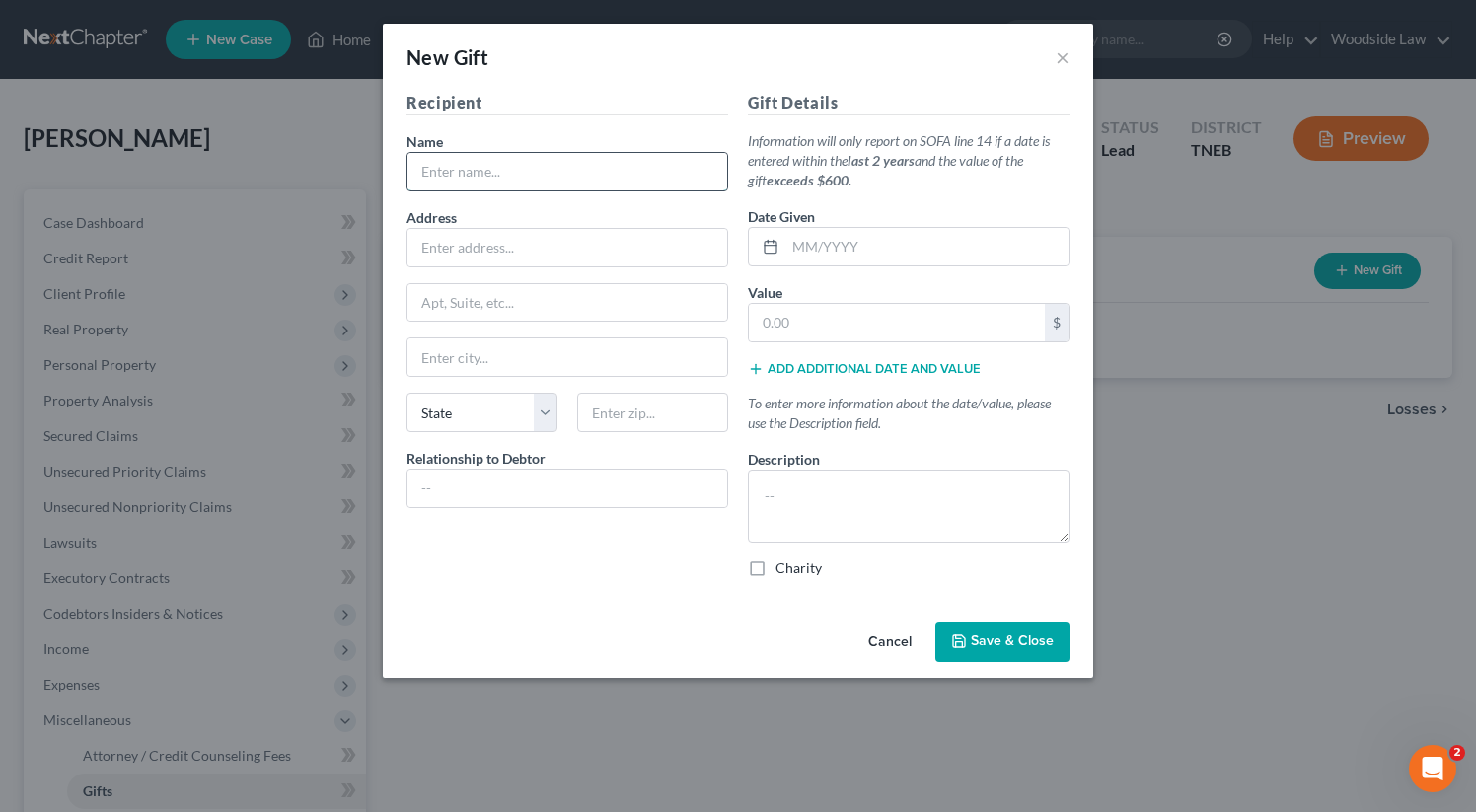
click at [507, 181] on input "text" at bounding box center [568, 172] width 320 height 38
type input "Freedom Fellowship Christian Church"
type input "4027 Papermill Drive"
type input "37909"
type input "Knoxville"
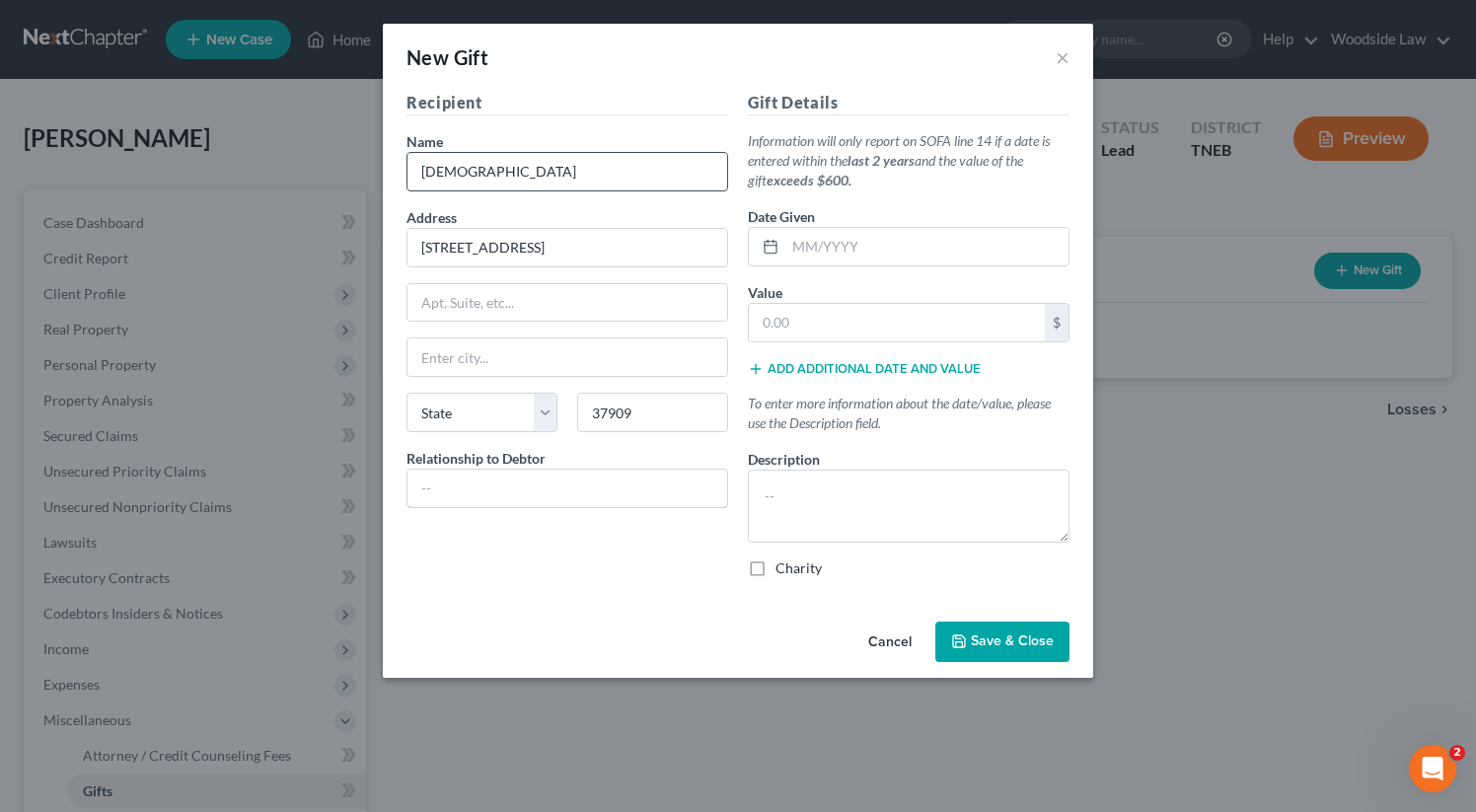
select select "44"
type input "C"
type input "Church"
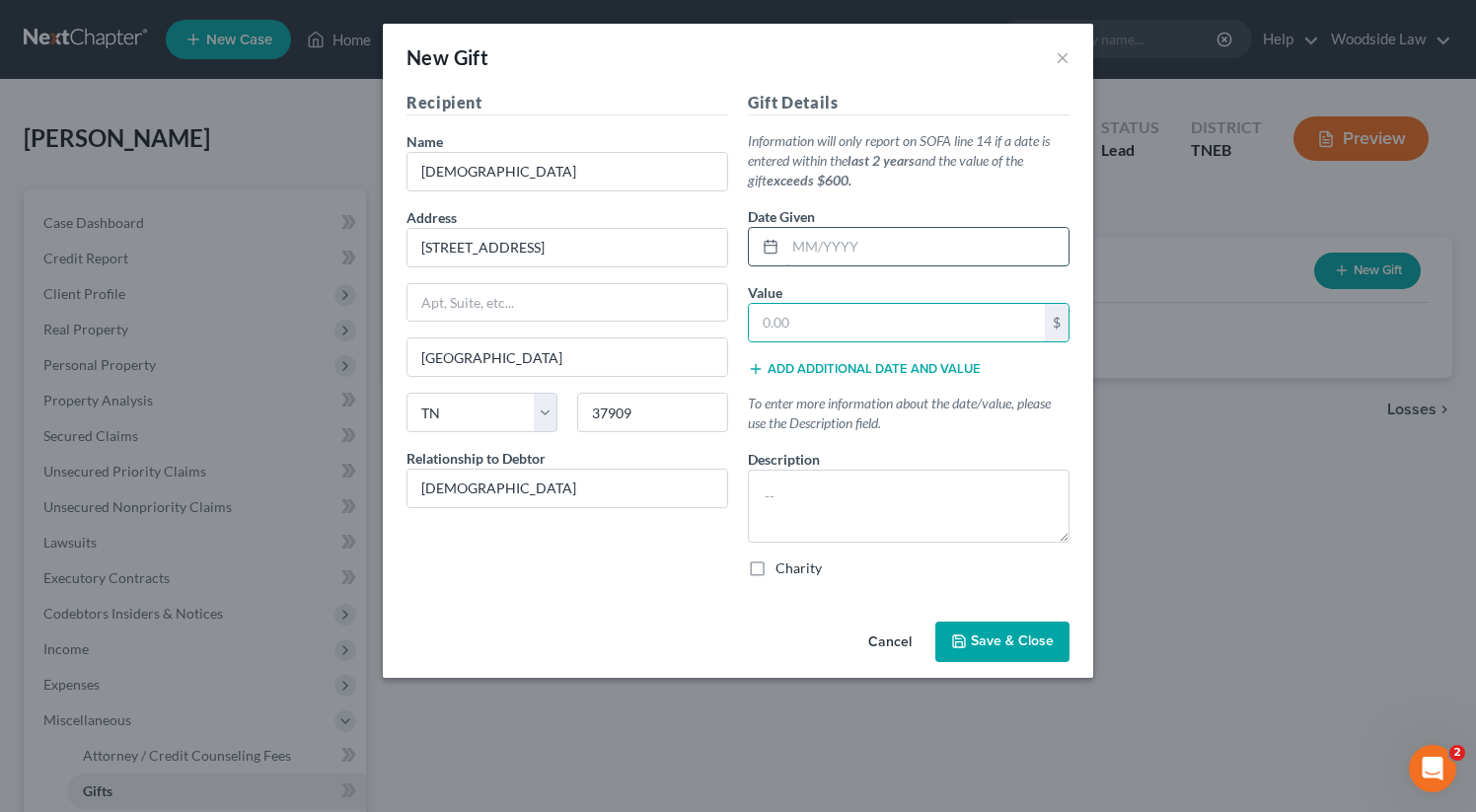
click at [870, 241] on input "text" at bounding box center [926, 247] width 283 height 38
type input "0"
type input "08/2025"
type input "1"
type input "0.00"
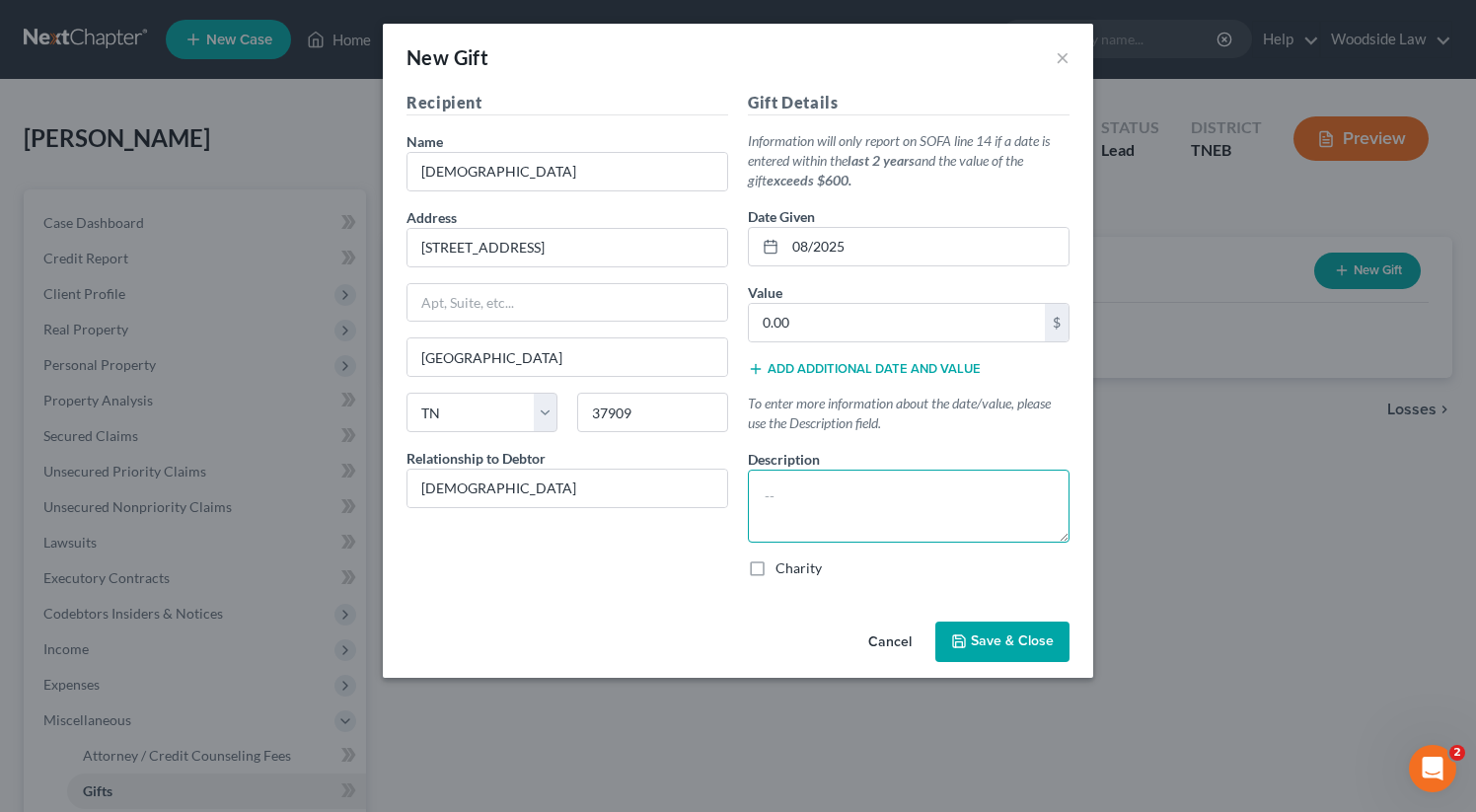
click at [837, 505] on textarea at bounding box center [908, 505] width 322 height 73
type textarea "Debtor Has given approximately $1,400.00 in the past year"
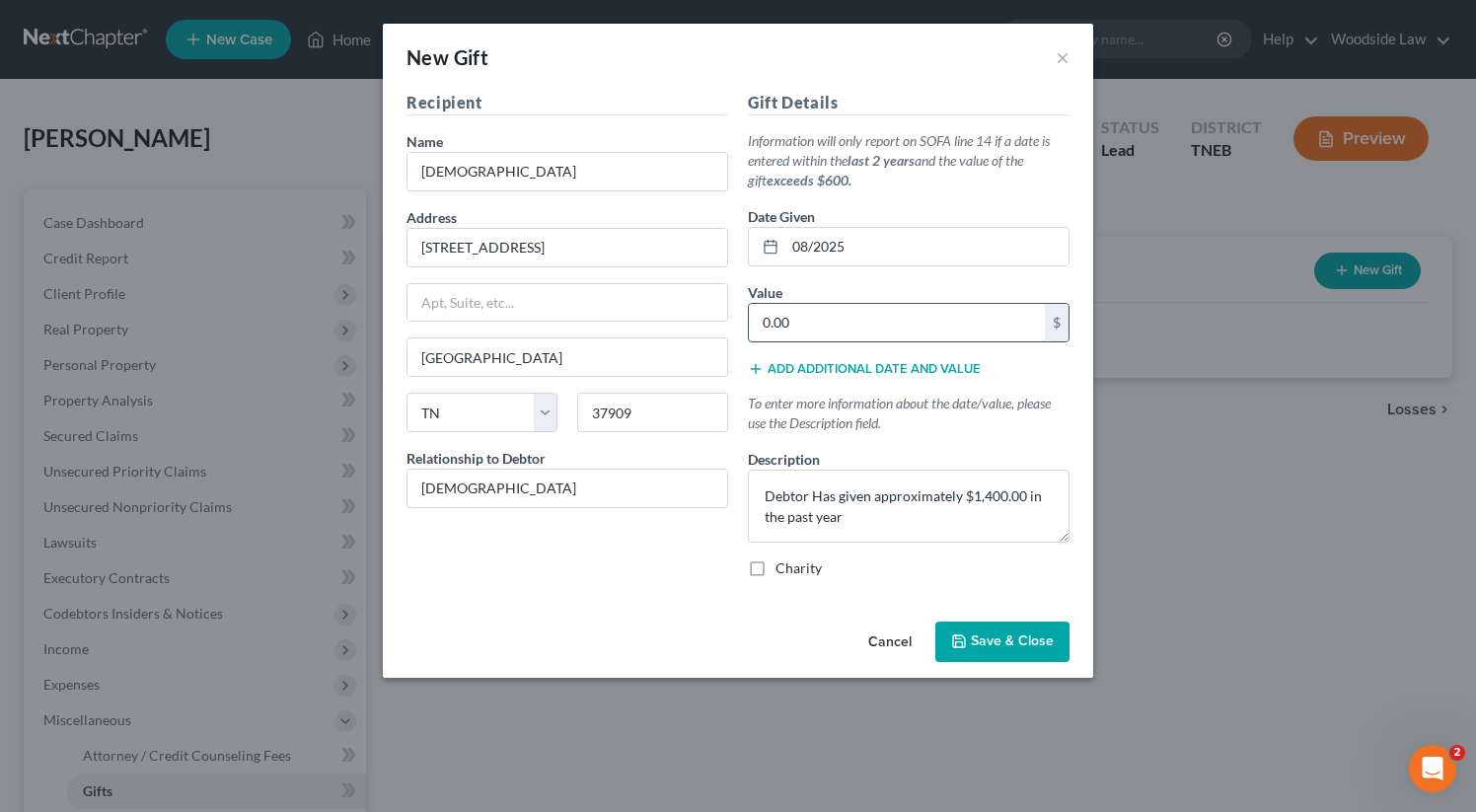
click at [888, 321] on input "0.00" at bounding box center [896, 323] width 296 height 38
type input "1,400.00"
click at [822, 496] on textarea "Debtor Has given approximately $1,400.00 in the past year" at bounding box center [908, 505] width 322 height 73
click at [884, 517] on textarea "Debtor has given approximately $1,400.00 in the past year" at bounding box center [908, 505] width 322 height 73
type textarea "Debtor has given approximately $1,400.00 in the past year."
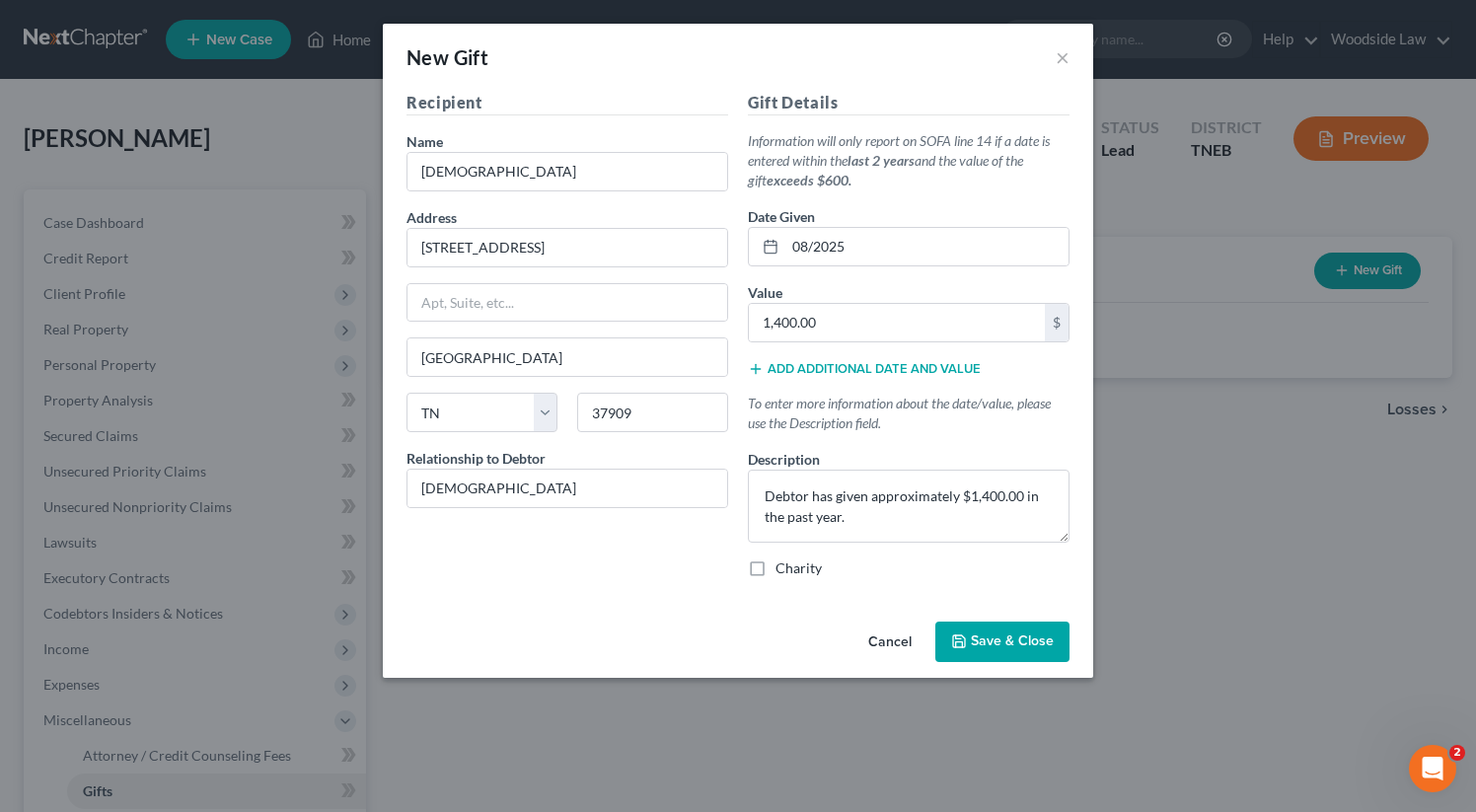
click at [1036, 658] on button "Save & Close" at bounding box center [1002, 641] width 134 height 41
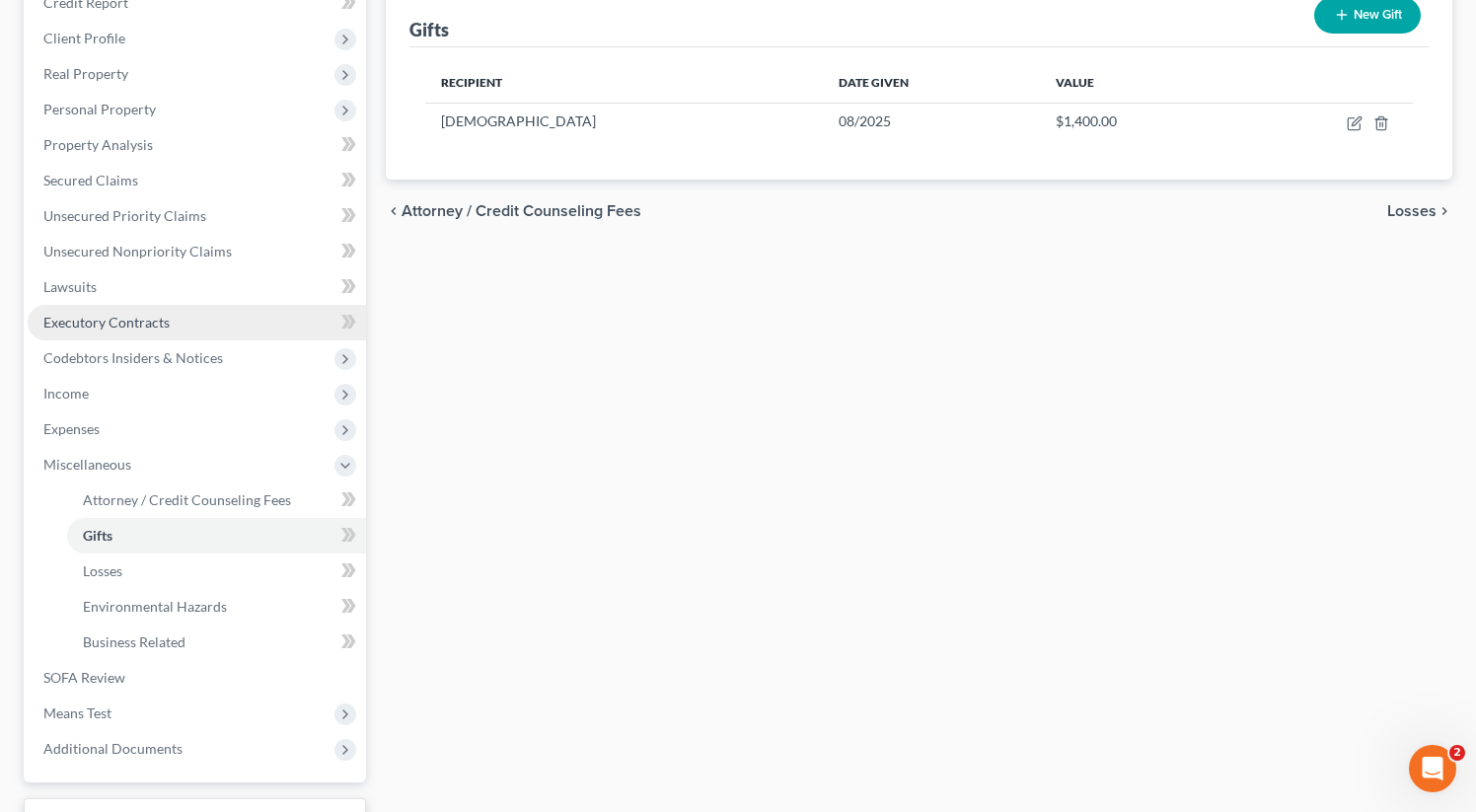
scroll to position [317, 0]
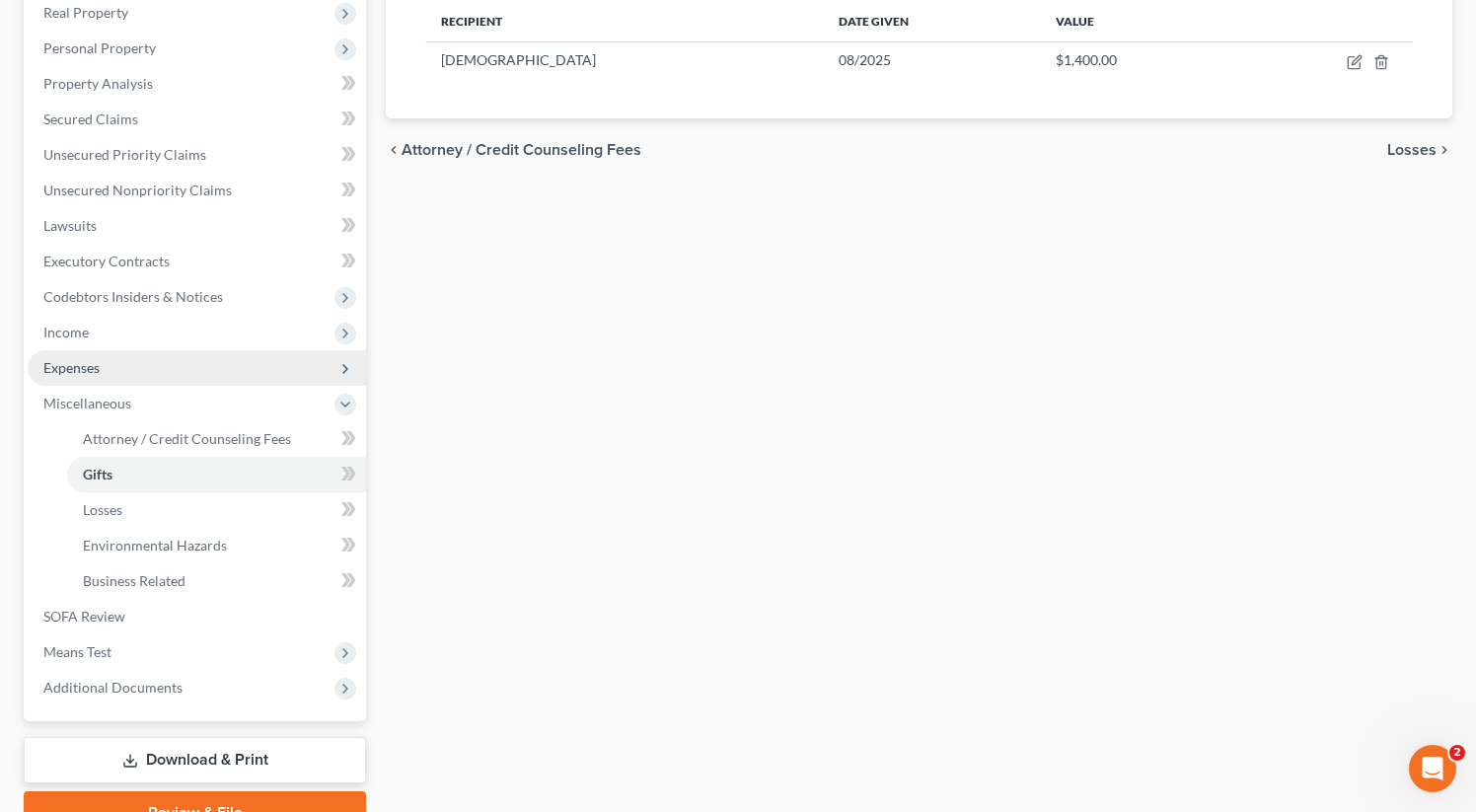
click at [90, 368] on span "Expenses" at bounding box center [71, 367] width 56 height 17
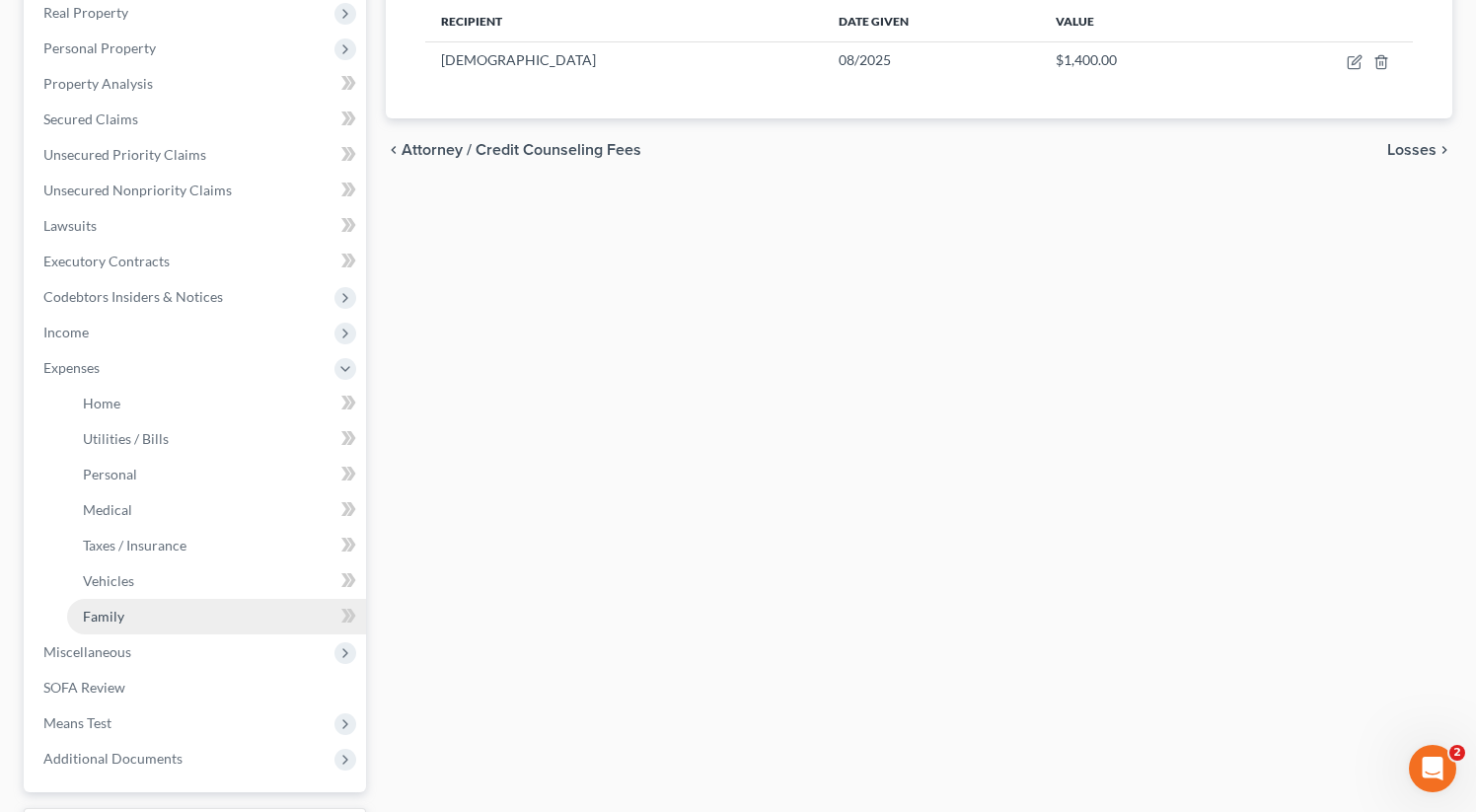
click at [115, 623] on link "Family" at bounding box center [216, 616] width 299 height 36
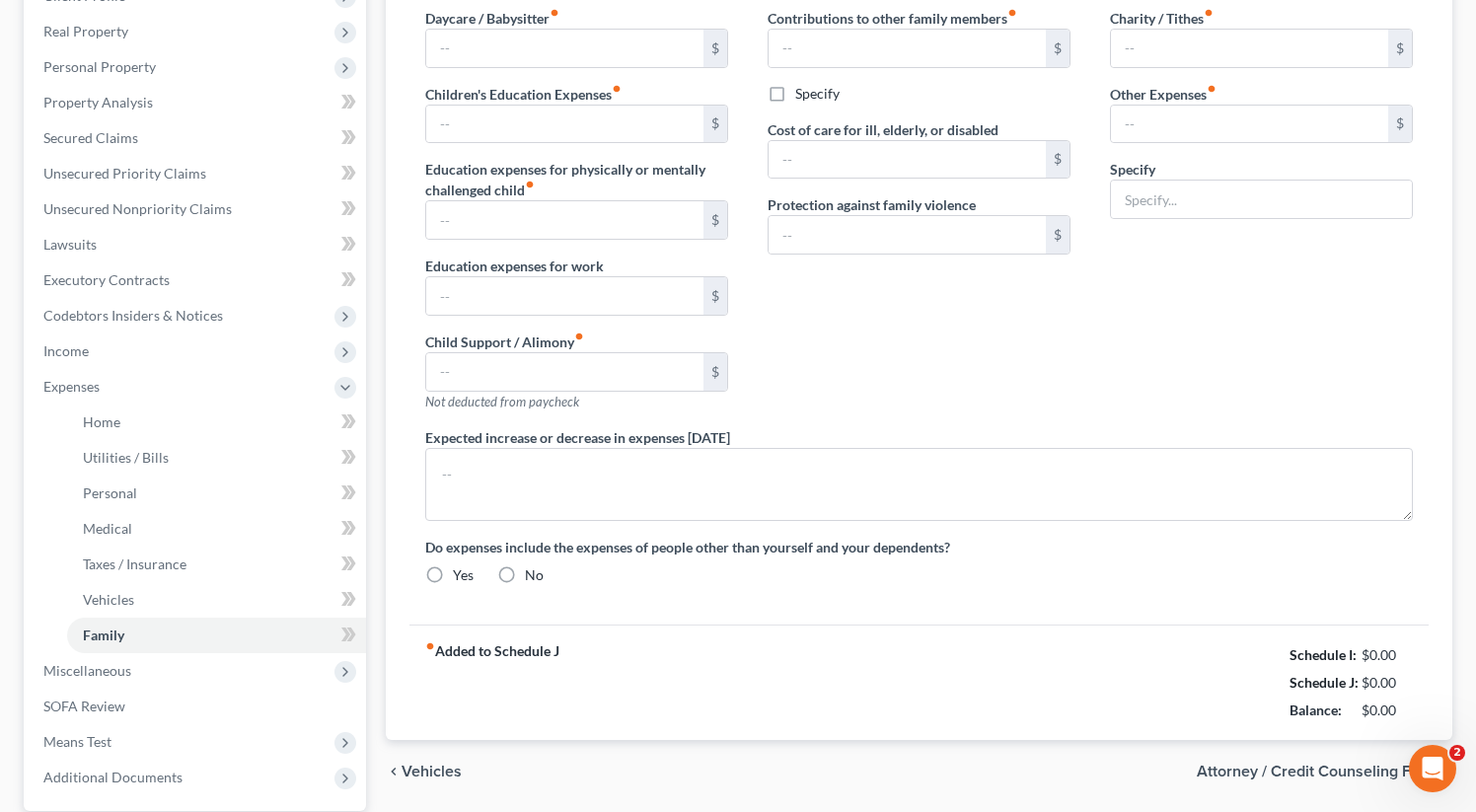
type input "0.00"
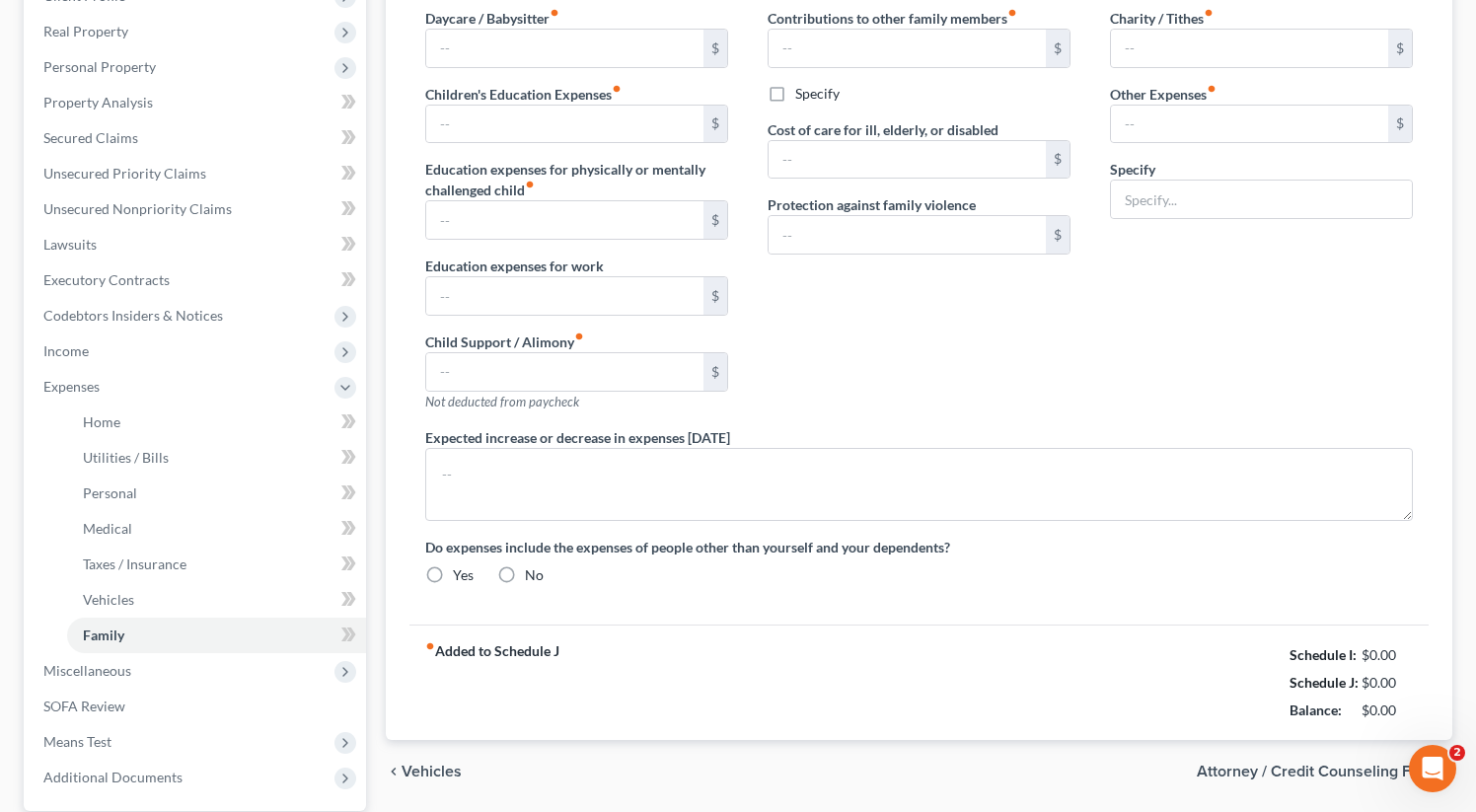
type input "0.00"
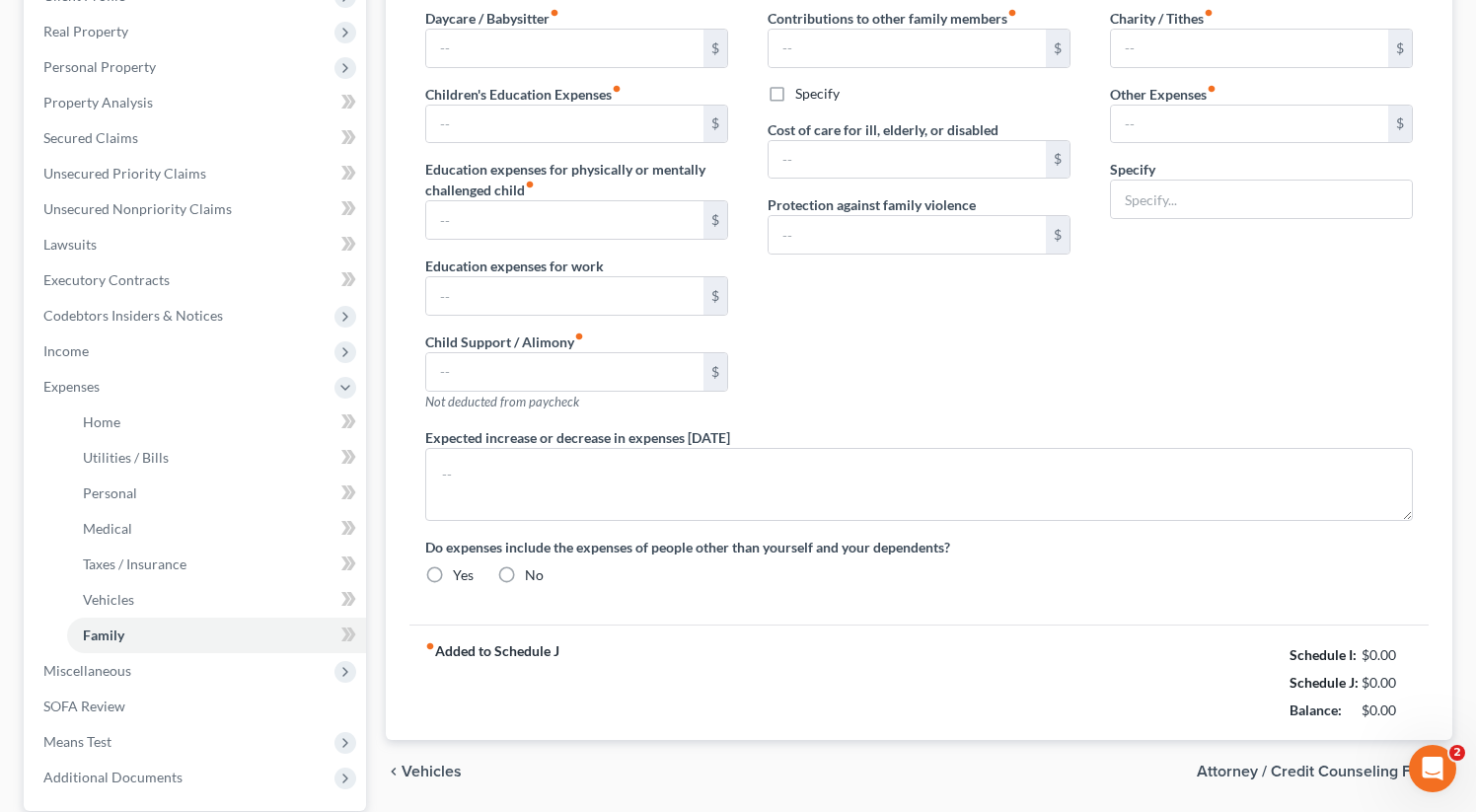
radio input "true"
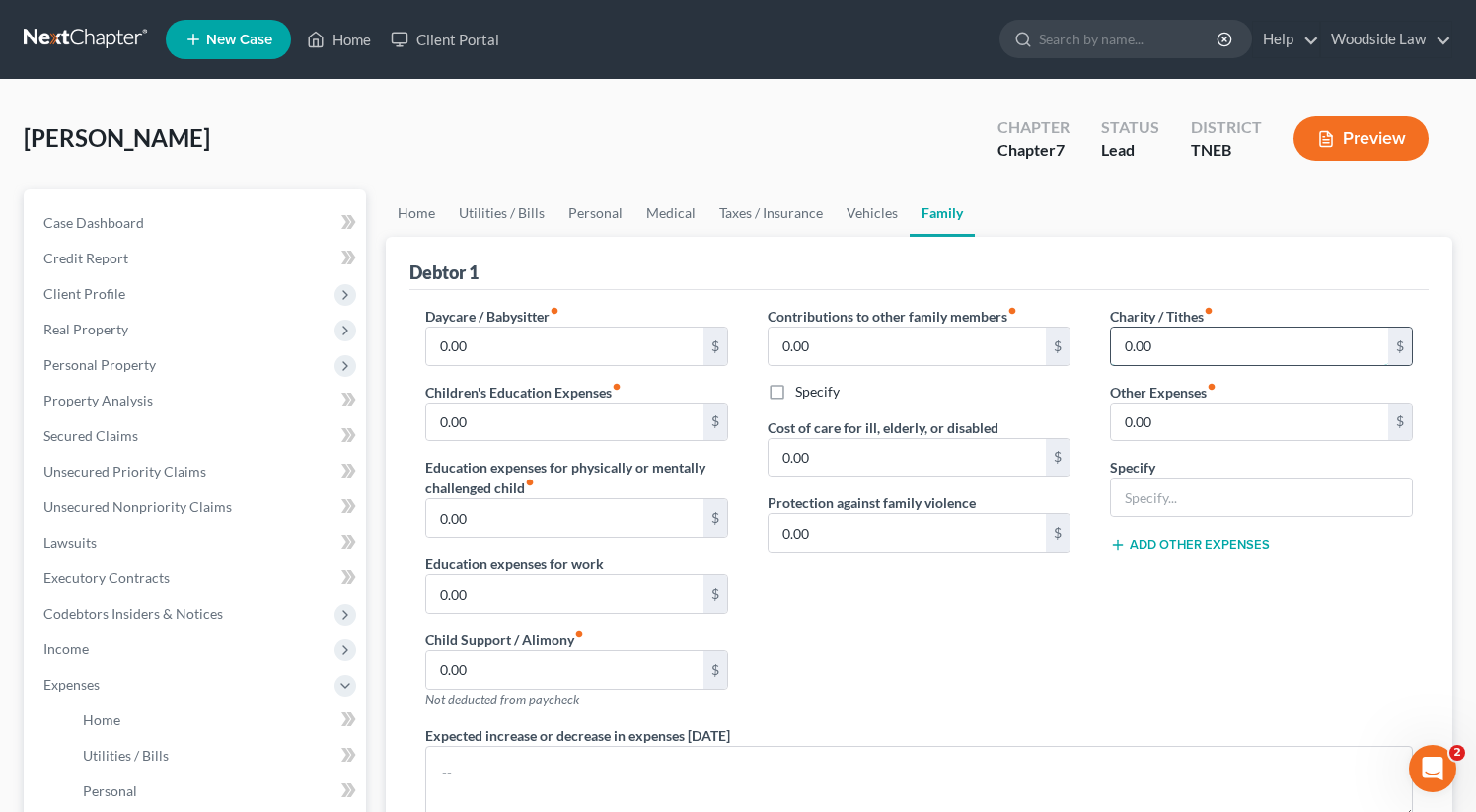
click at [1216, 351] on input "0.00" at bounding box center [1249, 347] width 277 height 38
click at [1148, 346] on input "116" at bounding box center [1249, 347] width 277 height 38
type input "300.00"
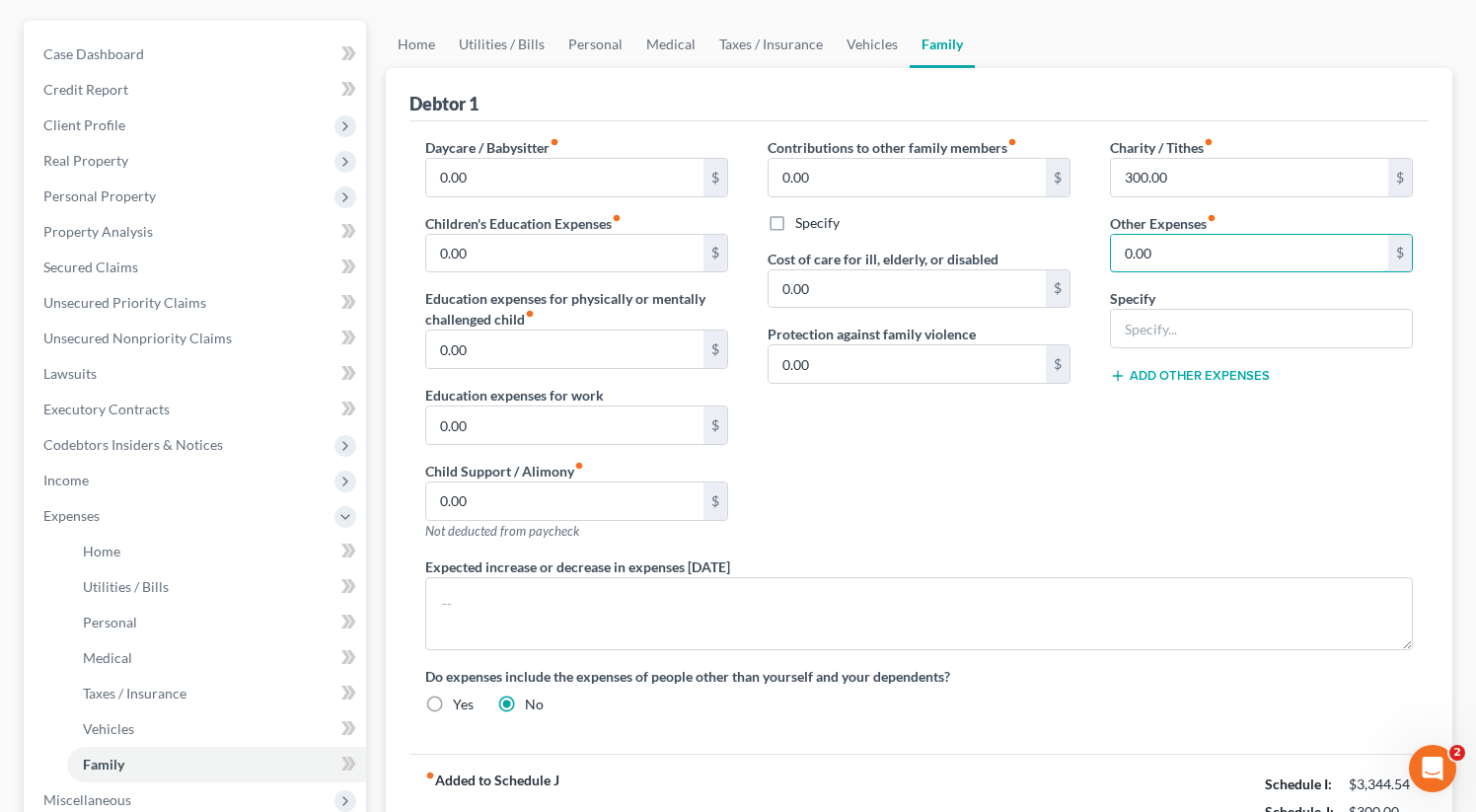
scroll to position [149, 0]
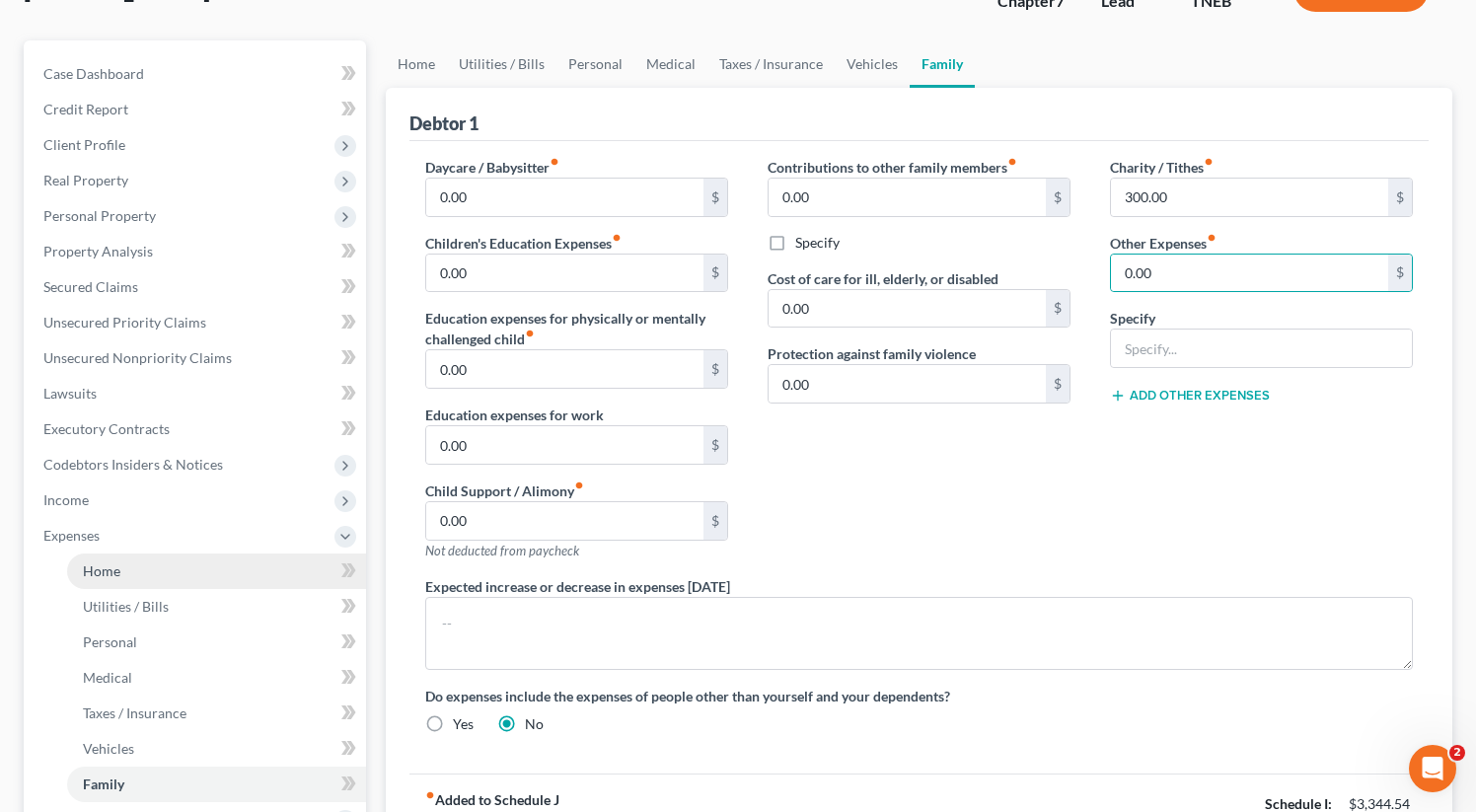
click at [105, 573] on span "Home" at bounding box center [102, 570] width 38 height 17
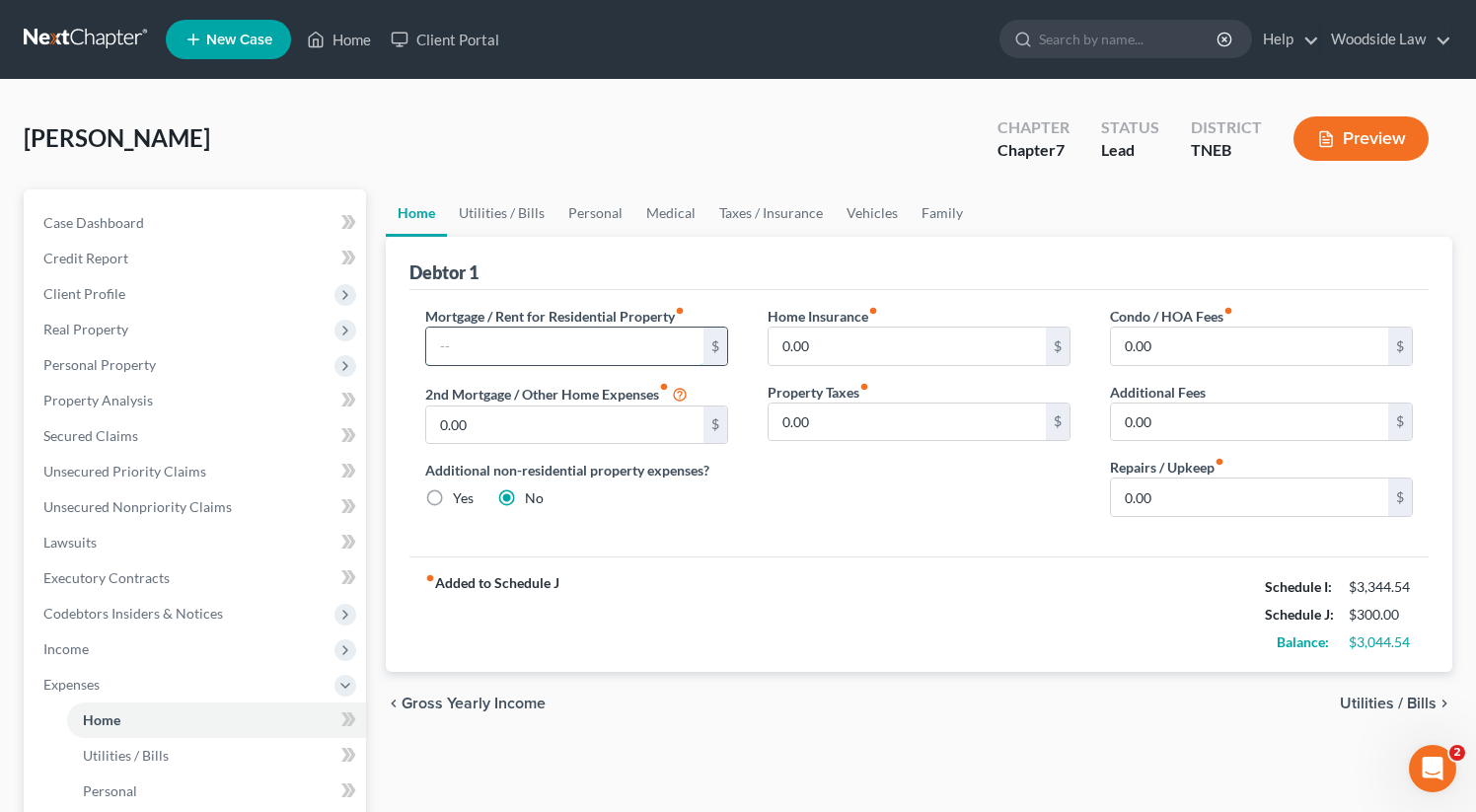
click at [507, 350] on input "text" at bounding box center [565, 347] width 277 height 38
type input "1,425.95"
click at [1379, 695] on span "Utilities / Bills" at bounding box center [1388, 703] width 97 height 16
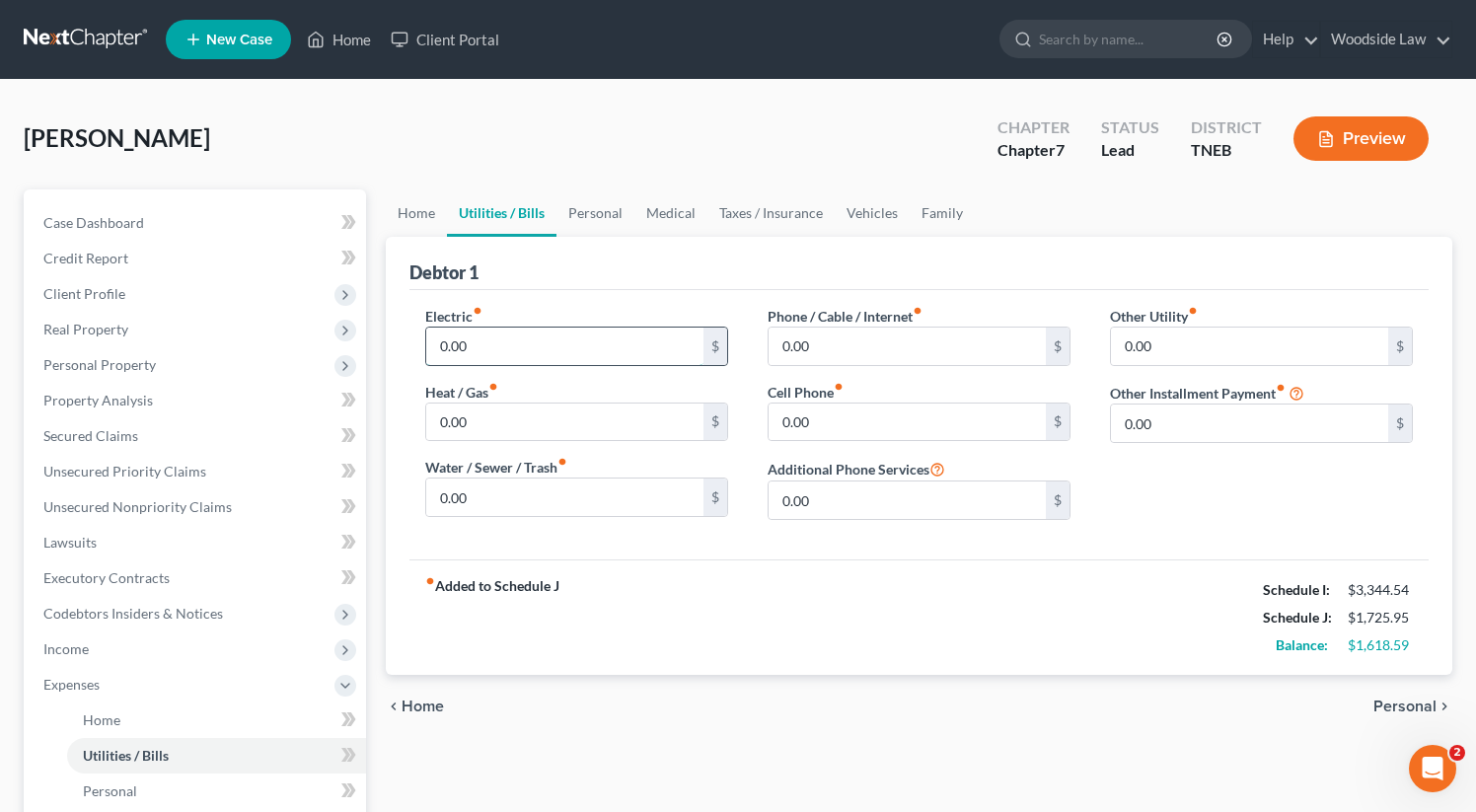
click at [509, 341] on input "0.00" at bounding box center [565, 347] width 277 height 38
type input "150"
type input "9"
type input "95"
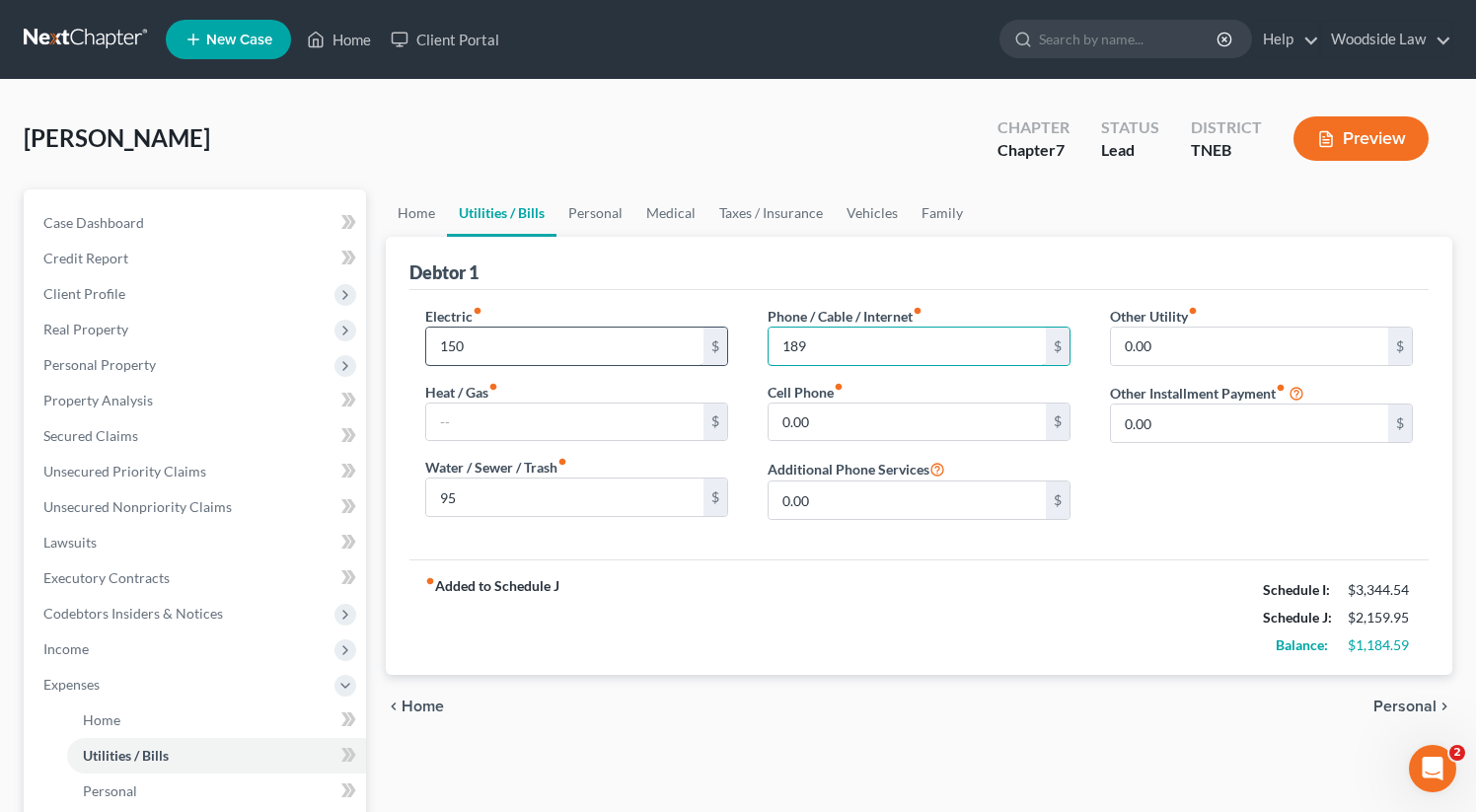
type input "189"
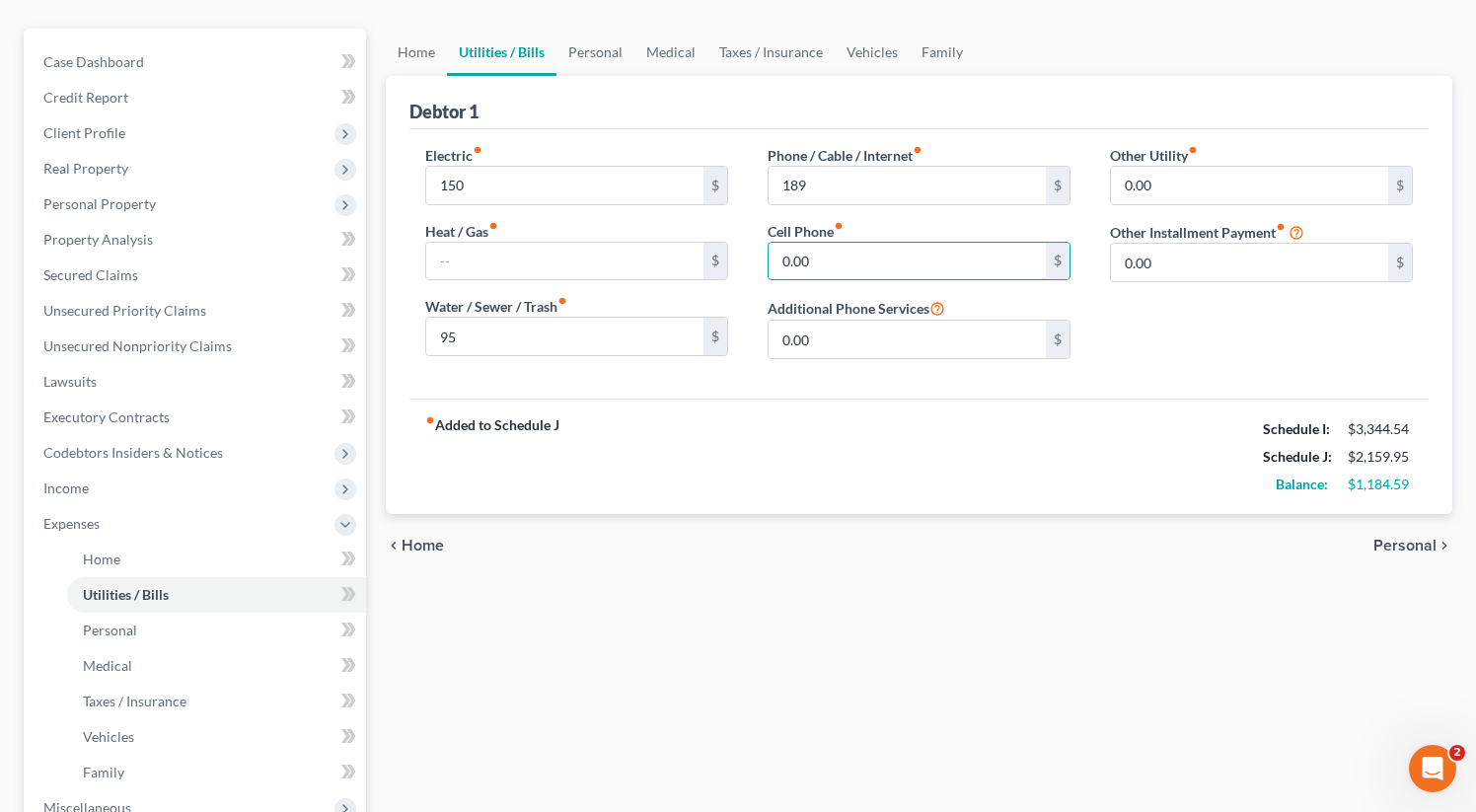
scroll to position [207, 0]
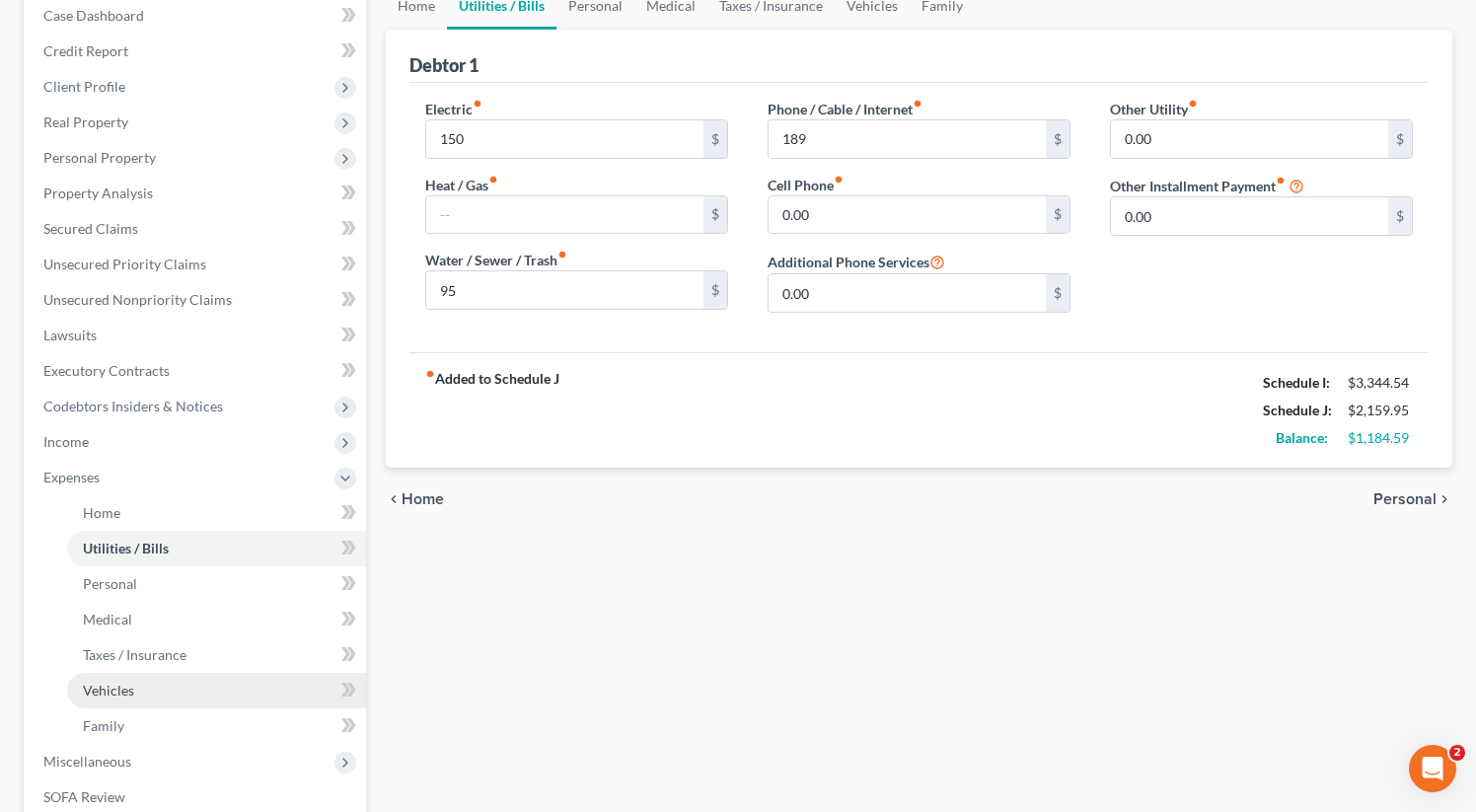
click at [111, 686] on span "Vehicles" at bounding box center [108, 689] width 51 height 17
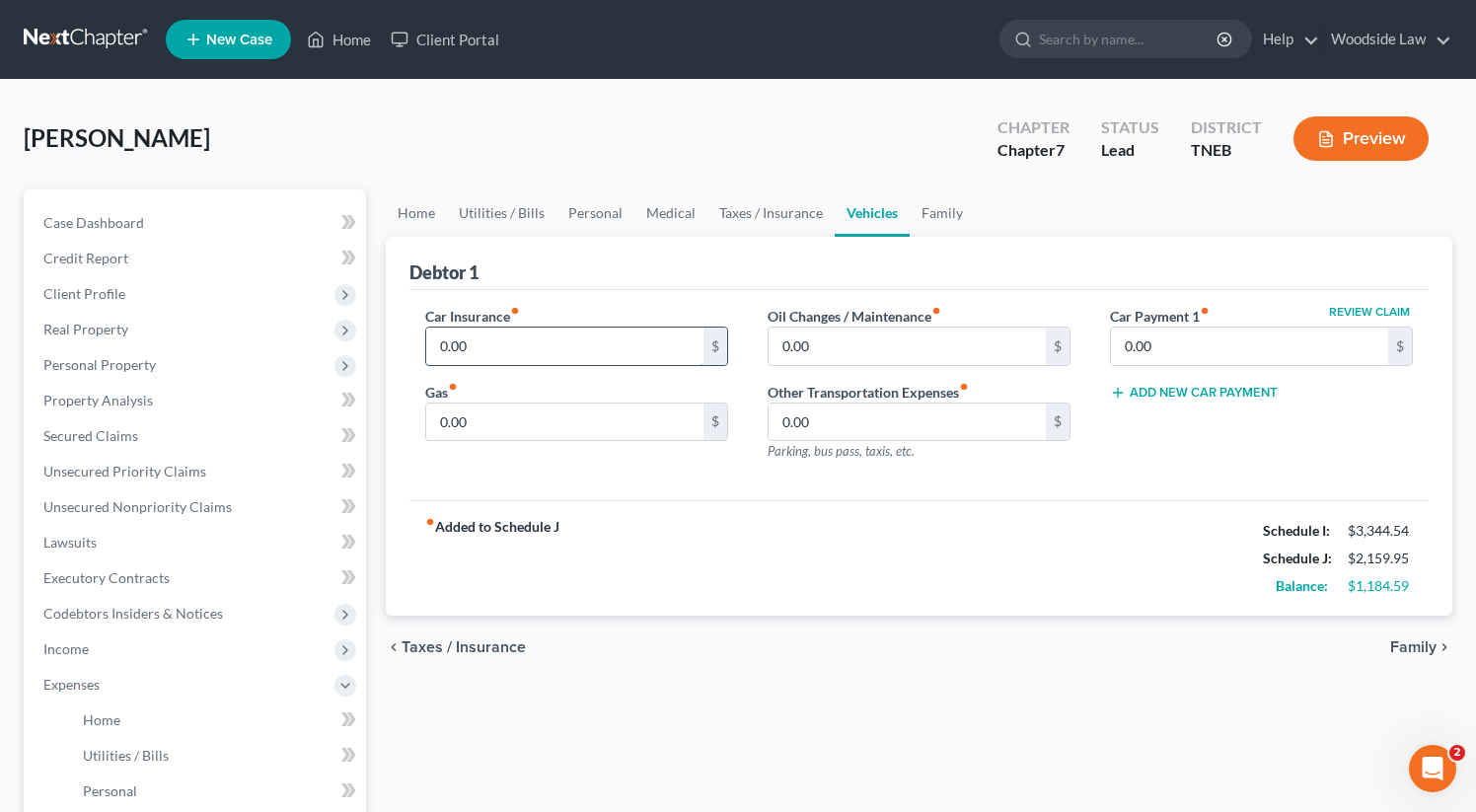
click at [549, 342] on input "0.00" at bounding box center [565, 347] width 277 height 38
type input "121"
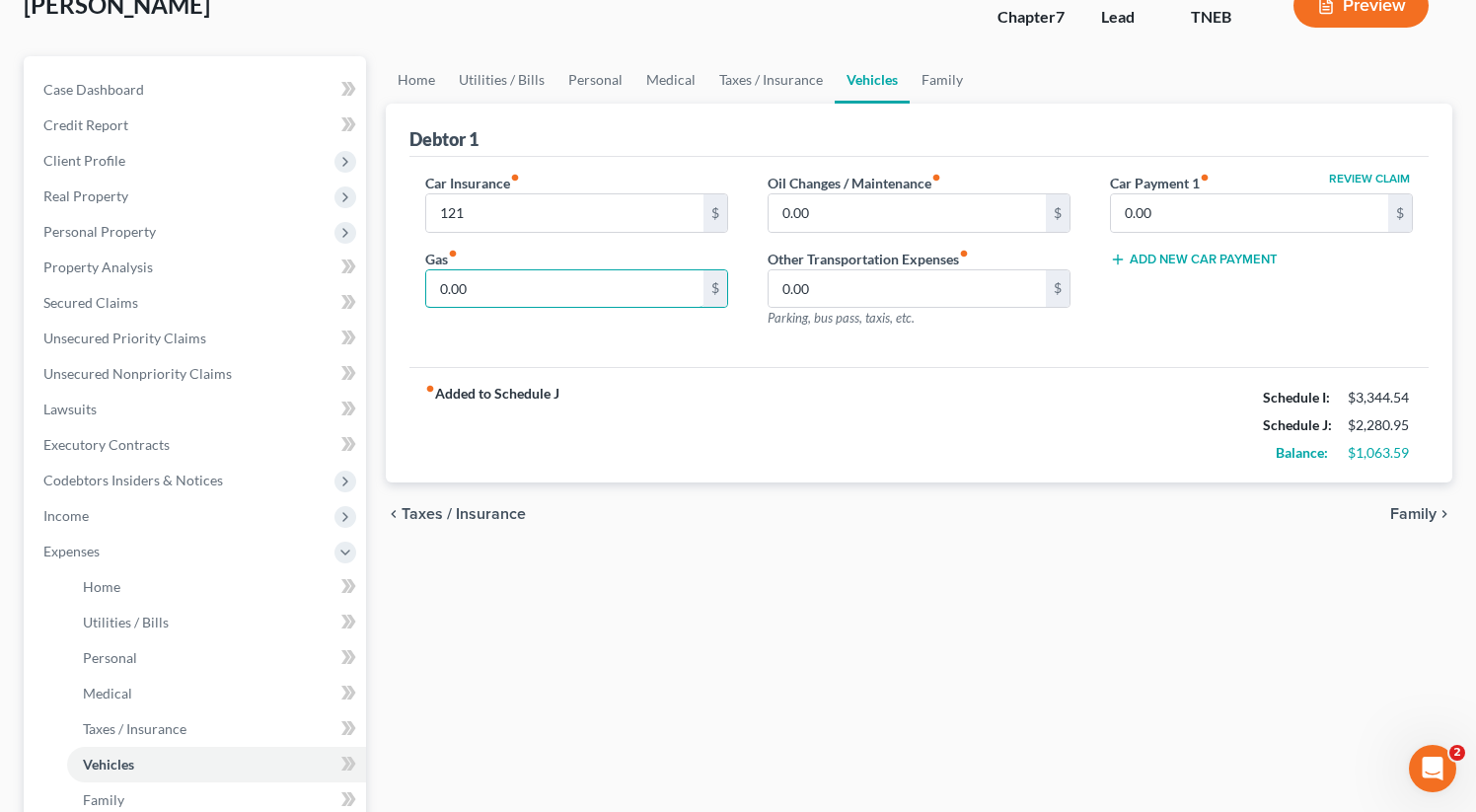
scroll to position [169, 0]
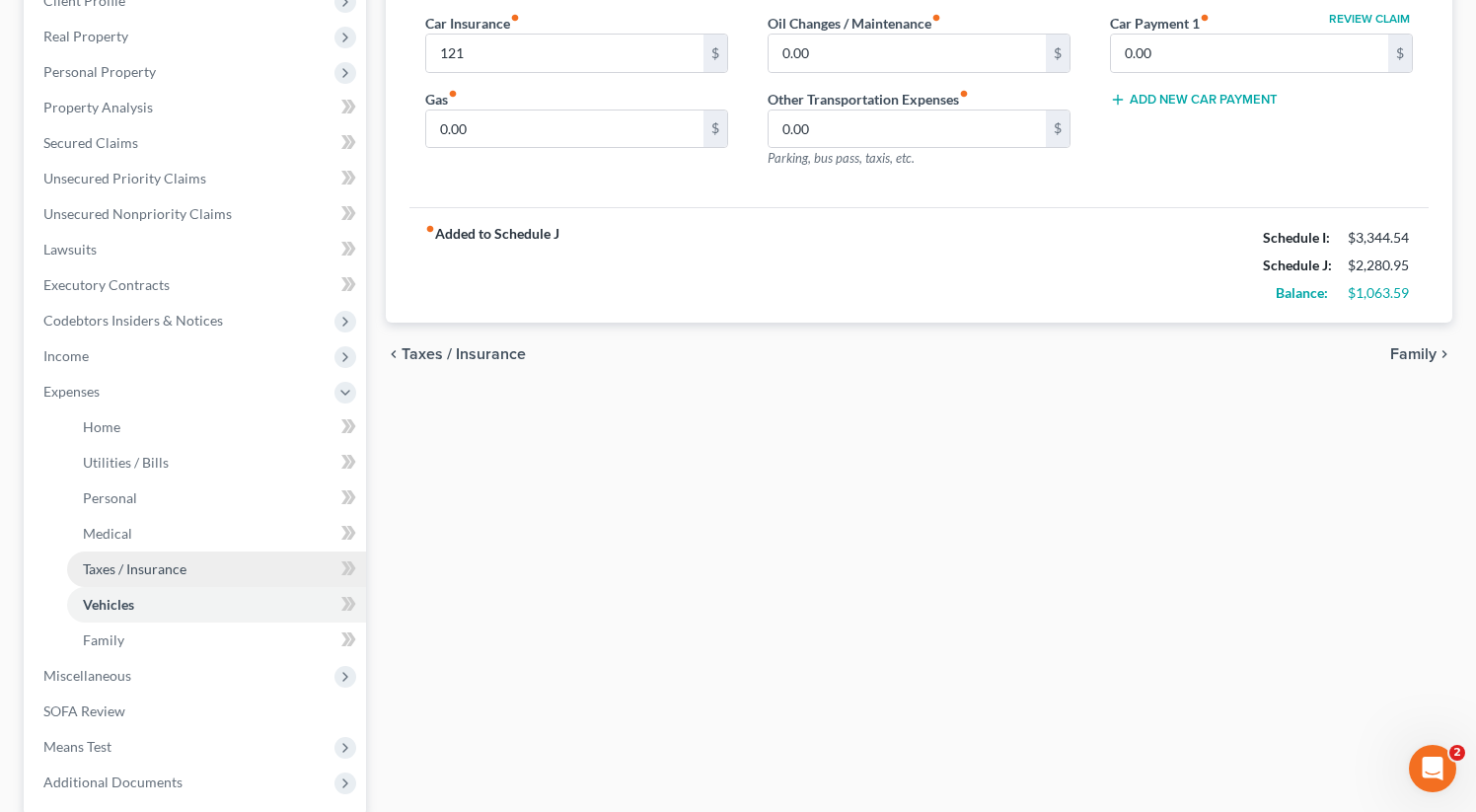
click at [169, 570] on span "Taxes / Insurance" at bounding box center [135, 568] width 104 height 17
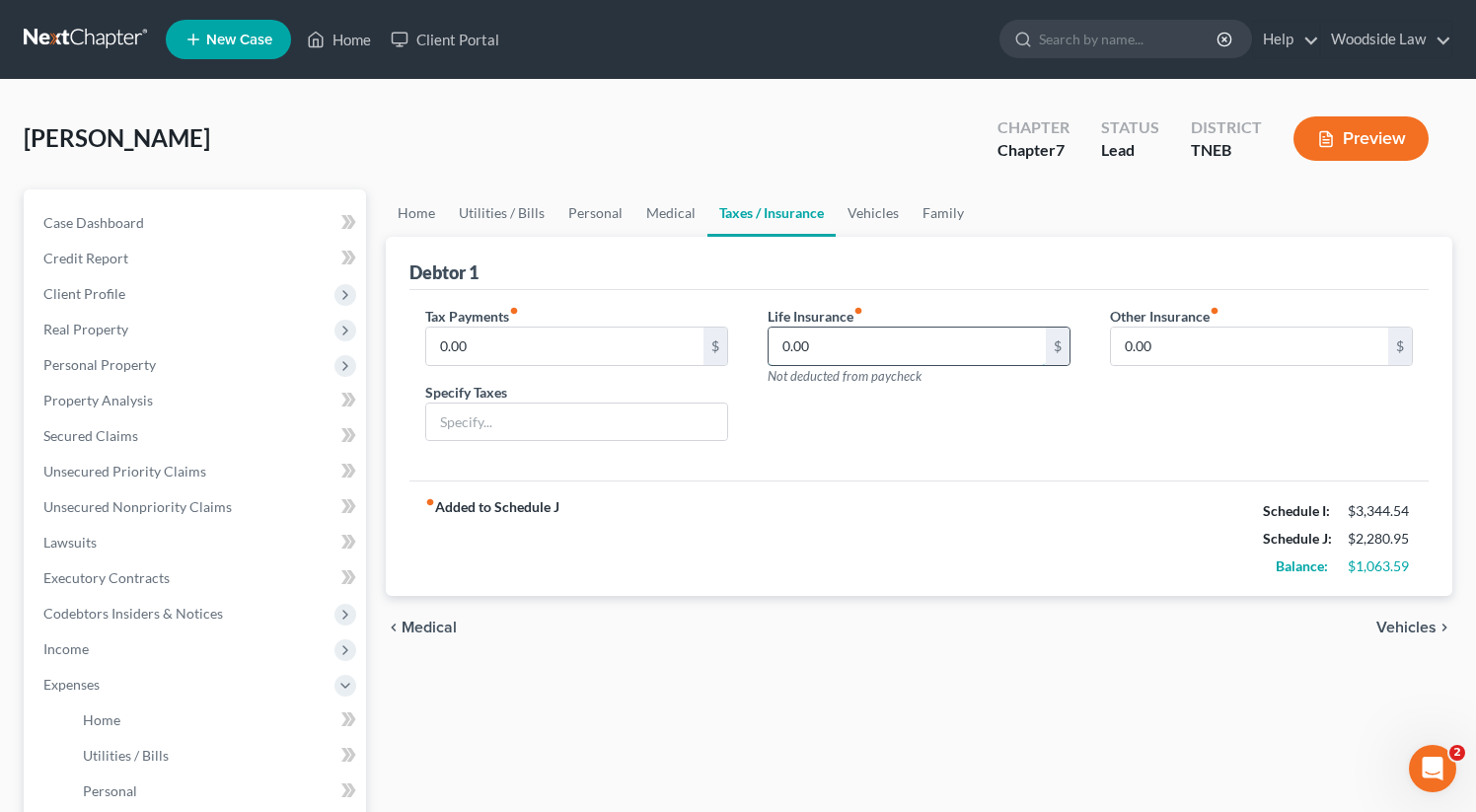
click at [882, 343] on input "0.00" at bounding box center [906, 347] width 277 height 38
type input "37.50"
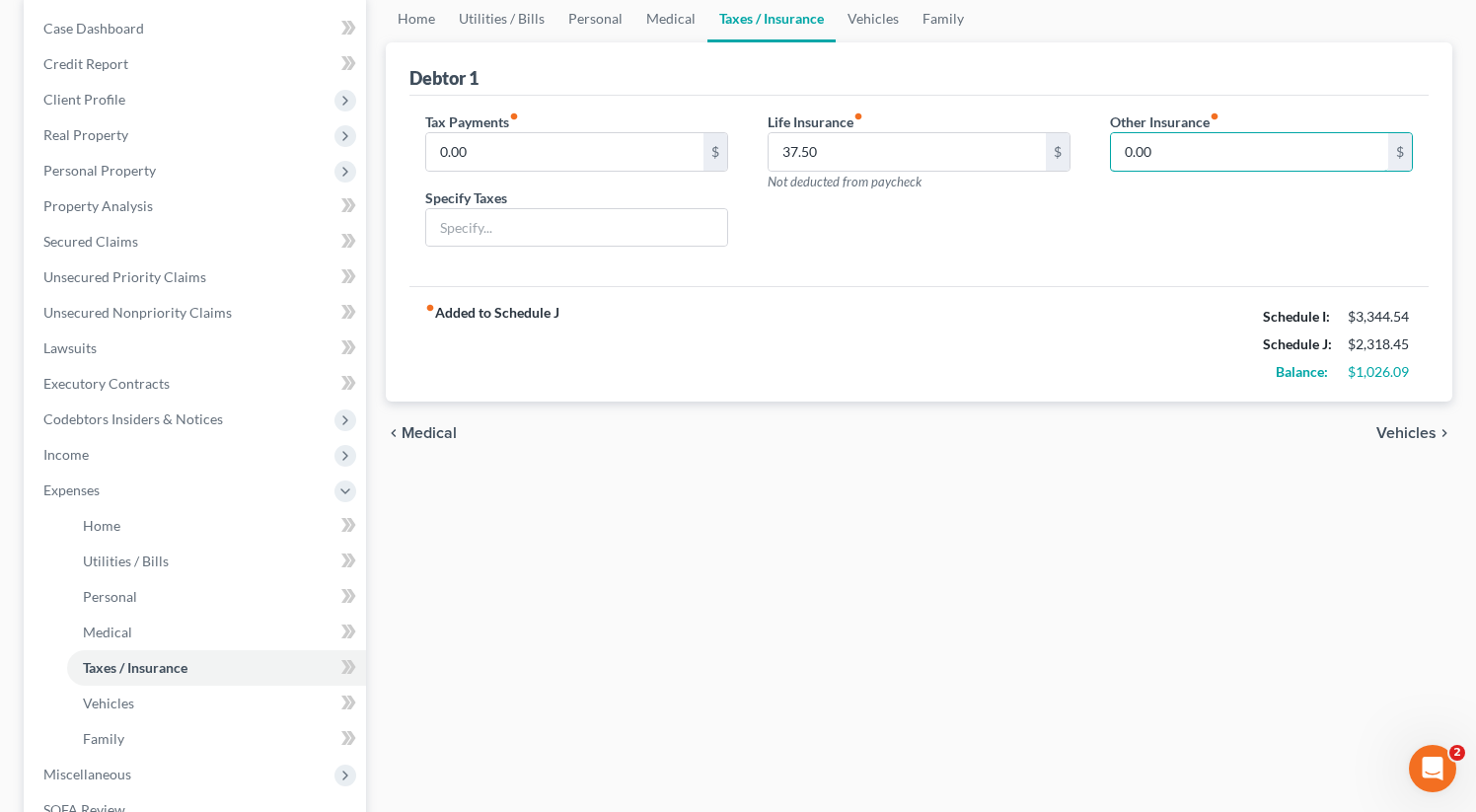
scroll to position [245, 0]
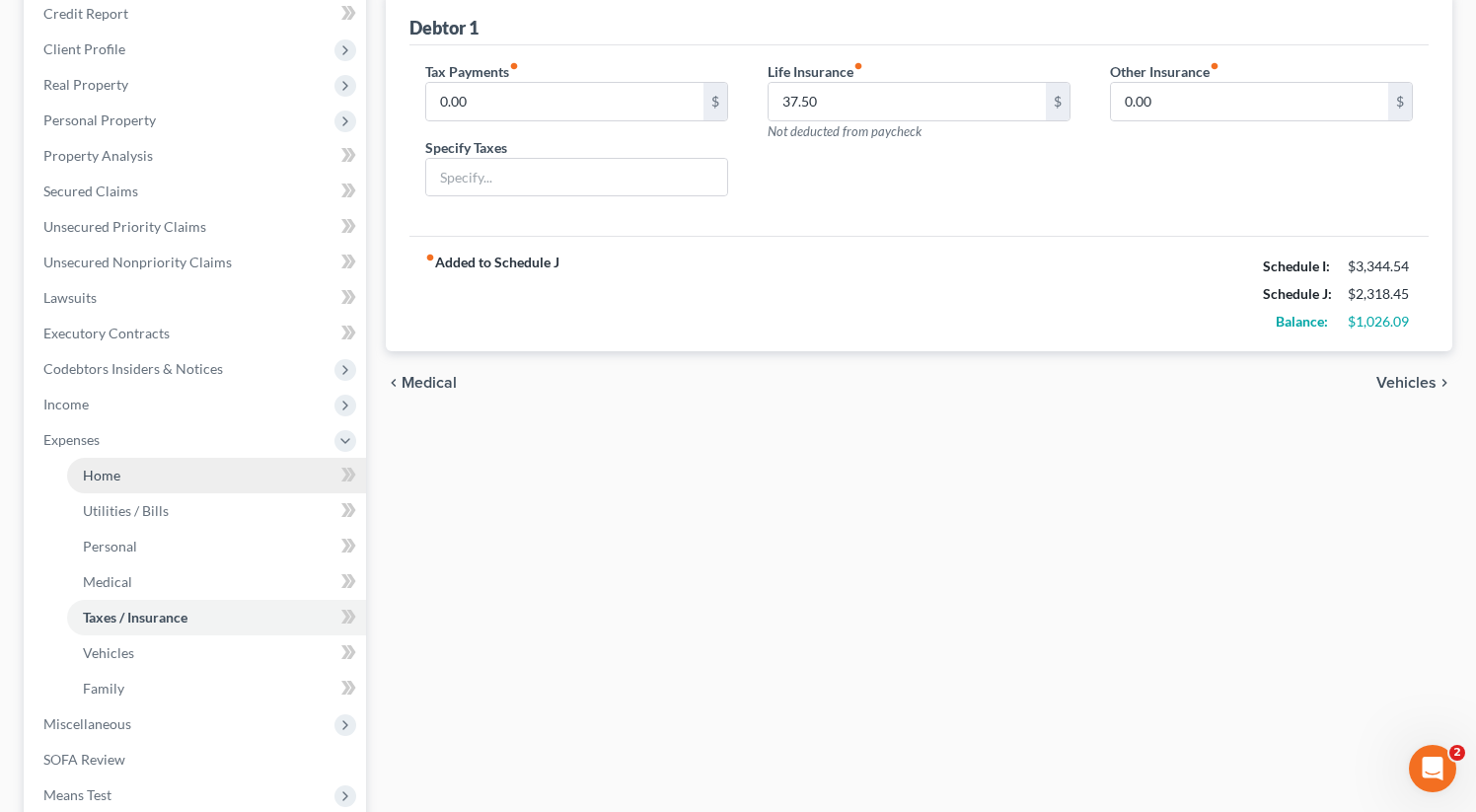
click at [100, 471] on span "Home" at bounding box center [102, 474] width 38 height 17
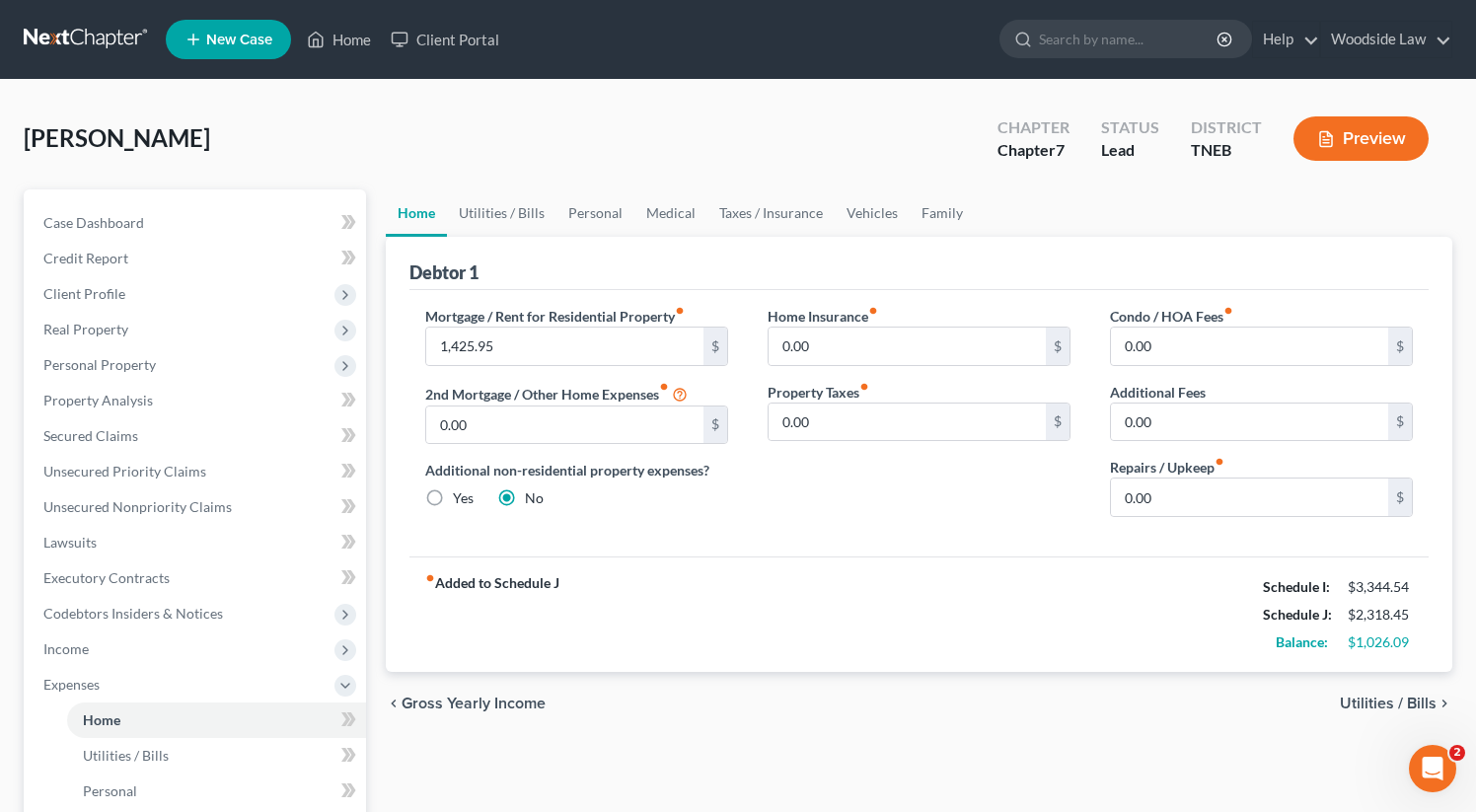
click at [1385, 697] on span "Utilities / Bills" at bounding box center [1388, 703] width 97 height 16
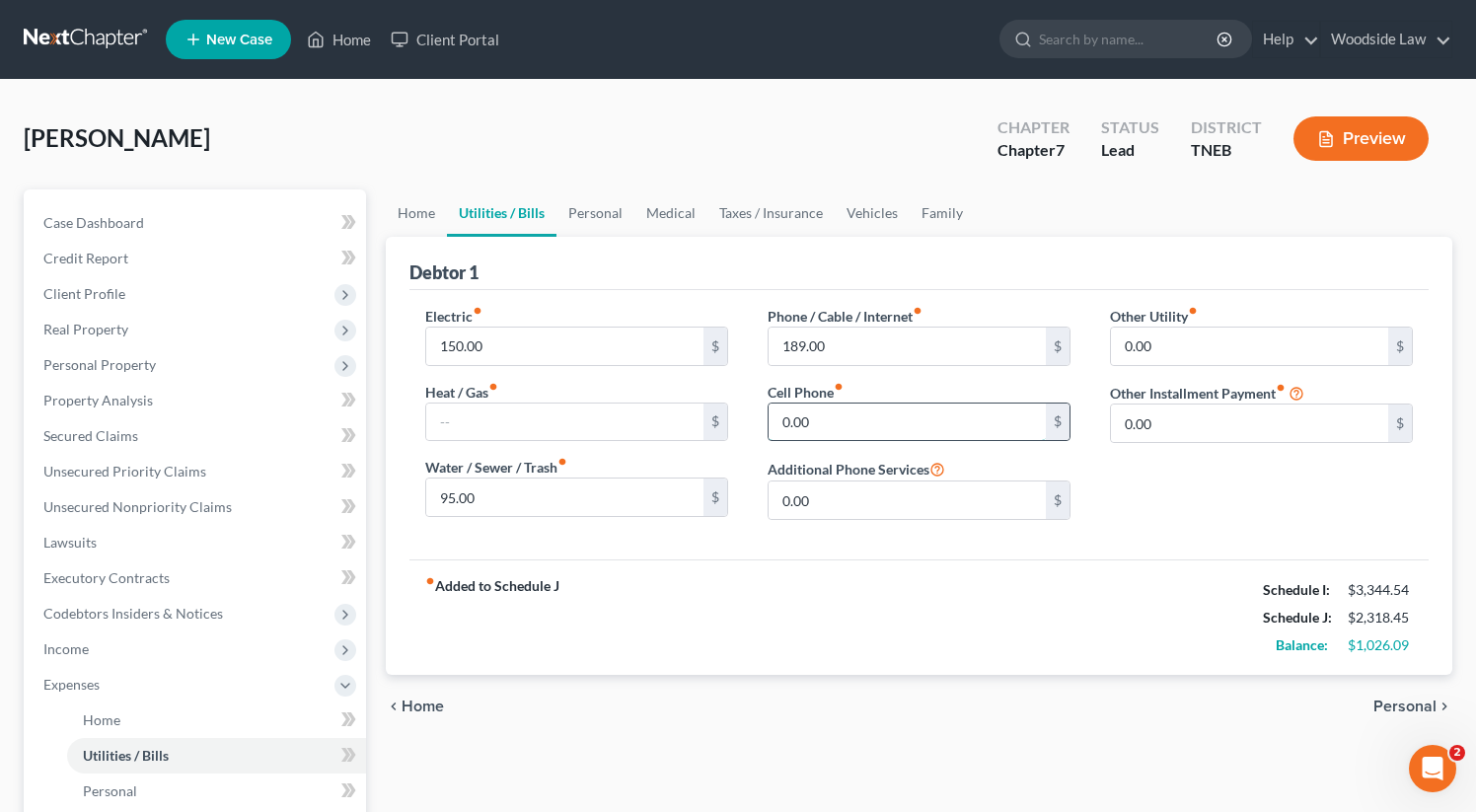
click at [861, 421] on input "0.00" at bounding box center [906, 422] width 277 height 38
type input "82"
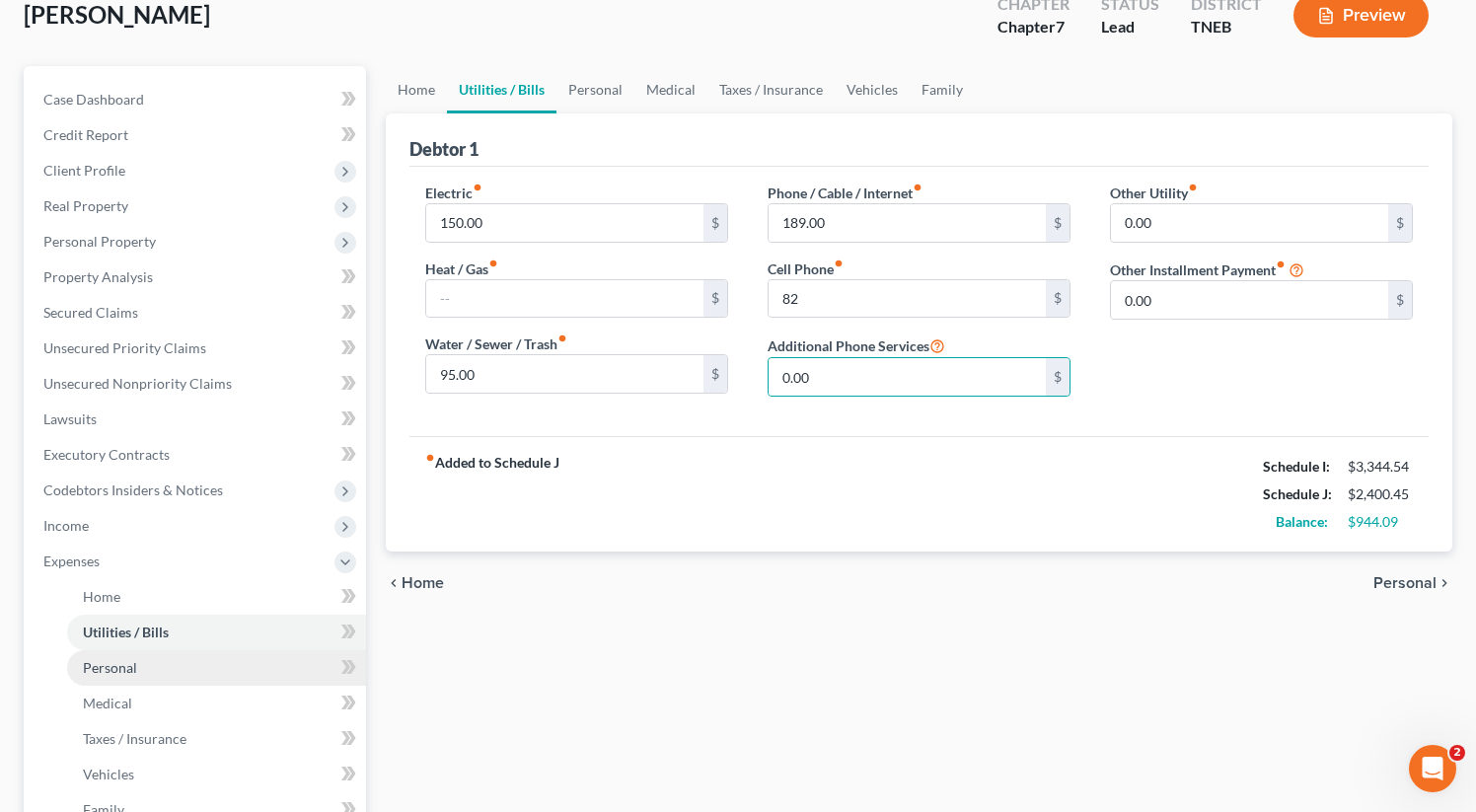
click at [143, 664] on link "Personal" at bounding box center [216, 668] width 299 height 36
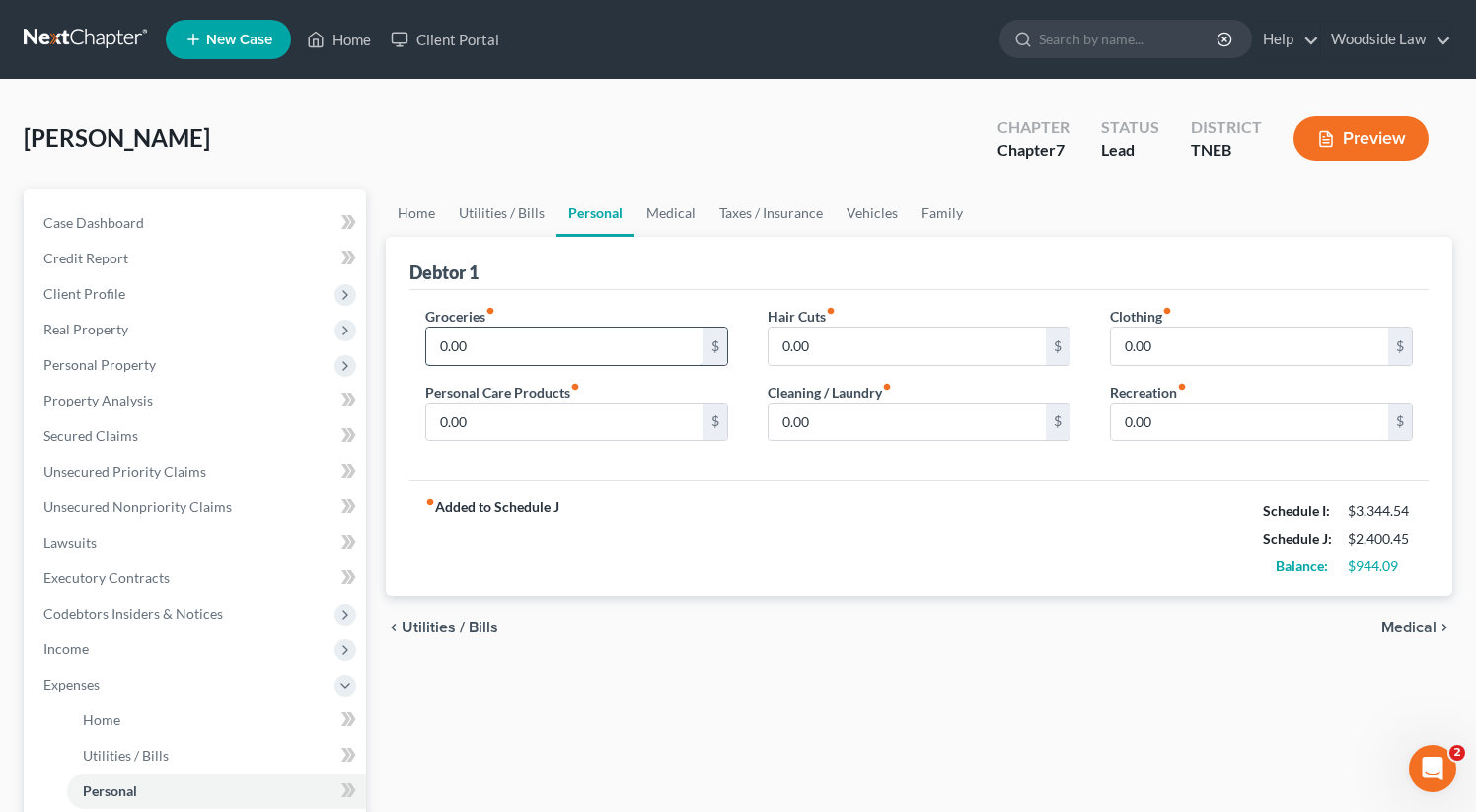
click at [496, 339] on input "0.00" at bounding box center [565, 347] width 277 height 38
type input "450"
type input "50"
type input "40"
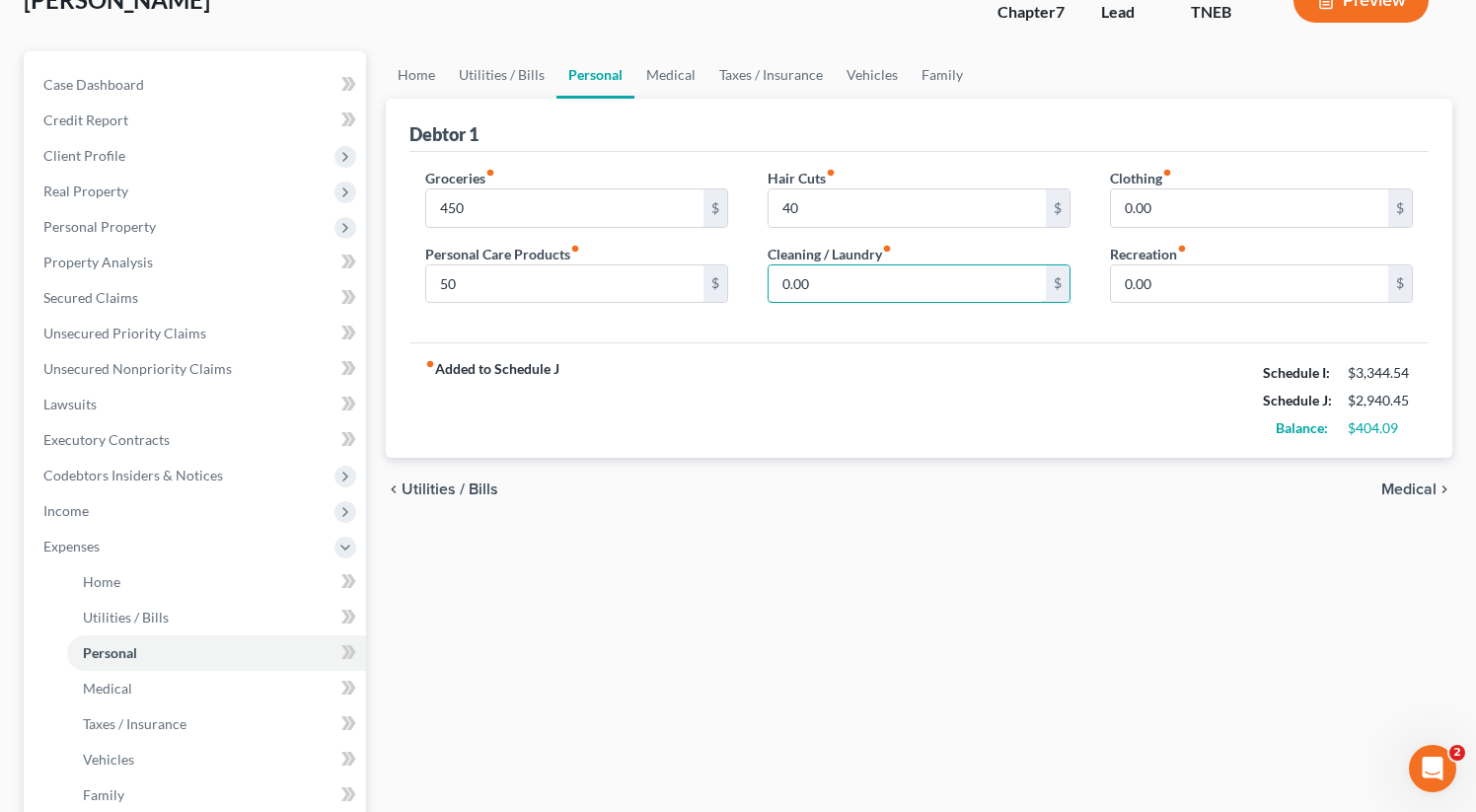
scroll to position [180, 0]
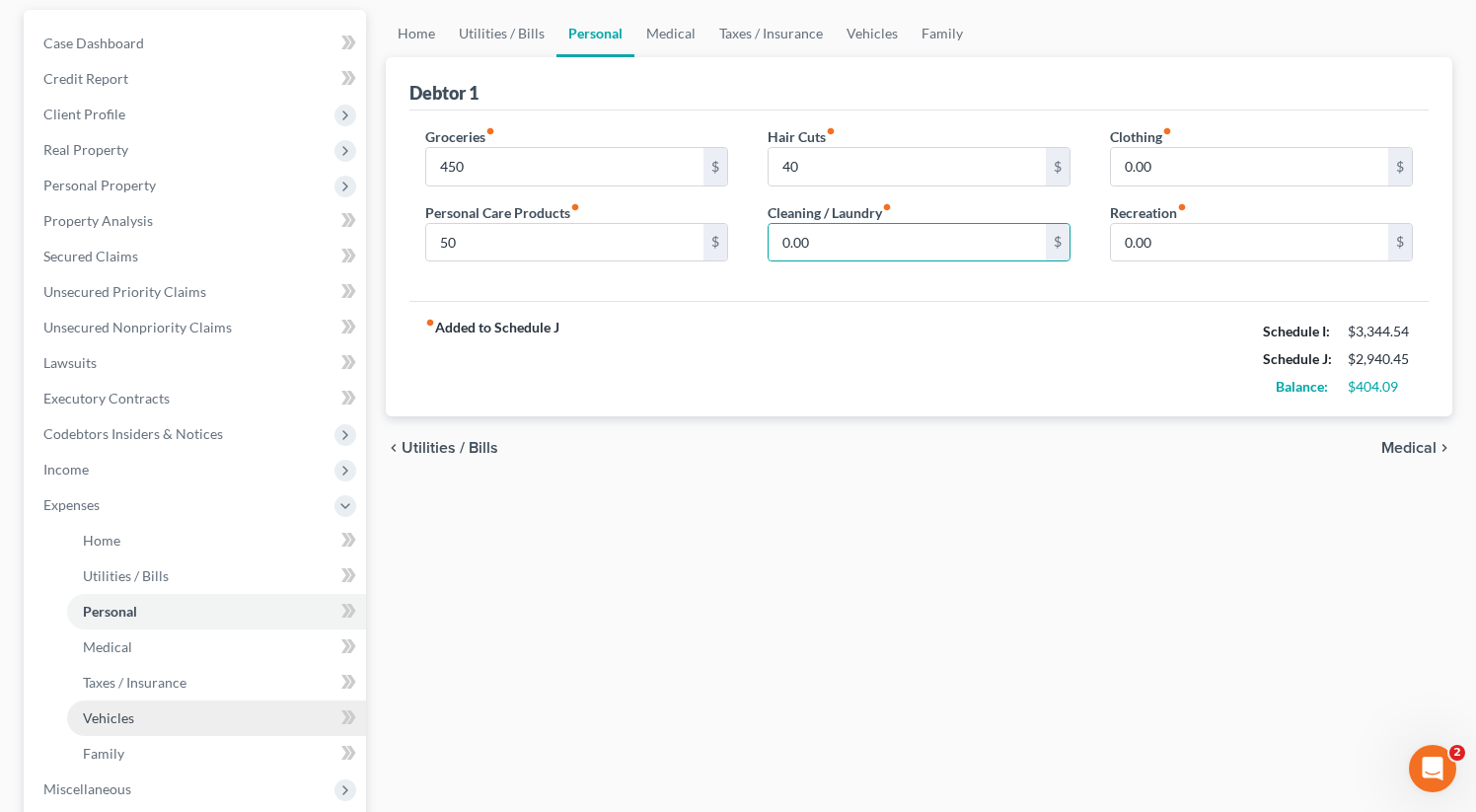
click at [135, 721] on link "Vehicles" at bounding box center [216, 718] width 299 height 36
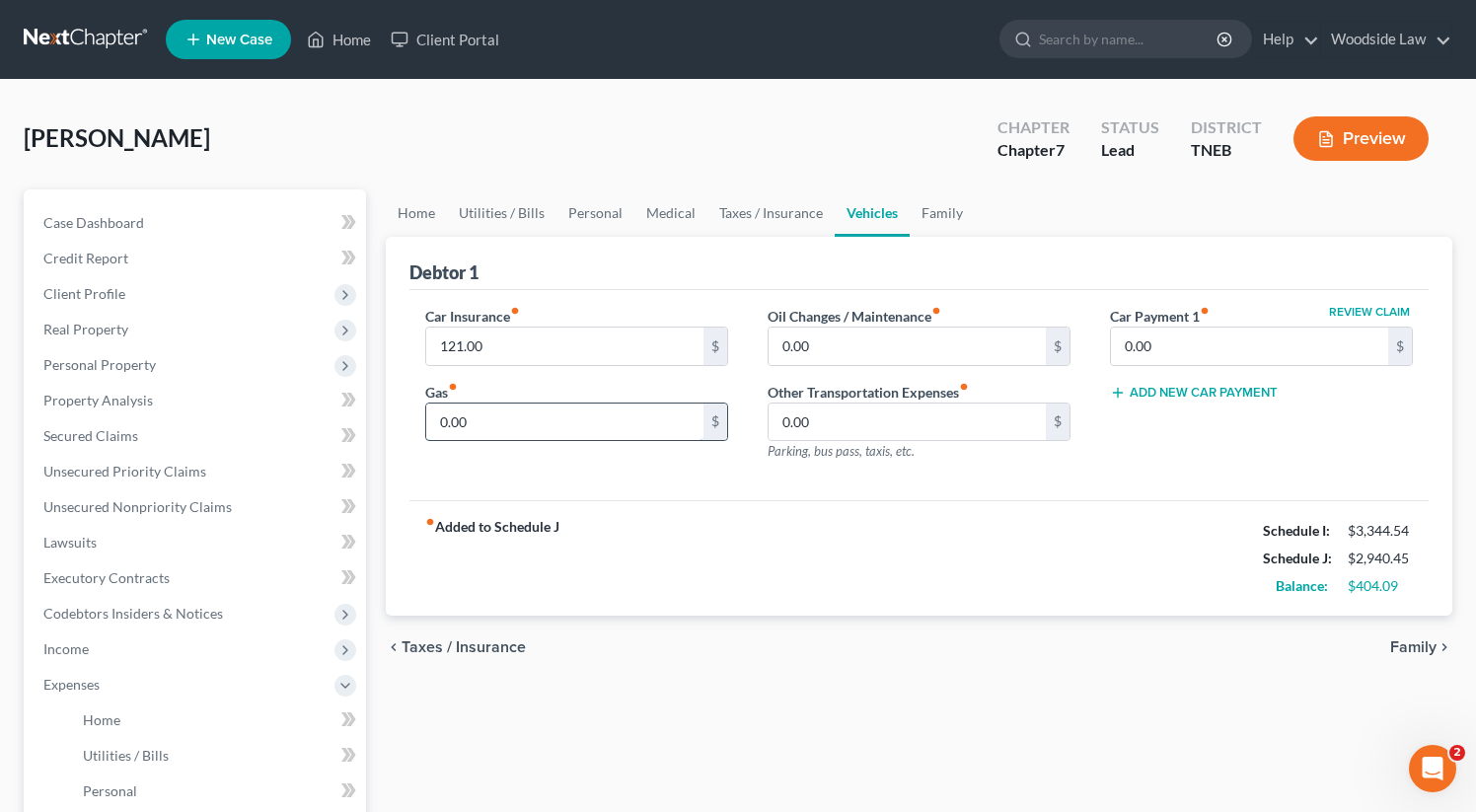
click at [584, 423] on input "0.00" at bounding box center [565, 422] width 277 height 38
type input "150"
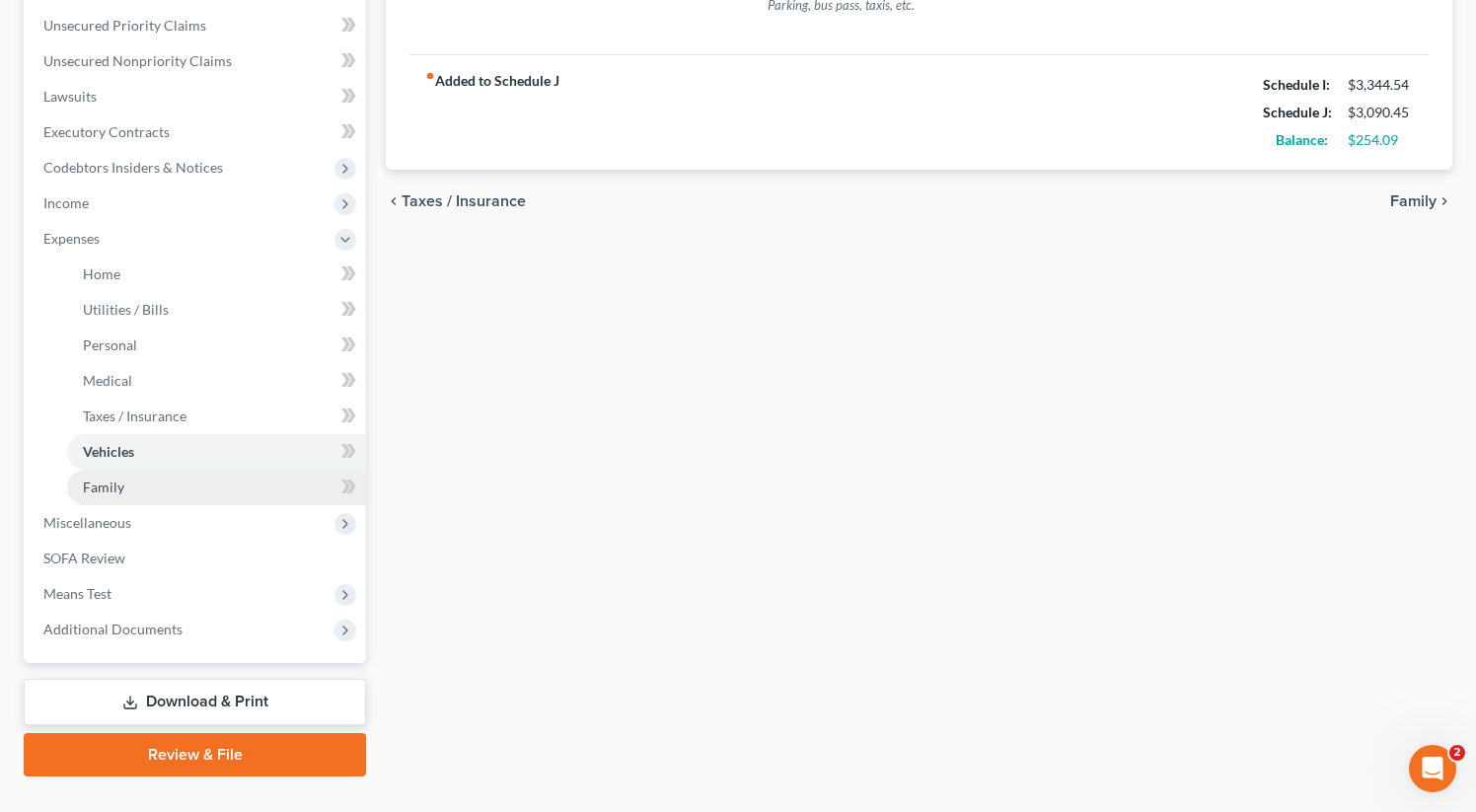
scroll to position [392, 0]
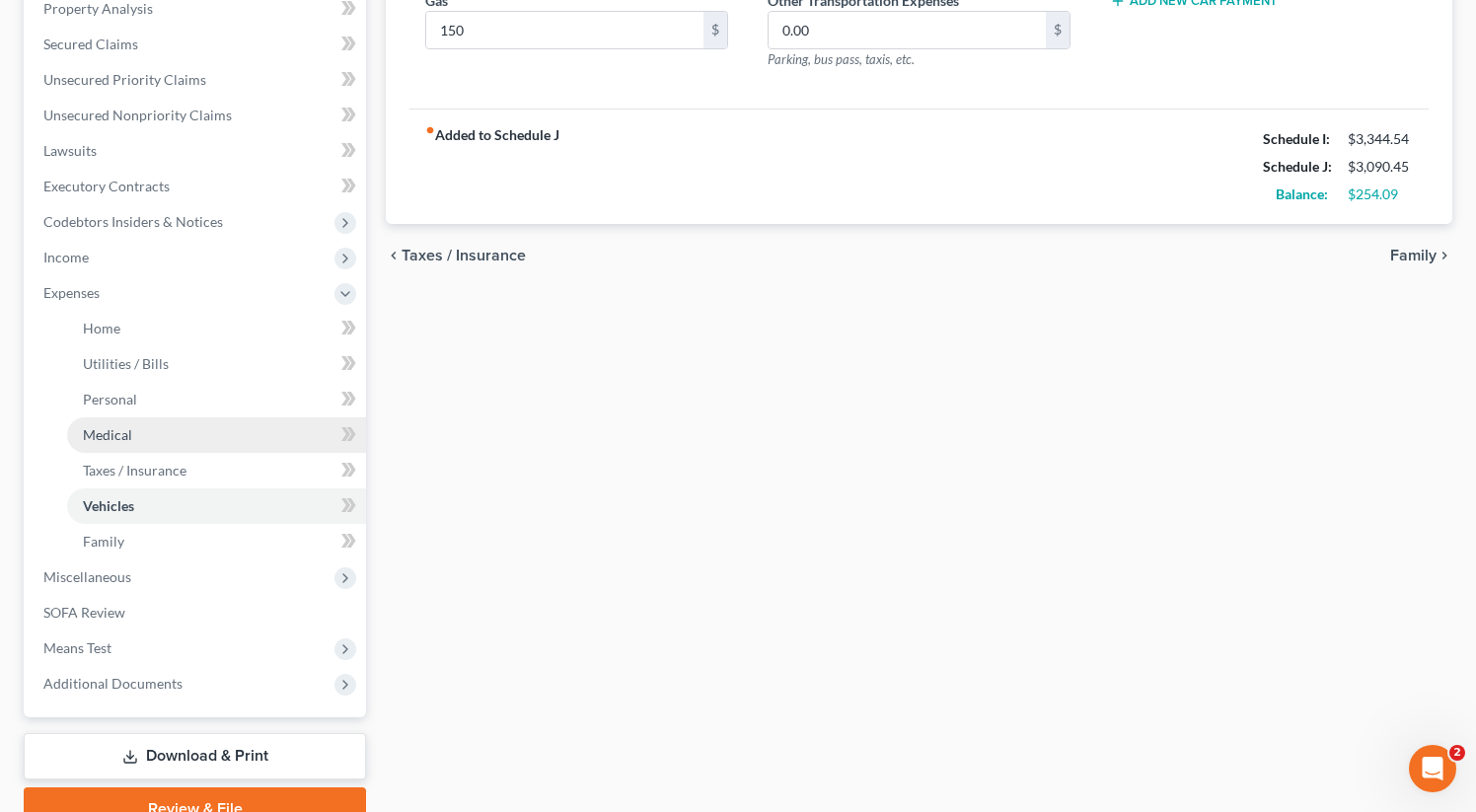
click at [110, 439] on span "Medical" at bounding box center [107, 434] width 49 height 17
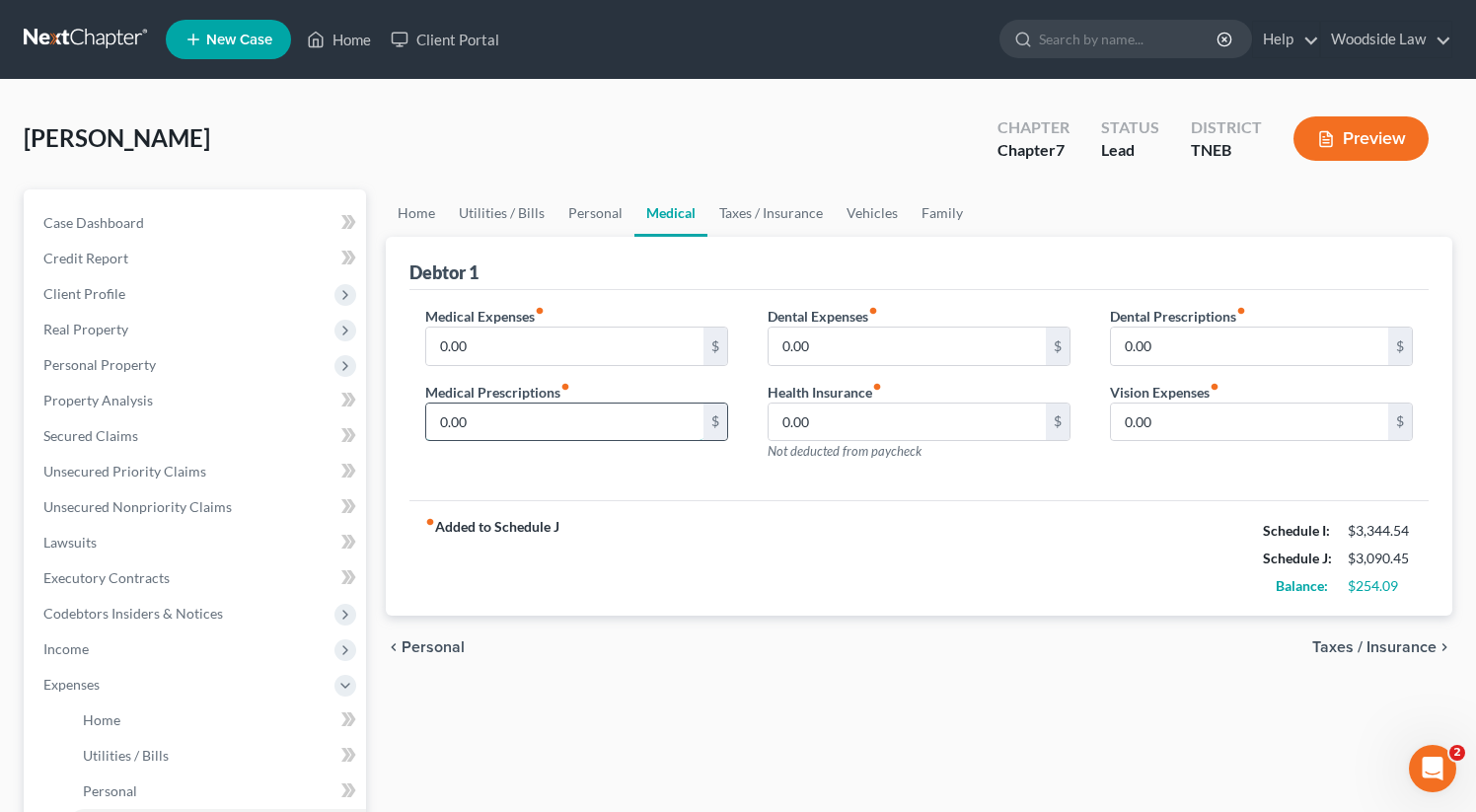
click at [519, 416] on input "0.00" at bounding box center [565, 422] width 277 height 38
type input "40"
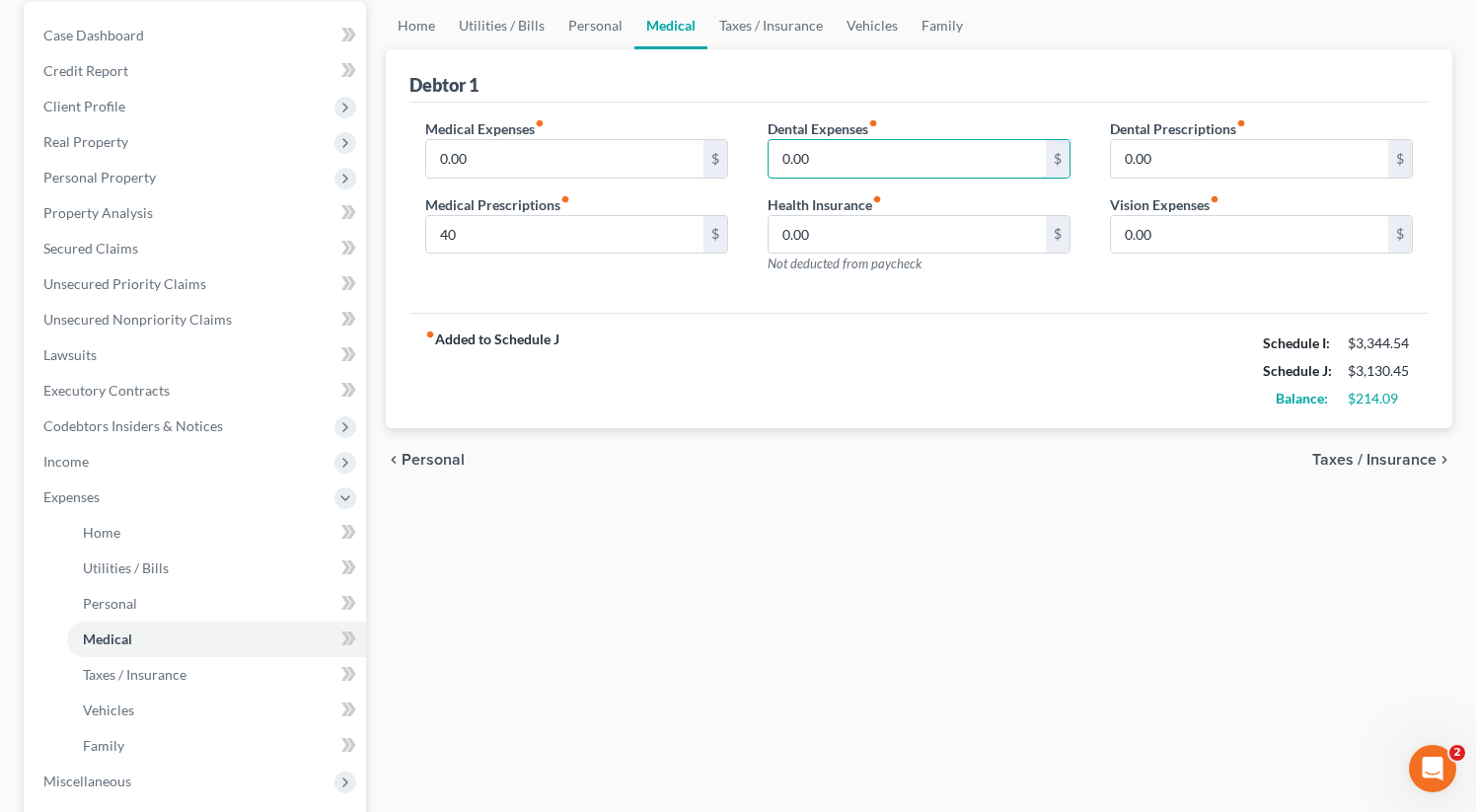
scroll to position [205, 0]
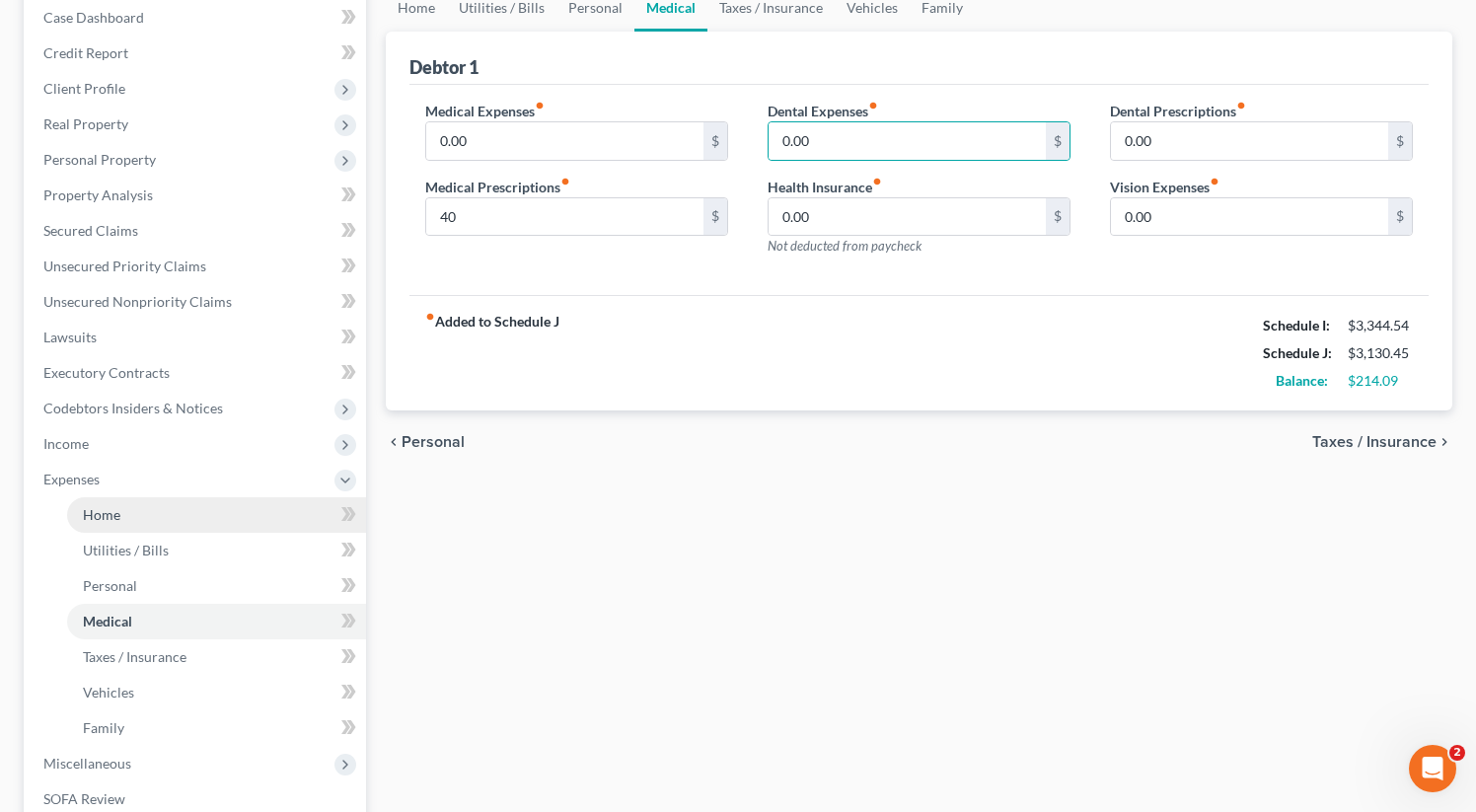
click at [123, 514] on link "Home" at bounding box center [216, 515] width 299 height 36
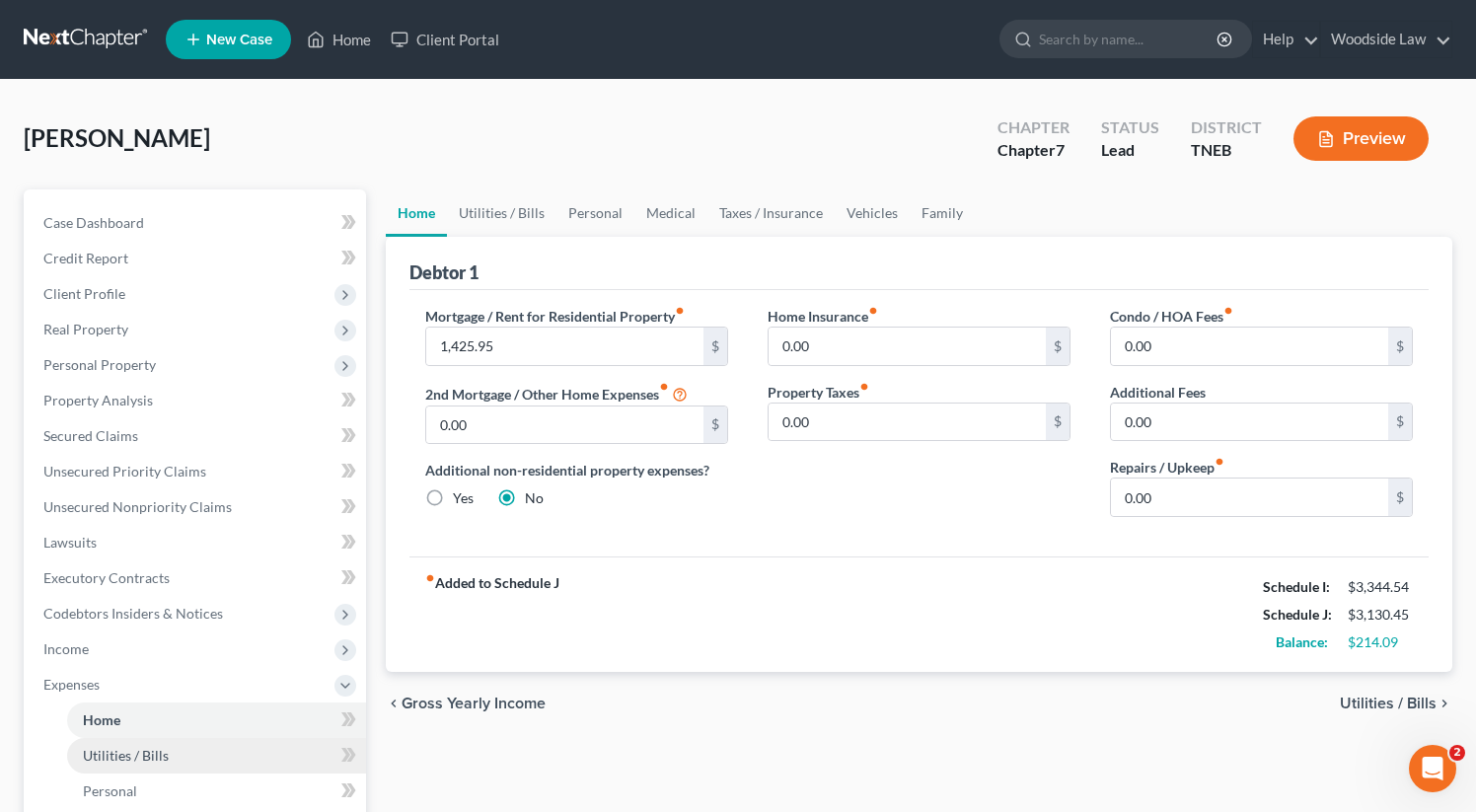
click at [133, 746] on span "Utilities / Bills" at bounding box center [126, 754] width 86 height 17
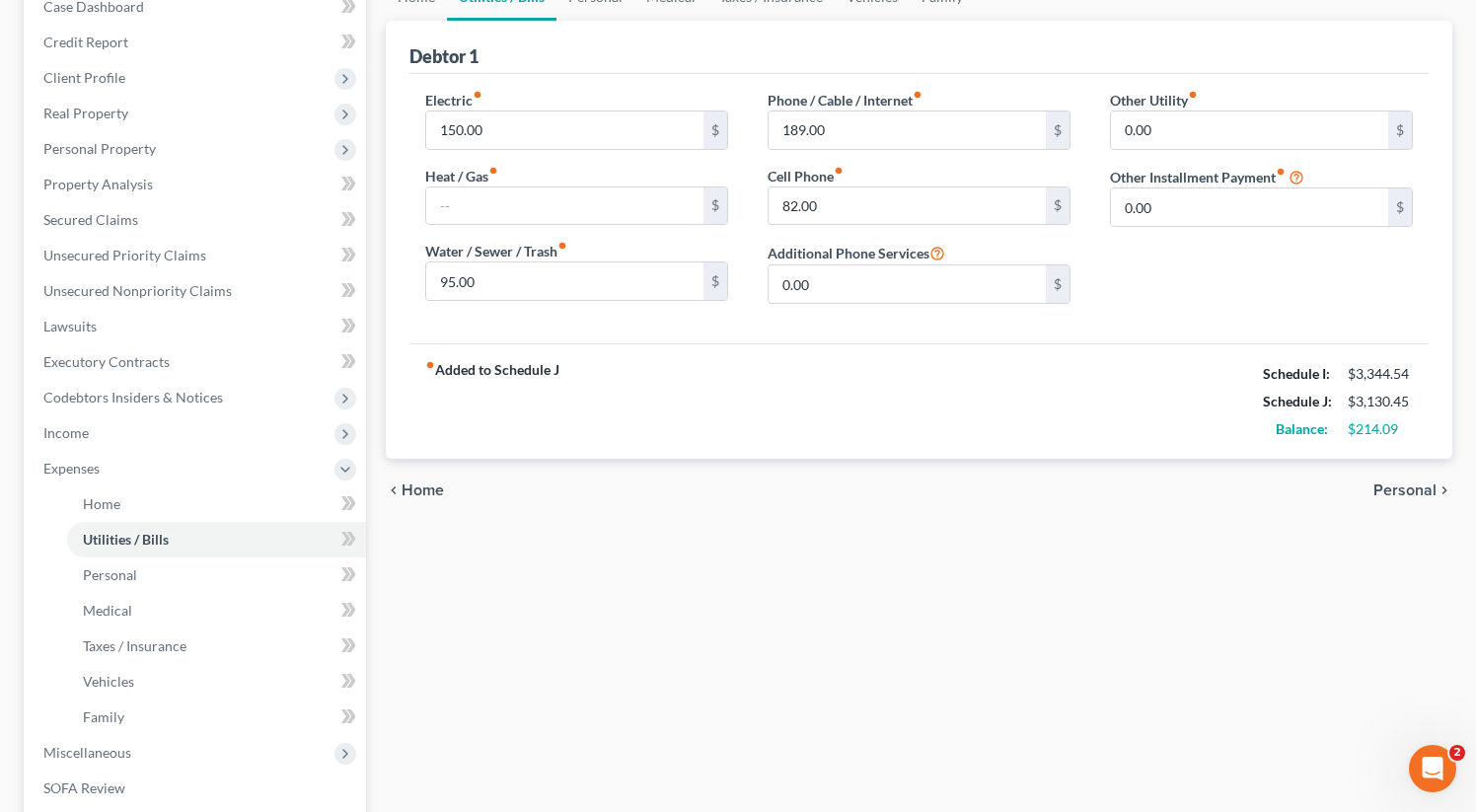
click at [1409, 491] on span "Personal" at bounding box center [1404, 490] width 63 height 16
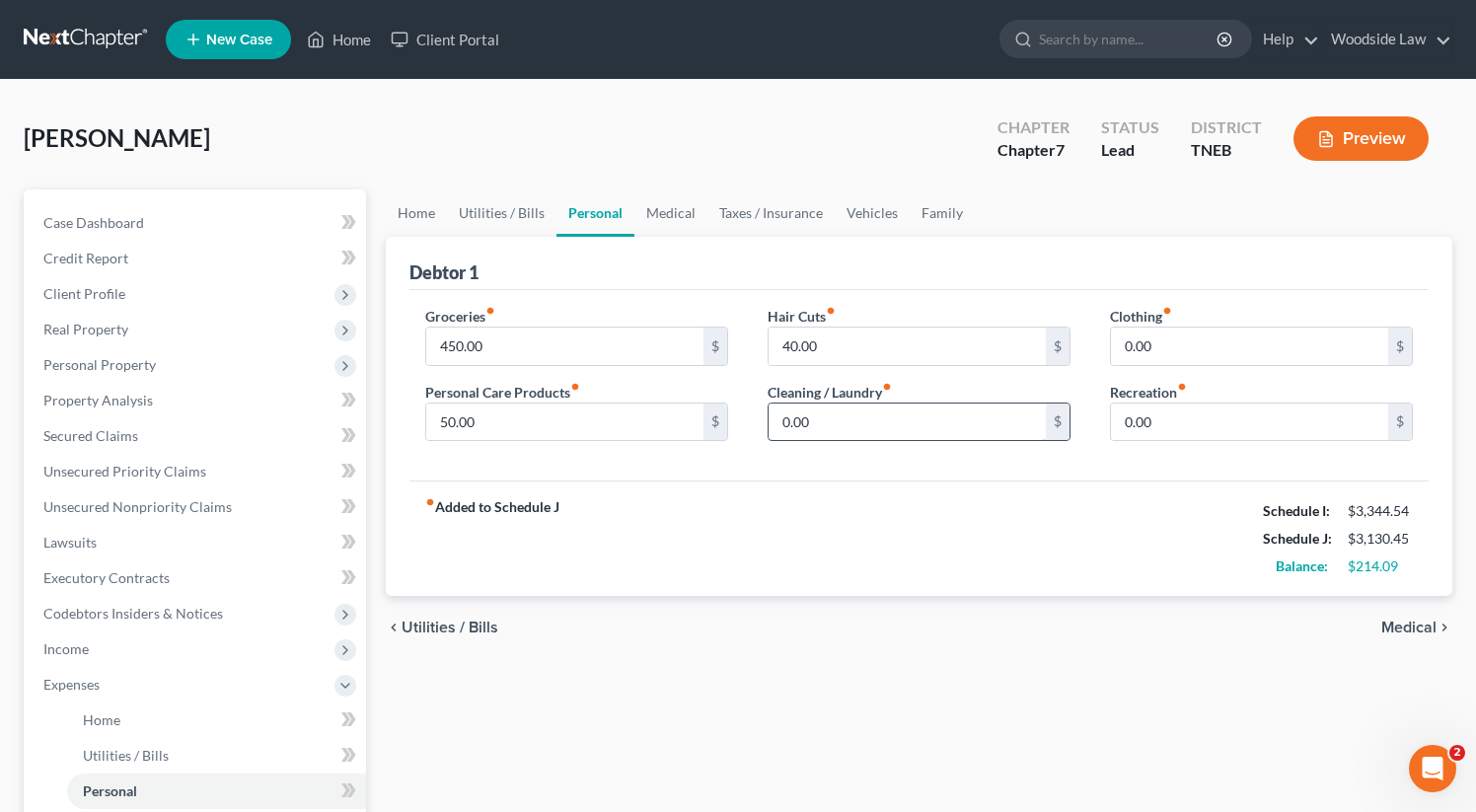
click at [853, 432] on input "0.00" at bounding box center [906, 422] width 277 height 38
type input "40"
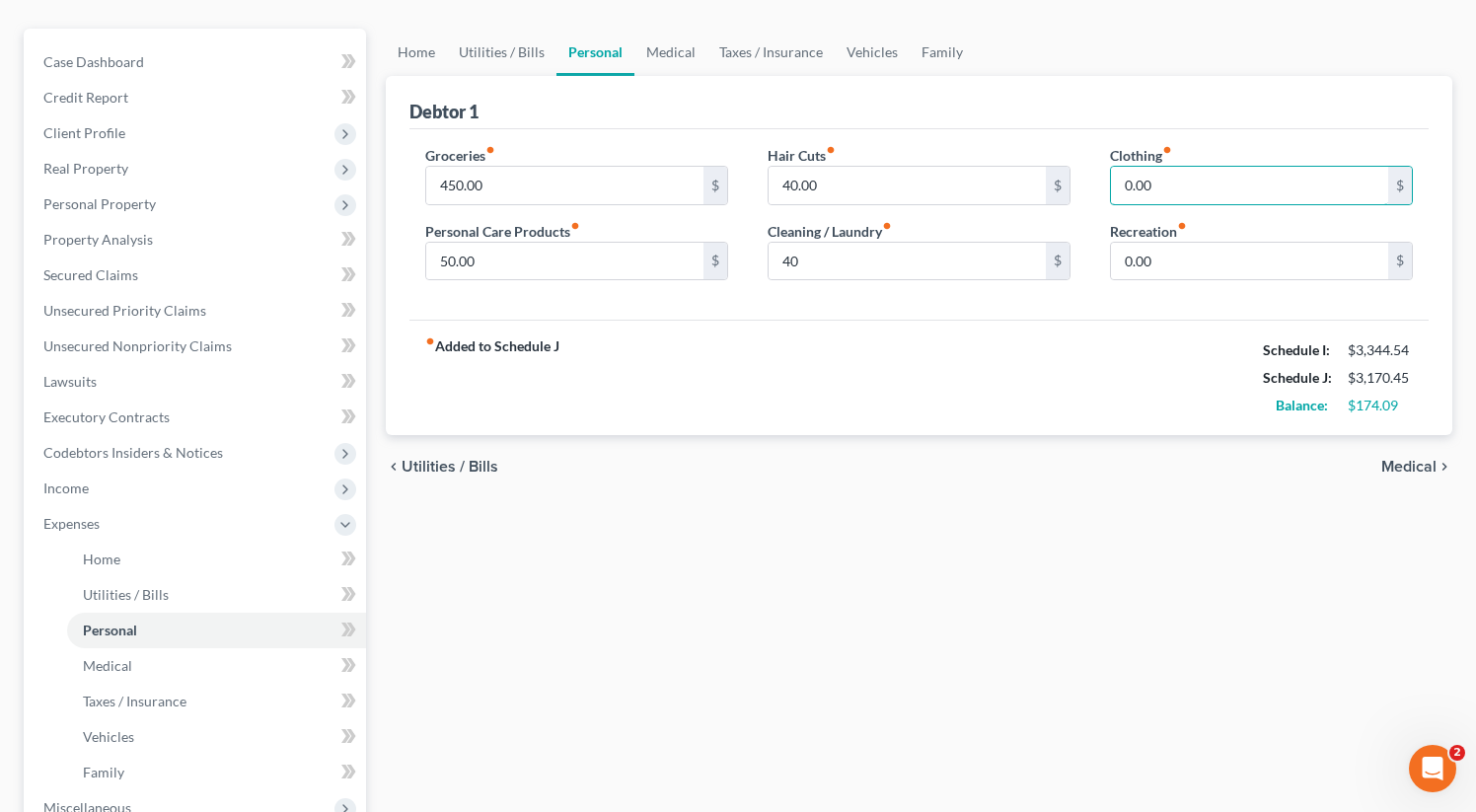
scroll to position [156, 0]
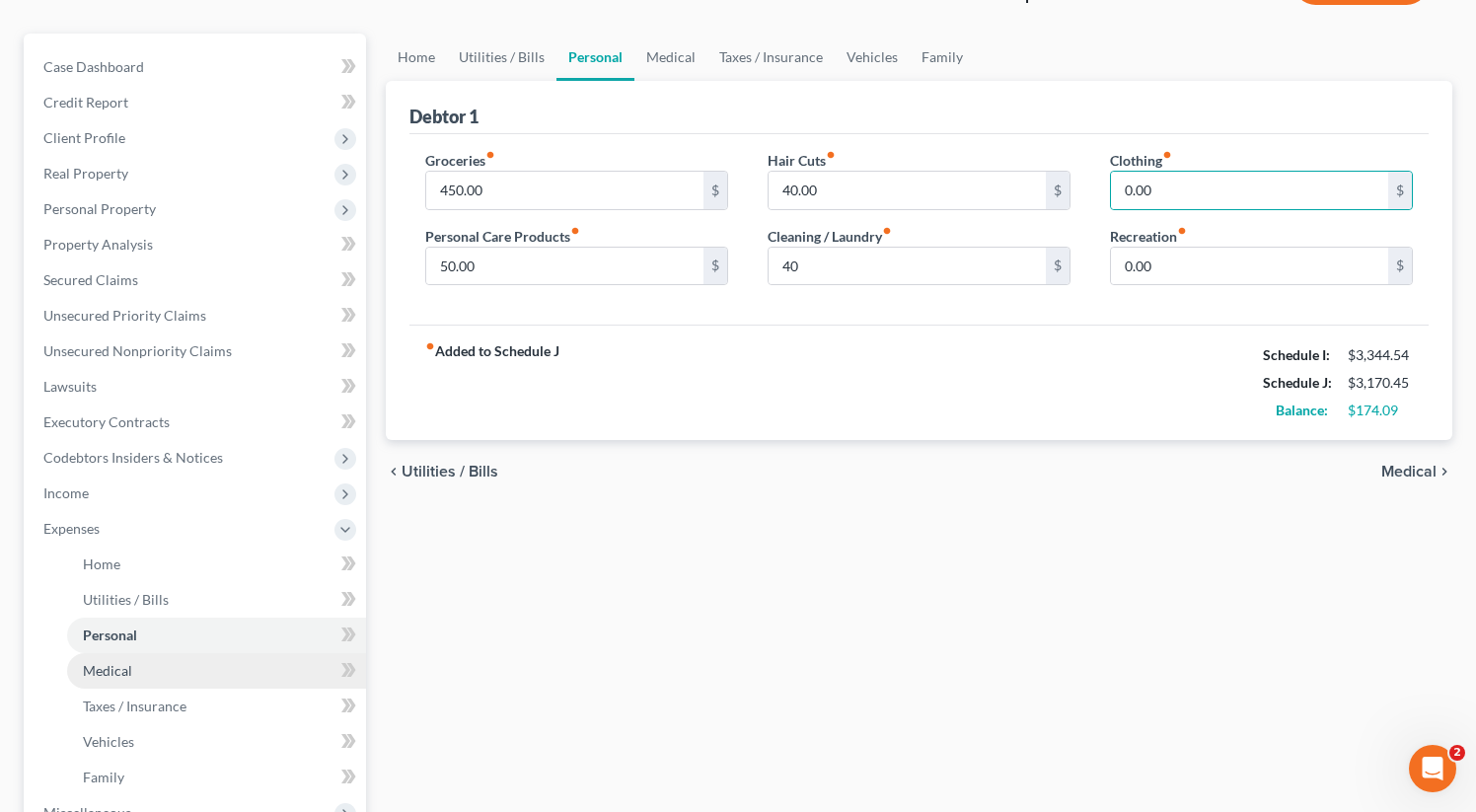
click at [139, 670] on link "Medical" at bounding box center [216, 671] width 299 height 36
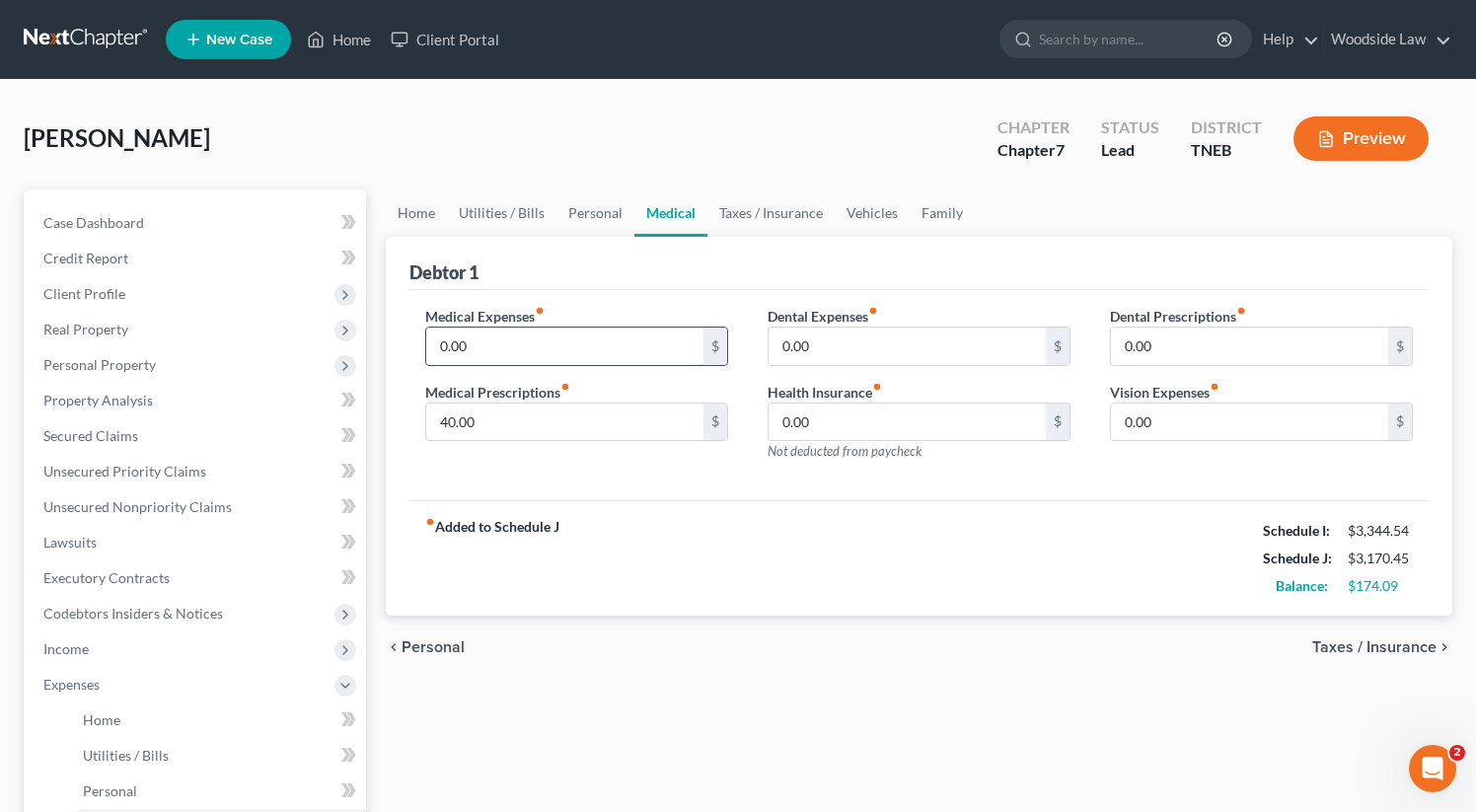
click at [491, 339] on input "0.00" at bounding box center [565, 347] width 277 height 38
type input "25"
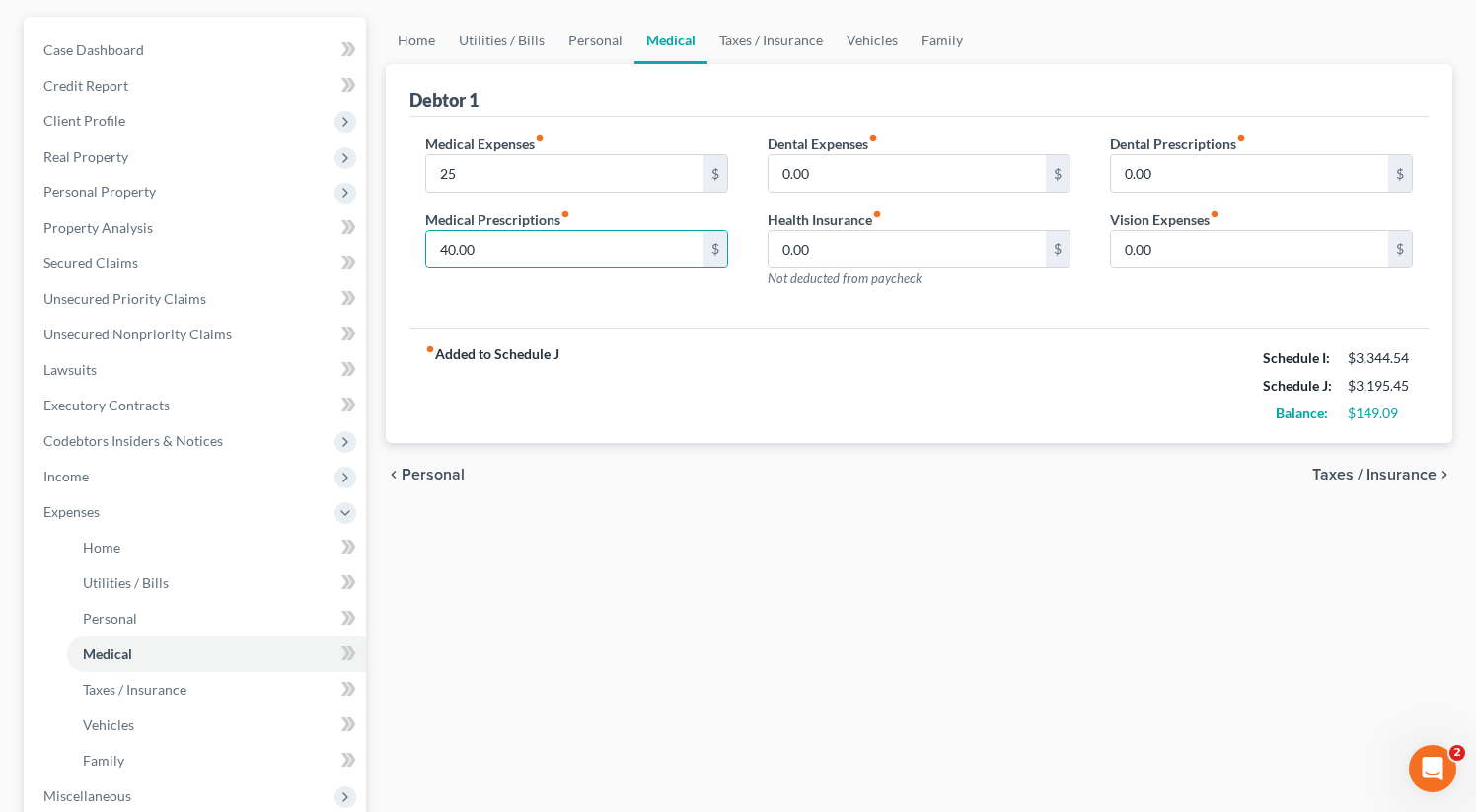
click at [1371, 474] on span "Taxes / Insurance" at bounding box center [1374, 474] width 124 height 16
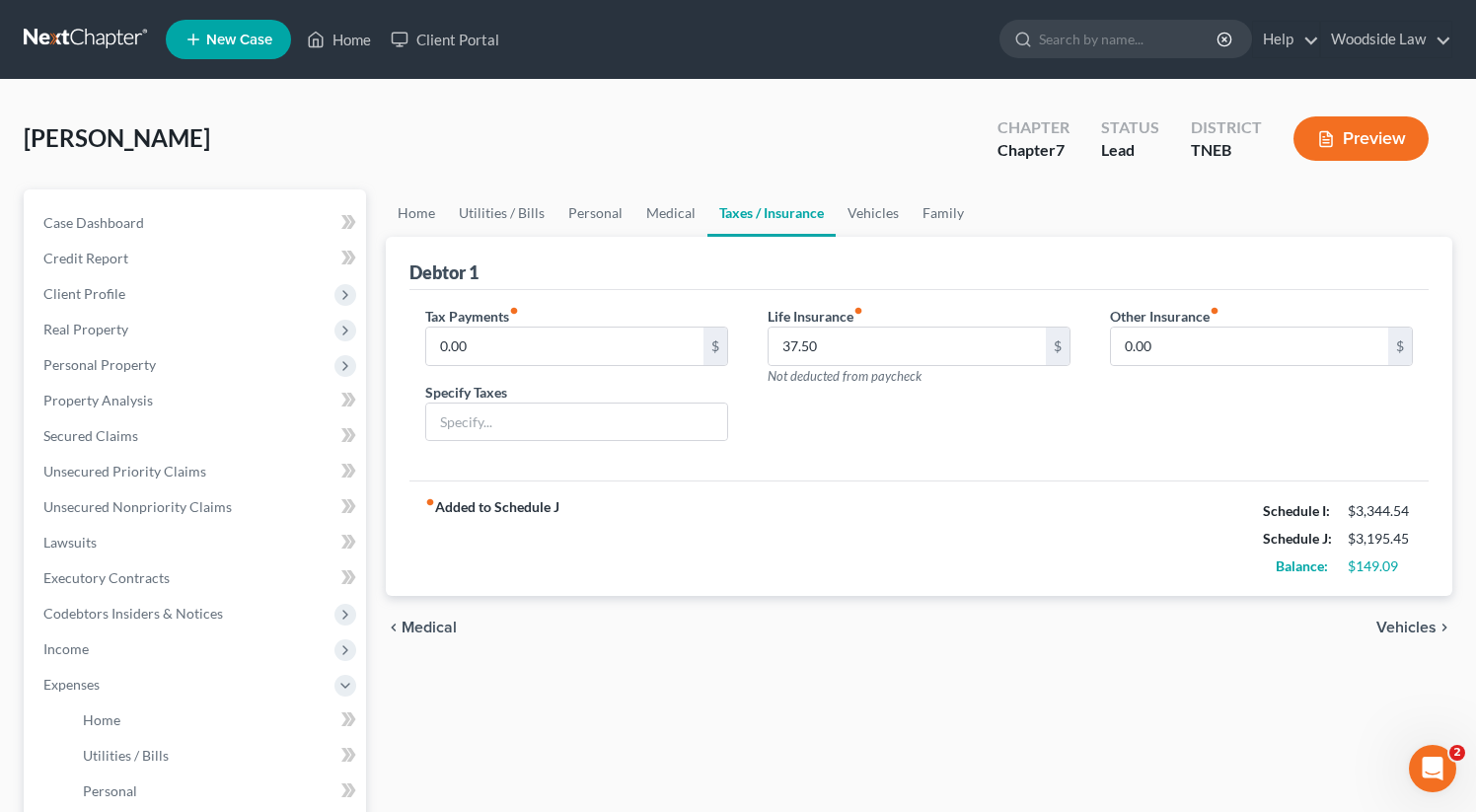
click at [1397, 615] on div "chevron_left Medical Vehicles chevron_right" at bounding box center [918, 626] width 1066 height 63
click at [1405, 621] on span "Vehicles" at bounding box center [1406, 627] width 60 height 16
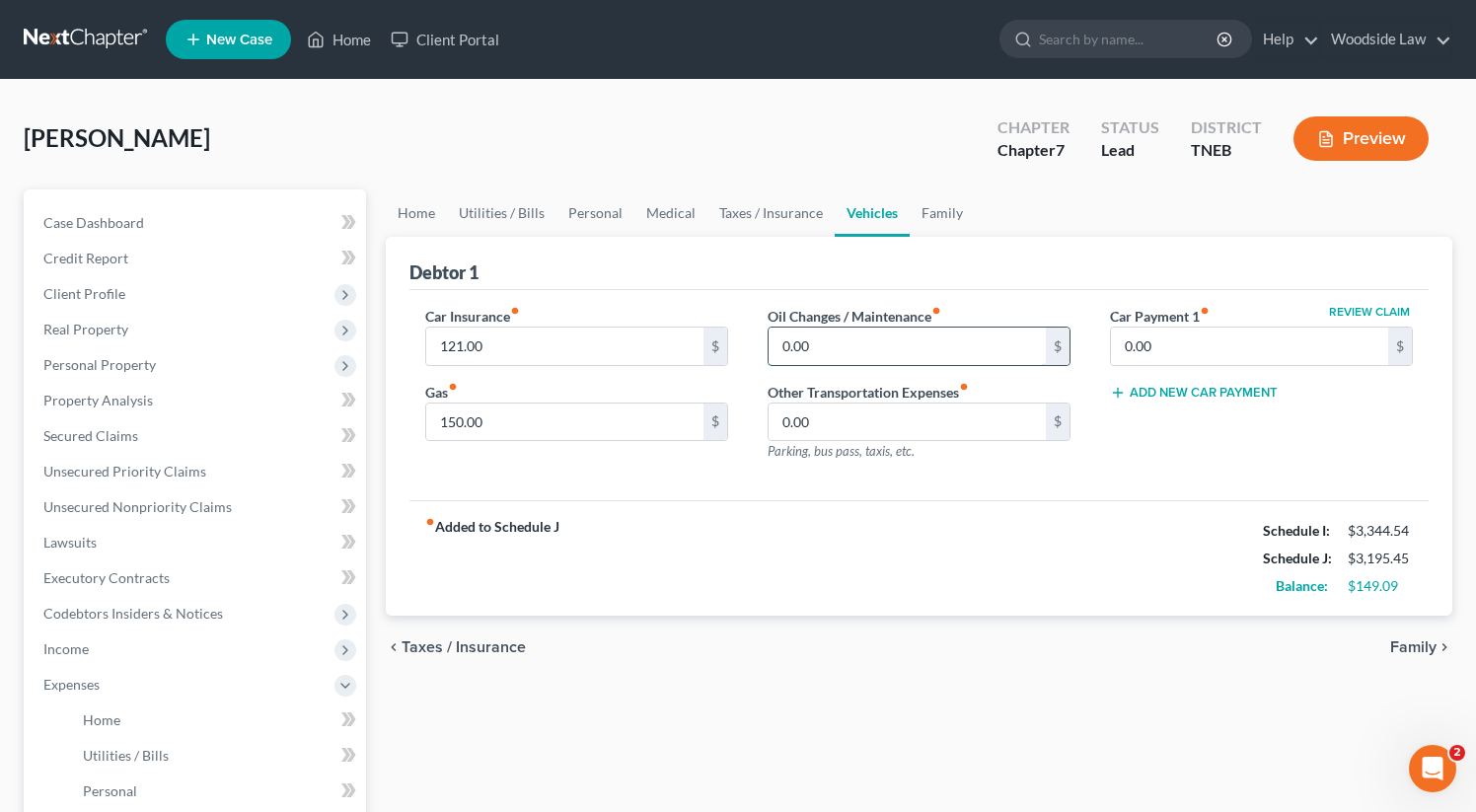
click at [822, 360] on input "0.00" at bounding box center [906, 347] width 277 height 38
type input "50"
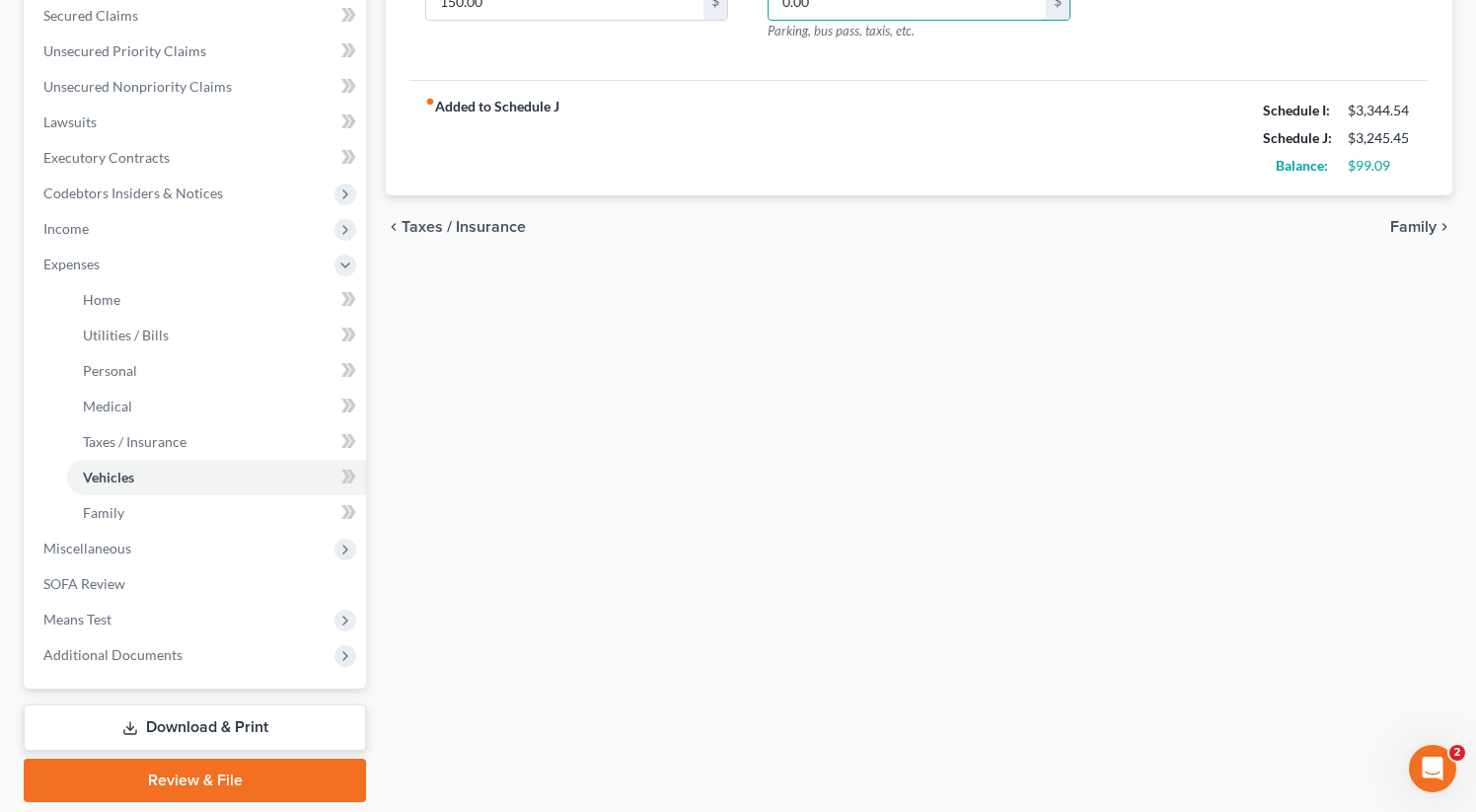
scroll to position [446, 0]
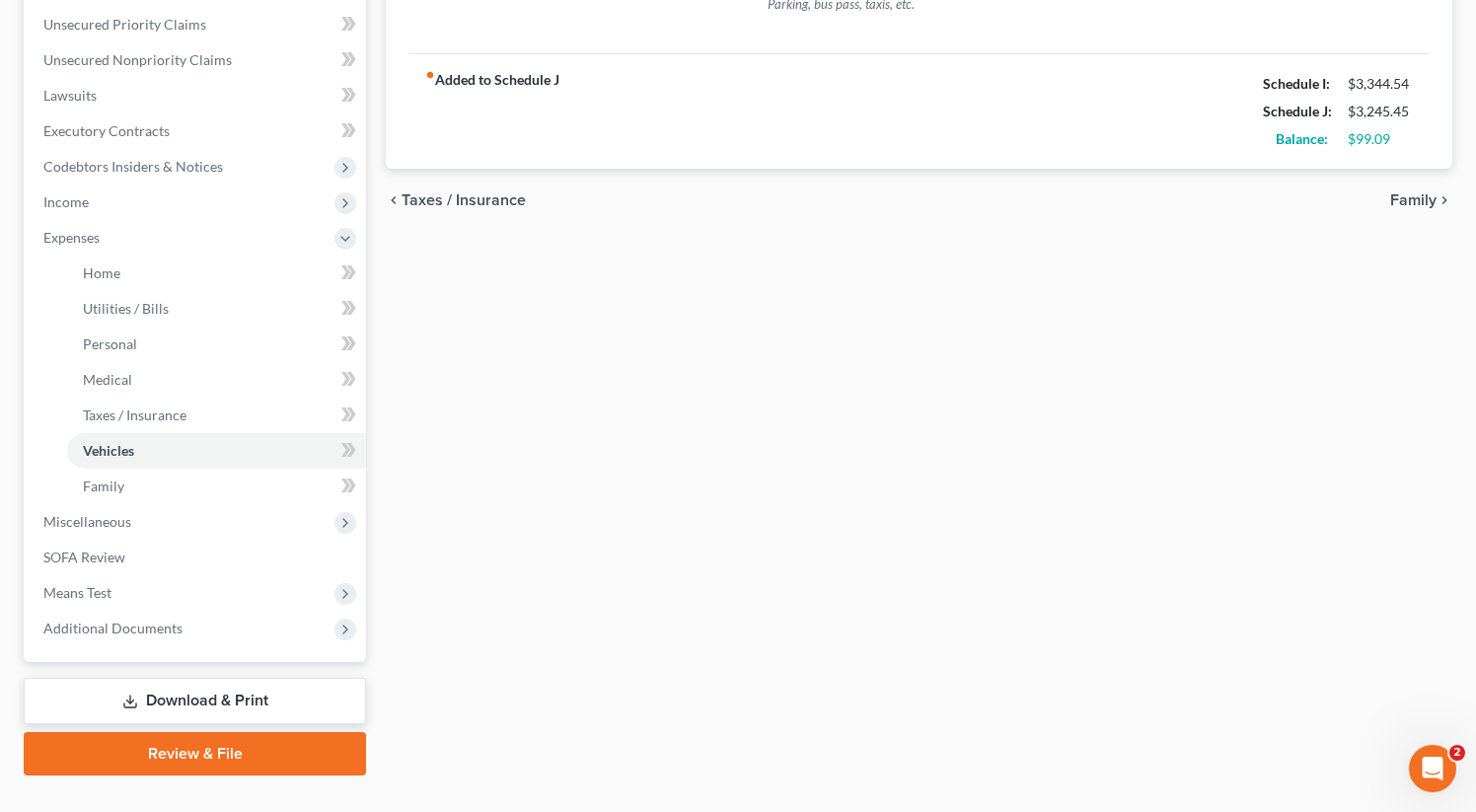
click at [1409, 202] on span "Family" at bounding box center [1413, 201] width 46 height 16
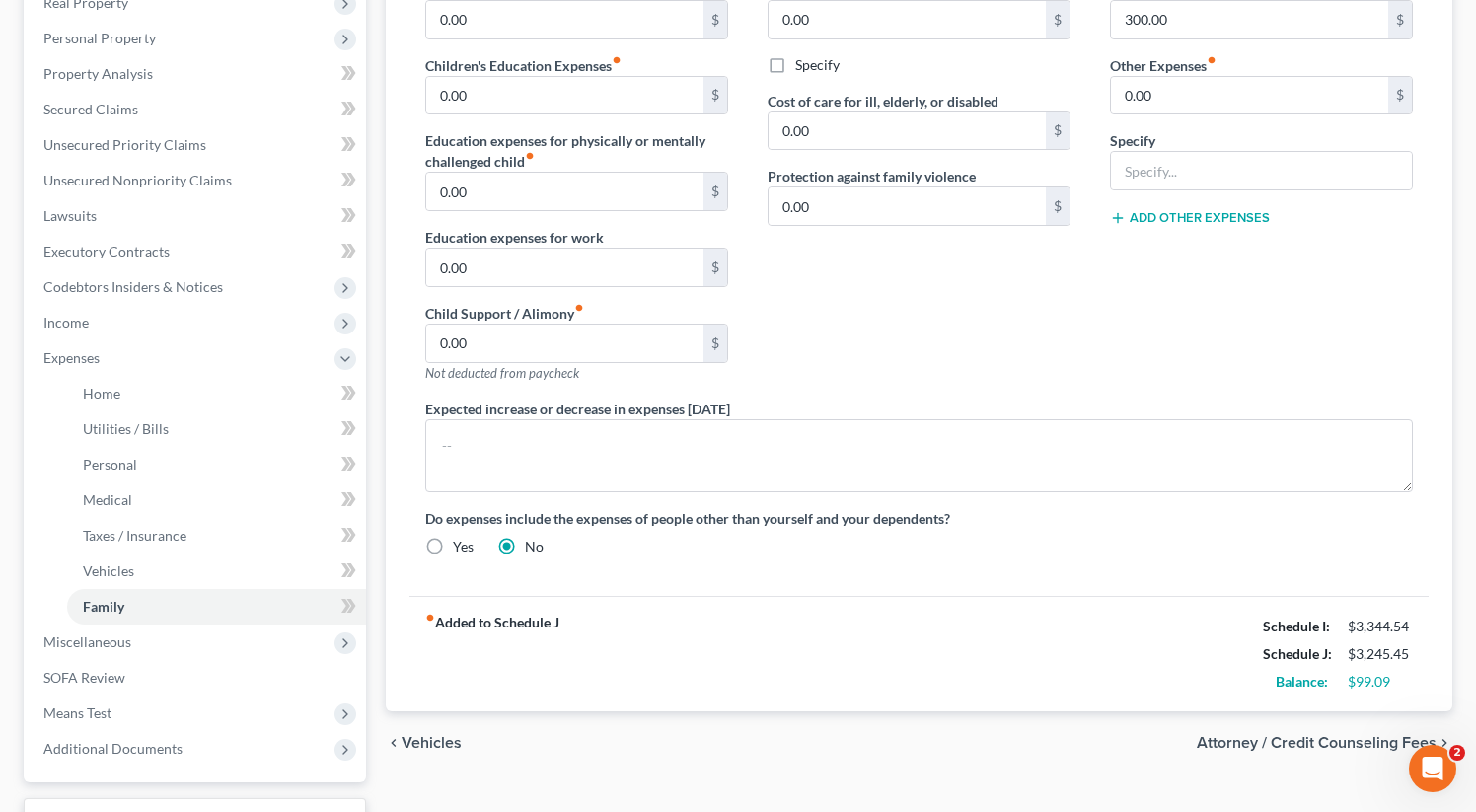
scroll to position [483, 0]
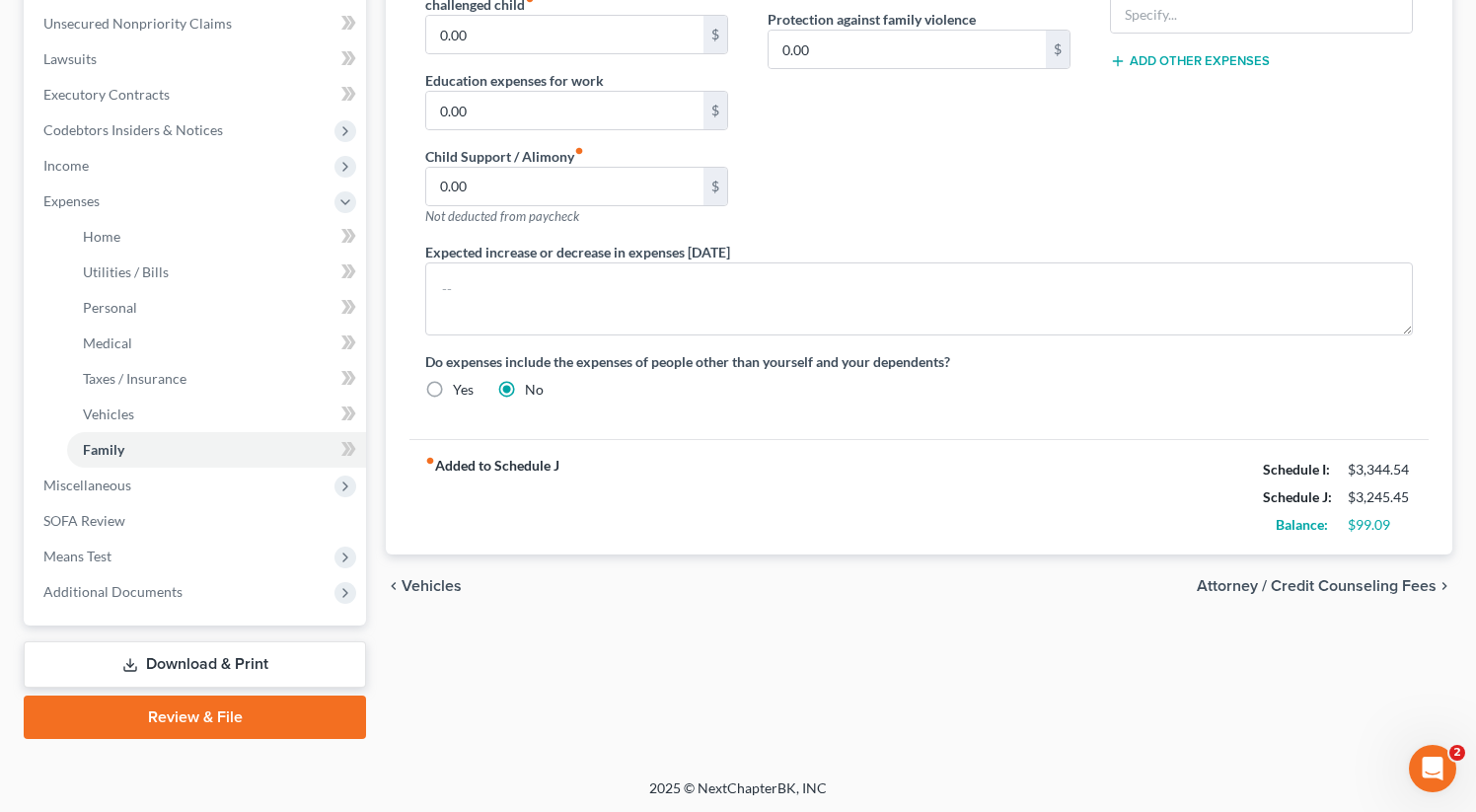
click at [1379, 583] on span "Attorney / Credit Counseling Fees" at bounding box center [1317, 586] width 240 height 16
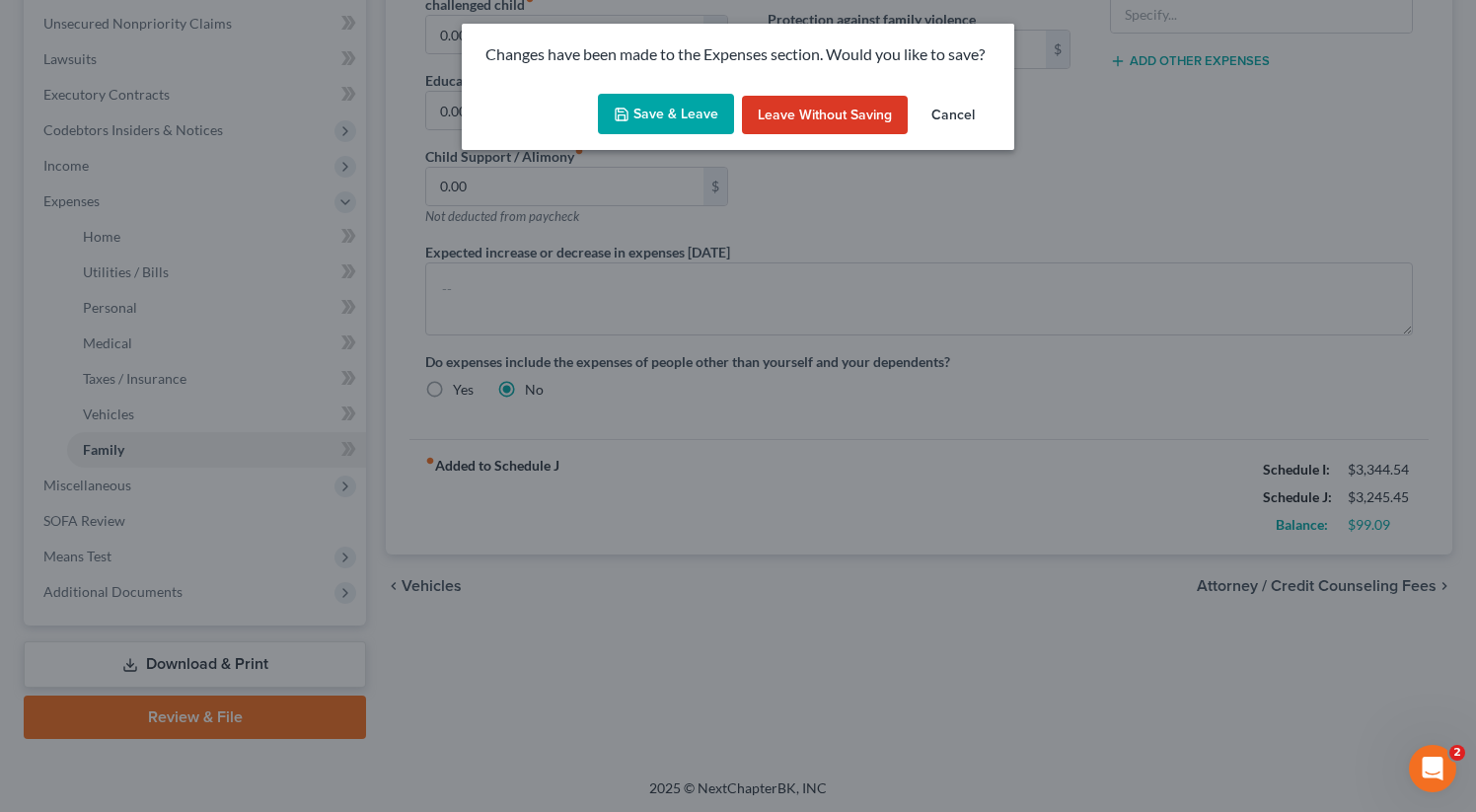
click at [678, 99] on button "Save & Leave" at bounding box center [666, 114] width 136 height 41
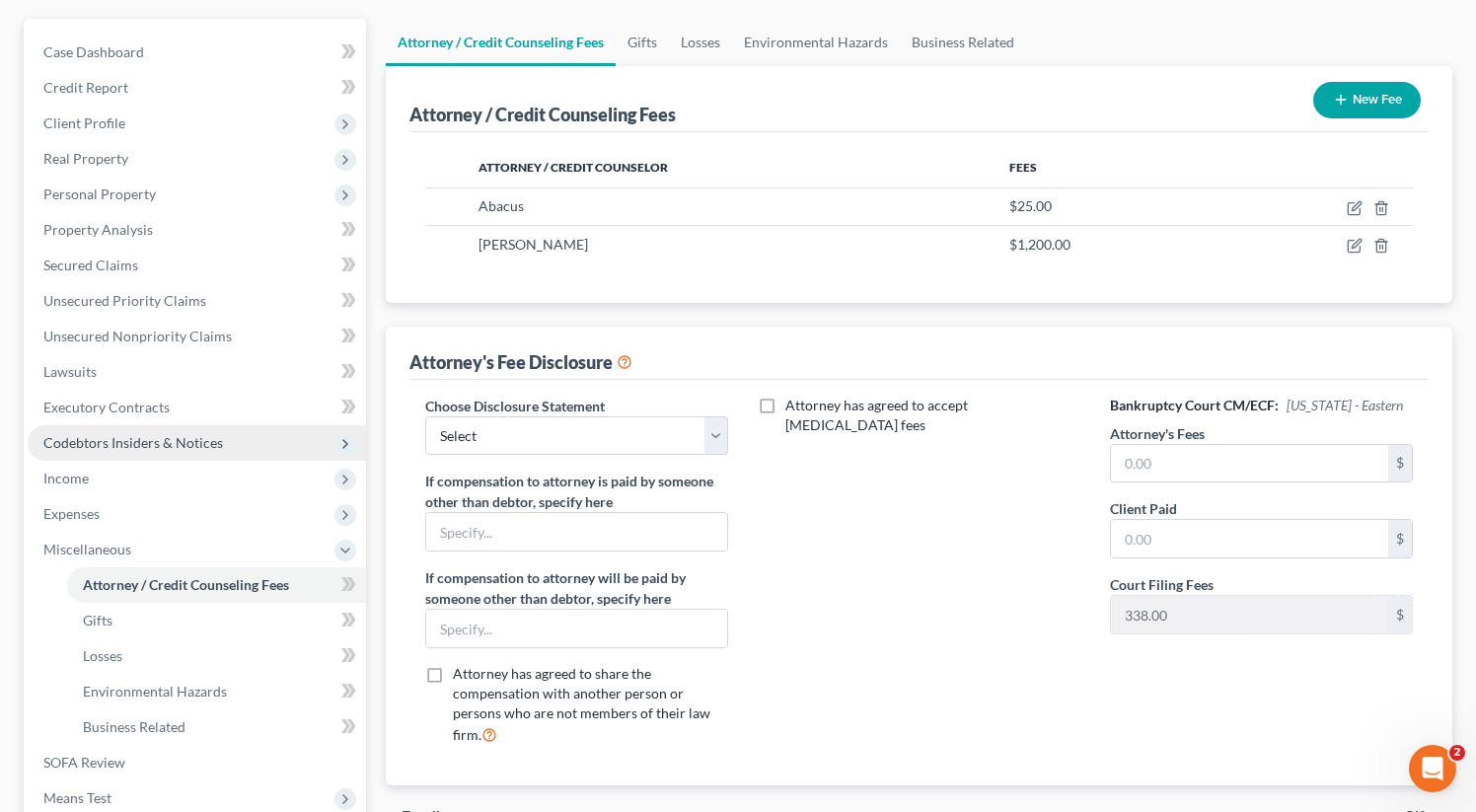
scroll to position [173, 0]
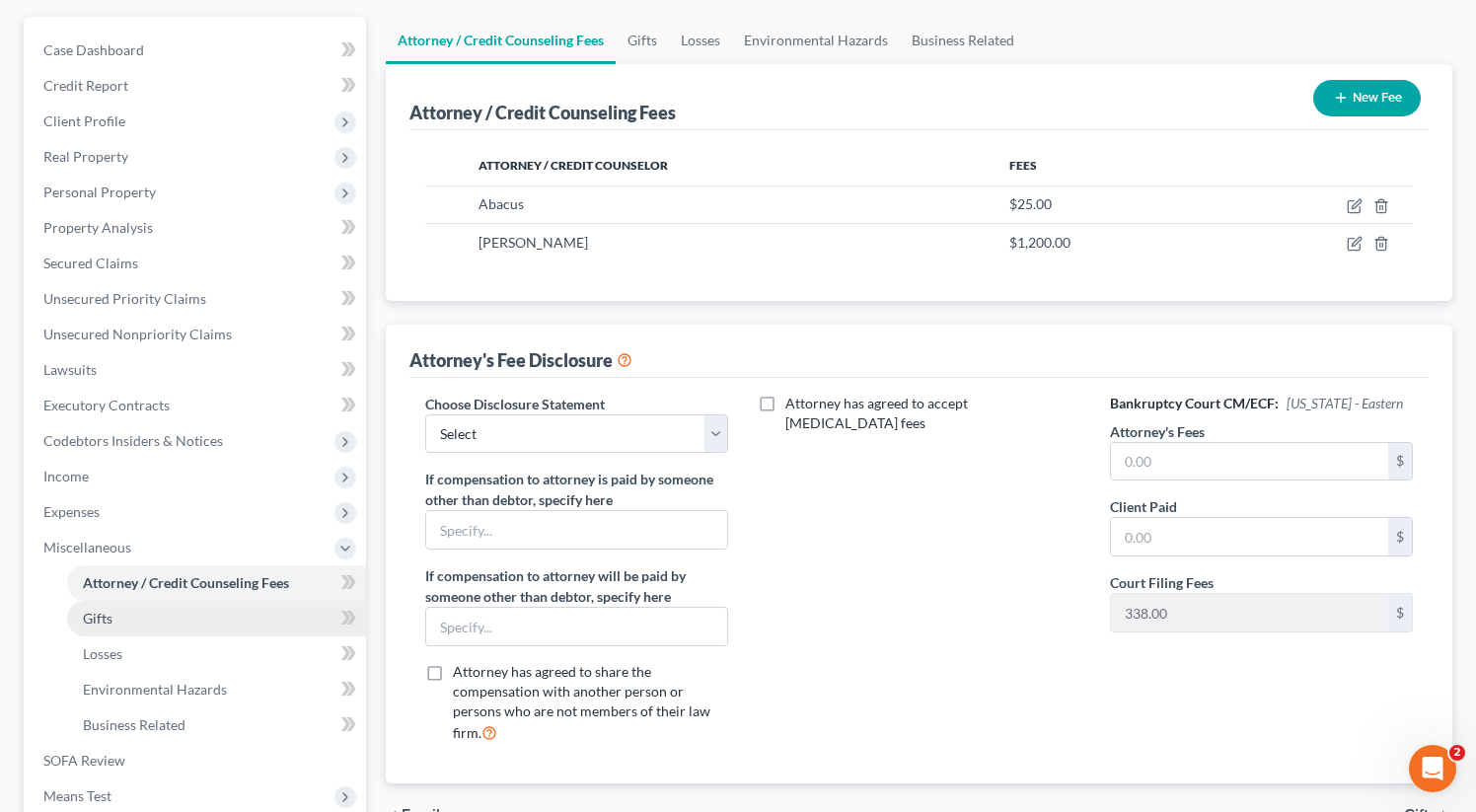
click at [126, 621] on link "Gifts" at bounding box center [216, 618] width 299 height 36
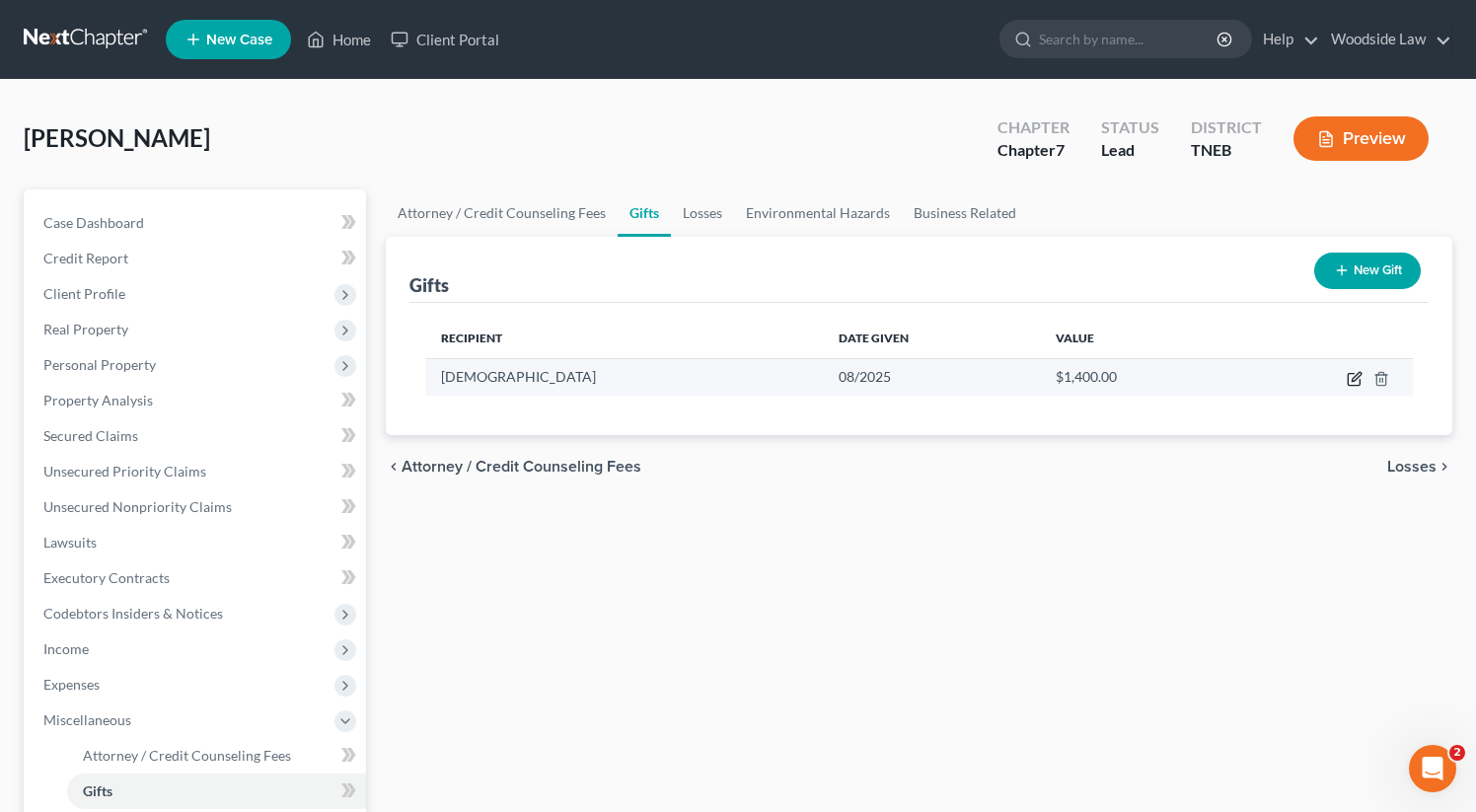
click at [1354, 380] on icon "button" at bounding box center [1356, 376] width 9 height 9
select select "44"
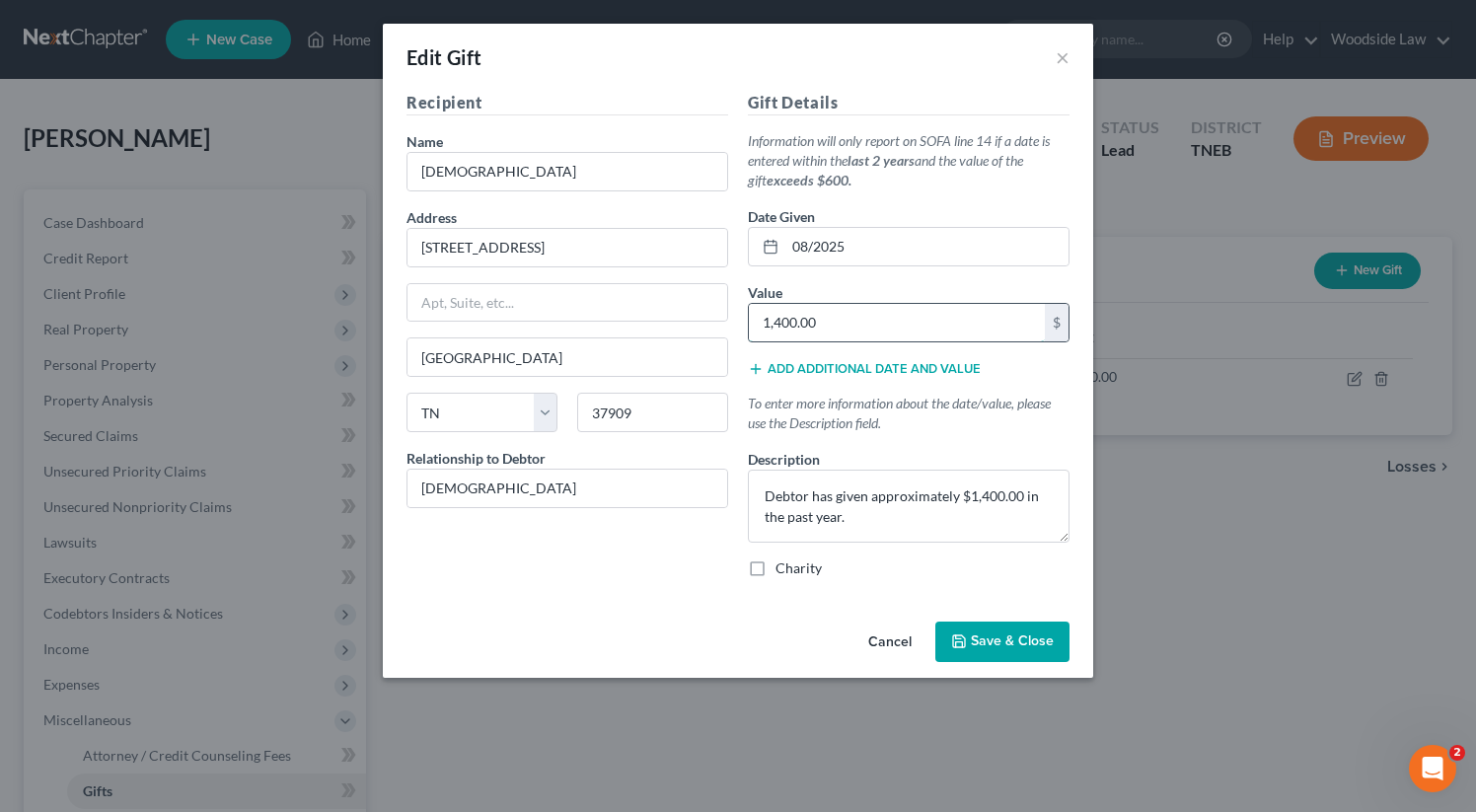
click at [879, 324] on input "1,400.00" at bounding box center [896, 323] width 296 height 38
type input "0"
type input "0.00"
click at [936, 512] on textarea "Debtor has given approximately $1,400.00 in the past year." at bounding box center [908, 505] width 322 height 73
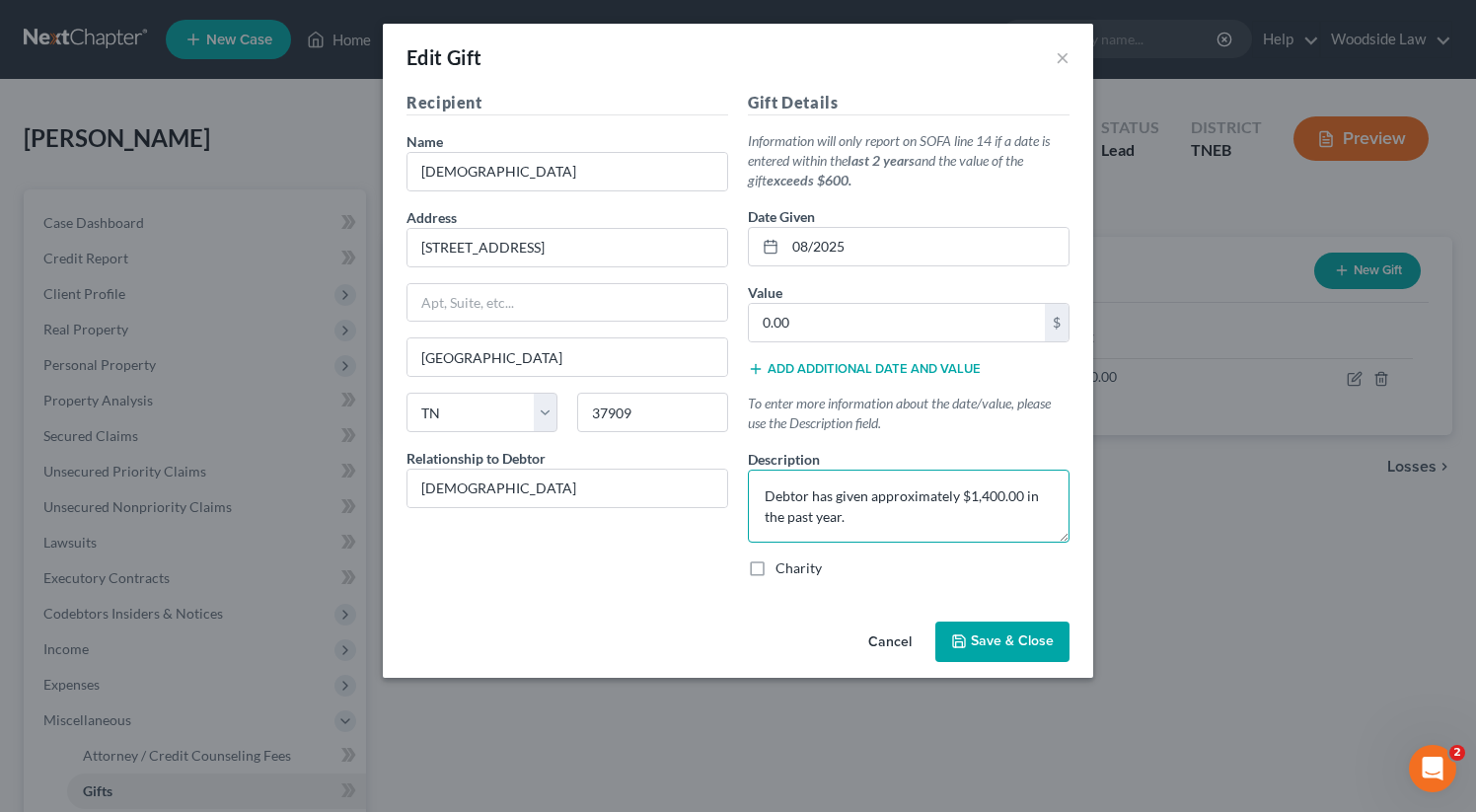
click at [936, 512] on textarea "Debtor has given approximately $1,400.00 in the past year." at bounding box center [908, 505] width 322 height 73
type textarea "Monthly church offering of $300.00"
click at [887, 246] on input "08/2025" at bounding box center [926, 247] width 283 height 38
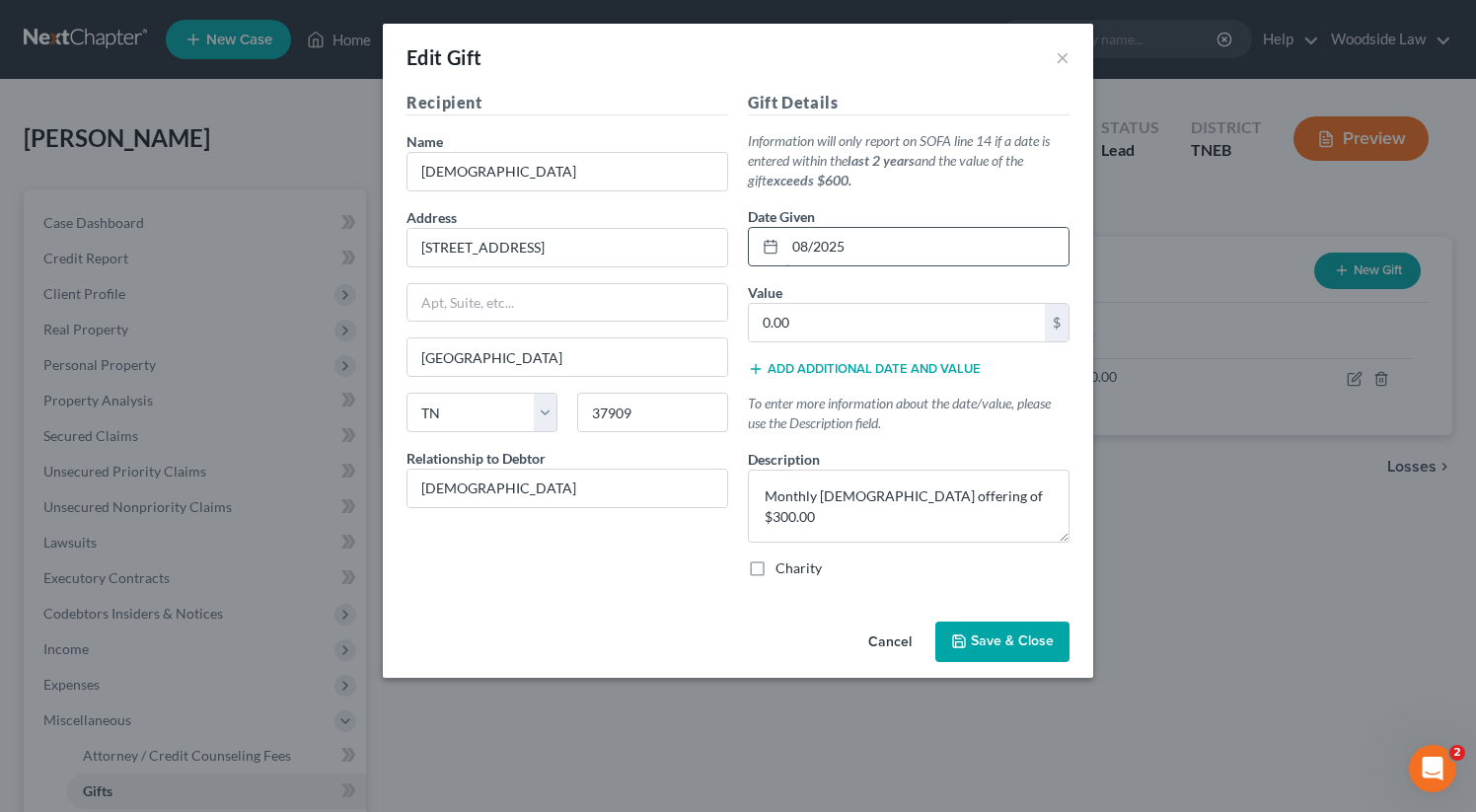
click at [887, 246] on input "08/2025" at bounding box center [926, 247] width 283 height 38
type input "10/2025"
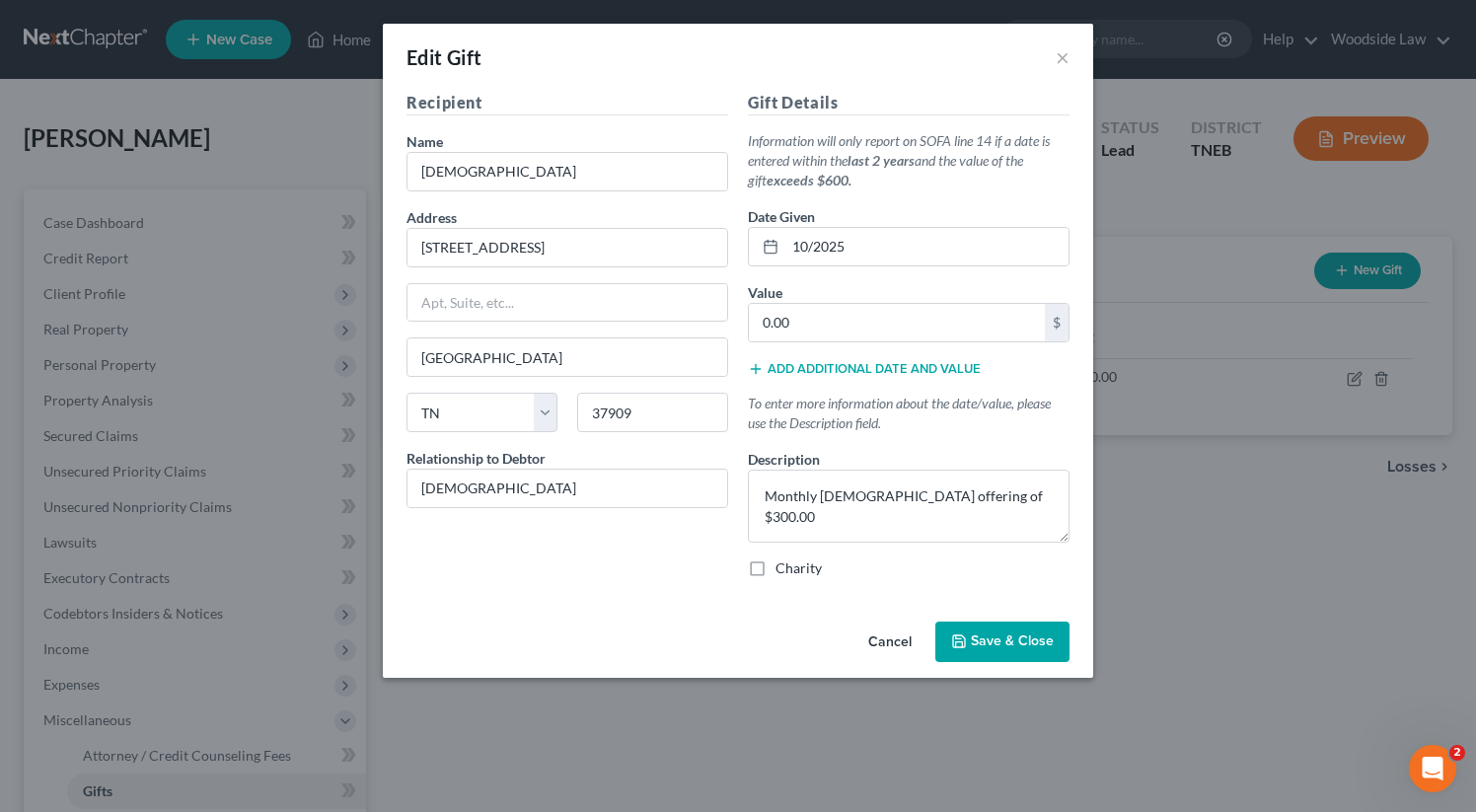
click at [1033, 655] on button "Save & Close" at bounding box center [1002, 641] width 134 height 41
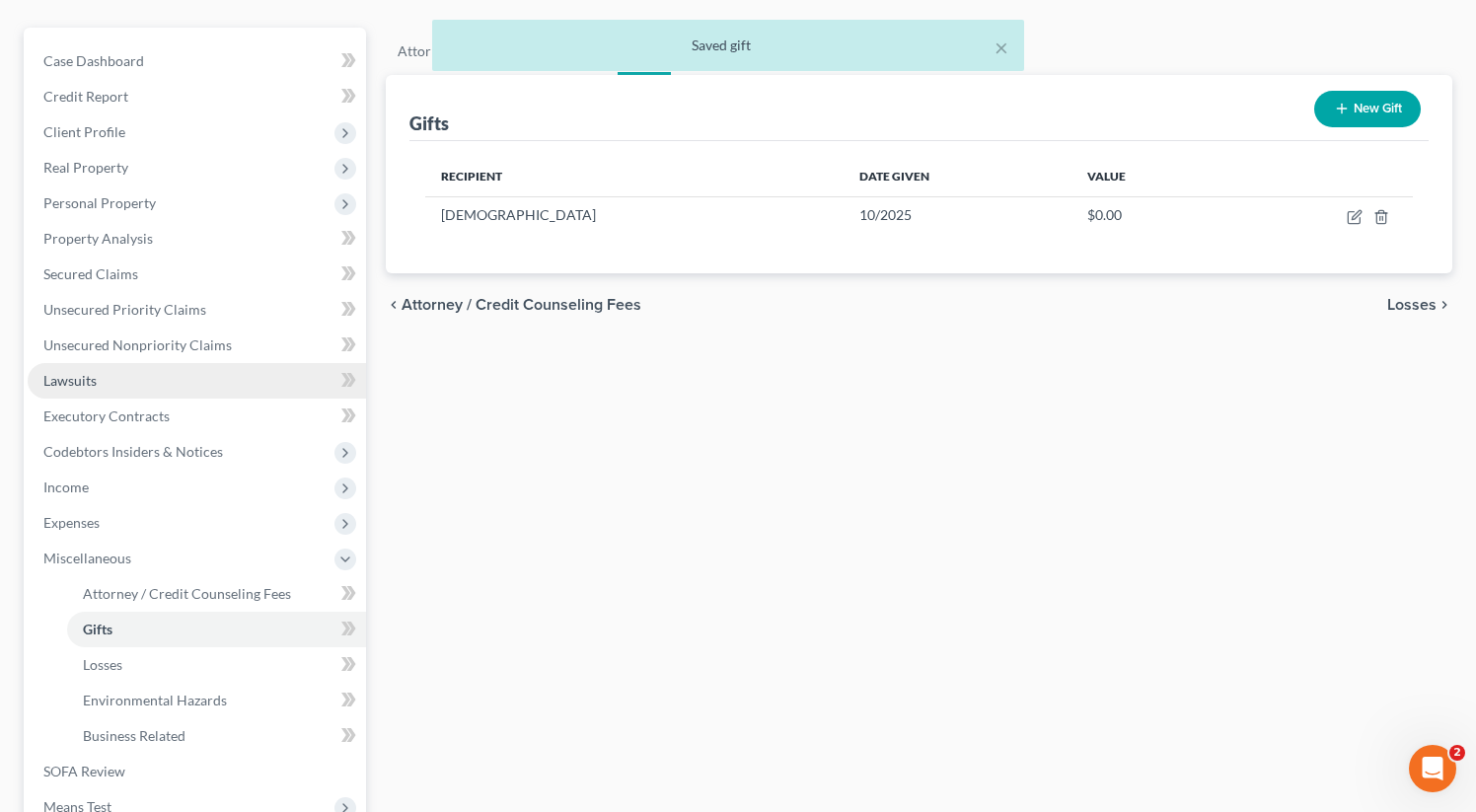
scroll to position [108, 0]
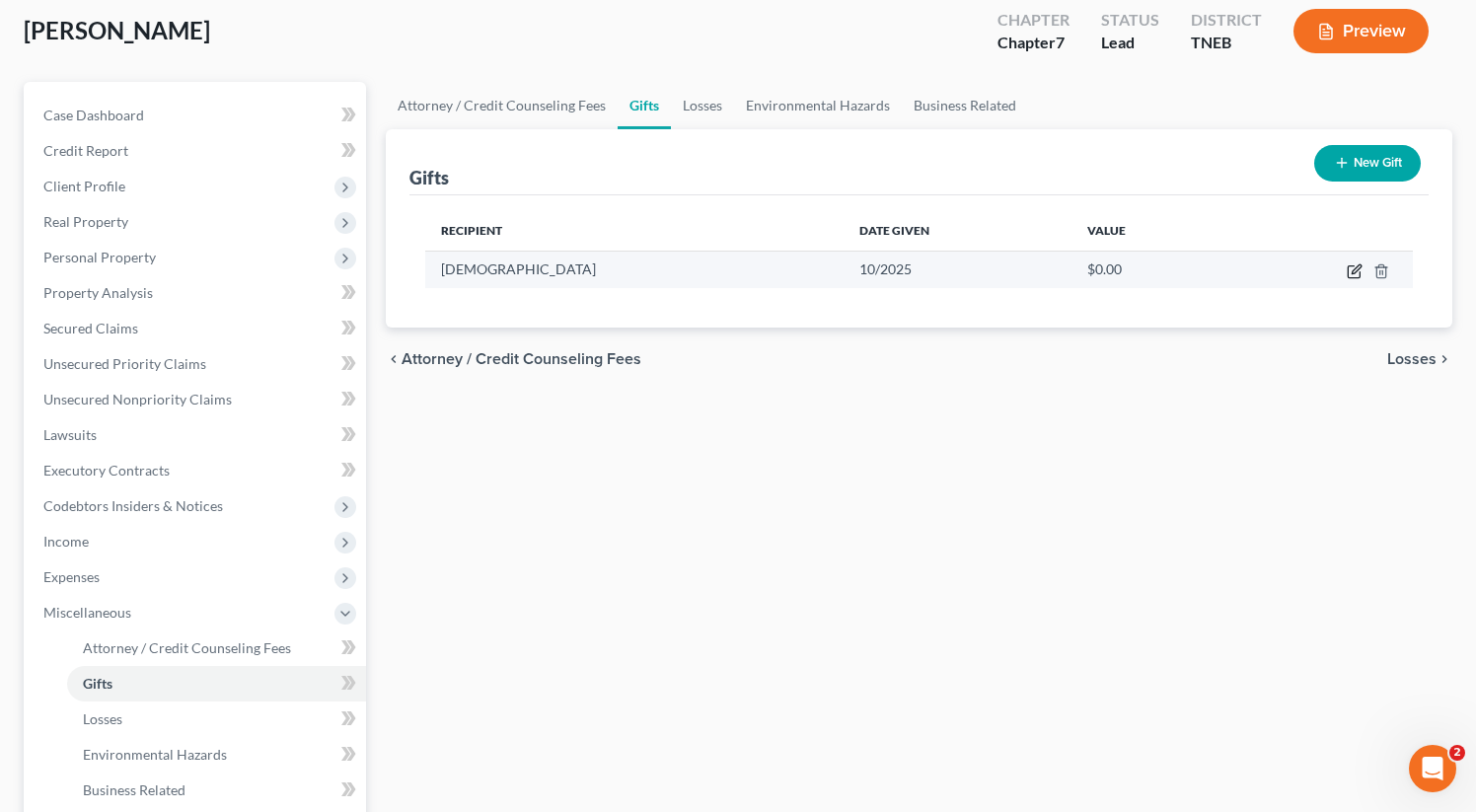
click at [1356, 274] on icon "button" at bounding box center [1355, 272] width 16 height 16
select select "44"
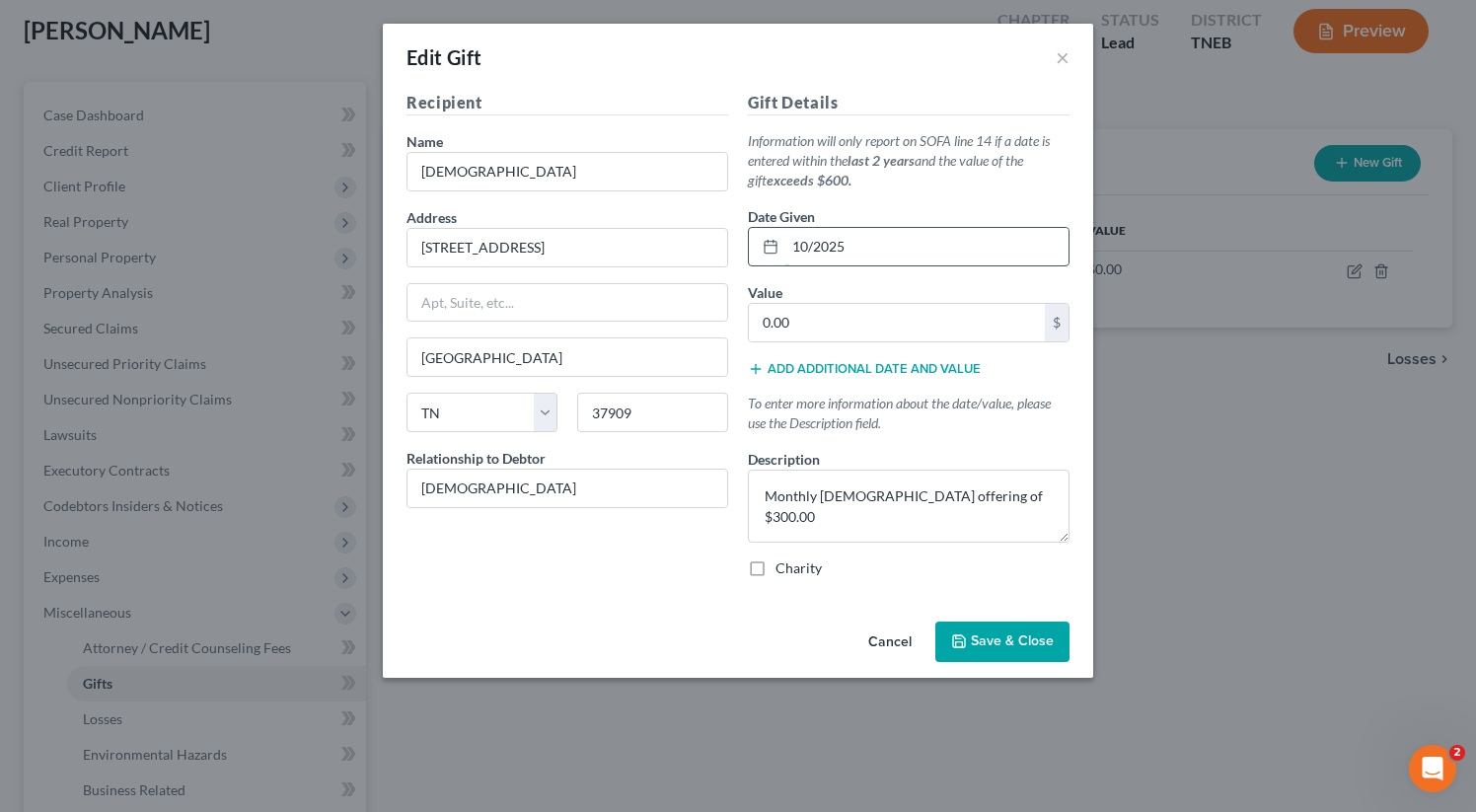
click at [860, 253] on input "10/2025" at bounding box center [926, 247] width 283 height 38
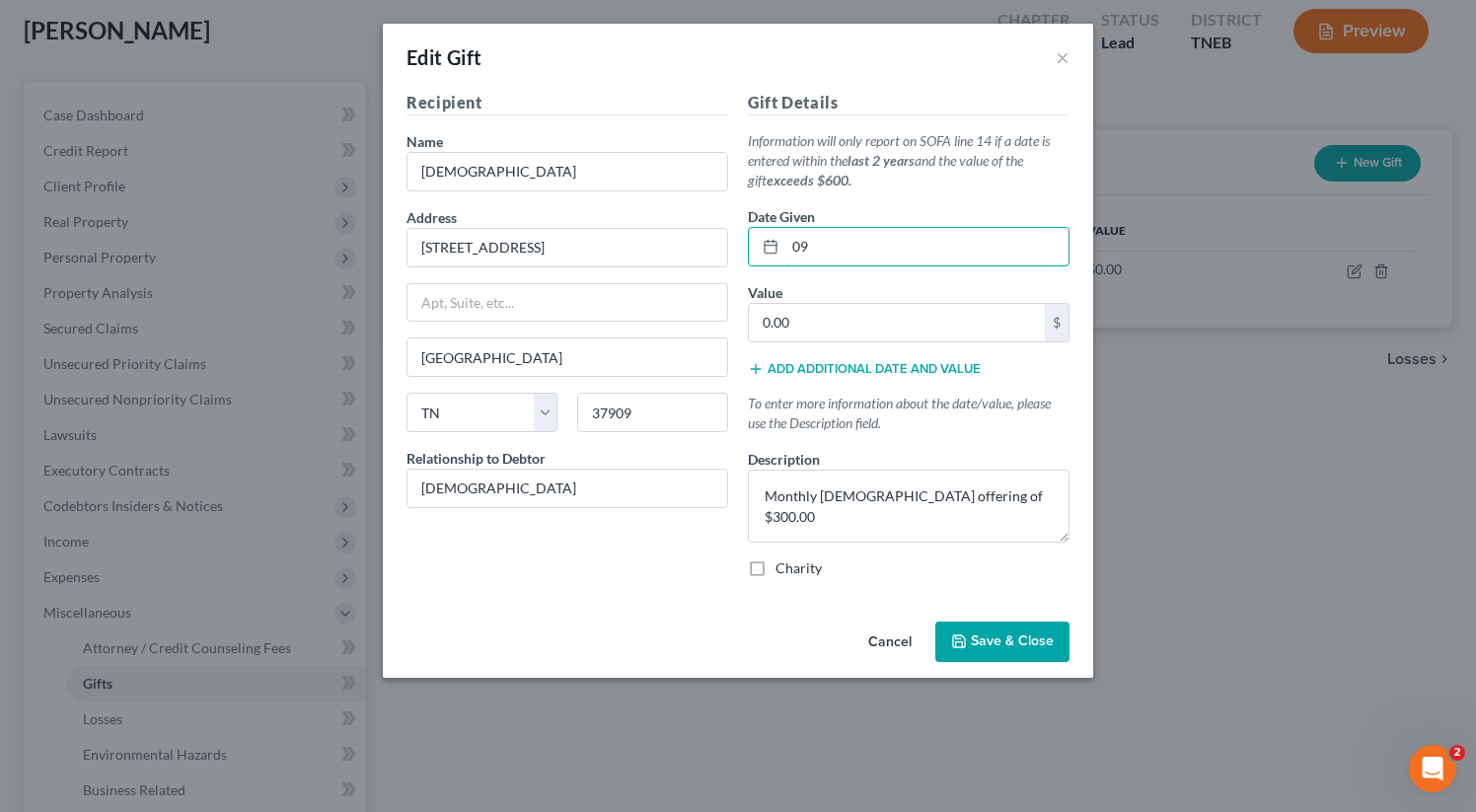
type input "09/2025"
click at [1020, 640] on span "Save & Close" at bounding box center [1012, 641] width 83 height 17
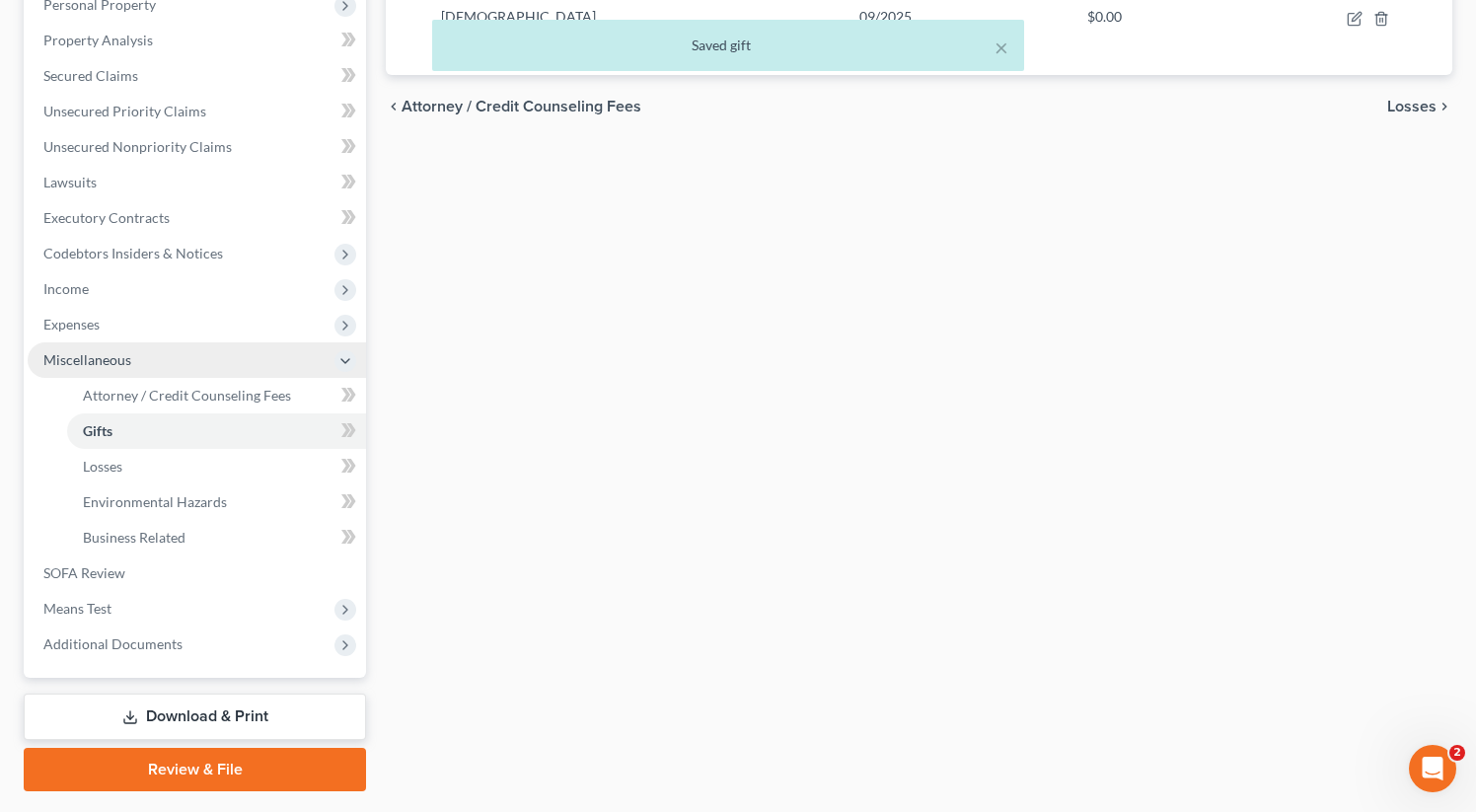
scroll to position [361, 0]
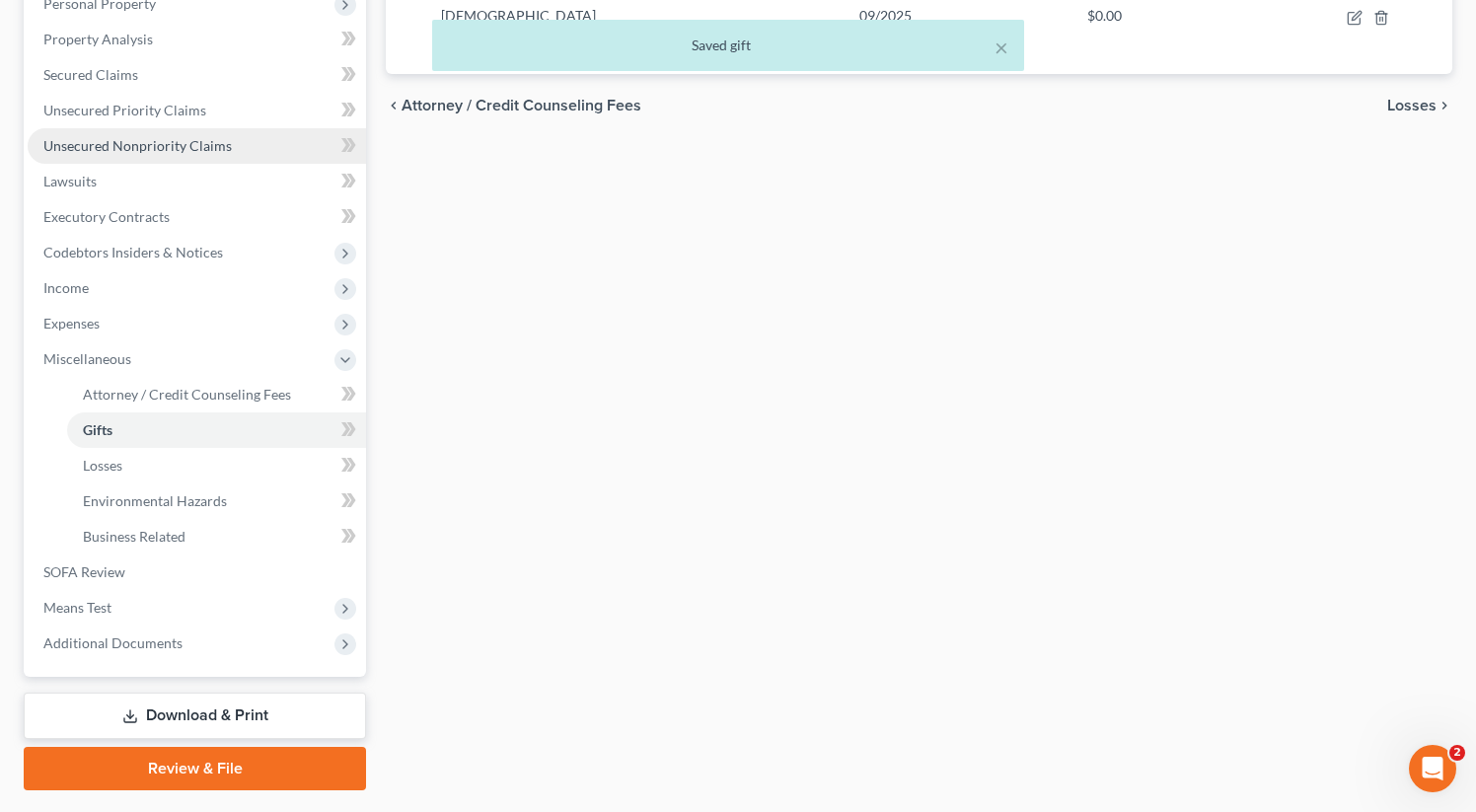
click at [143, 157] on link "Unsecured Nonpriority Claims" at bounding box center [197, 146] width 339 height 36
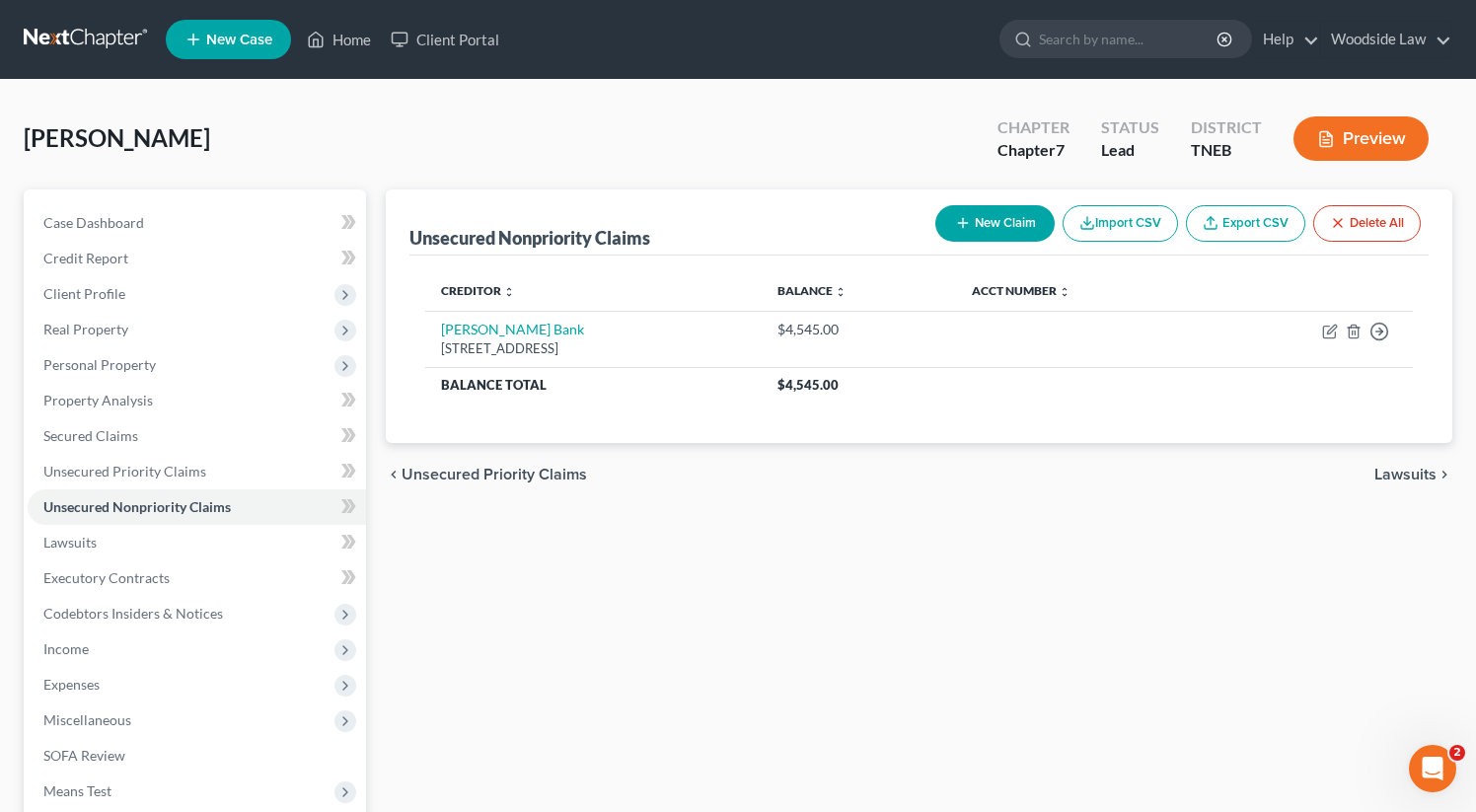
click at [1000, 219] on button "New Claim" at bounding box center [994, 223] width 119 height 37
select select "0"
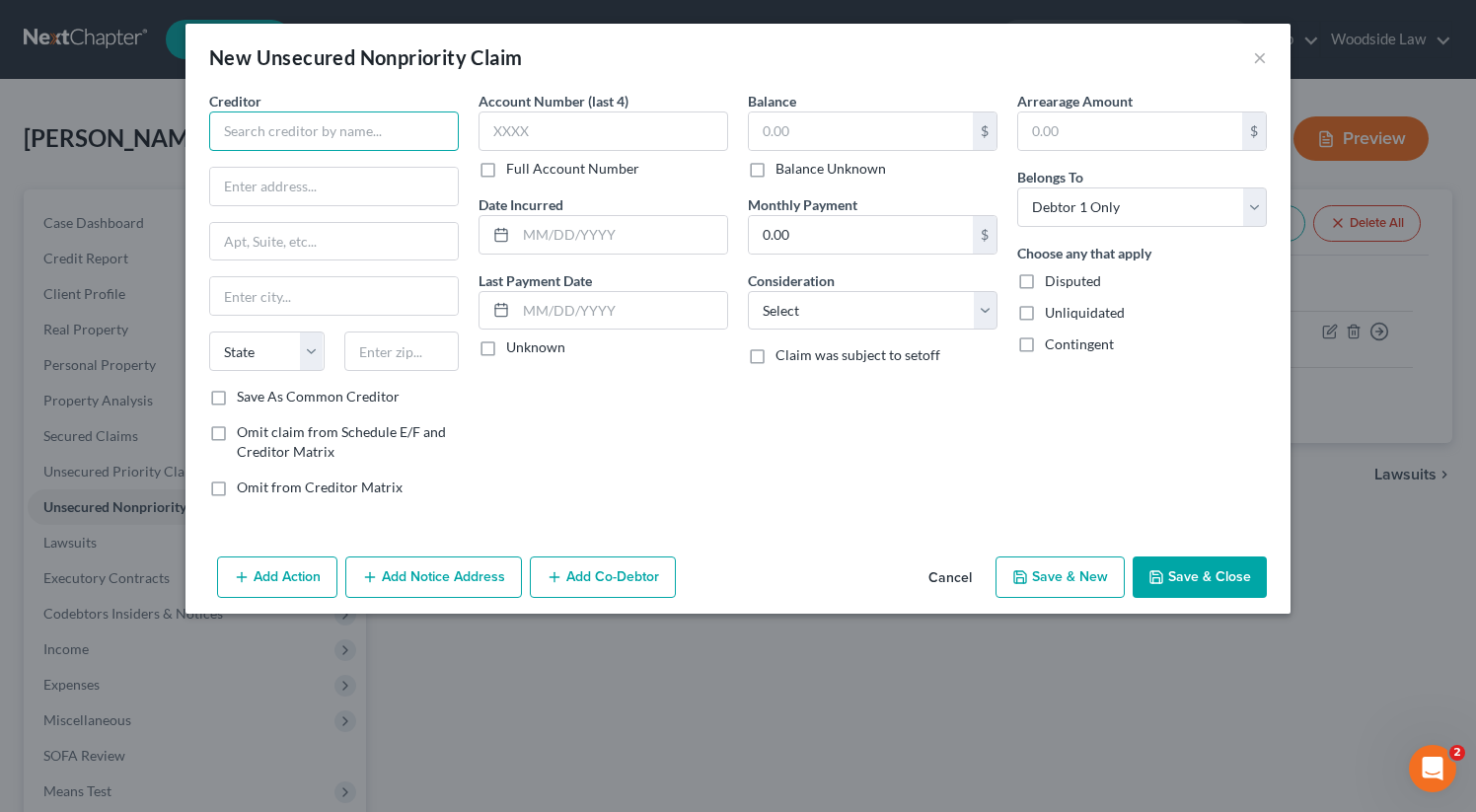
click at [390, 116] on input "text" at bounding box center [334, 131] width 250 height 39
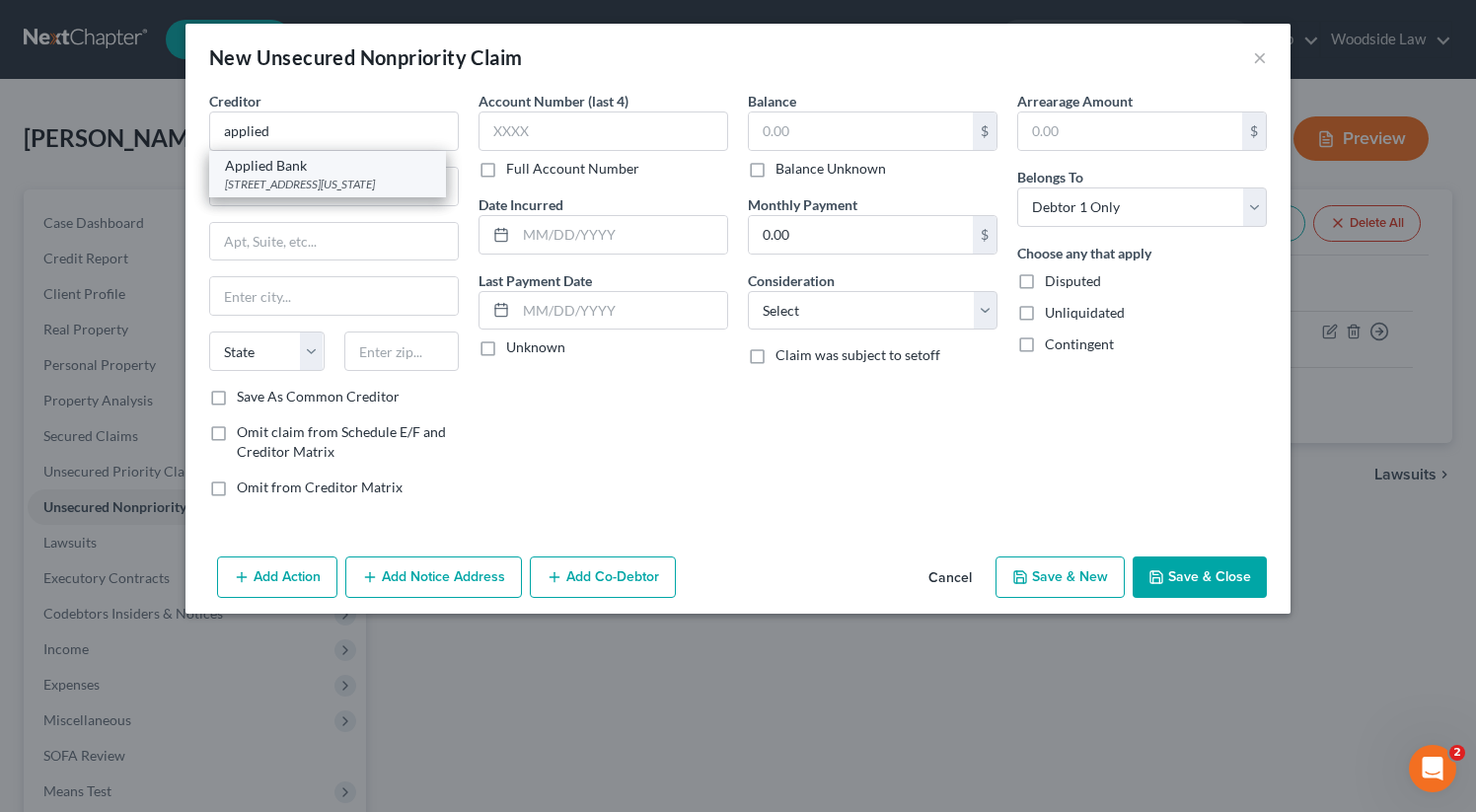
click at [393, 187] on div "601 Delaware Ave, Wilmington, DE 19801-1462" at bounding box center [327, 184] width 205 height 17
type input "Applied Bank"
type input "601 Delaware Ave"
type input "Wilmington"
select select "7"
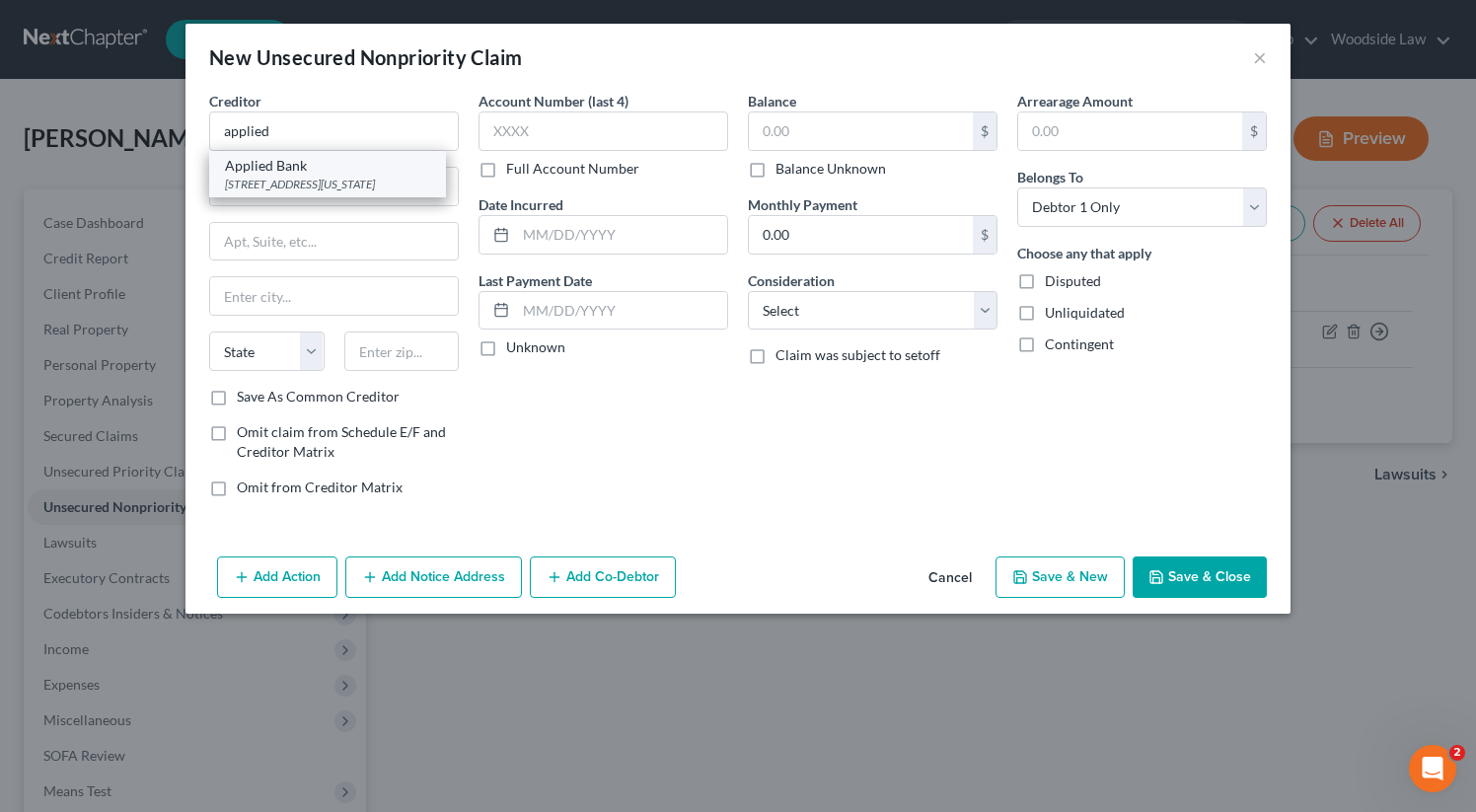
type input "19801-1462"
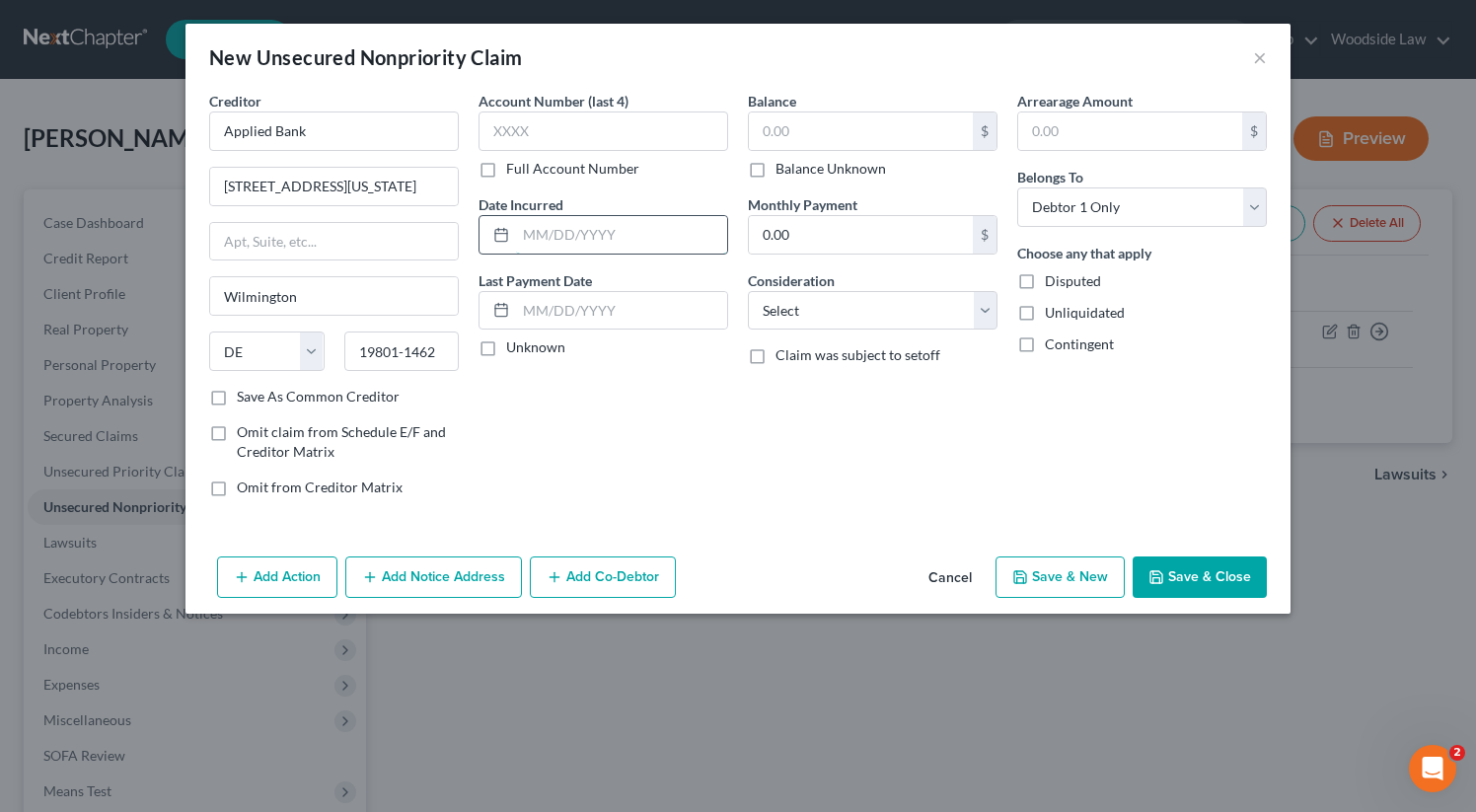
click at [594, 228] on input "text" at bounding box center [621, 235] width 211 height 38
type input "2005"
click at [820, 135] on input "text" at bounding box center [860, 132] width 224 height 38
type input "2,950"
click at [911, 318] on select "Select Cable / Satellite Services Collection Agency Credit Card Debt Debt Couns…" at bounding box center [872, 310] width 250 height 39
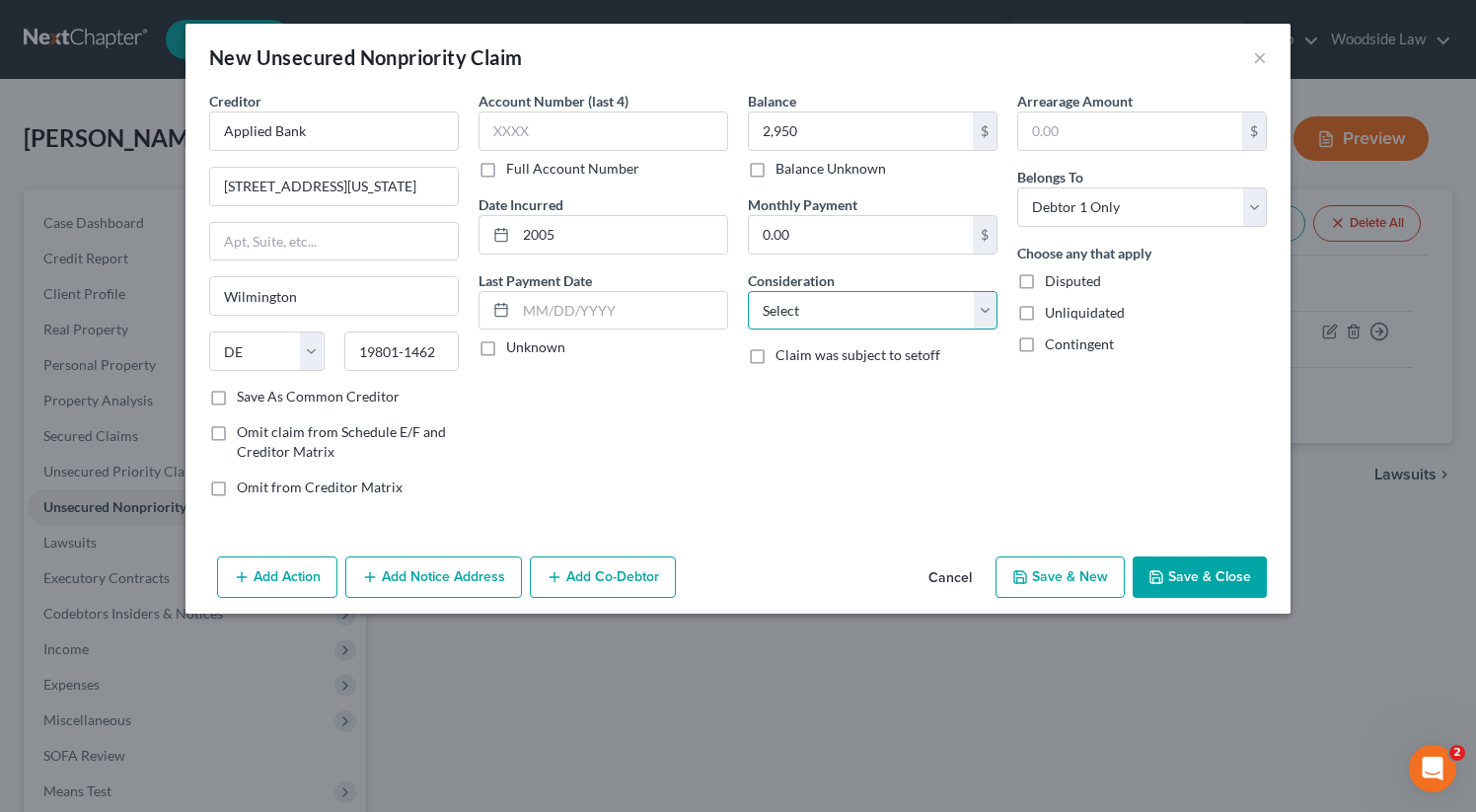
select select "2"
click at [747, 291] on select "Select Cable / Satellite Services Collection Agency Credit Card Debt Debt Couns…" at bounding box center [872, 310] width 250 height 39
click at [1016, 572] on icon "button" at bounding box center [1020, 577] width 16 height 16
select select "0"
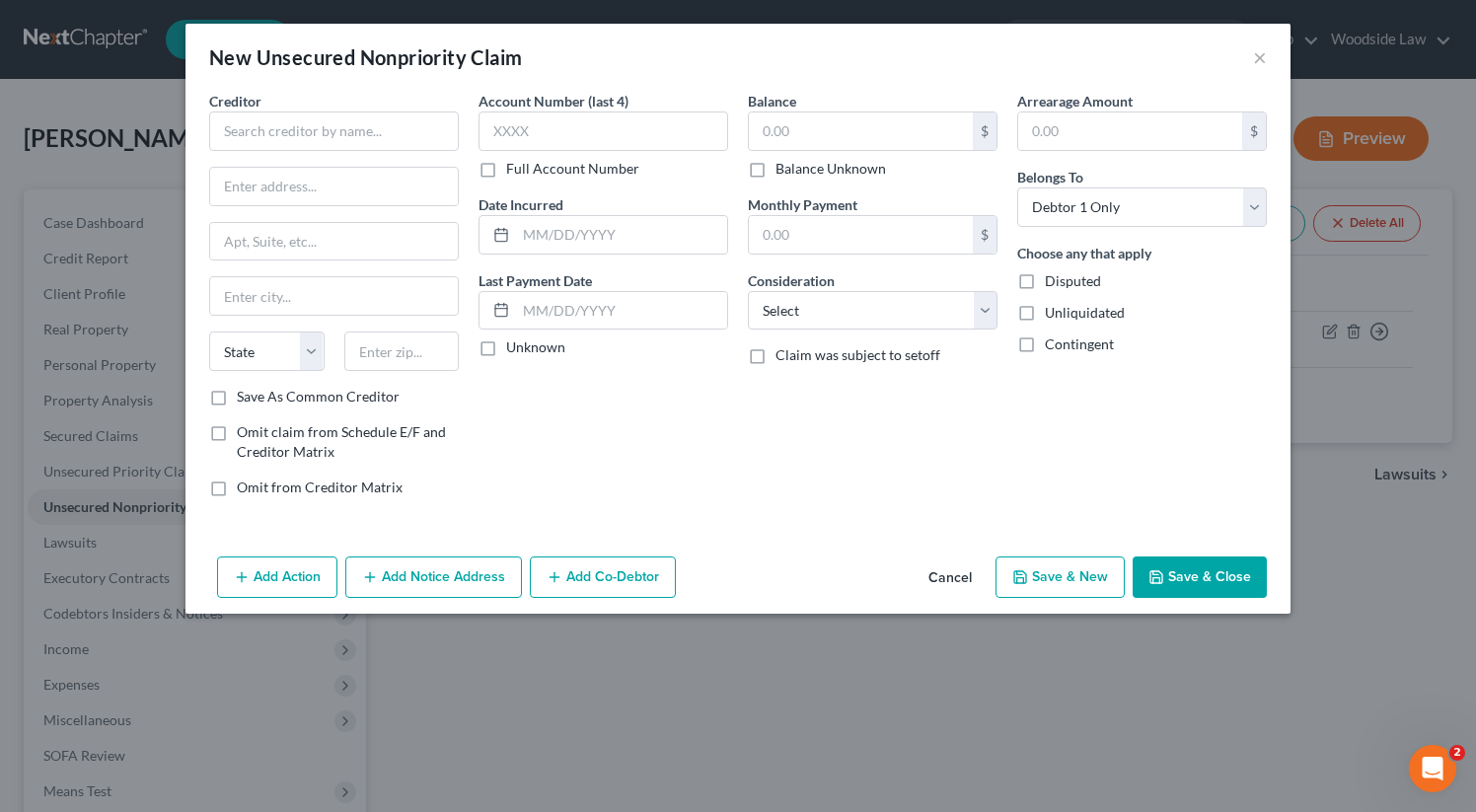
type input "2,950.00"
click at [317, 138] on input "text" at bounding box center [334, 131] width 250 height 39
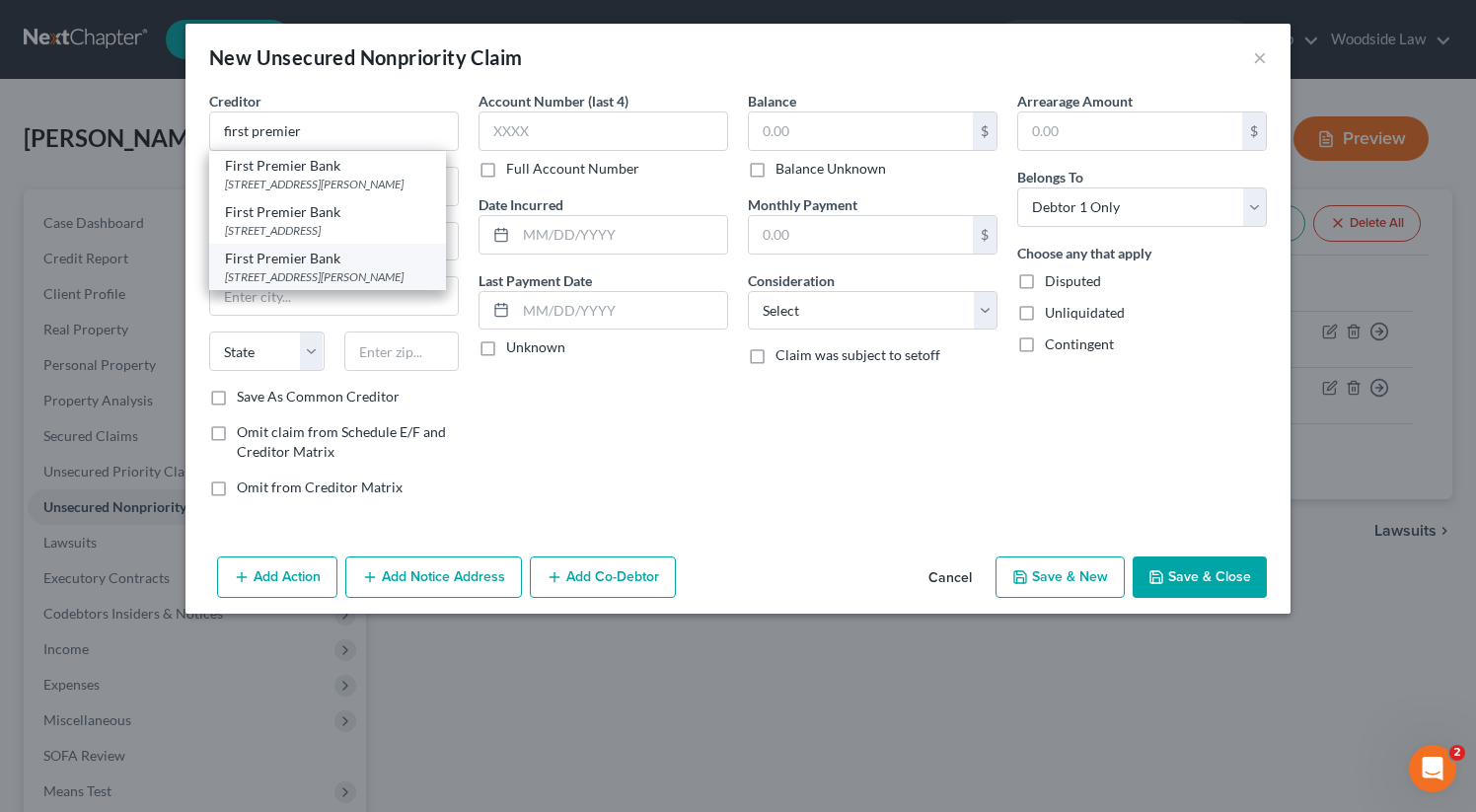
click at [387, 272] on div "3820 N Louise Ave, Sioux Falls, SD 57107-0145" at bounding box center [327, 277] width 205 height 17
type input "First Premier Bank"
type input "3820 N Louise Ave"
type input "Sioux Falls"
select select "43"
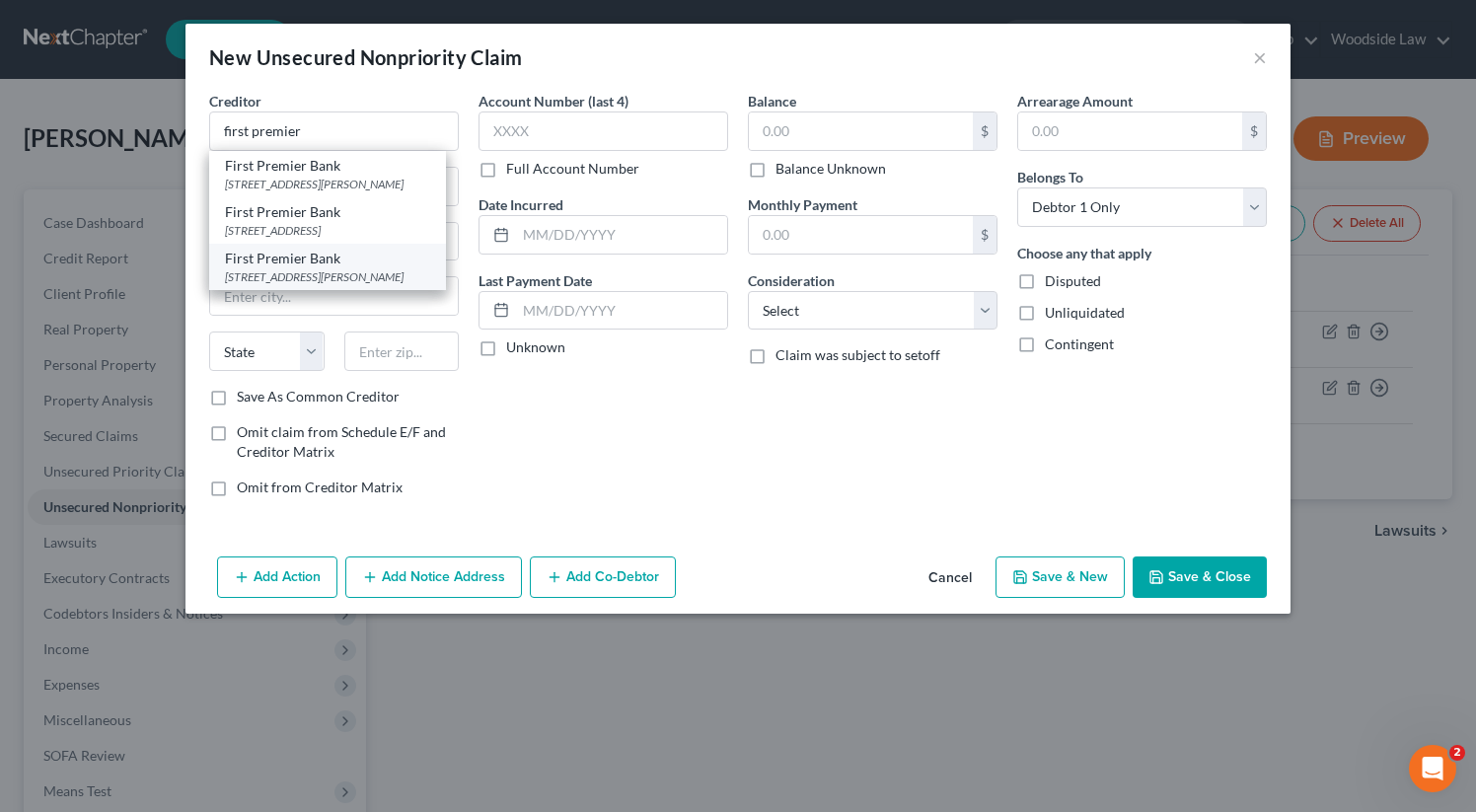
type input "57107-0145"
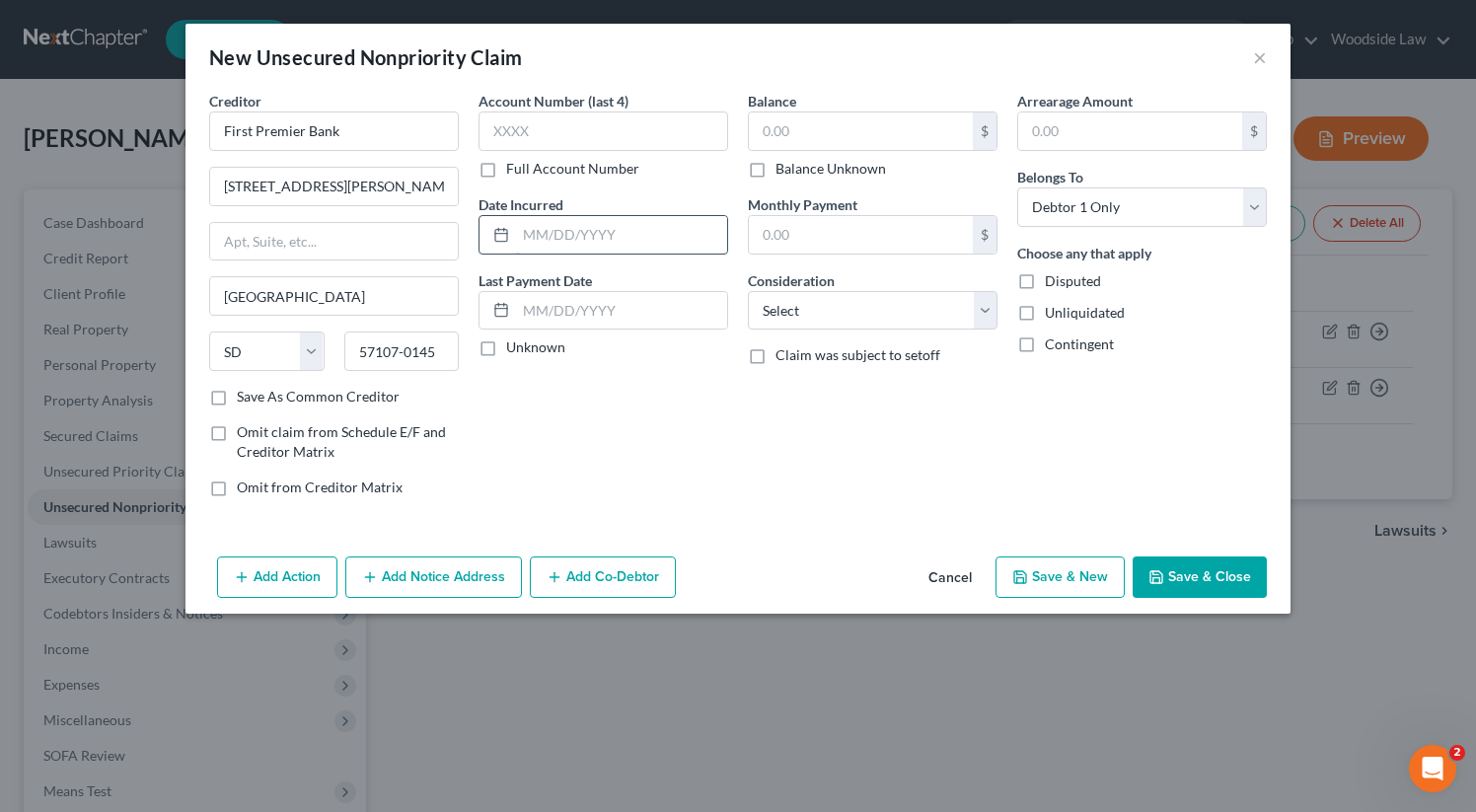
click at [682, 236] on input "text" at bounding box center [621, 235] width 211 height 38
type input "2005"
click at [889, 121] on input "text" at bounding box center [860, 132] width 224 height 38
type input "955"
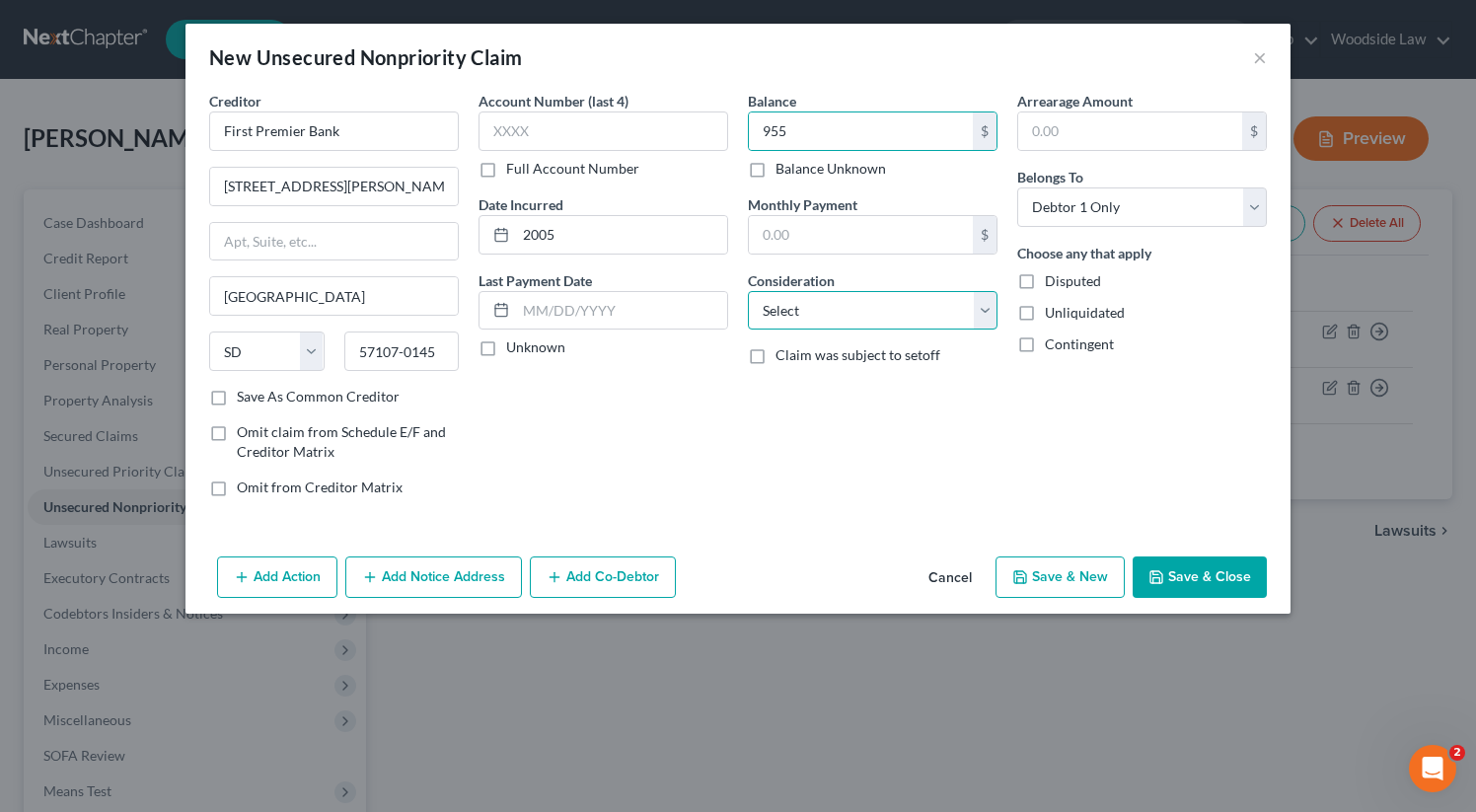
click at [914, 307] on select "Select Cable / Satellite Services Collection Agency Credit Card Debt Debt Couns…" at bounding box center [872, 310] width 250 height 39
select select "2"
click at [747, 291] on select "Select Cable / Satellite Services Collection Agency Credit Card Debt Debt Couns…" at bounding box center [872, 310] width 250 height 39
click at [1044, 568] on button "Save & New" at bounding box center [1059, 576] width 129 height 41
select select "0"
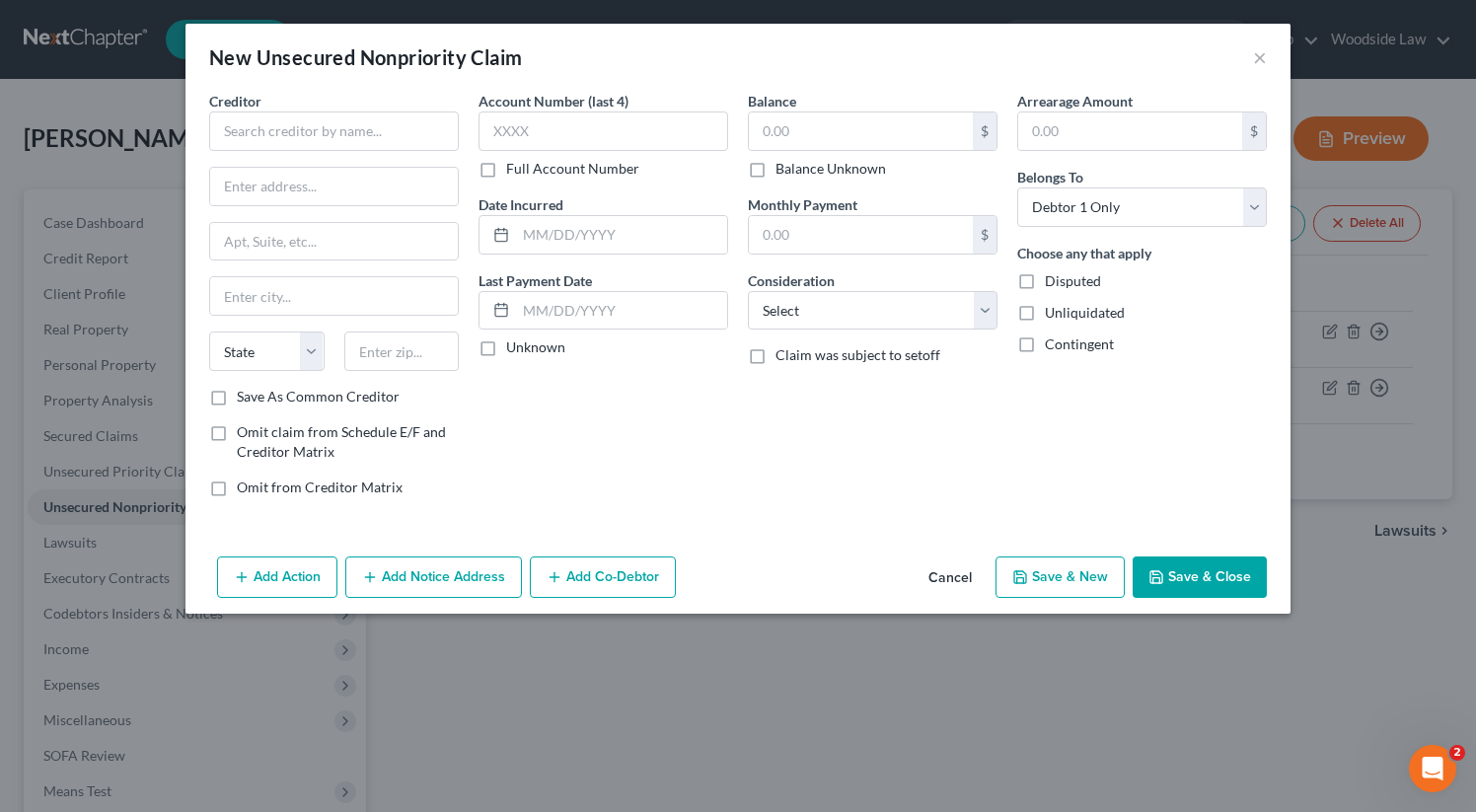
type input "955.00"
type input "0.00"
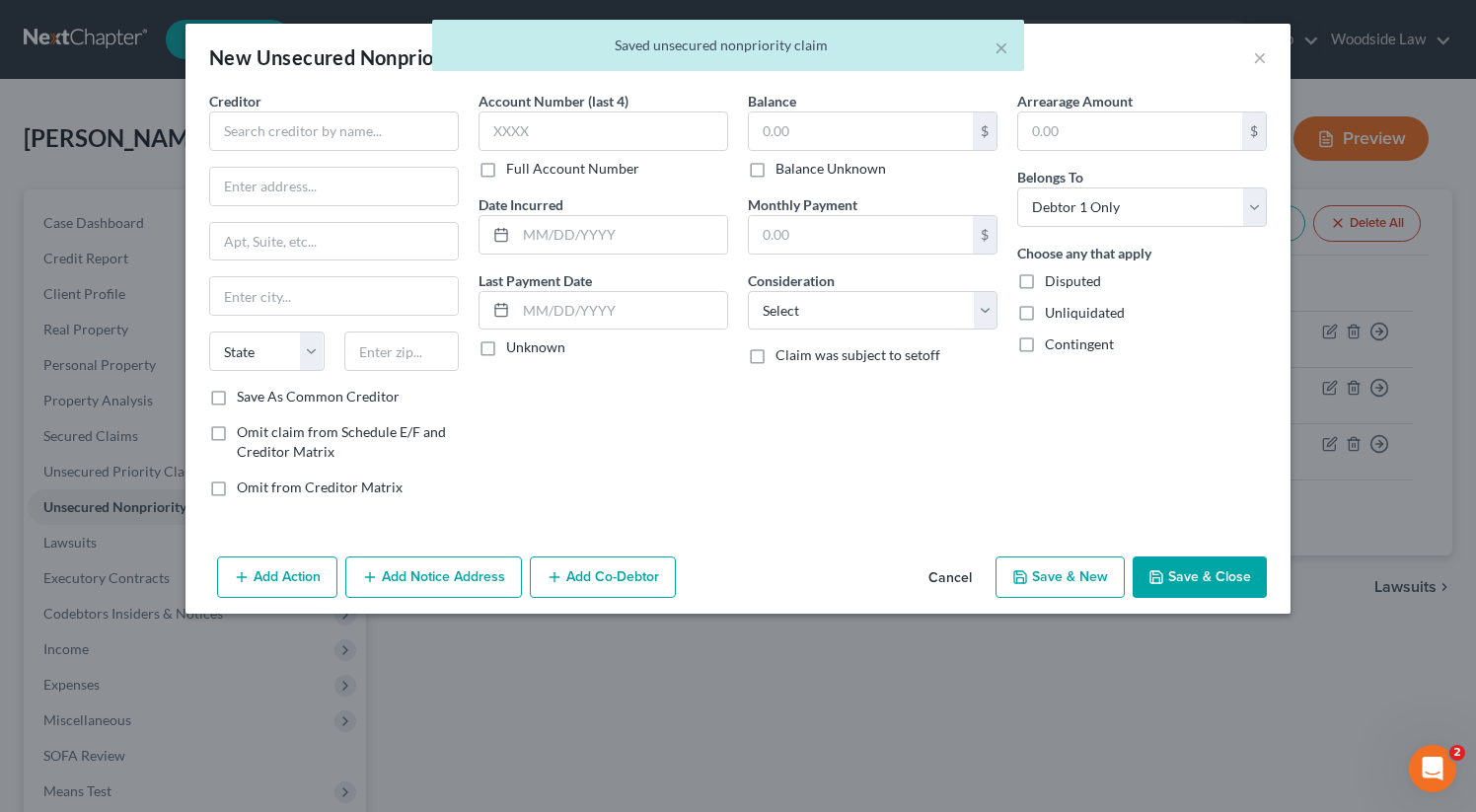
click at [12, 489] on div "New Unsecured Nonpriority Claim × Creditor * State [US_STATE] AK AR AZ [GEOGRAP…" at bounding box center [738, 406] width 1476 height 812
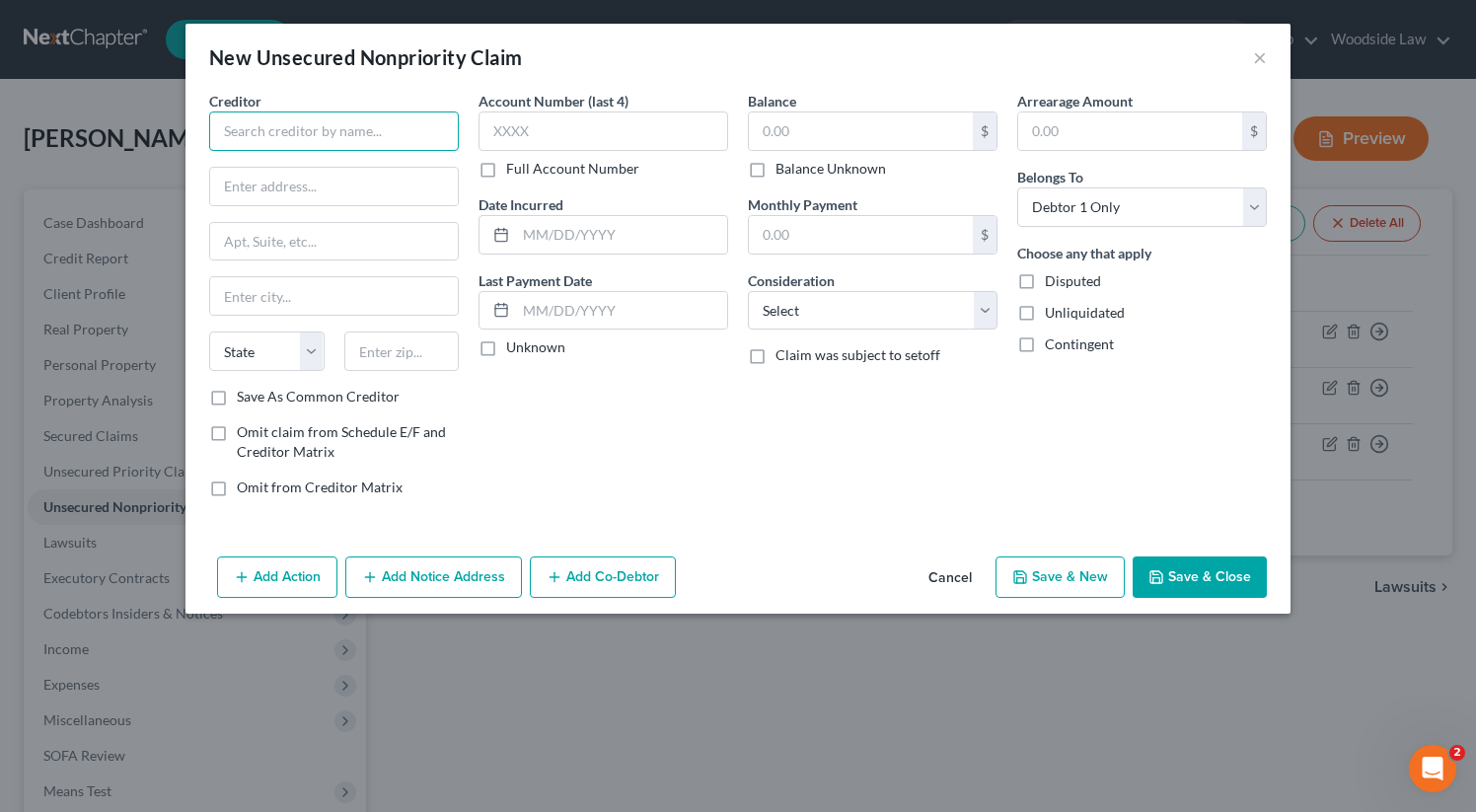
click at [302, 134] on input "text" at bounding box center [334, 131] width 250 height 39
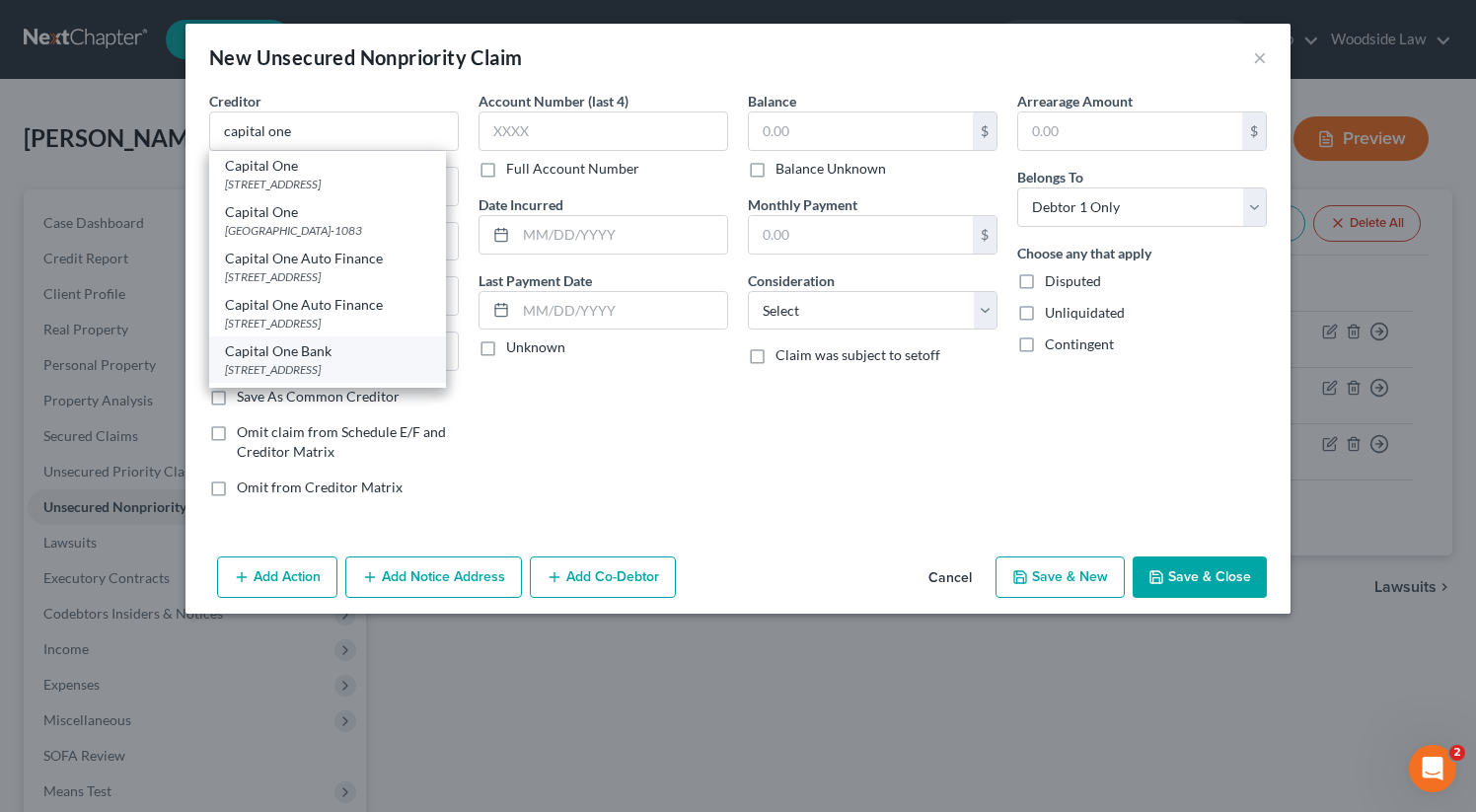
click at [347, 357] on div "Capital One Bank" at bounding box center [327, 352] width 205 height 20
type input "Capital One Bank"
type input "PO Box 31293"
type input "Salt Lake City"
select select "46"
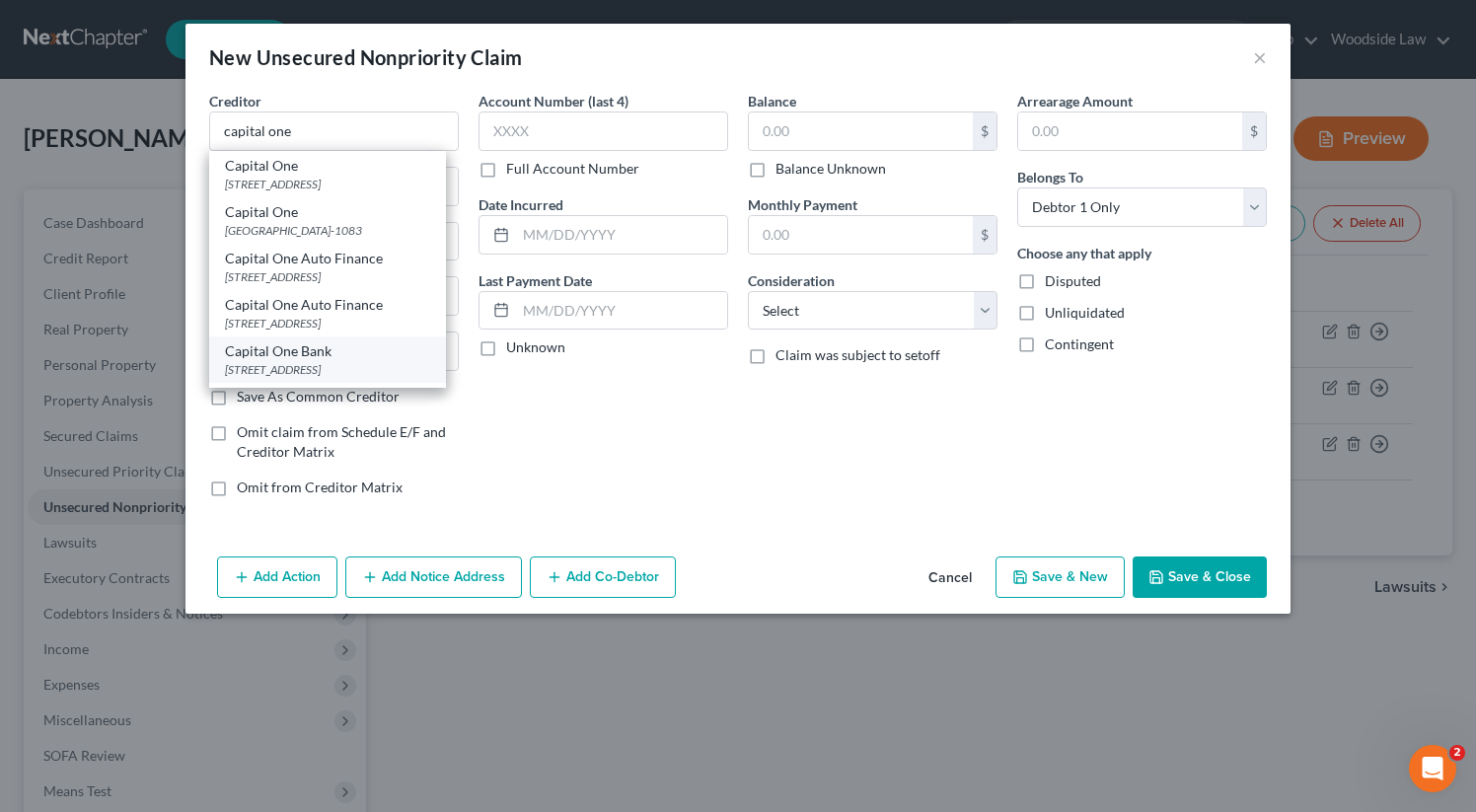
type input "84131"
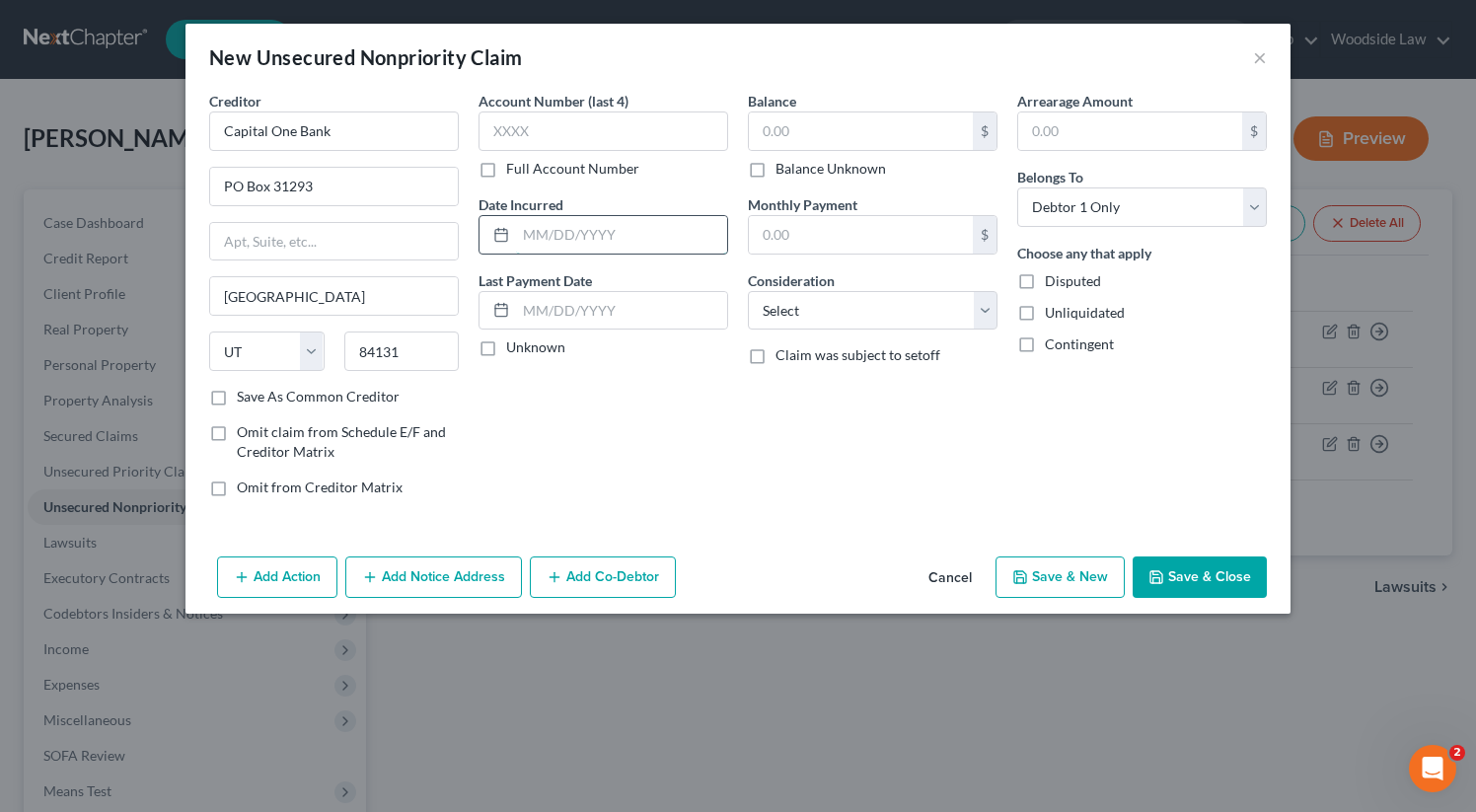
click at [637, 229] on input "text" at bounding box center [621, 235] width 211 height 38
type input "2012"
click at [841, 135] on input "text" at bounding box center [860, 132] width 224 height 38
type input "4,480"
click at [952, 325] on select "Select Cable / Satellite Services Collection Agency Credit Card Debt Debt Couns…" at bounding box center [872, 310] width 250 height 39
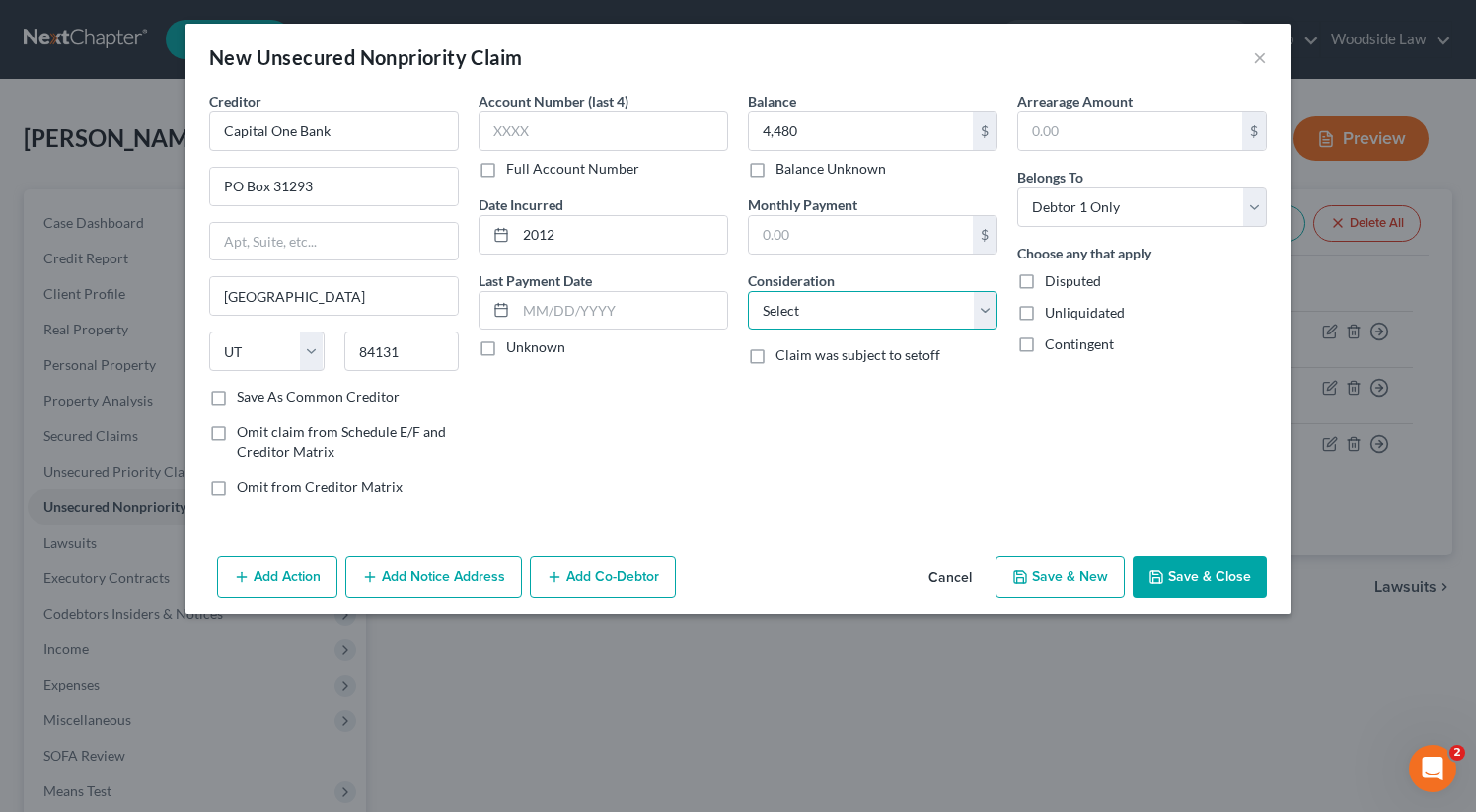
select select "2"
click at [747, 291] on select "Select Cable / Satellite Services Collection Agency Credit Card Debt Debt Couns…" at bounding box center [872, 310] width 250 height 39
click at [1040, 586] on button "Save & New" at bounding box center [1059, 576] width 129 height 41
select select "0"
type input "4,480.00"
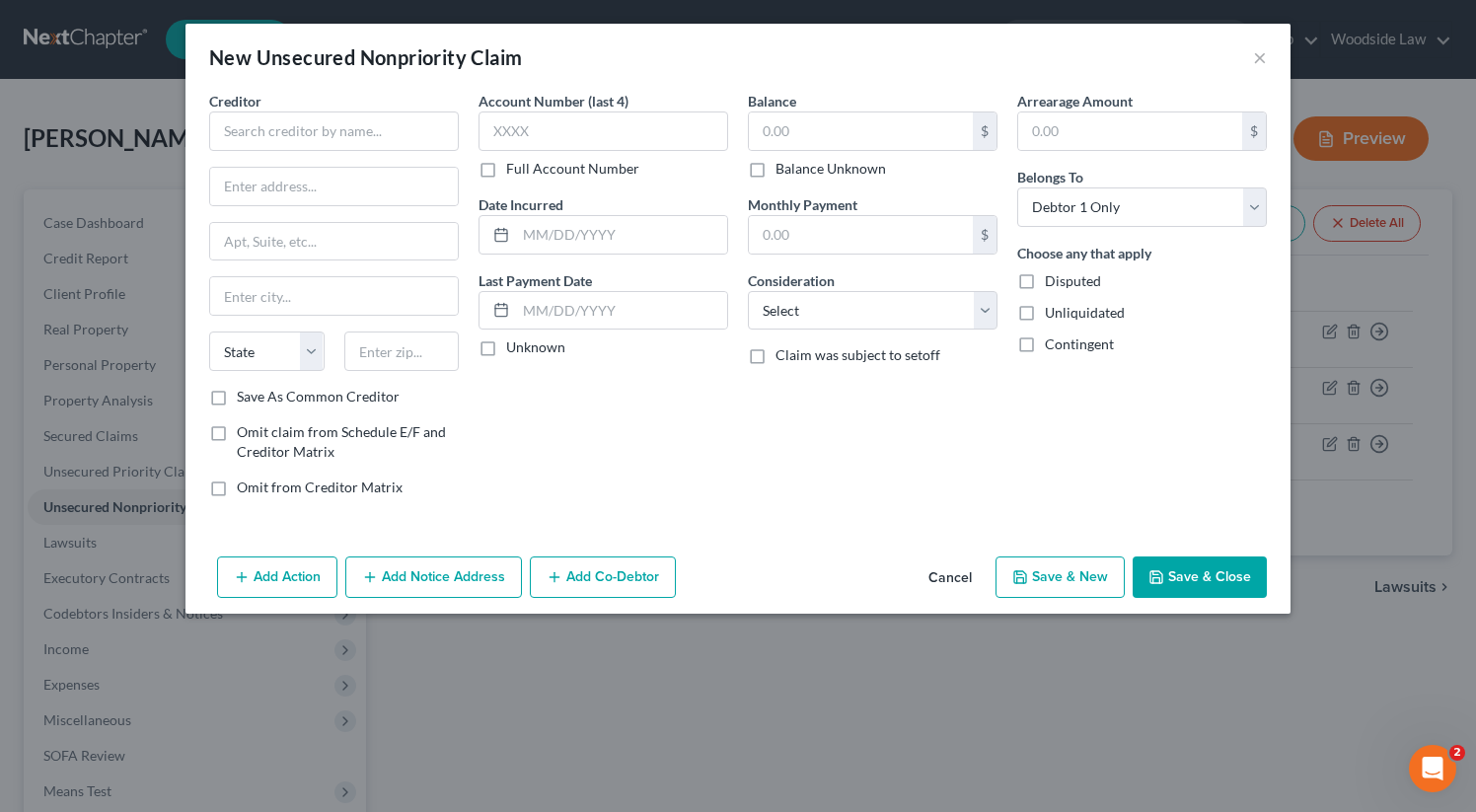
type input "0.00"
click at [380, 120] on input "text" at bounding box center [334, 131] width 250 height 39
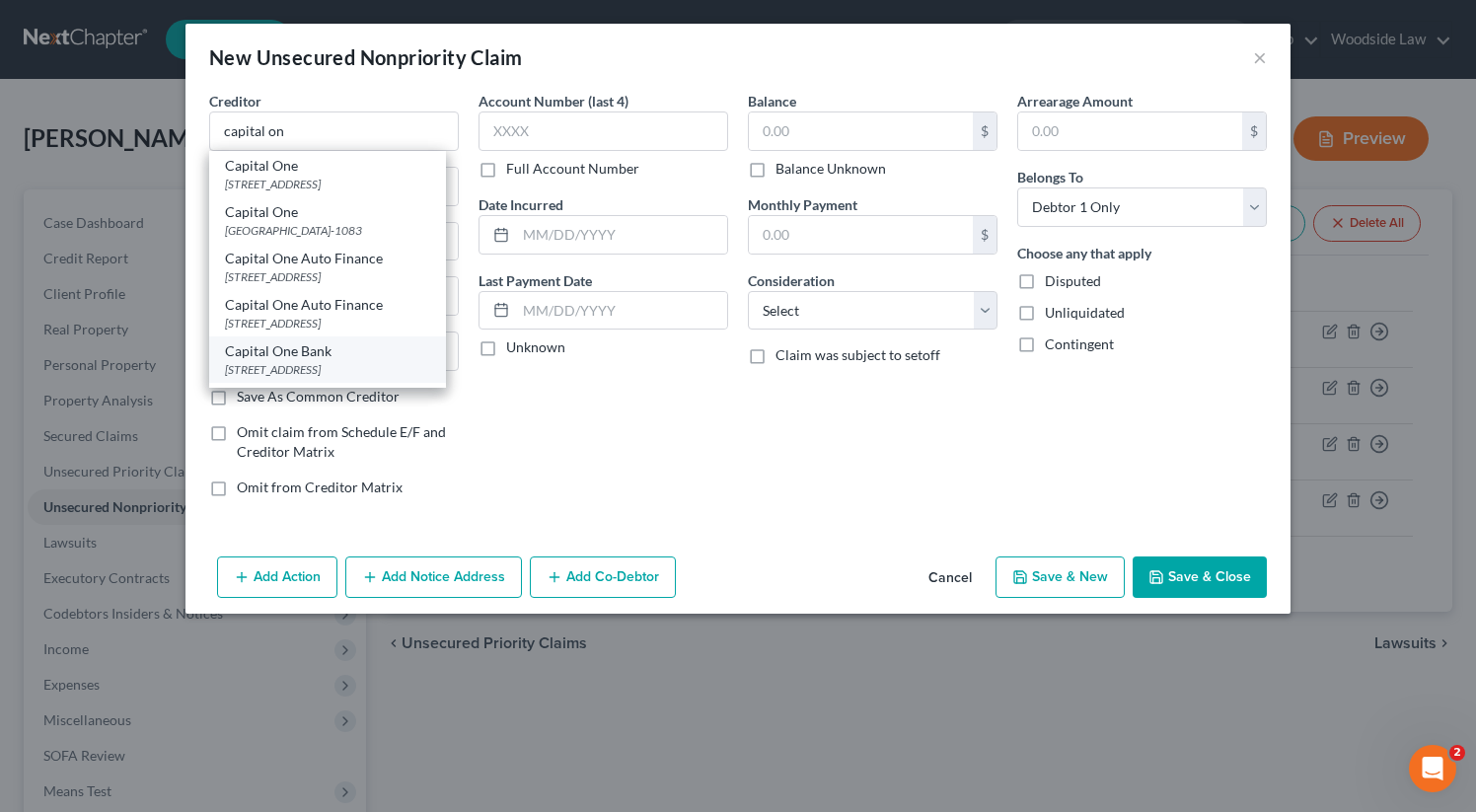
click at [383, 359] on div "Capital One Bank" at bounding box center [327, 352] width 205 height 20
type input "Capital One Bank"
type input "PO Box 31293"
type input "Salt Lake City"
select select "46"
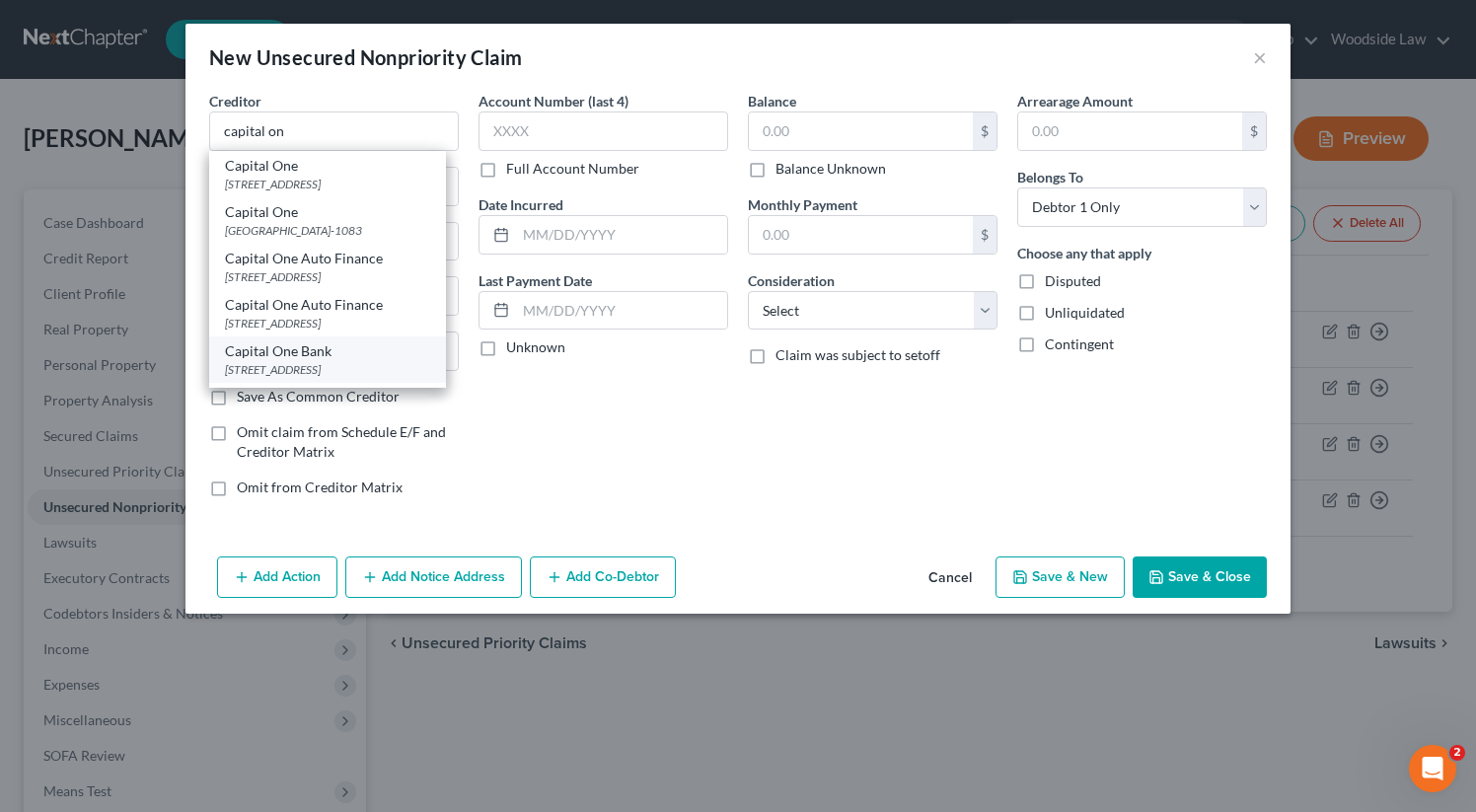
type input "84131"
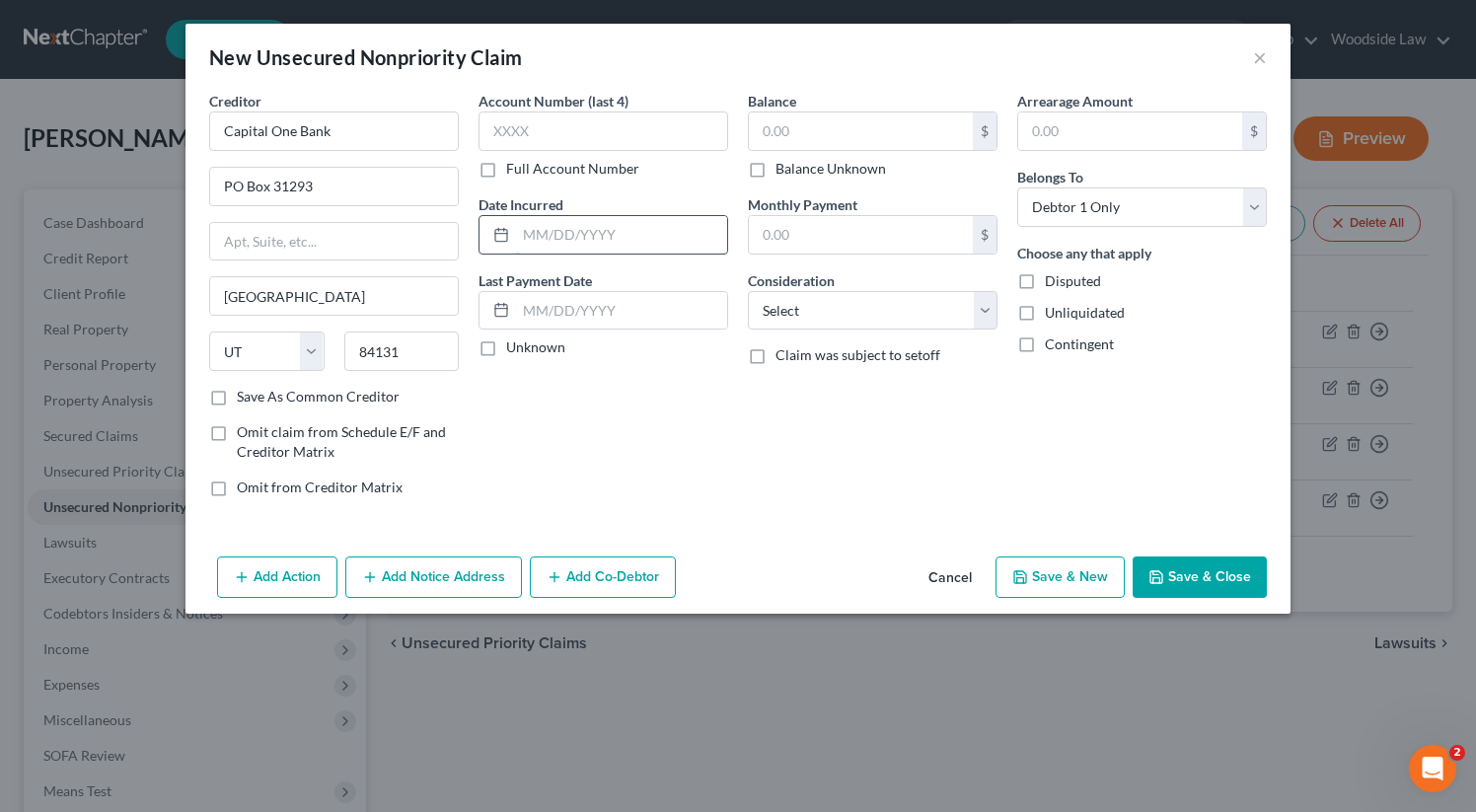
click at [637, 241] on input "text" at bounding box center [621, 235] width 211 height 38
type input "2013"
click at [856, 133] on input "text" at bounding box center [860, 132] width 224 height 38
type input "3,212"
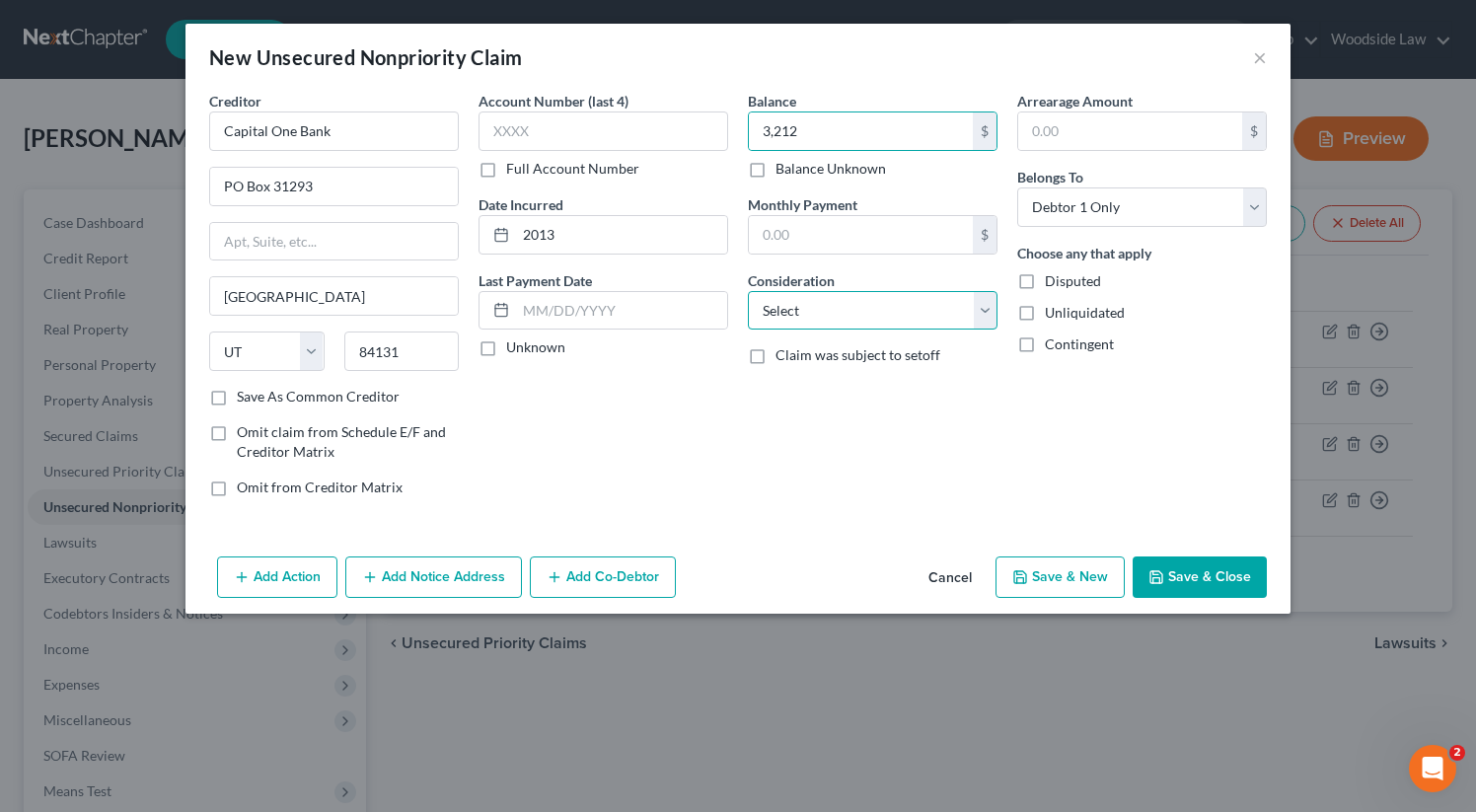
click at [941, 323] on select "Select Cable / Satellite Services Collection Agency Credit Card Debt Debt Couns…" at bounding box center [872, 310] width 250 height 39
select select "2"
click at [747, 291] on select "Select Cable / Satellite Services Collection Agency Credit Card Debt Debt Couns…" at bounding box center [872, 310] width 250 height 39
click at [1014, 580] on button "Save & New" at bounding box center [1059, 576] width 129 height 41
type input "3,212.00"
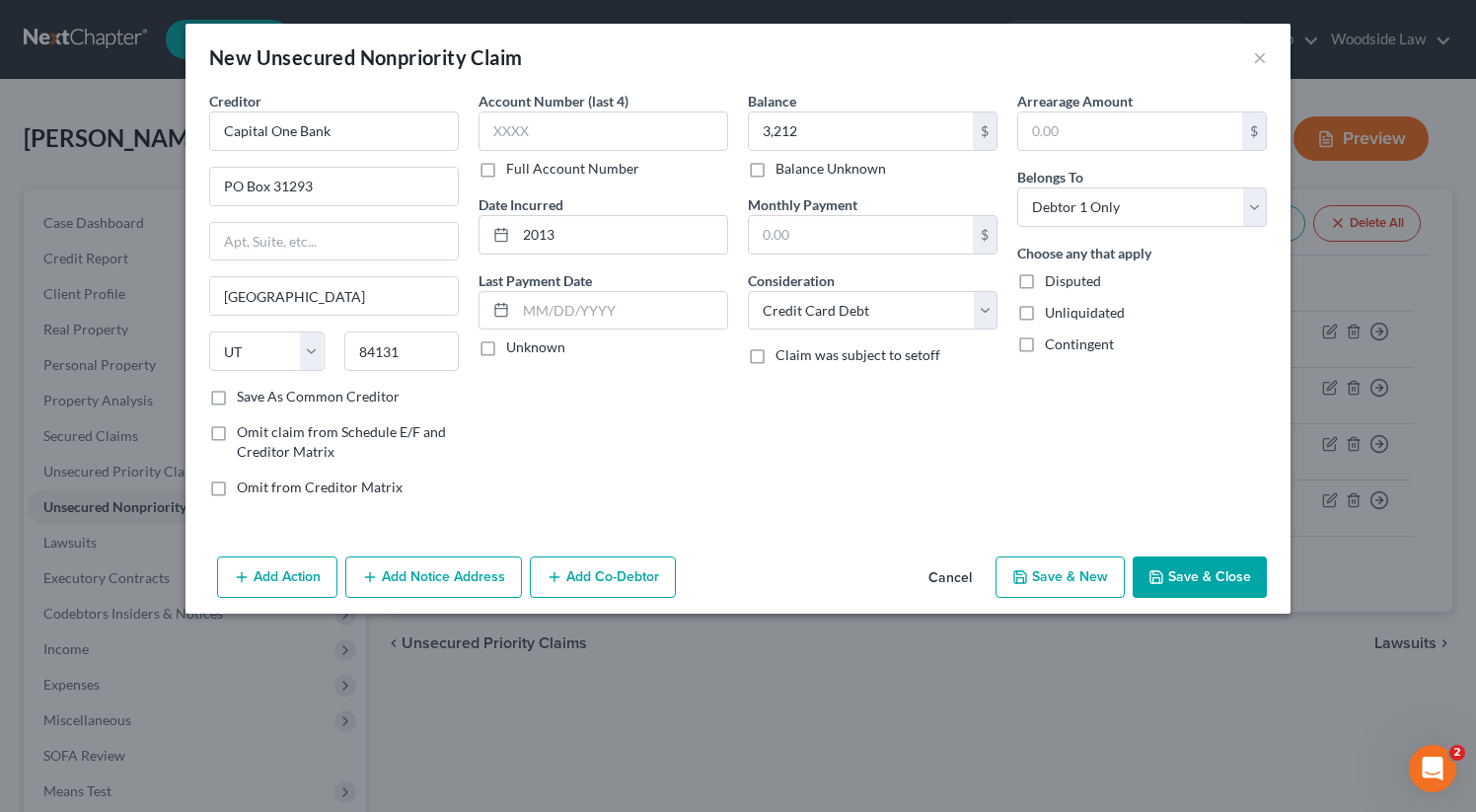
type input "0.00"
select select "0"
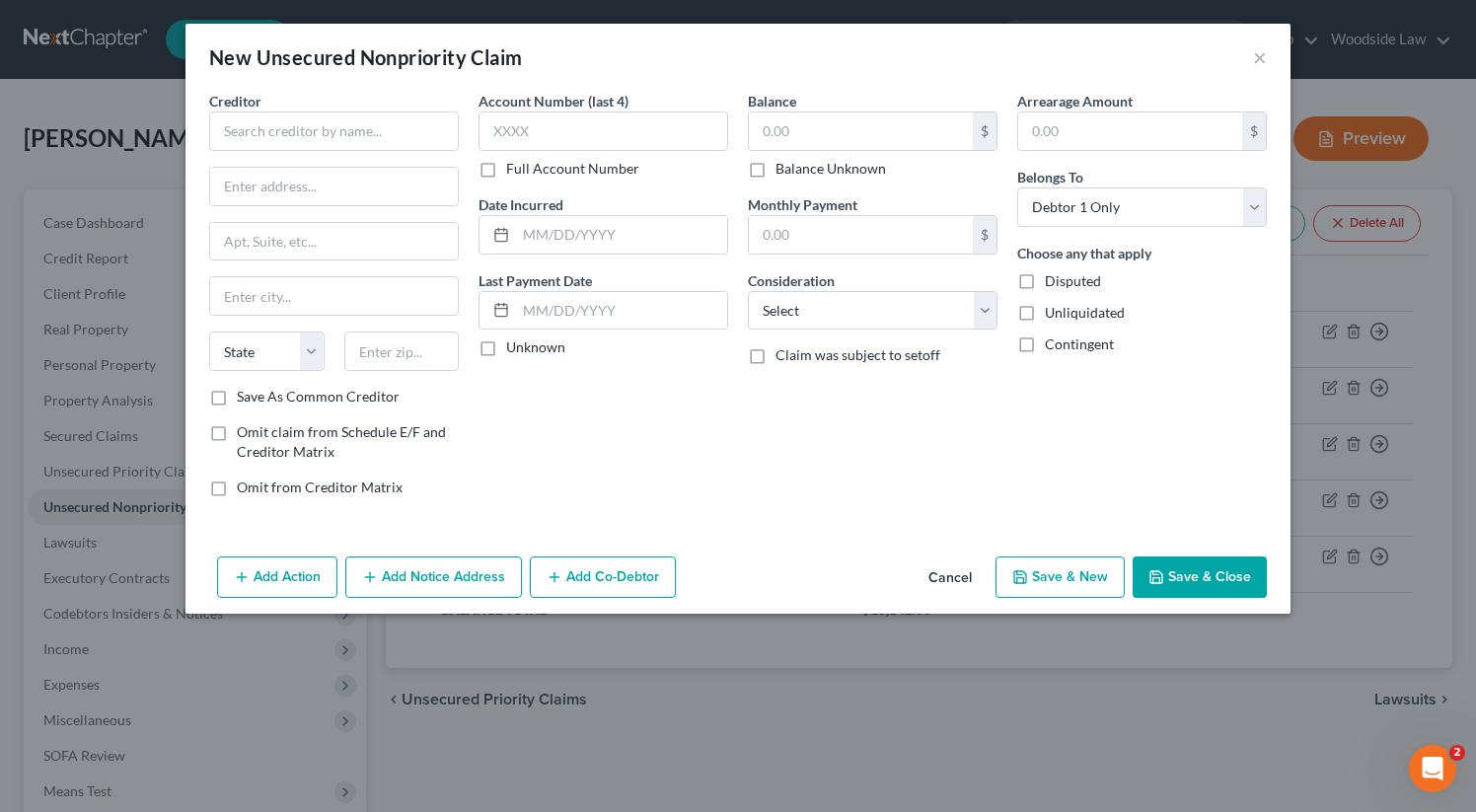
click at [940, 579] on button "Cancel" at bounding box center [949, 577] width 75 height 39
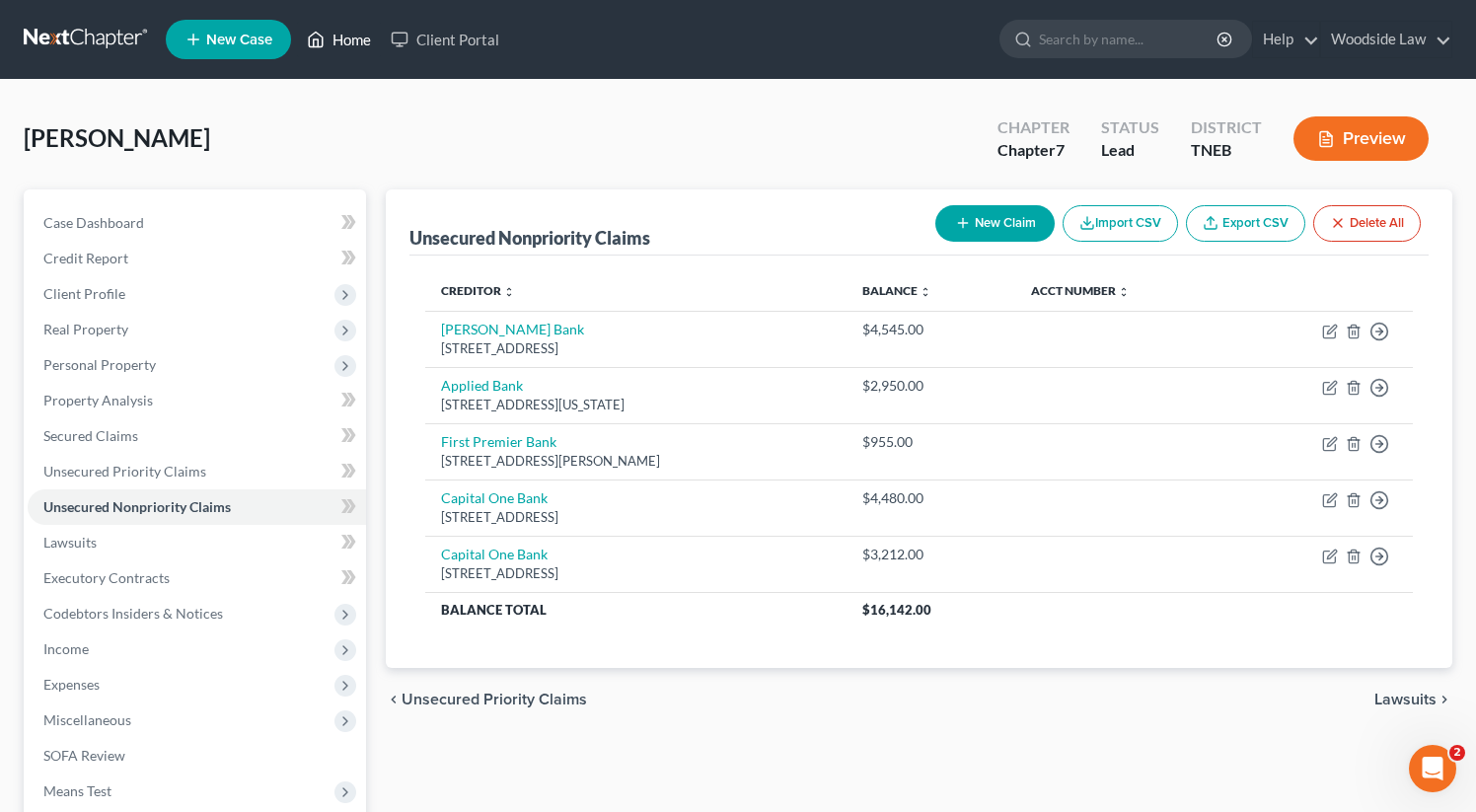
click at [358, 43] on link "Home" at bounding box center [339, 40] width 84 height 36
